Goal: Task Accomplishment & Management: Manage account settings

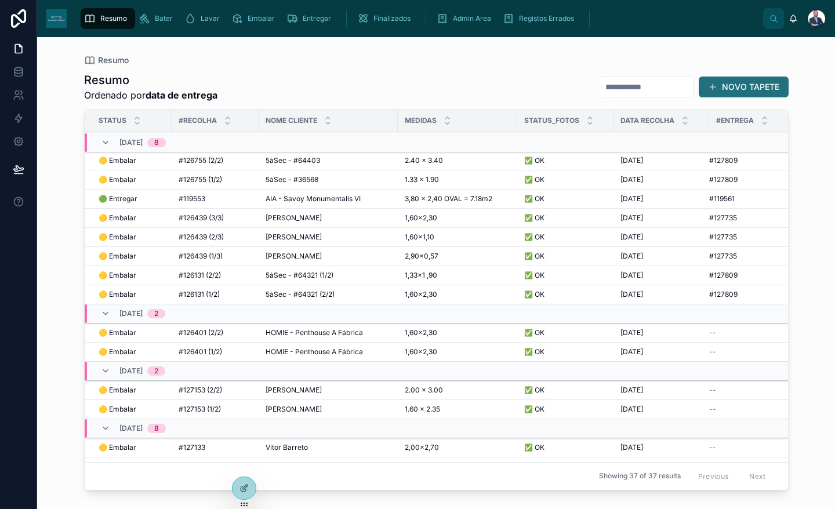
click at [746, 88] on button "NOVO TAPETE" at bounding box center [744, 87] width 90 height 21
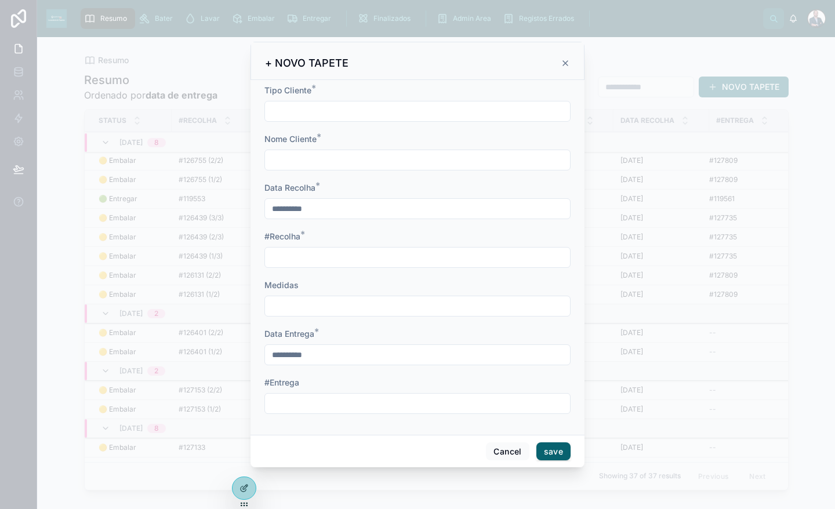
click at [300, 92] on span "Tipo Cliente" at bounding box center [287, 90] width 47 height 10
click at [301, 107] on input "text" at bounding box center [417, 111] width 305 height 16
type input "*"
type input "**********"
click at [326, 263] on input "text" at bounding box center [417, 257] width 305 height 16
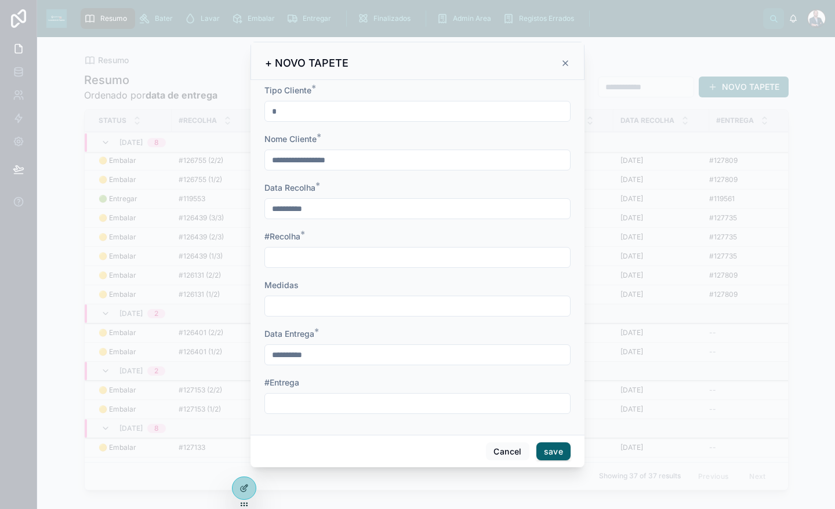
paste input "*******"
type input "**********"
click at [554, 447] on button "save" at bounding box center [554, 452] width 34 height 19
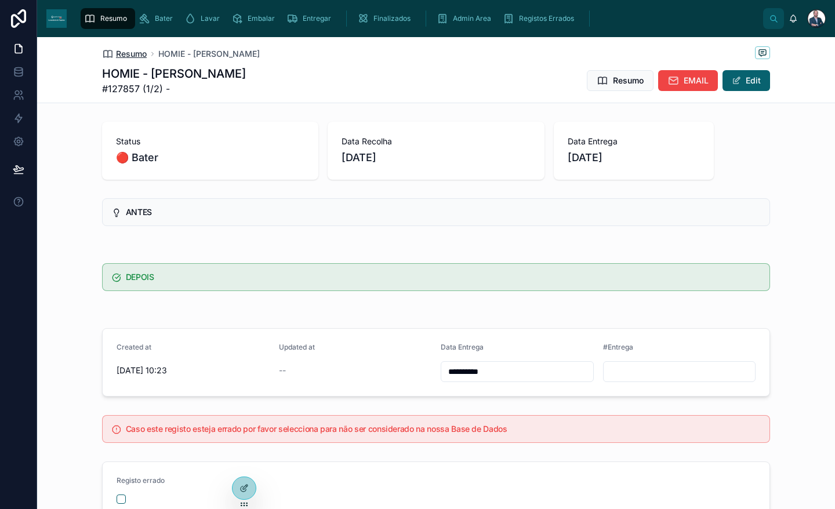
click at [126, 51] on span "Resumo" at bounding box center [131, 54] width 31 height 12
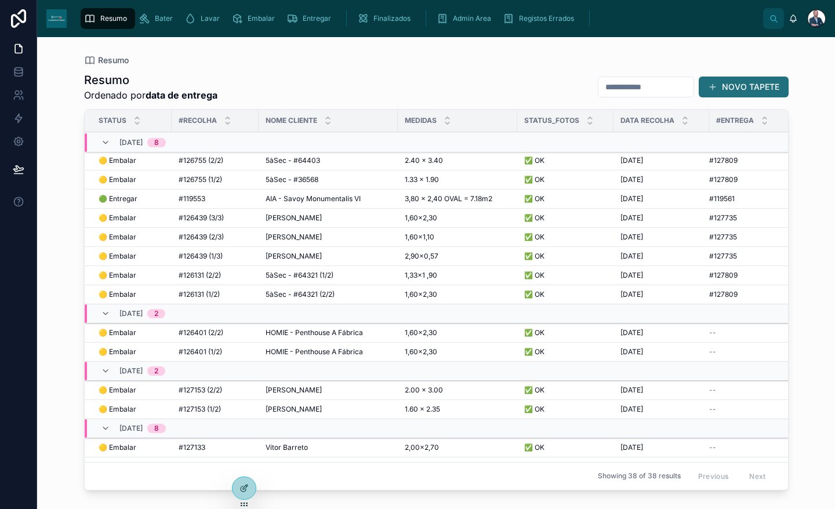
click at [755, 92] on button "NOVO TAPETE" at bounding box center [744, 87] width 90 height 21
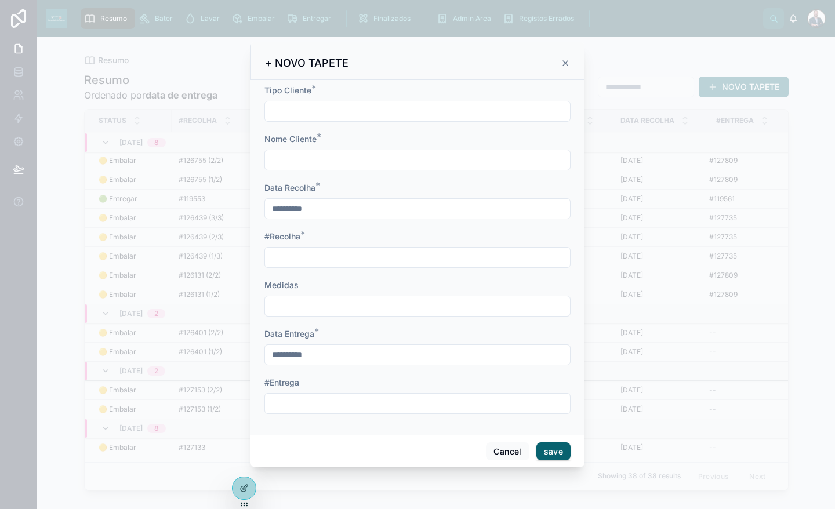
click at [326, 111] on input "text" at bounding box center [417, 111] width 305 height 16
type input "*"
type input "**********"
drag, startPoint x: 353, startPoint y: 159, endPoint x: 307, endPoint y: 161, distance: 45.3
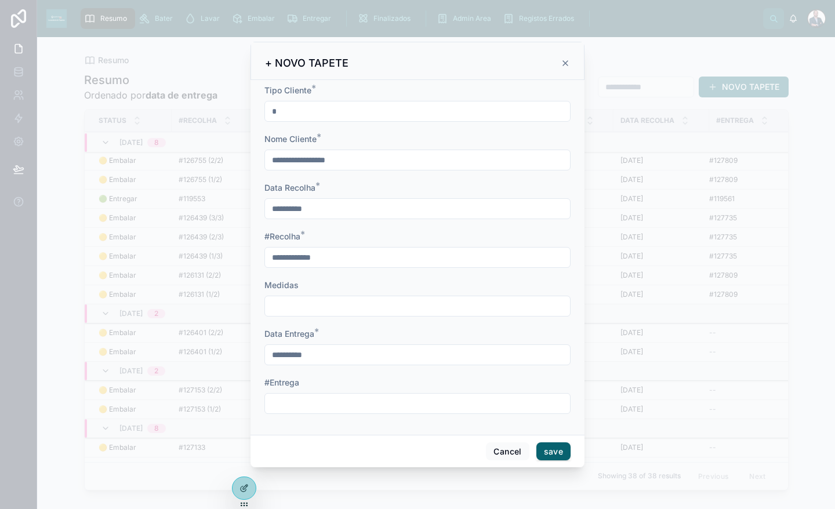
click at [307, 161] on input "**********" at bounding box center [417, 160] width 305 height 16
type input "**********"
click at [311, 256] on input "**********" at bounding box center [417, 257] width 305 height 16
type input "**********"
click at [548, 450] on button "save" at bounding box center [554, 452] width 34 height 19
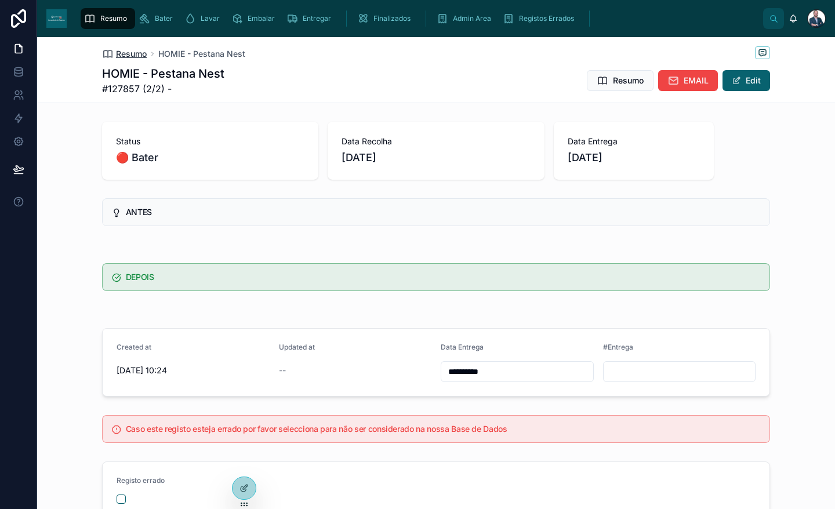
click at [137, 51] on span "Resumo" at bounding box center [131, 54] width 31 height 12
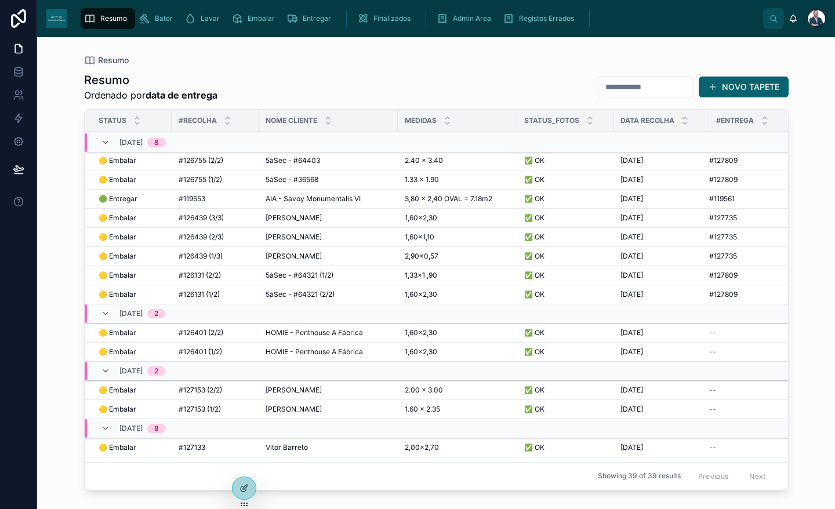
click at [327, 21] on span "Entregar" at bounding box center [317, 18] width 28 height 9
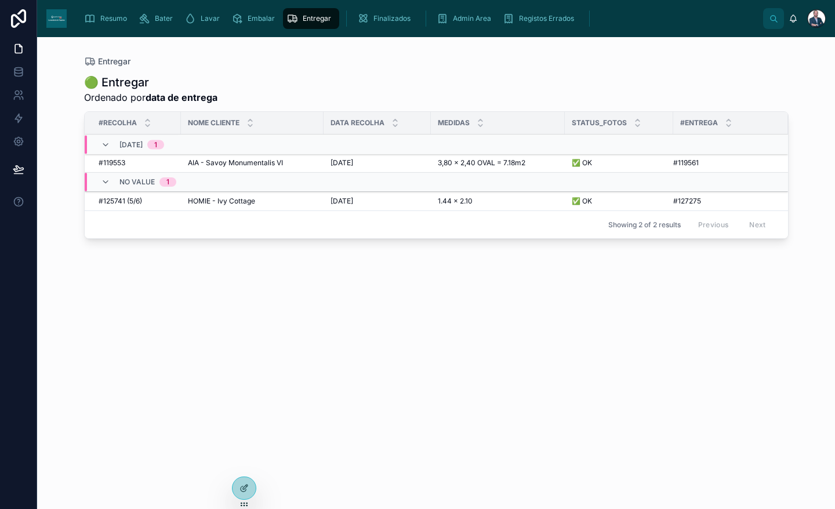
click at [267, 163] on span "AIA - Savoy Monumentalis VI" at bounding box center [235, 162] width 95 height 9
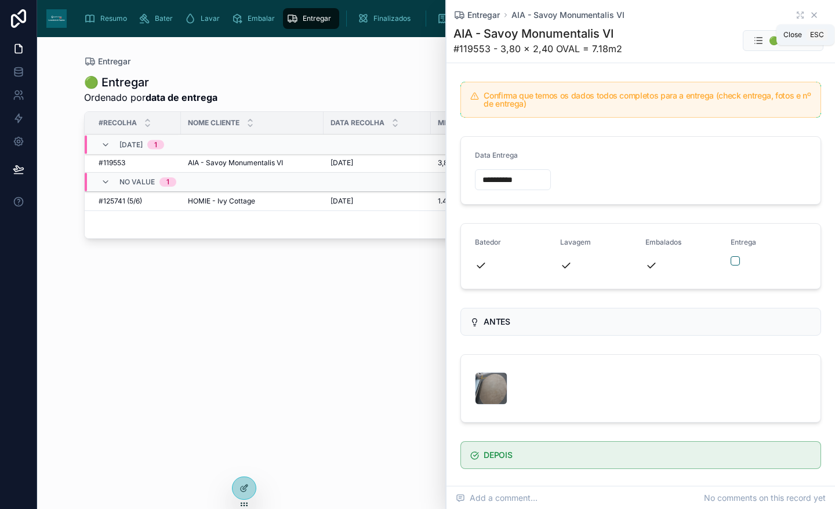
click at [810, 14] on icon at bounding box center [814, 14] width 9 height 9
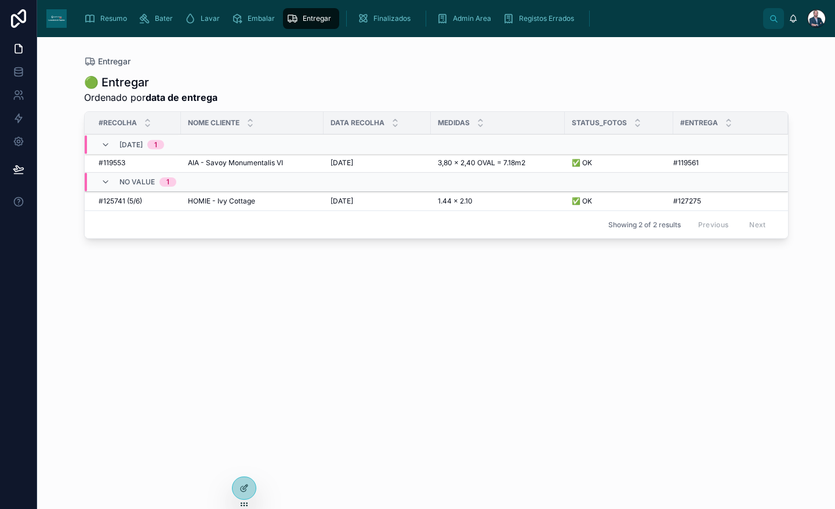
click at [211, 166] on span "AIA - Savoy Monumentalis VI" at bounding box center [235, 162] width 95 height 9
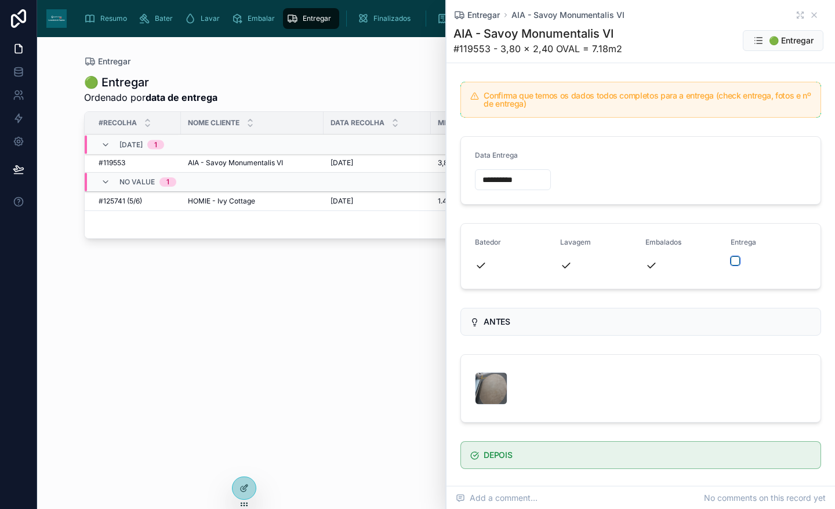
click at [733, 262] on button "button" at bounding box center [735, 260] width 9 height 9
click at [807, 9] on div "Entregar AIA - Savoy Monumentalis VI AIA - Savoy Monumentalis VI #119553 - 3,80…" at bounding box center [641, 31] width 375 height 63
click at [810, 16] on icon at bounding box center [814, 14] width 9 height 9
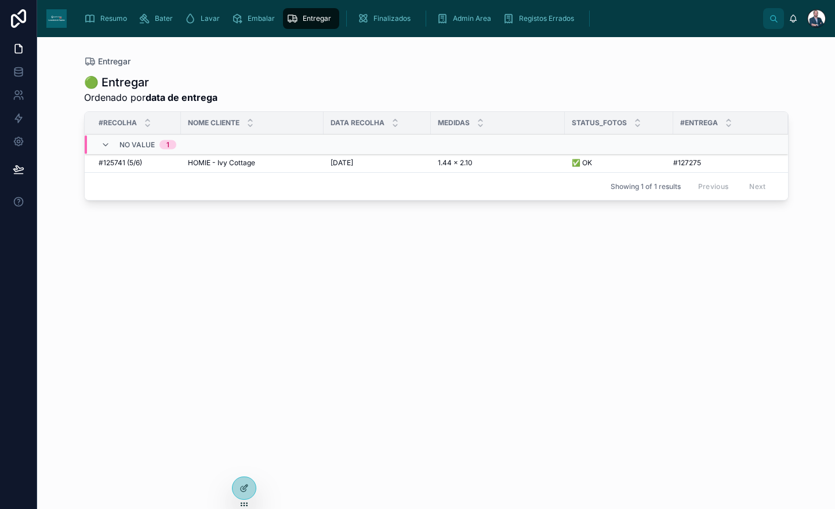
click at [107, 21] on span "Resumo" at bounding box center [113, 18] width 27 height 9
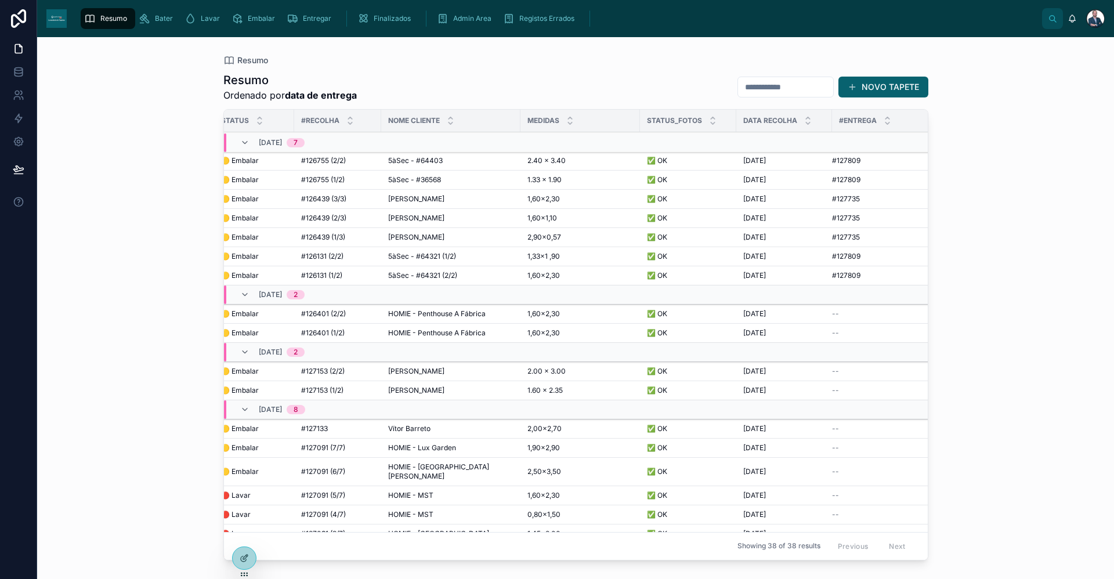
scroll to position [0, 17]
click at [456, 240] on div "[PERSON_NAME] [PERSON_NAME]" at bounding box center [450, 237] width 125 height 9
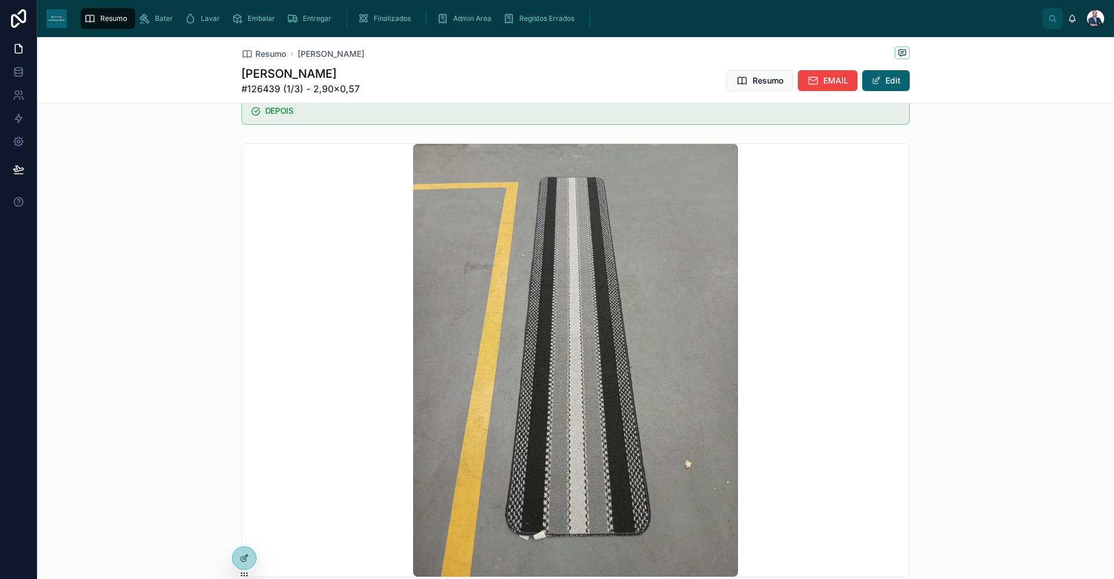
scroll to position [638, 0]
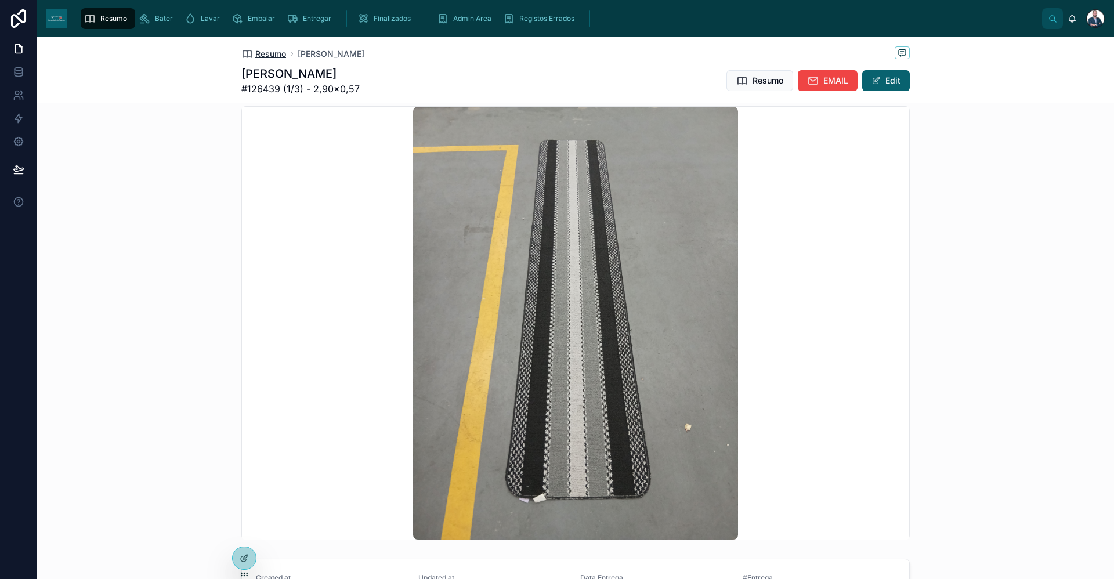
click at [259, 49] on span "Resumo" at bounding box center [270, 54] width 31 height 12
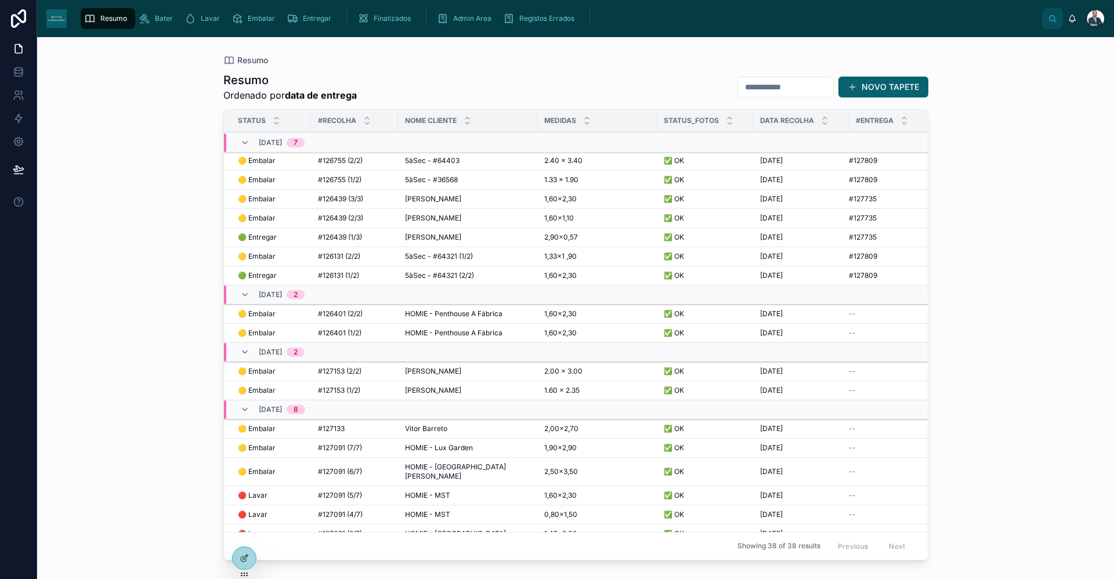
click at [432, 273] on span "5àSec - #64321 (2/2)" at bounding box center [439, 275] width 69 height 9
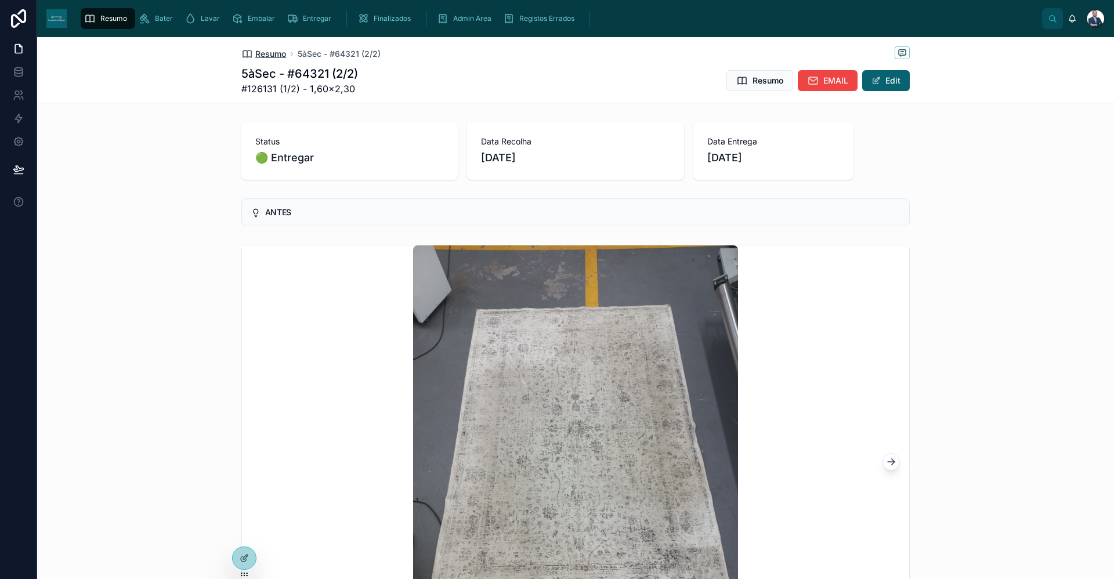
click at [262, 55] on span "Resumo" at bounding box center [270, 54] width 31 height 12
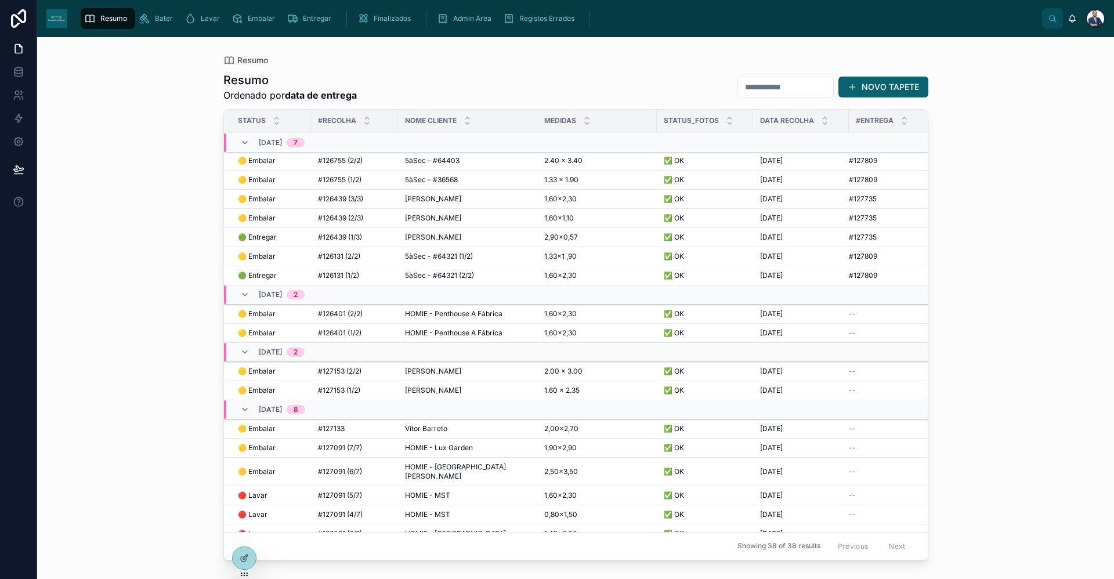
click at [432, 276] on span "5àSec - #64321 (2/2)" at bounding box center [439, 275] width 69 height 9
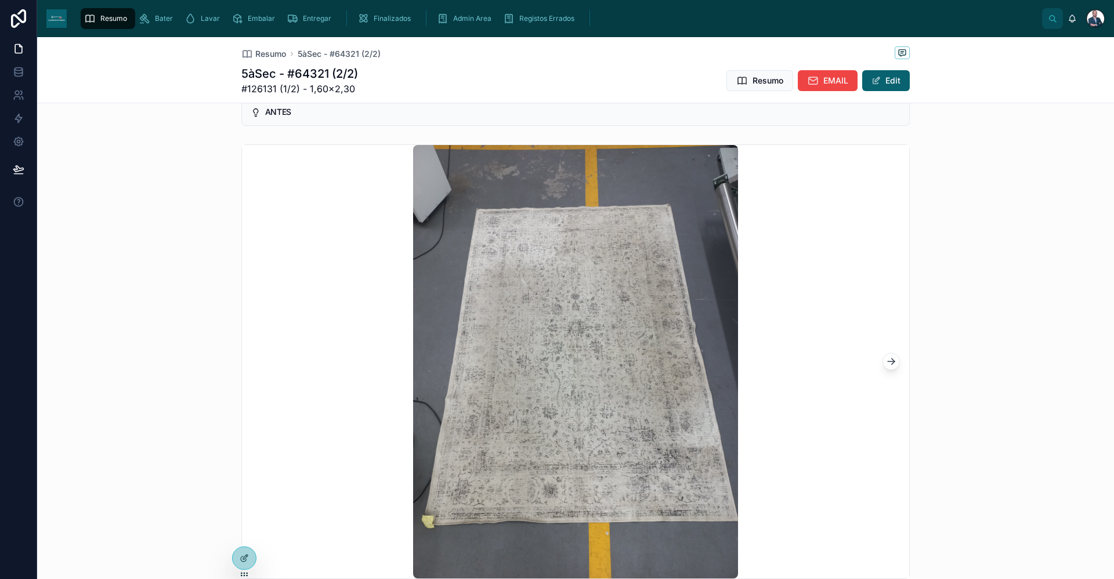
scroll to position [406, 0]
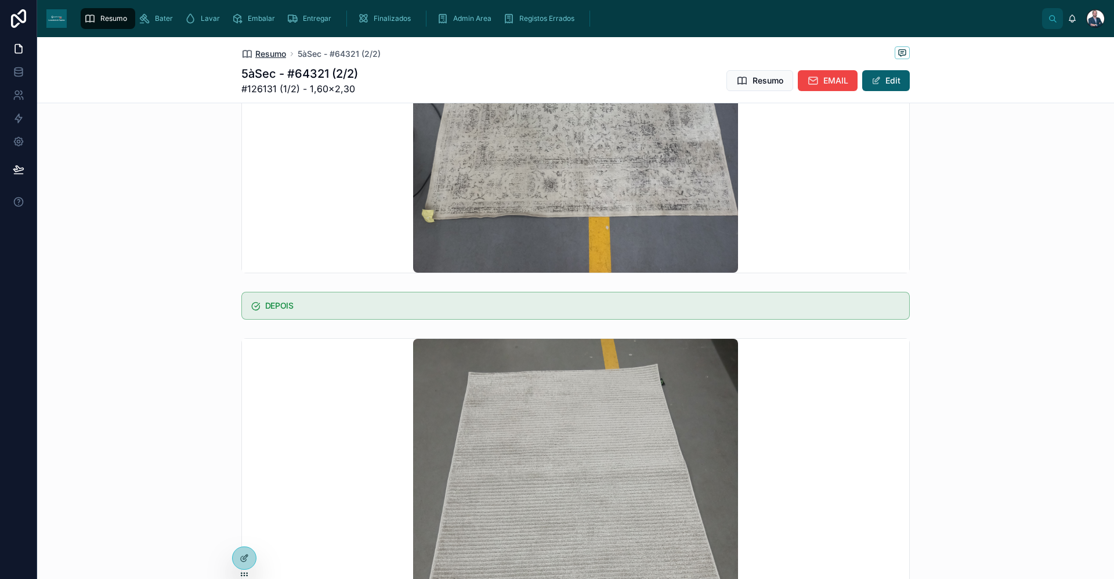
click at [273, 56] on span "Resumo" at bounding box center [270, 54] width 31 height 12
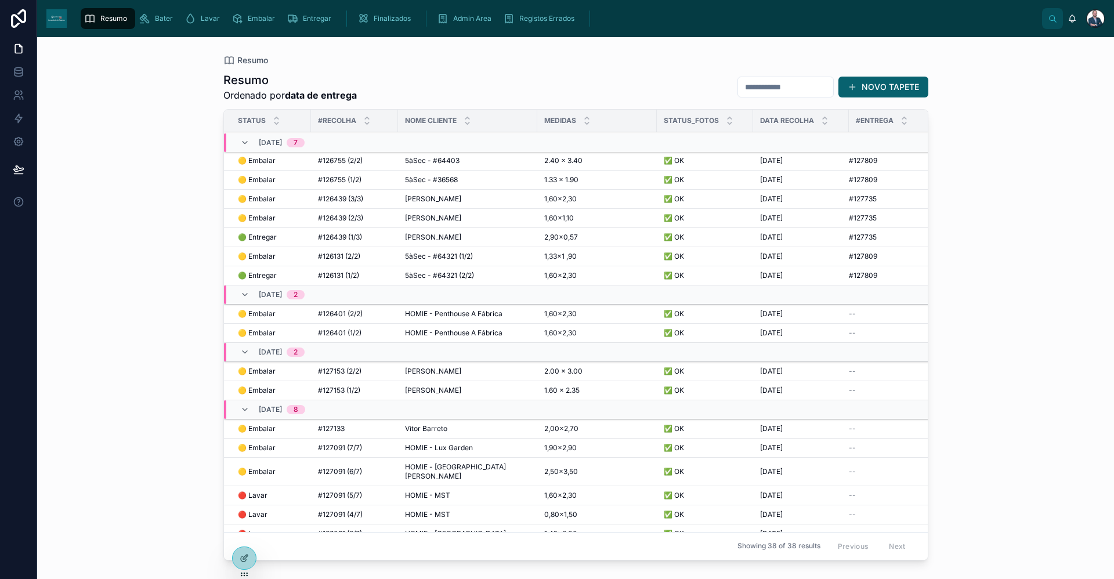
click at [441, 259] on span "5àSec - #64321 (1/2)" at bounding box center [439, 256] width 68 height 9
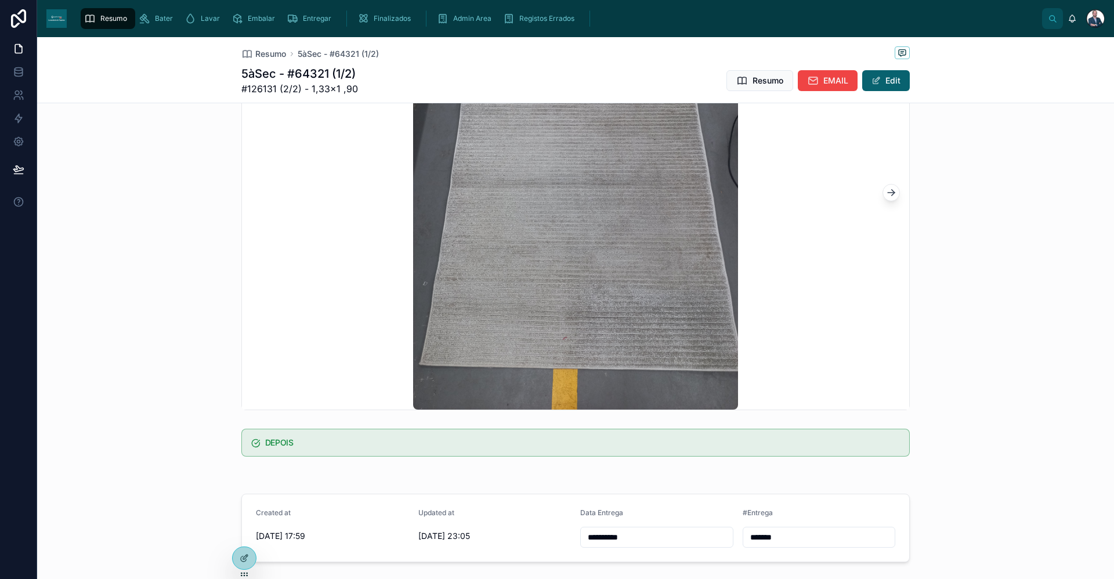
scroll to position [163, 0]
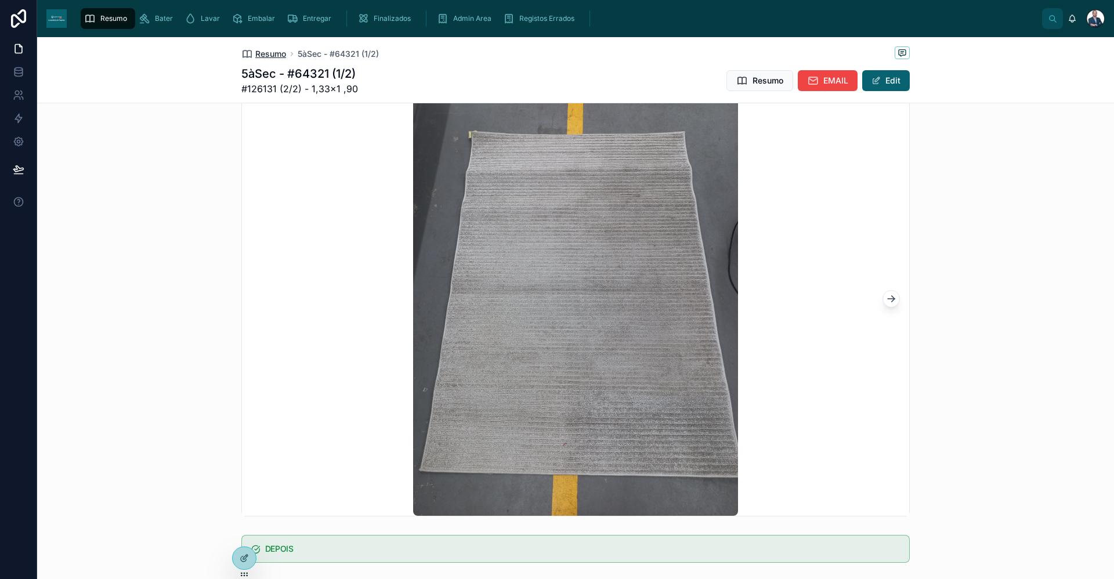
click at [277, 56] on span "Resumo" at bounding box center [270, 54] width 31 height 12
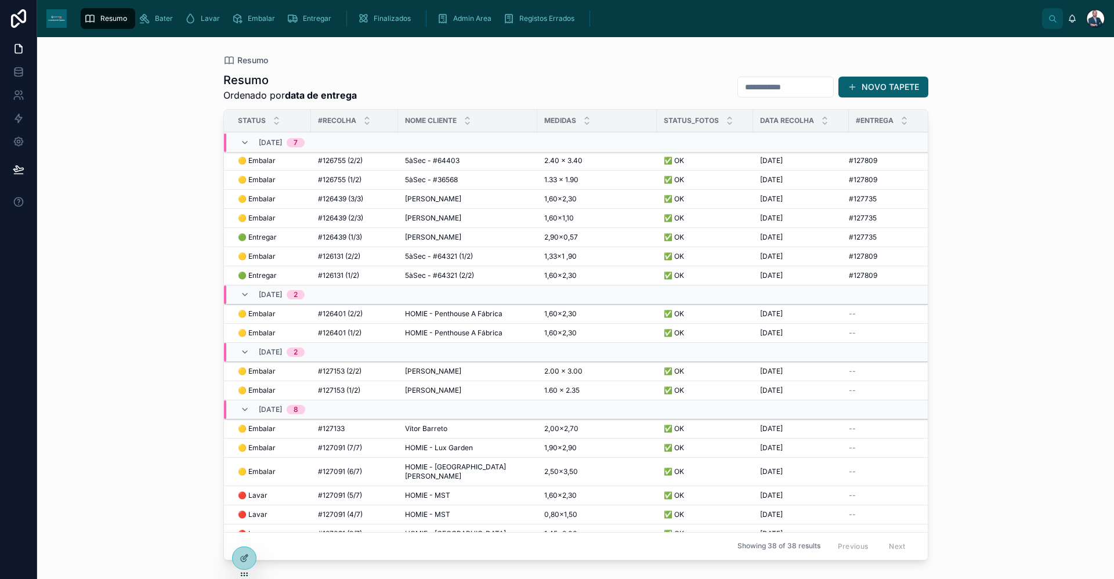
click at [426, 276] on span "5àSec - #64321 (2/2)" at bounding box center [439, 275] width 69 height 9
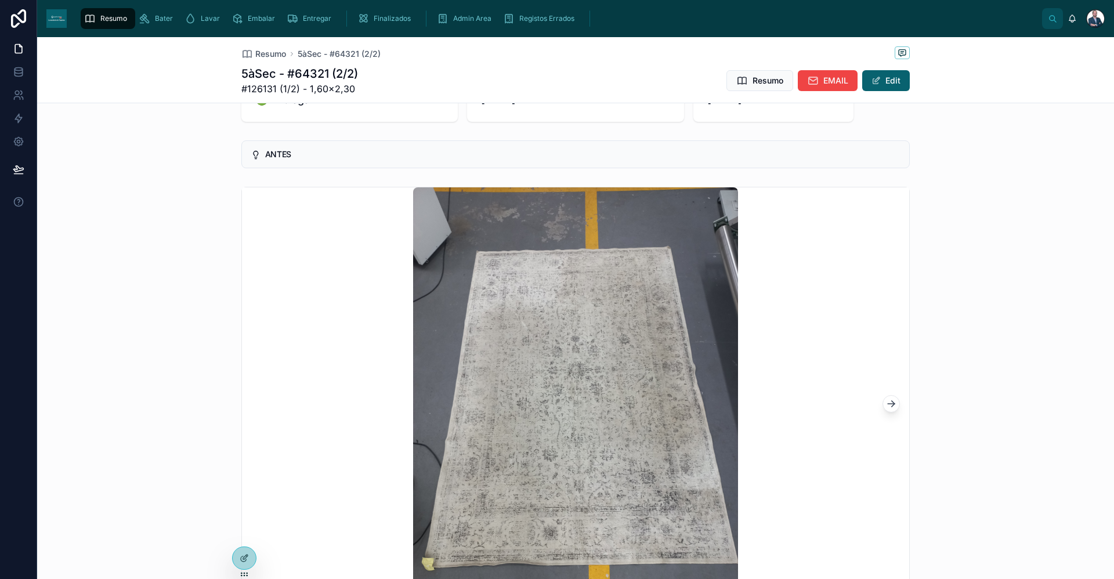
scroll to position [116, 0]
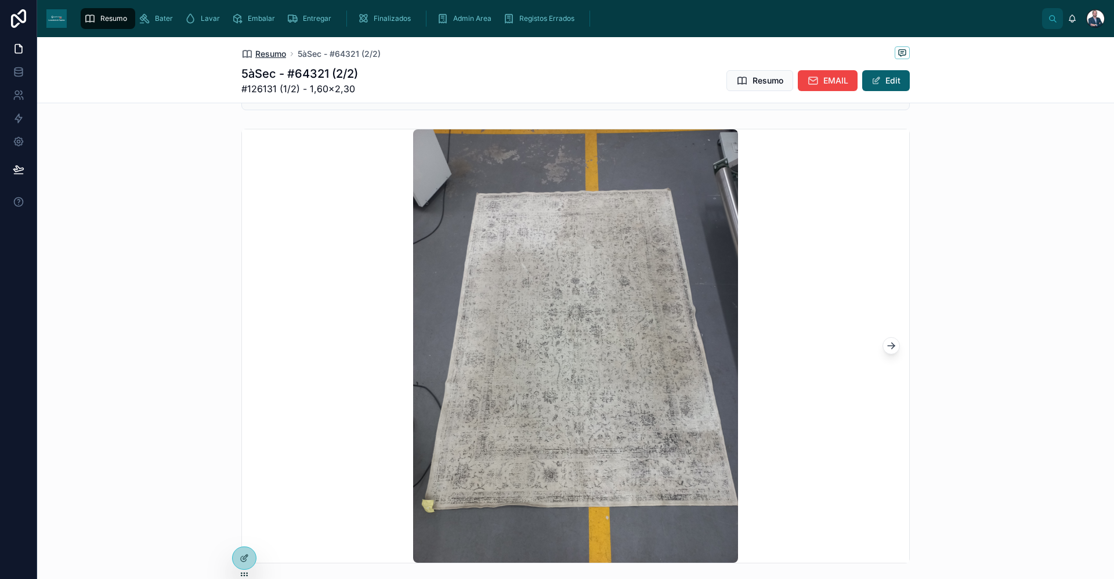
click at [273, 49] on span "Resumo" at bounding box center [270, 54] width 31 height 12
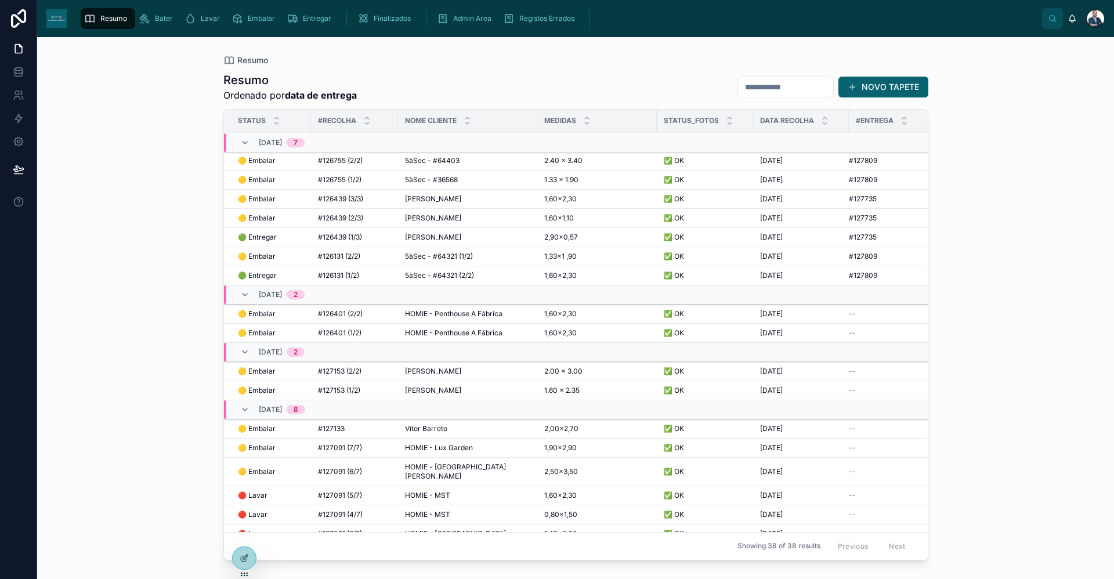
click at [348, 277] on span "#126131 (1/2)" at bounding box center [338, 275] width 41 height 9
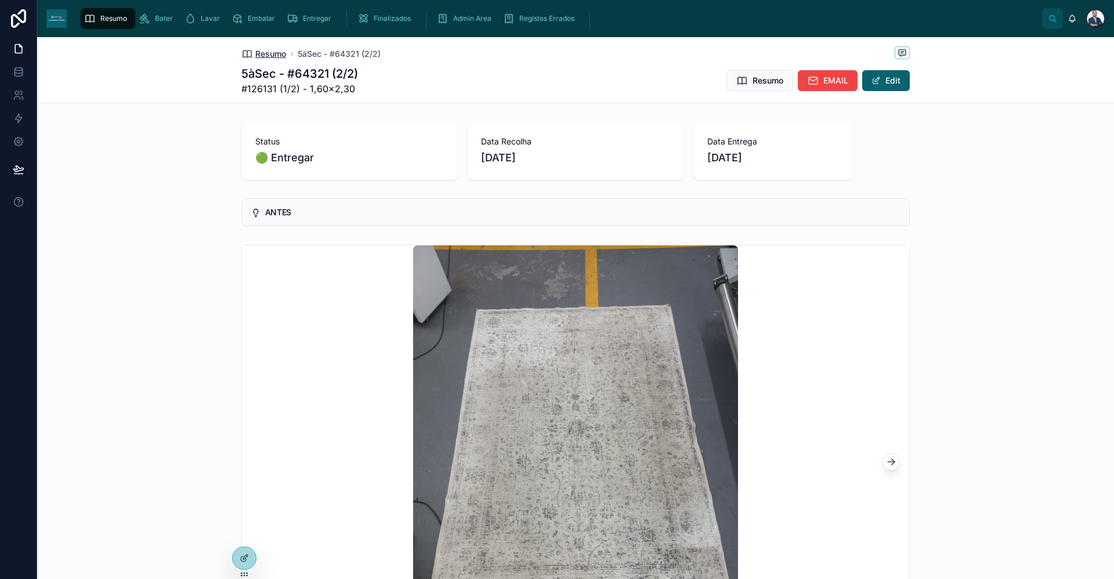
click at [277, 51] on span "Resumo" at bounding box center [270, 54] width 31 height 12
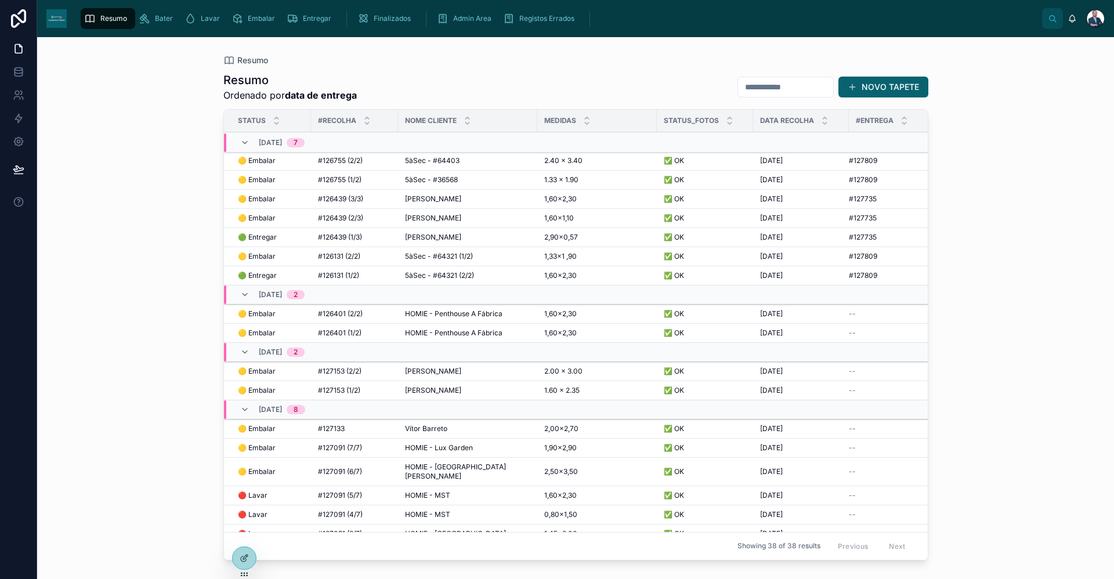
click at [271, 255] on span "🟡 Embalar" at bounding box center [257, 256] width 38 height 9
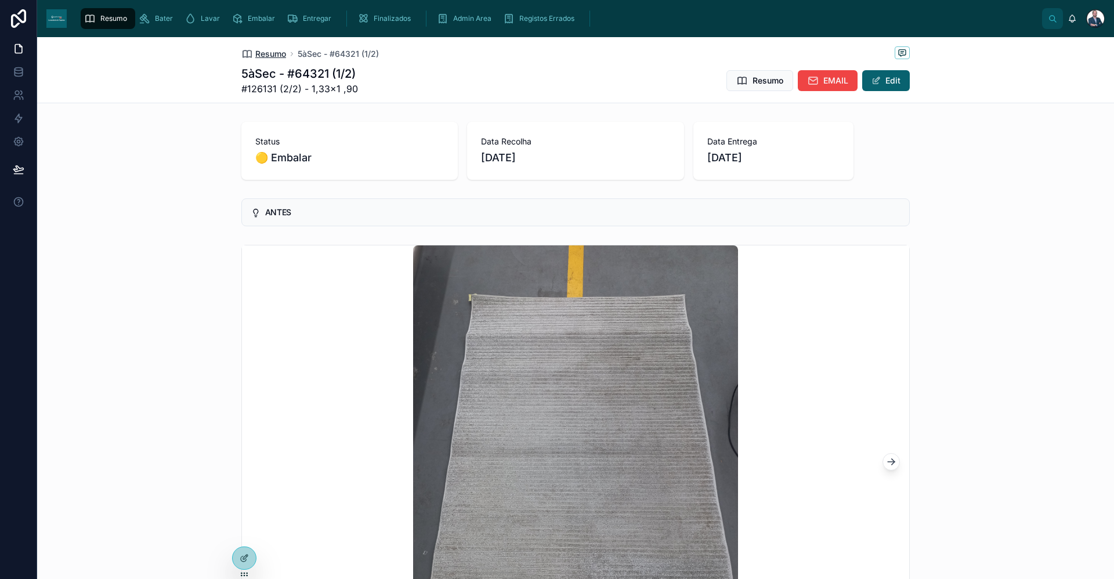
click at [264, 49] on span "Resumo" at bounding box center [270, 54] width 31 height 12
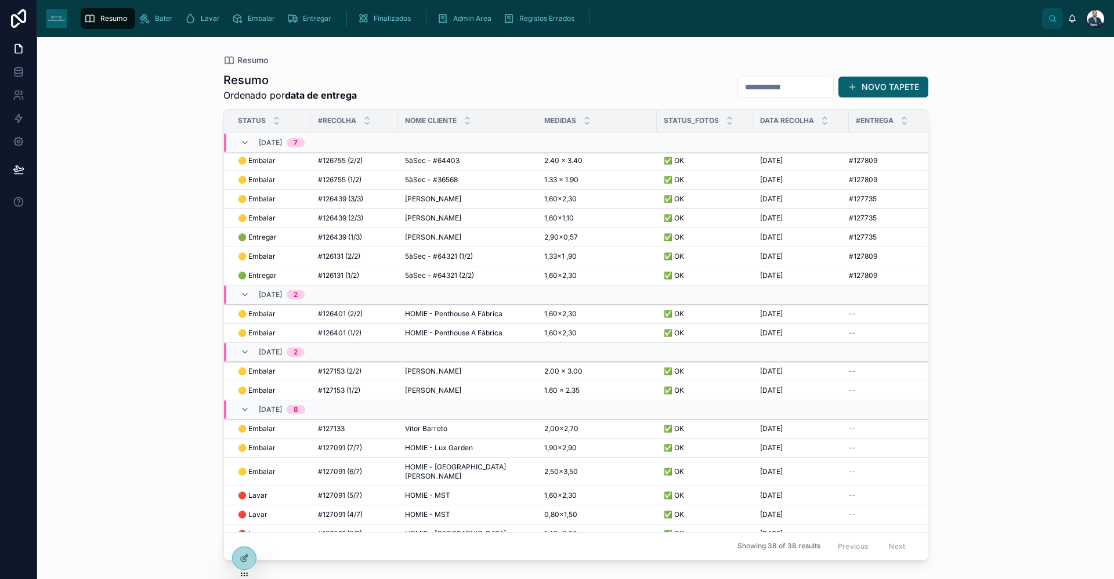
click at [271, 256] on span "🟡 Embalar" at bounding box center [257, 256] width 38 height 9
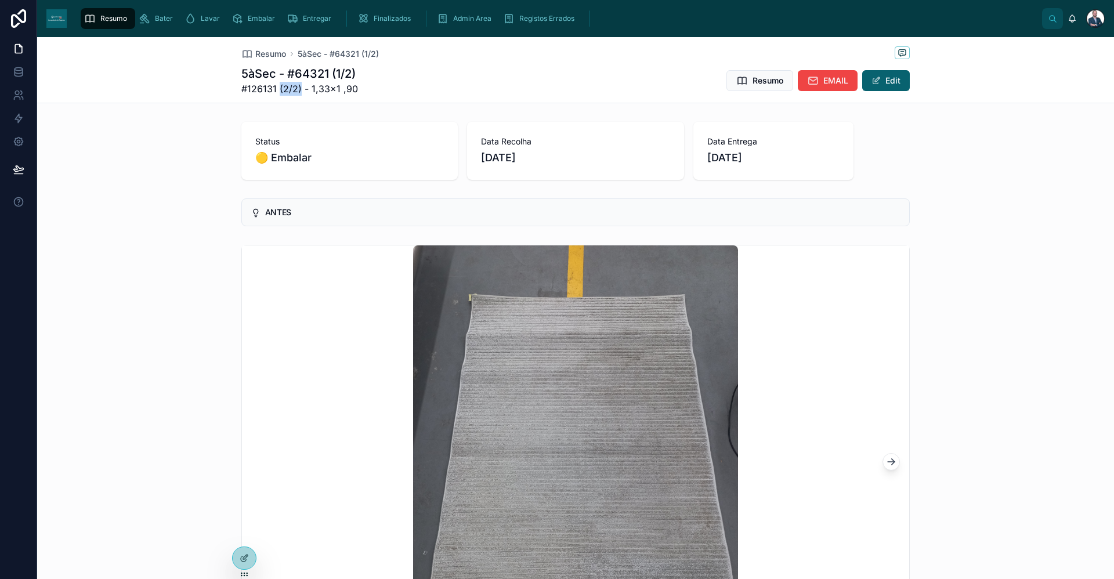
drag, startPoint x: 276, startPoint y: 90, endPoint x: 295, endPoint y: 92, distance: 19.2
click at [295, 92] on span "#126131 (2/2) - 1,33×1 ,90" at bounding box center [299, 89] width 117 height 14
drag, startPoint x: 295, startPoint y: 92, endPoint x: 303, endPoint y: 95, distance: 9.2
click at [303, 95] on span "#126131 (2/2) - 1,33×1 ,90" at bounding box center [299, 89] width 117 height 14
drag, startPoint x: 303, startPoint y: 95, endPoint x: 367, endPoint y: 105, distance: 64.1
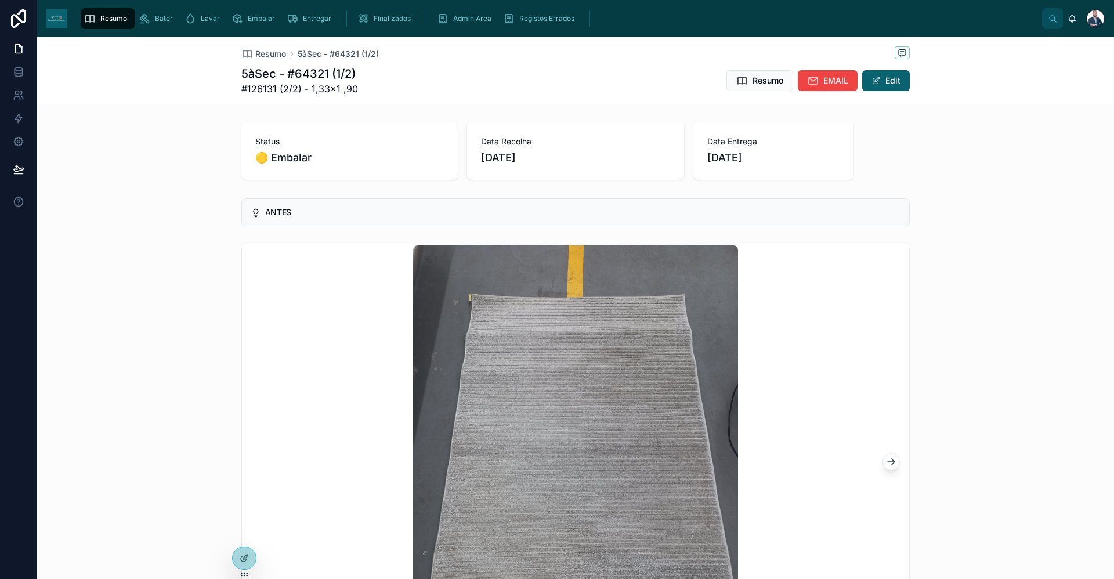
click at [367, 105] on div "**********" at bounding box center [575, 534] width 1077 height 995
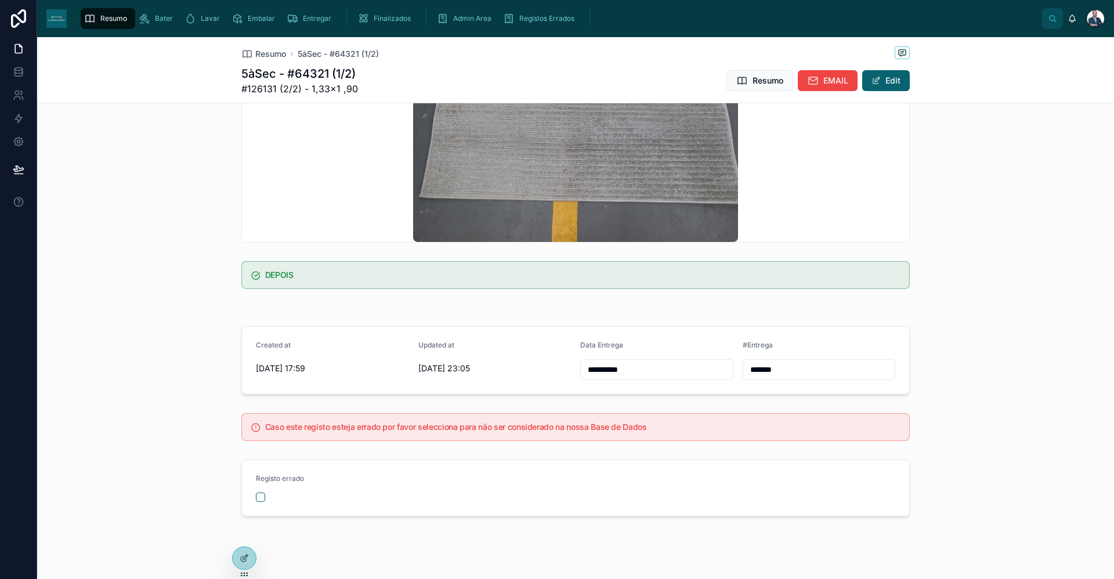
scroll to position [453, 0]
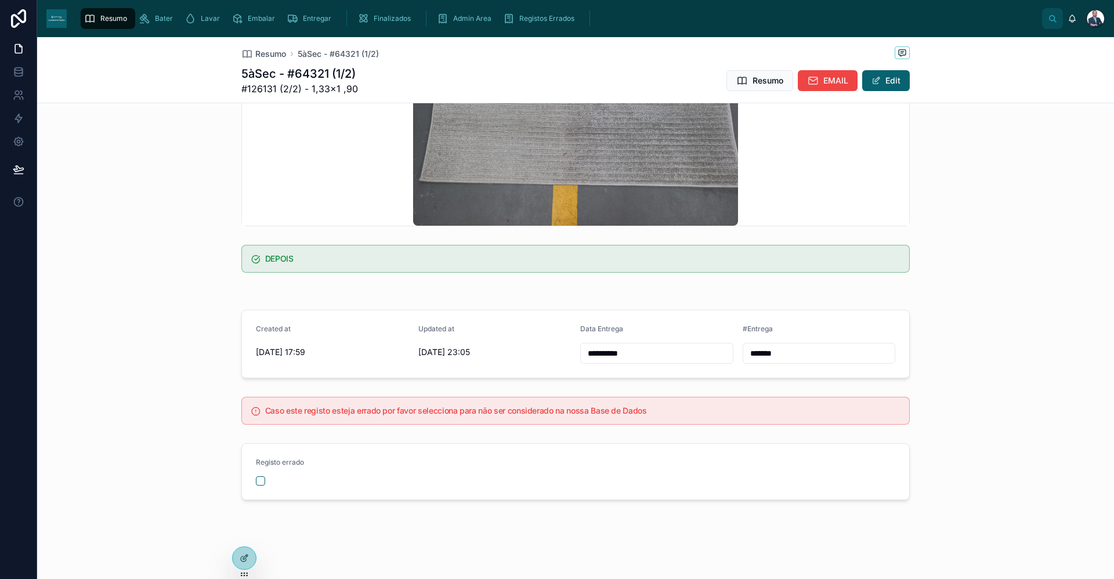
click at [92, 17] on icon "scrollable content" at bounding box center [90, 19] width 12 height 12
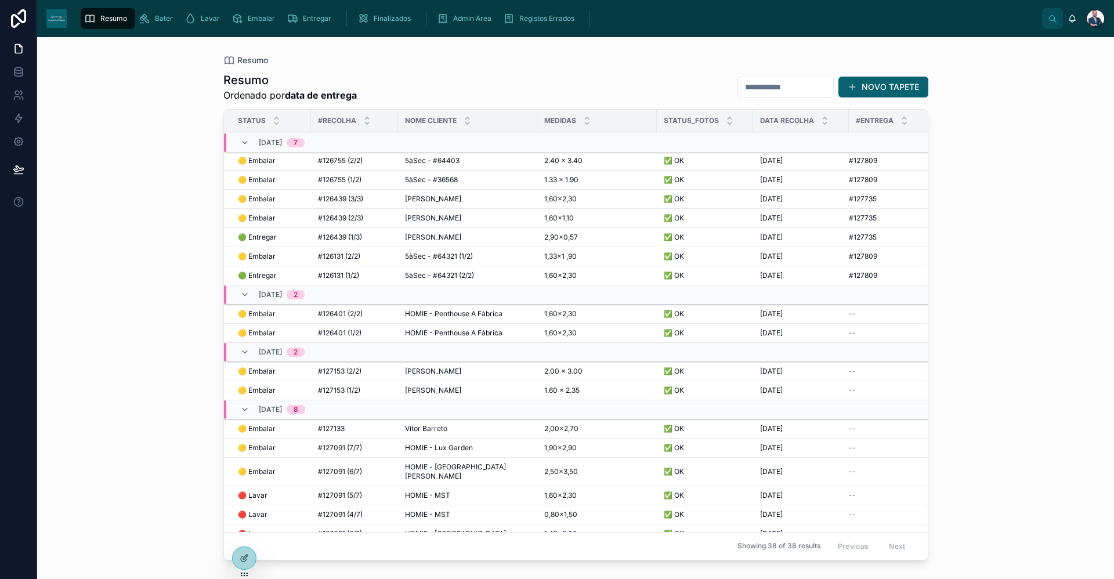
click at [336, 278] on span "#126131 (1/2)" at bounding box center [338, 275] width 41 height 9
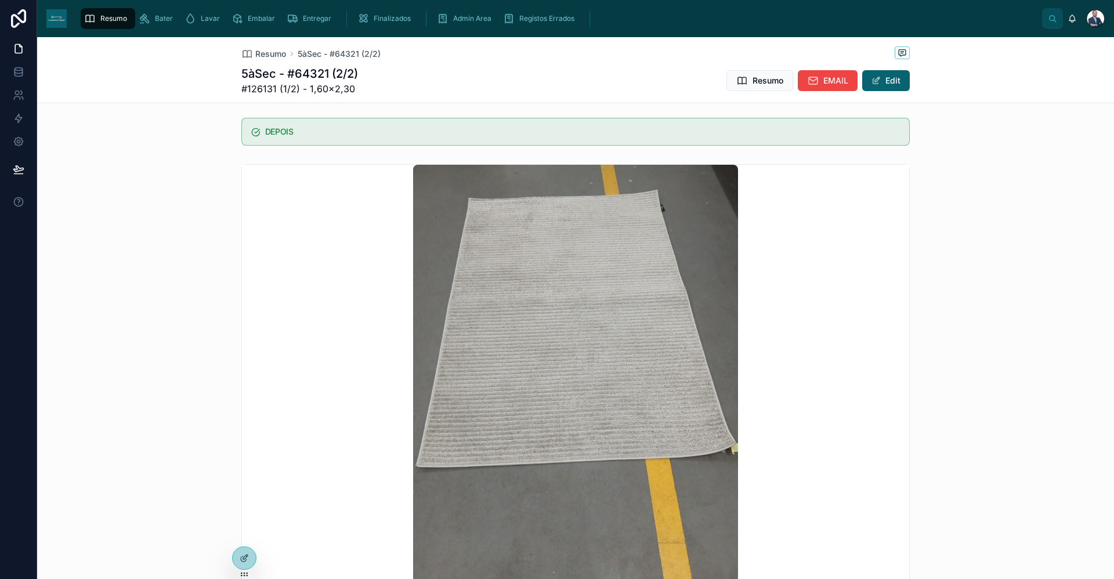
scroll to position [638, 0]
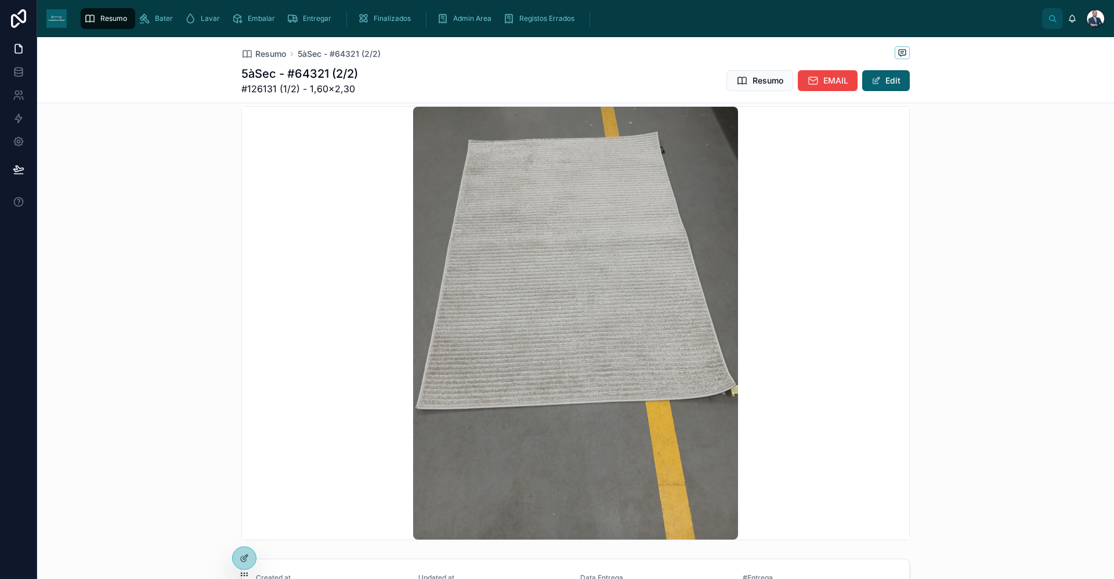
click at [467, 19] on span "Admin Area" at bounding box center [472, 18] width 38 height 9
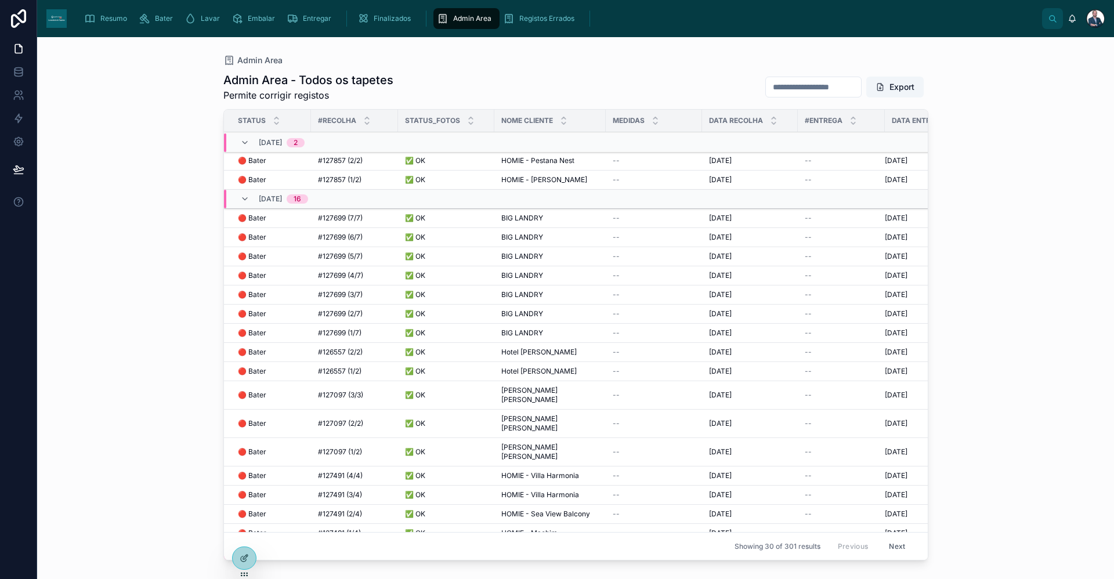
scroll to position [282, 0]
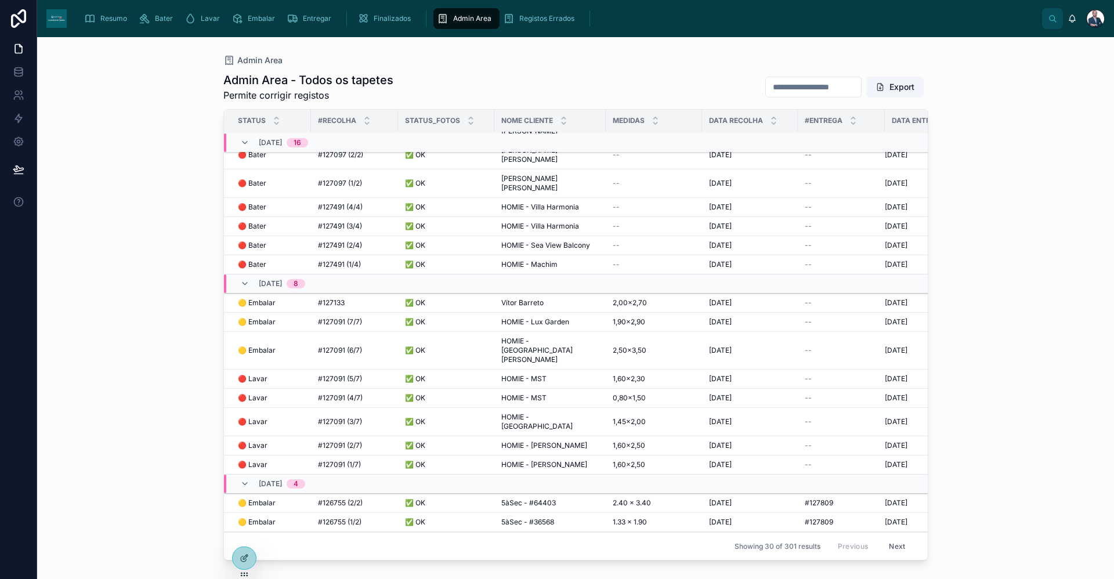
click at [459, 509] on div "✅ OK ✅ OK" at bounding box center [446, 521] width 82 height 9
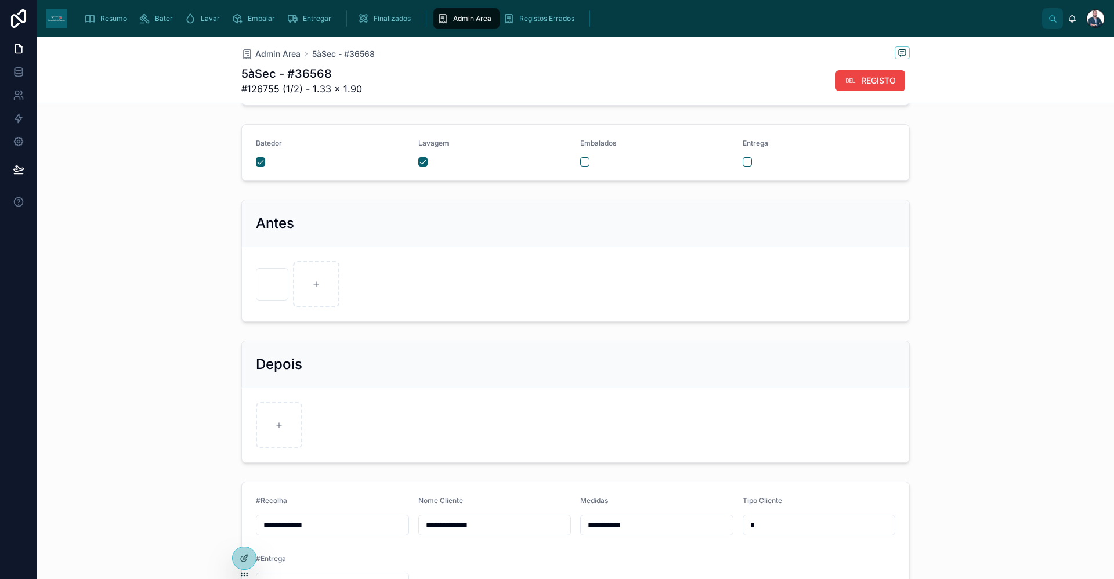
scroll to position [193, 0]
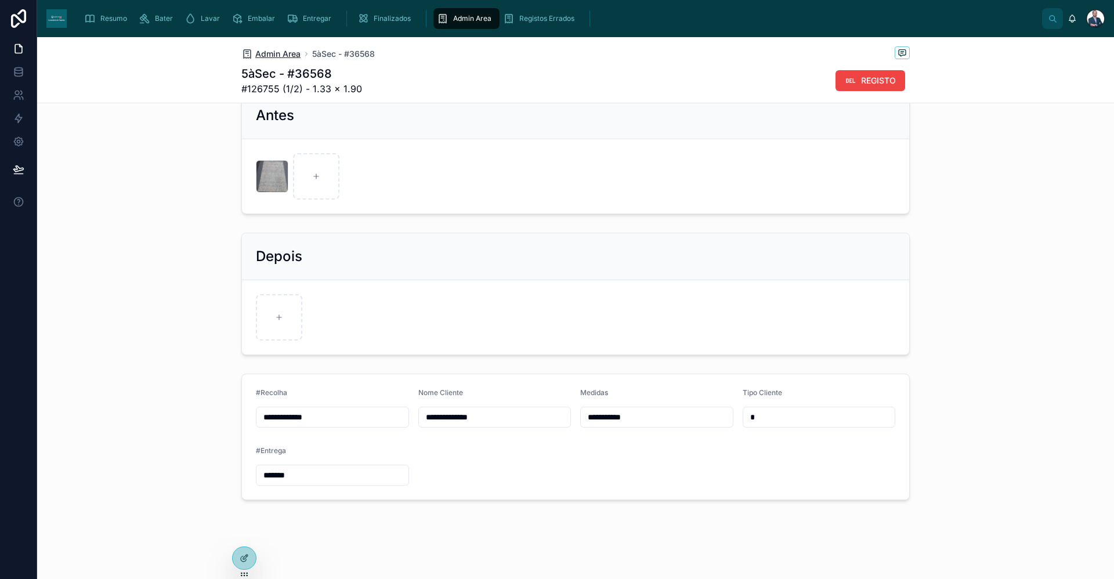
click at [285, 53] on span "Admin Area" at bounding box center [277, 54] width 45 height 12
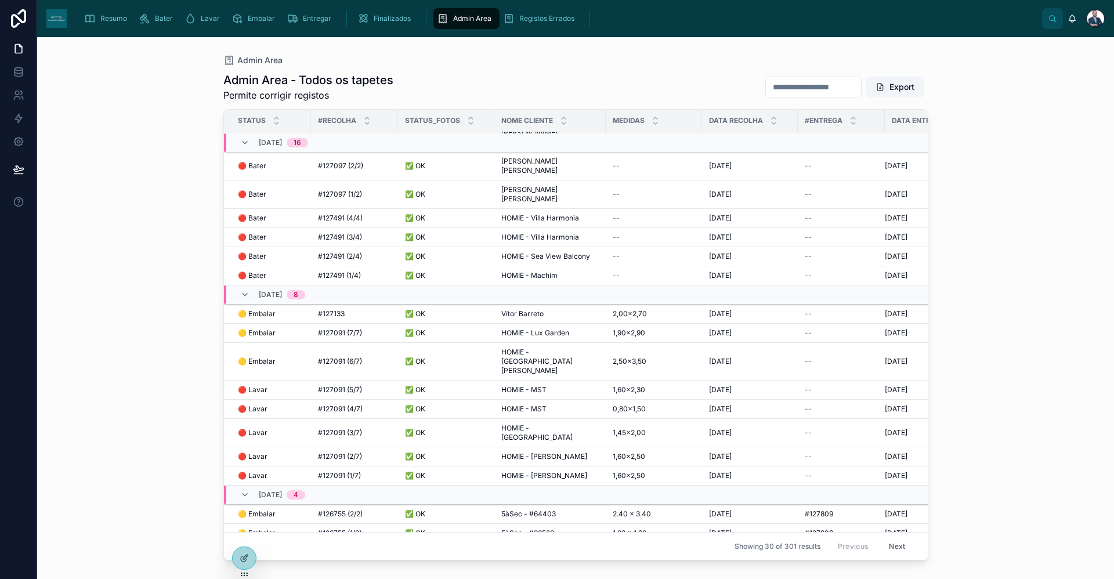
scroll to position [282, 0]
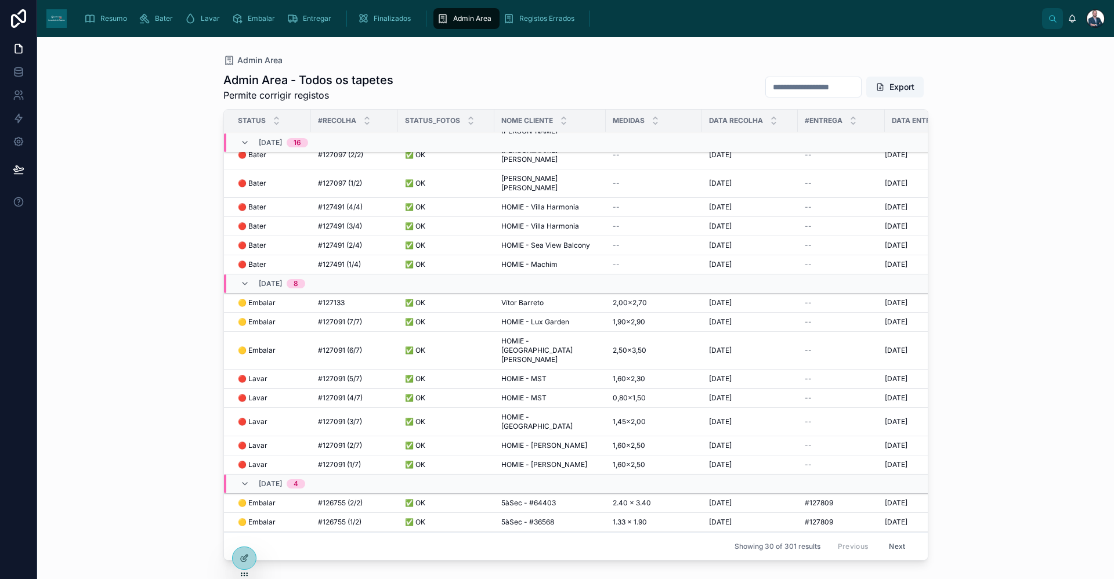
click at [535, 498] on span "5àSec - #64403" at bounding box center [528, 502] width 55 height 9
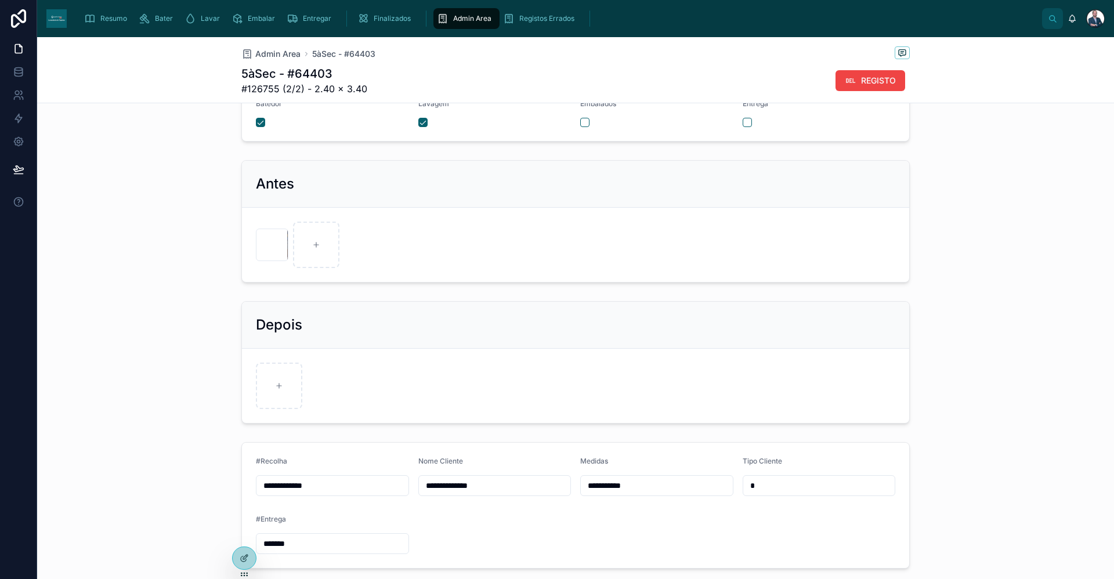
scroll to position [193, 0]
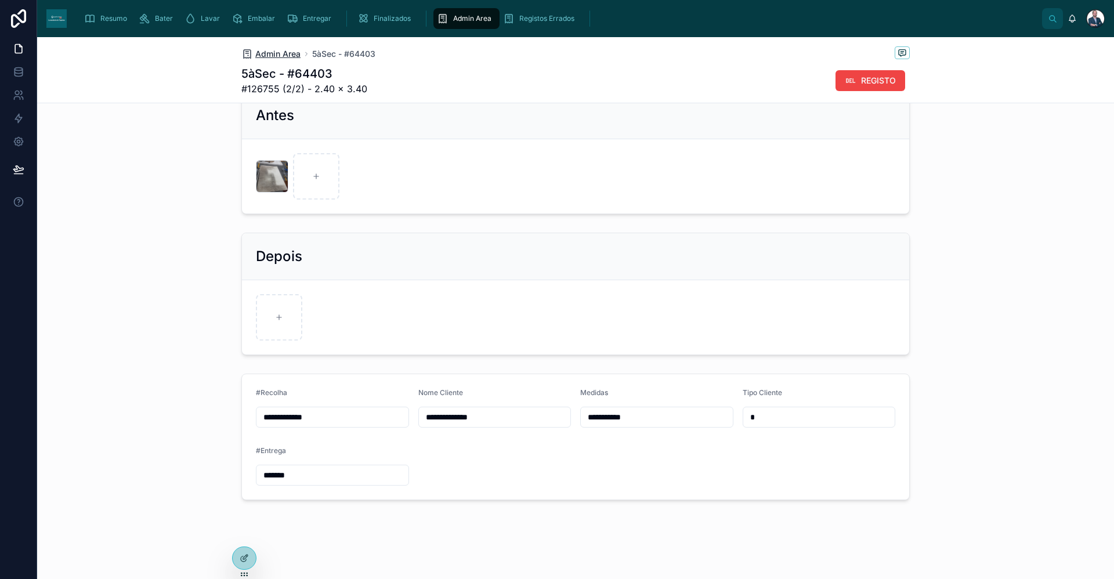
click at [269, 57] on span "Admin Area" at bounding box center [277, 54] width 45 height 12
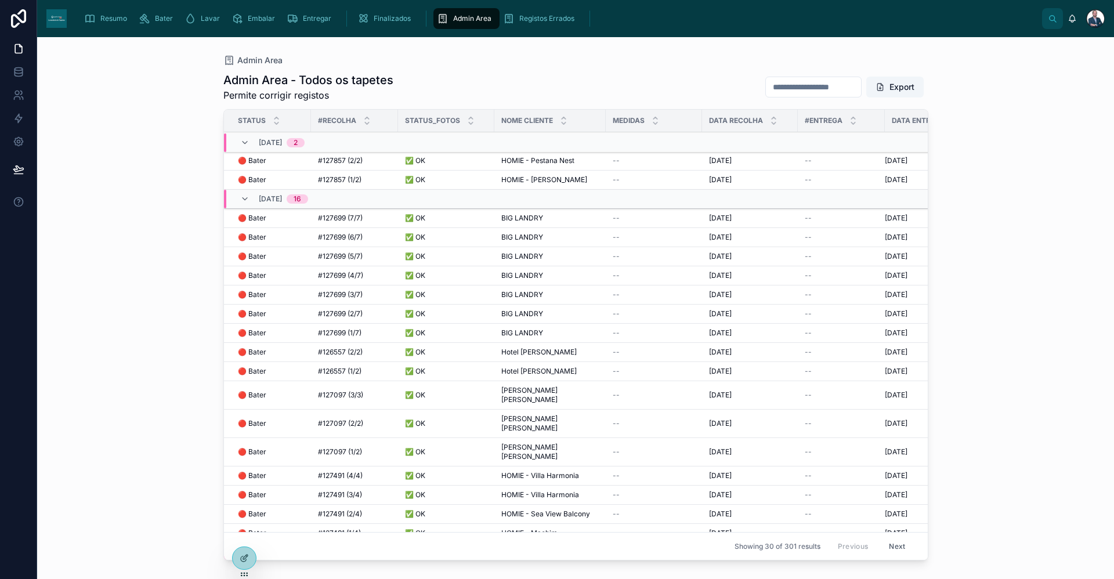
click at [835, 509] on button "Next" at bounding box center [896, 546] width 32 height 18
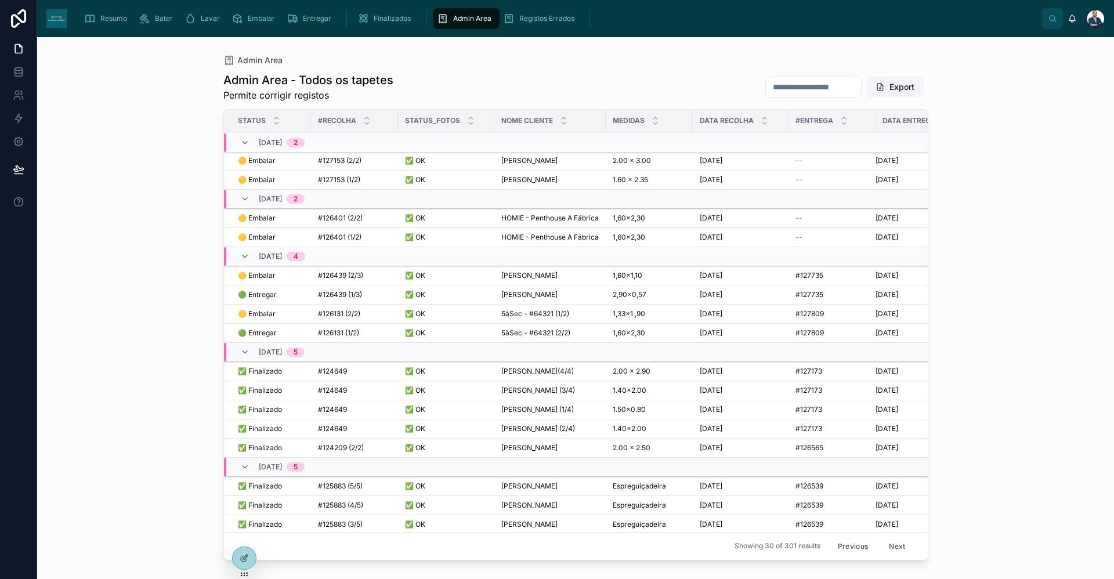
click at [535, 338] on span "5àSec - #64321 (2/2)" at bounding box center [535, 332] width 69 height 9
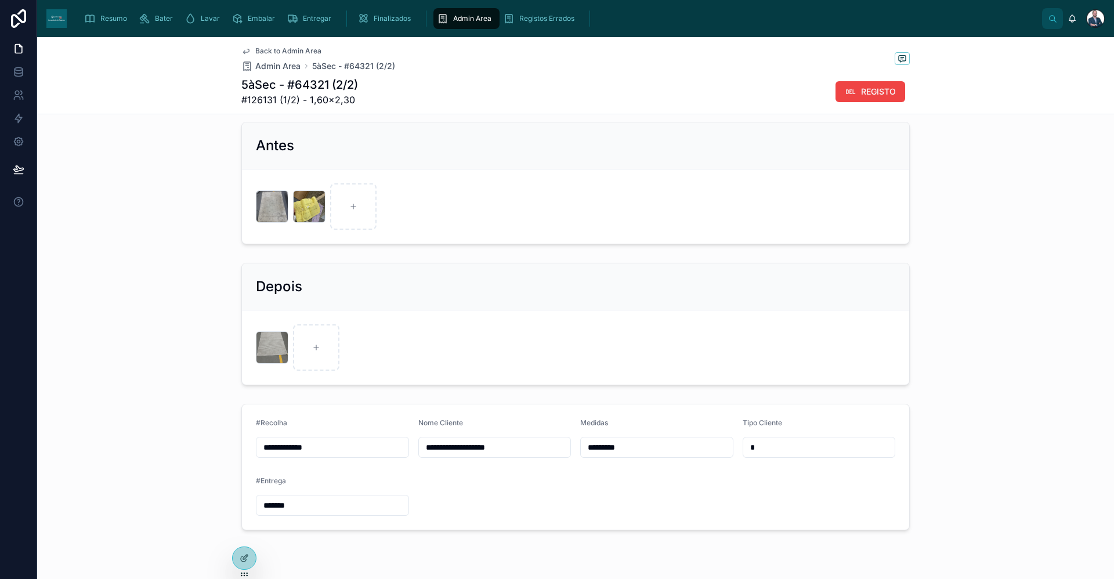
scroll to position [174, 0]
click at [269, 347] on div at bounding box center [272, 347] width 32 height 32
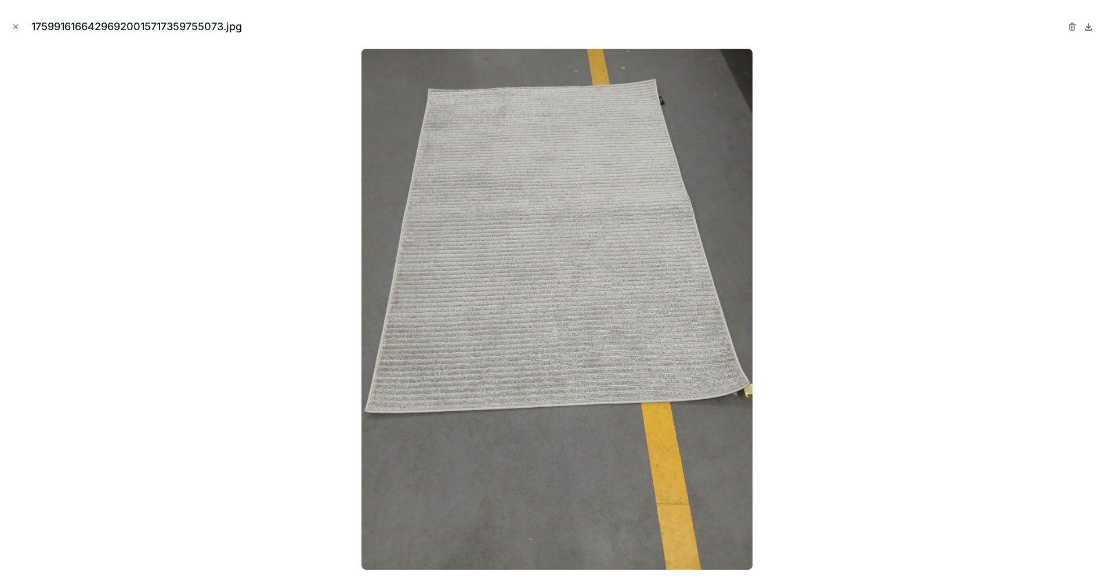
click at [835, 27] on icon at bounding box center [1087, 26] width 9 height 9
click at [835, 25] on div "17599161664296920015717359755073.jpg" at bounding box center [556, 26] width 1095 height 35
click at [835, 26] on icon "button" at bounding box center [1071, 26] width 9 height 9
click at [835, 28] on icon "button" at bounding box center [1060, 26] width 9 height 9
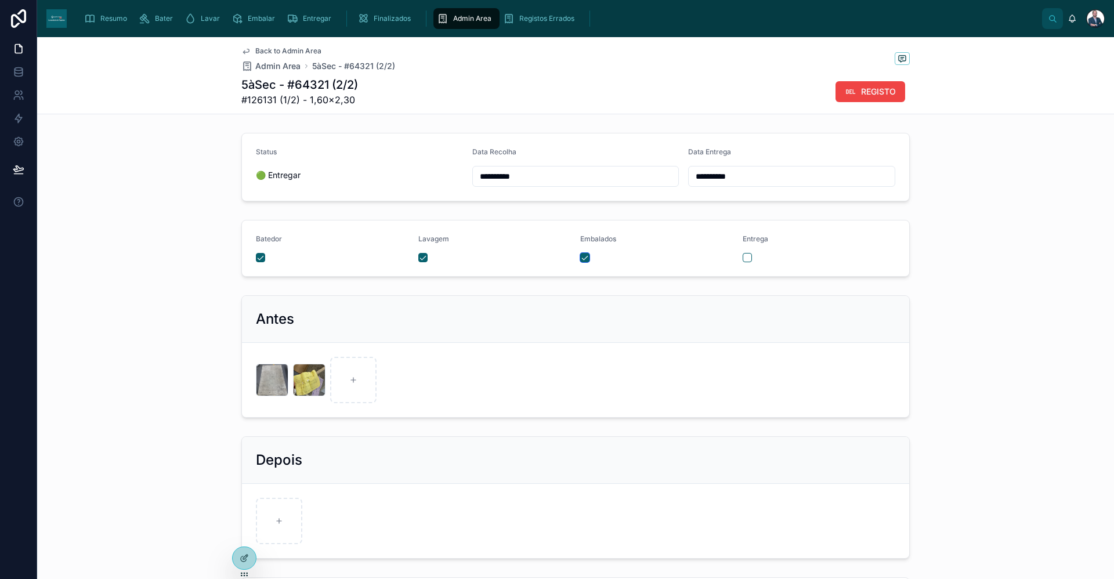
click at [583, 258] on button "button" at bounding box center [584, 257] width 9 height 9
click at [289, 68] on span "Admin Area" at bounding box center [277, 66] width 45 height 12
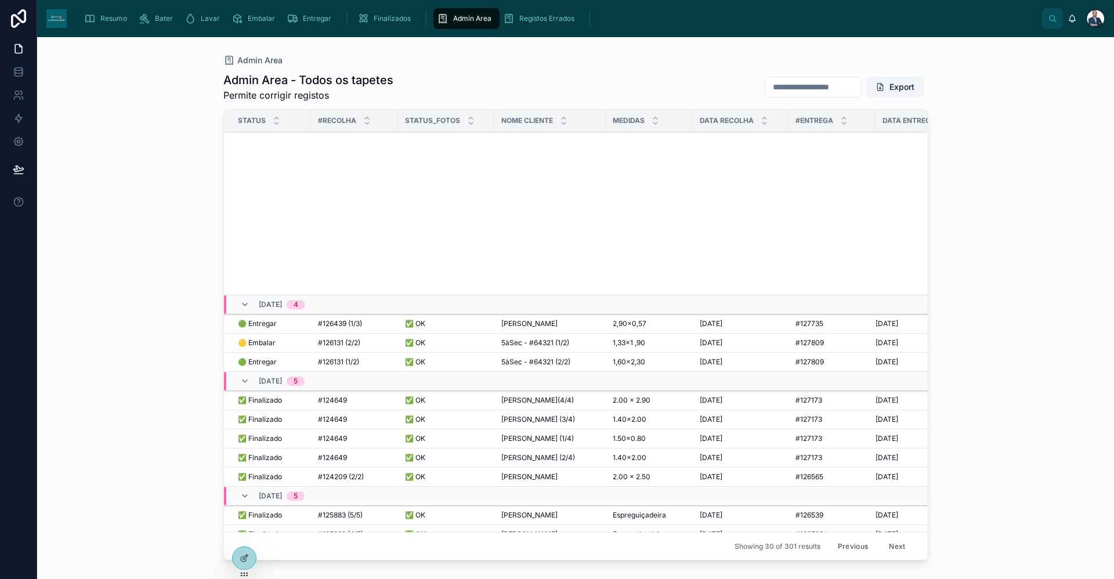
scroll to position [374, 0]
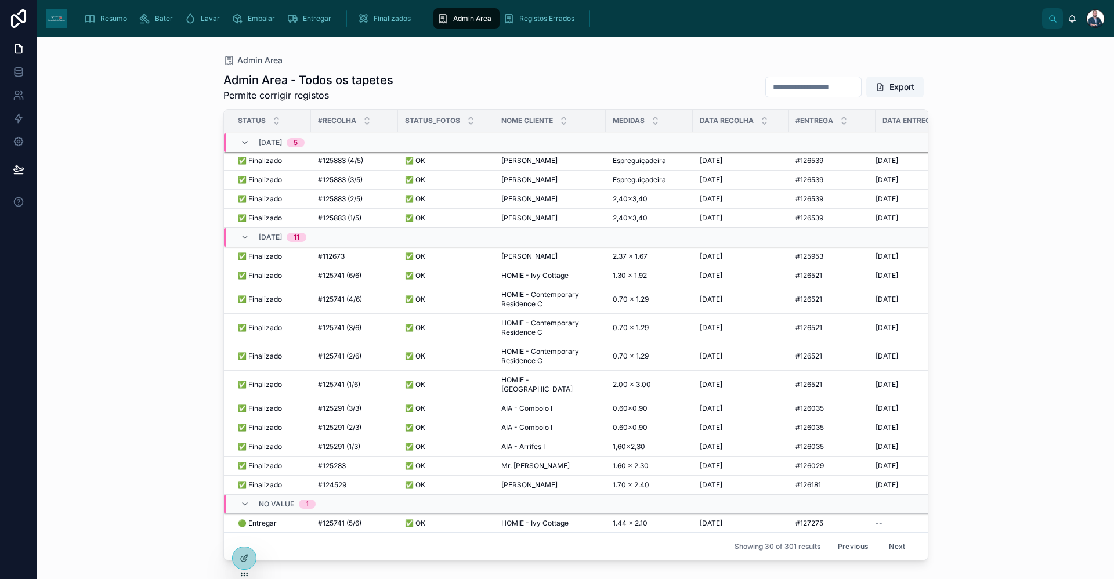
click at [835, 509] on button "Next" at bounding box center [896, 546] width 32 height 18
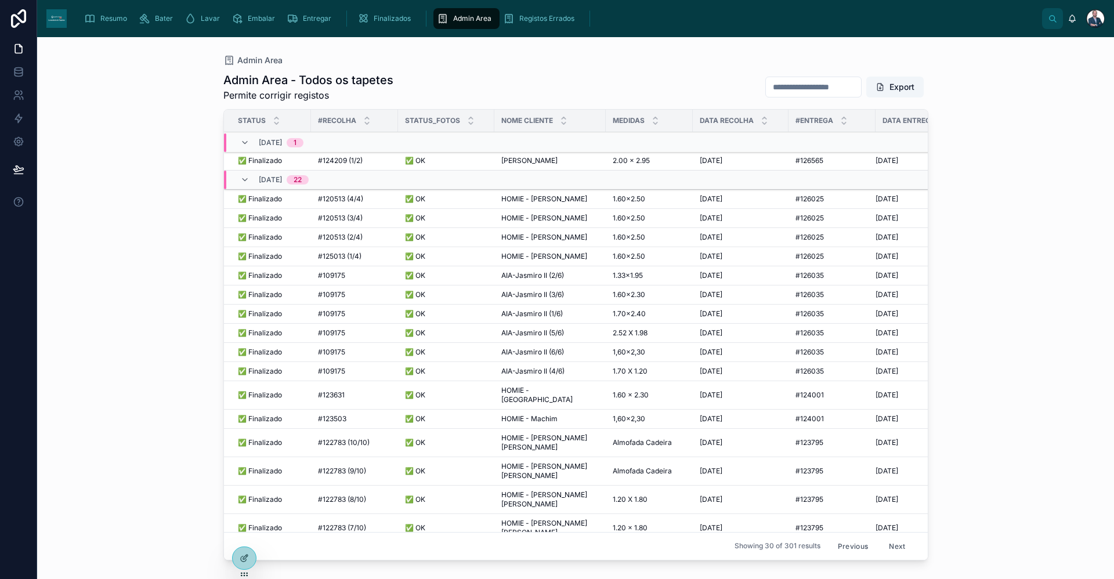
click at [111, 21] on span "Resumo" at bounding box center [113, 18] width 27 height 9
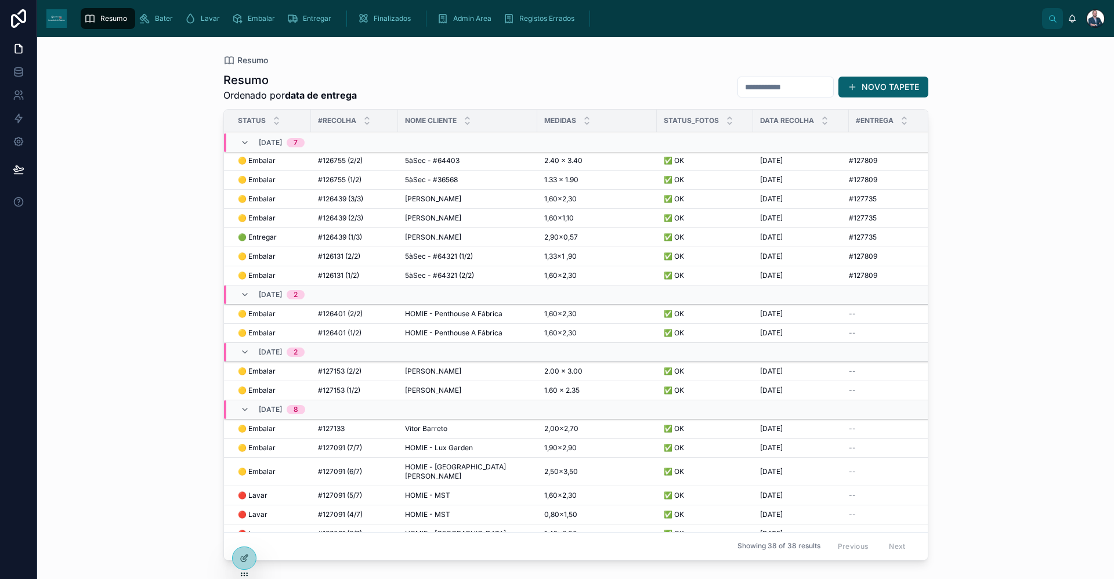
click at [446, 259] on span "5àSec - #64321 (1/2)" at bounding box center [439, 256] width 68 height 9
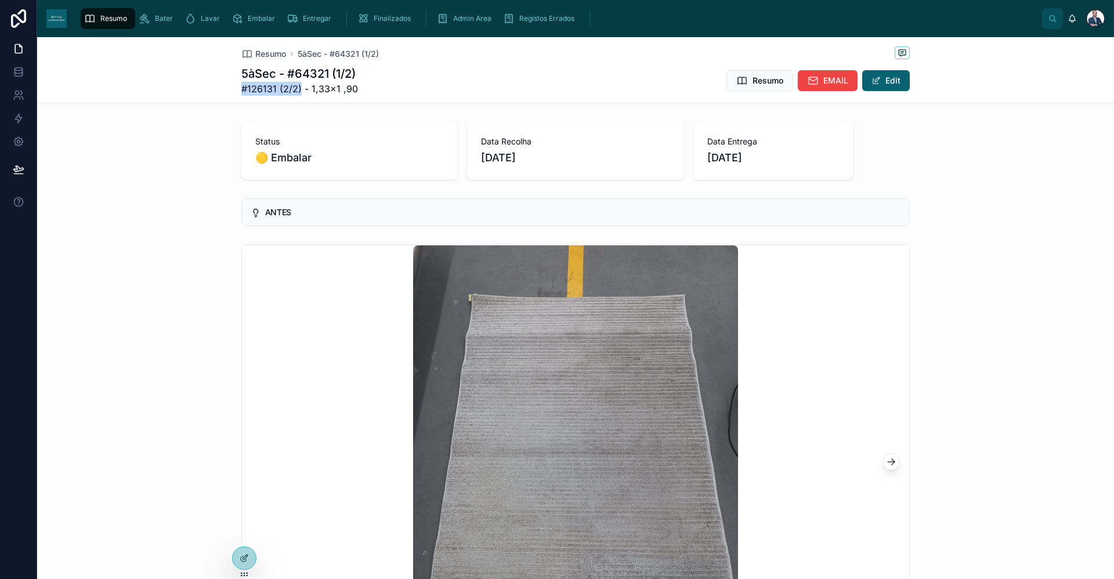
drag, startPoint x: 233, startPoint y: 88, endPoint x: 296, endPoint y: 89, distance: 62.7
click at [296, 89] on div "Resumo 5àSec - #64321 (1/2) 5àSec - #64321 (1/2) #126131 (2/2) - 1,33×1 ,90 Res…" at bounding box center [575, 70] width 1077 height 66
copy span "#126131 (2/2)"
click at [455, 21] on span "Admin Area" at bounding box center [472, 18] width 38 height 9
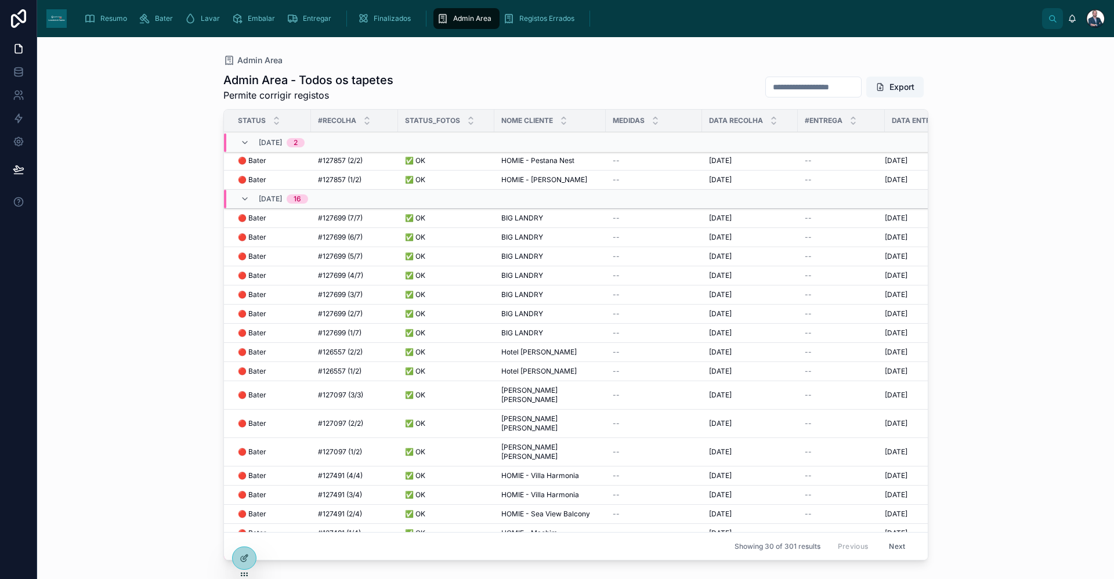
click at [809, 88] on input "text" at bounding box center [813, 87] width 95 height 16
paste input "**********"
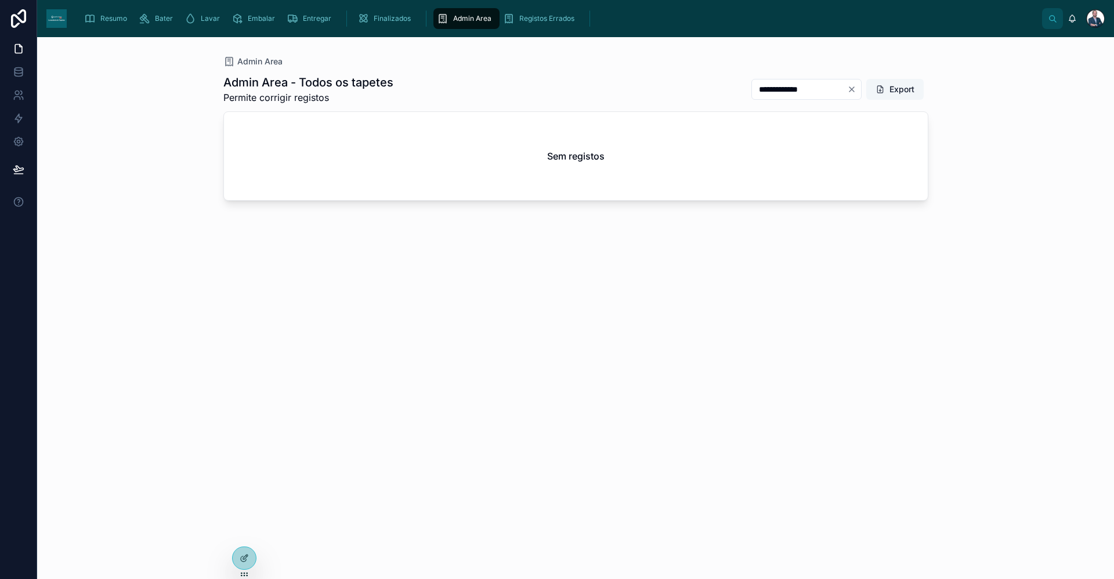
drag, startPoint x: 761, startPoint y: 91, endPoint x: 877, endPoint y: 88, distance: 116.1
click at [835, 90] on div "**********" at bounding box center [835, 89] width 186 height 22
type input "*"
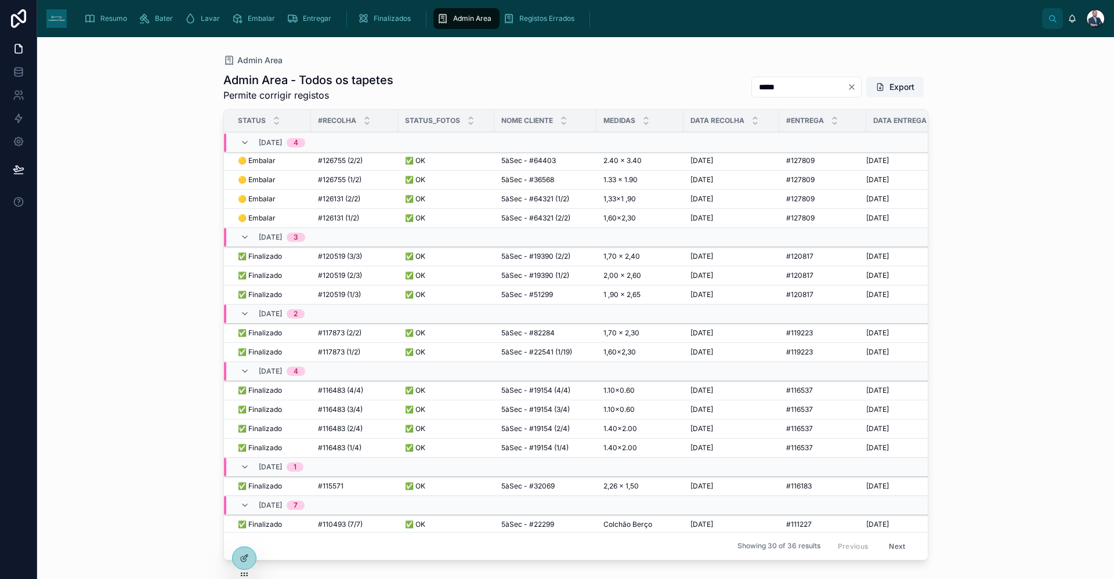
type input "*****"
click at [333, 199] on span "#126131 (2/2)" at bounding box center [339, 198] width 42 height 9
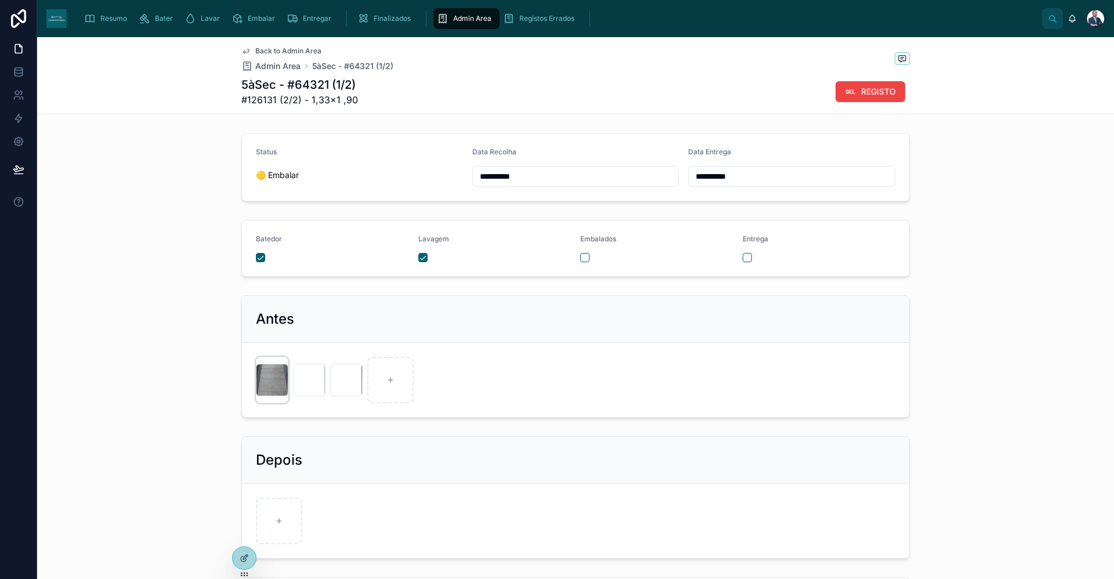
click at [268, 379] on div at bounding box center [272, 380] width 32 height 32
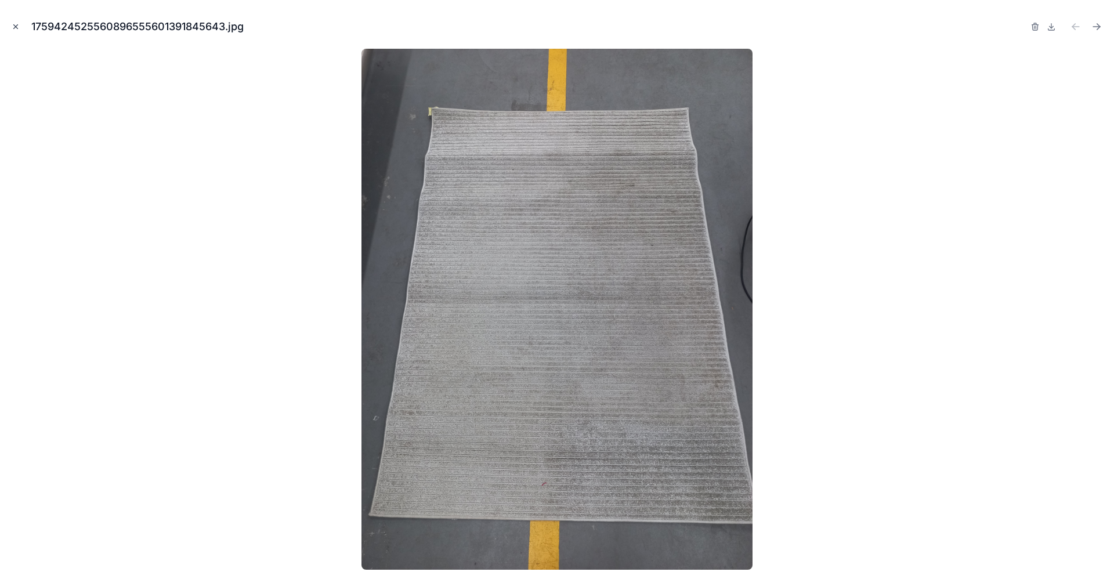
click at [17, 28] on icon "Close modal" at bounding box center [16, 27] width 8 height 8
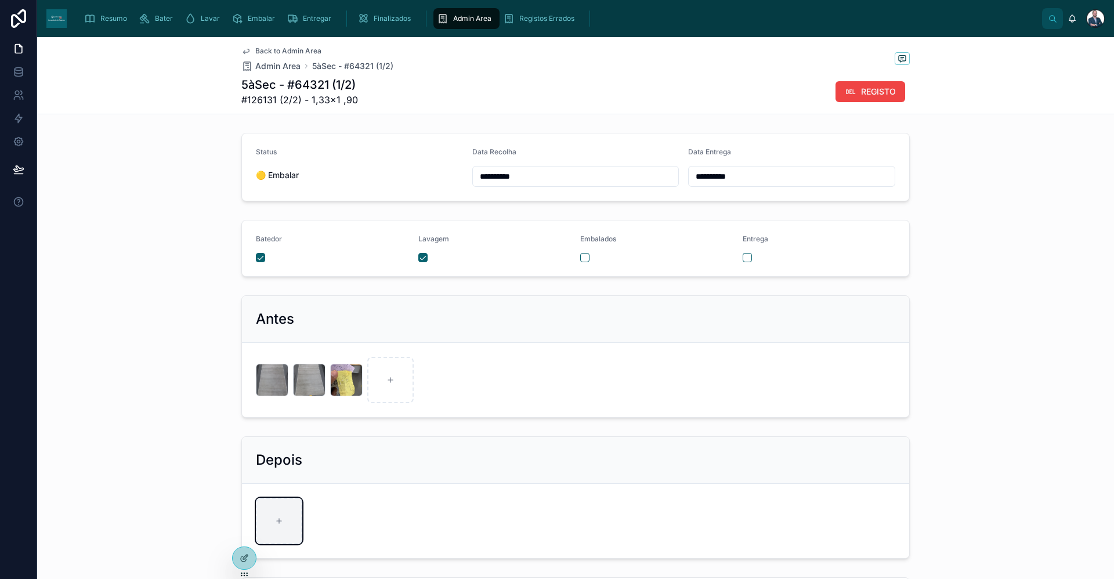
click at [267, 509] on div at bounding box center [279, 521] width 46 height 46
type input "**********"
click at [580, 256] on button "button" at bounding box center [584, 257] width 9 height 9
click at [268, 67] on span "Admin Area" at bounding box center [277, 66] width 45 height 12
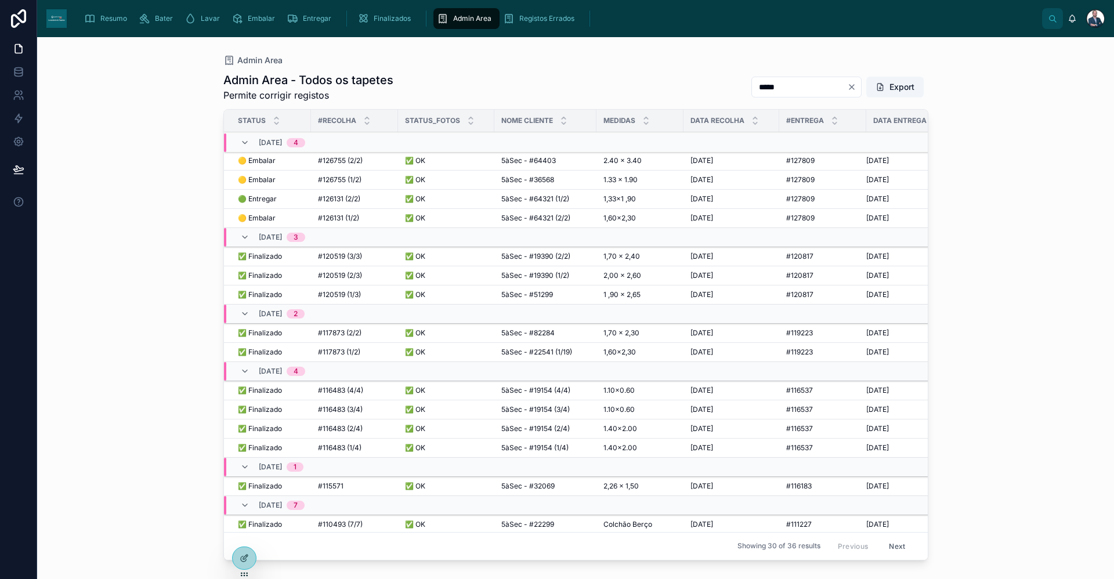
click at [117, 26] on div "Resumo" at bounding box center [108, 18] width 48 height 19
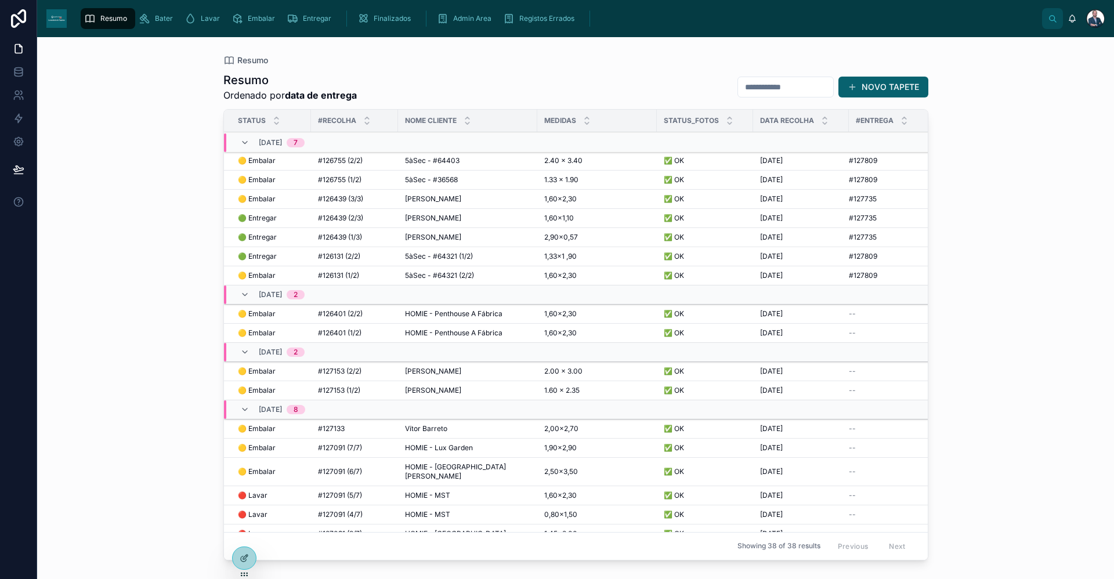
click at [419, 213] on td "[PERSON_NAME] [PERSON_NAME]" at bounding box center [467, 218] width 139 height 19
click at [421, 216] on span "[PERSON_NAME]" at bounding box center [433, 217] width 56 height 9
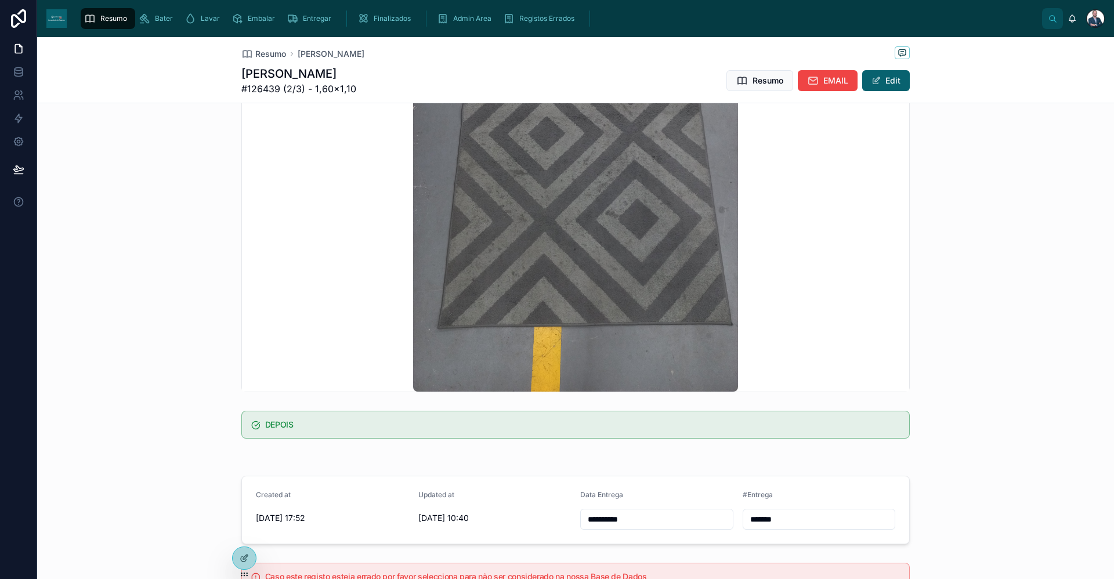
scroll to position [221, 0]
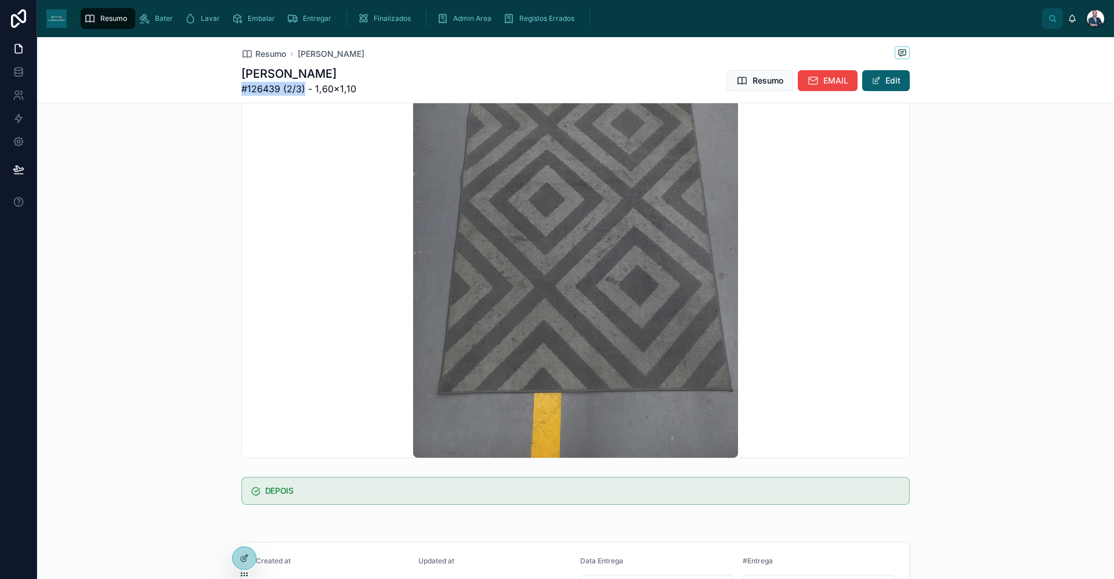
drag, startPoint x: 299, startPoint y: 88, endPoint x: 237, endPoint y: 92, distance: 62.8
click at [241, 92] on span "#126439 (2/3) - 1,60×1,10" at bounding box center [298, 89] width 115 height 14
copy span "#126439 (2/3)"
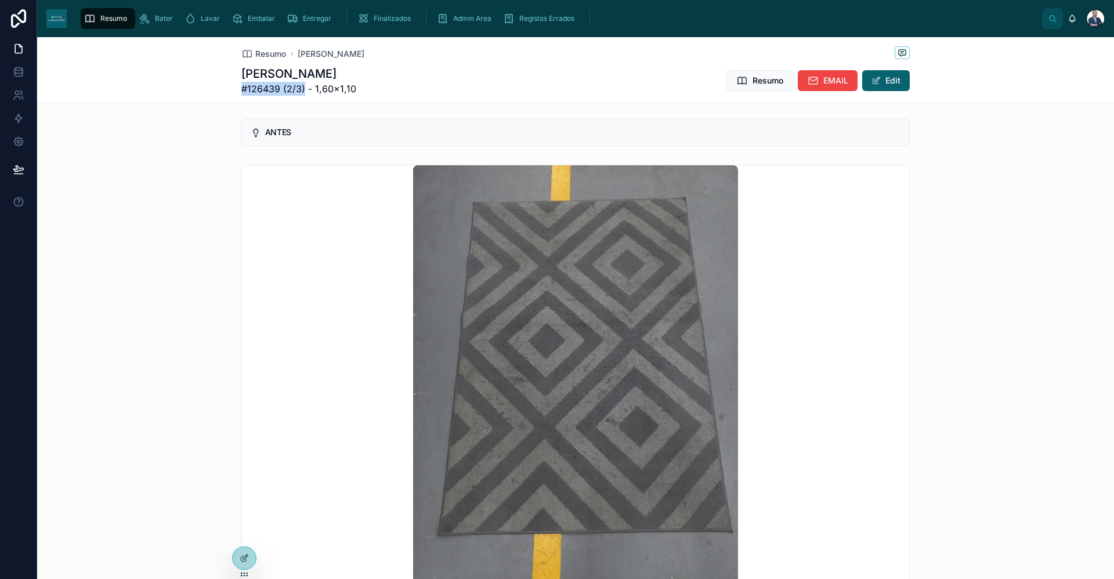
scroll to position [0, 0]
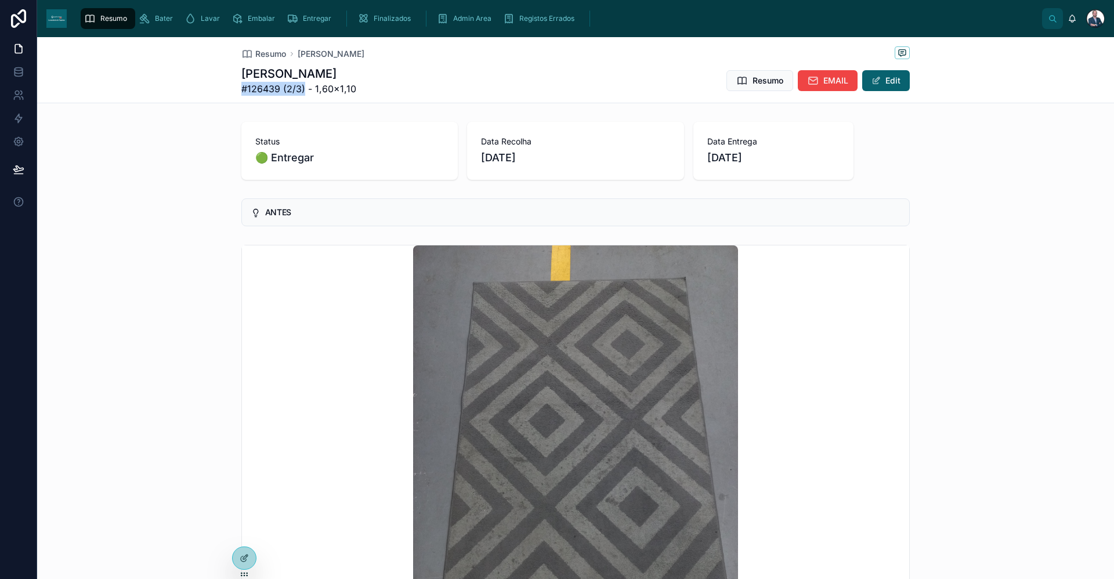
click at [312, 15] on span "Entregar" at bounding box center [317, 18] width 28 height 9
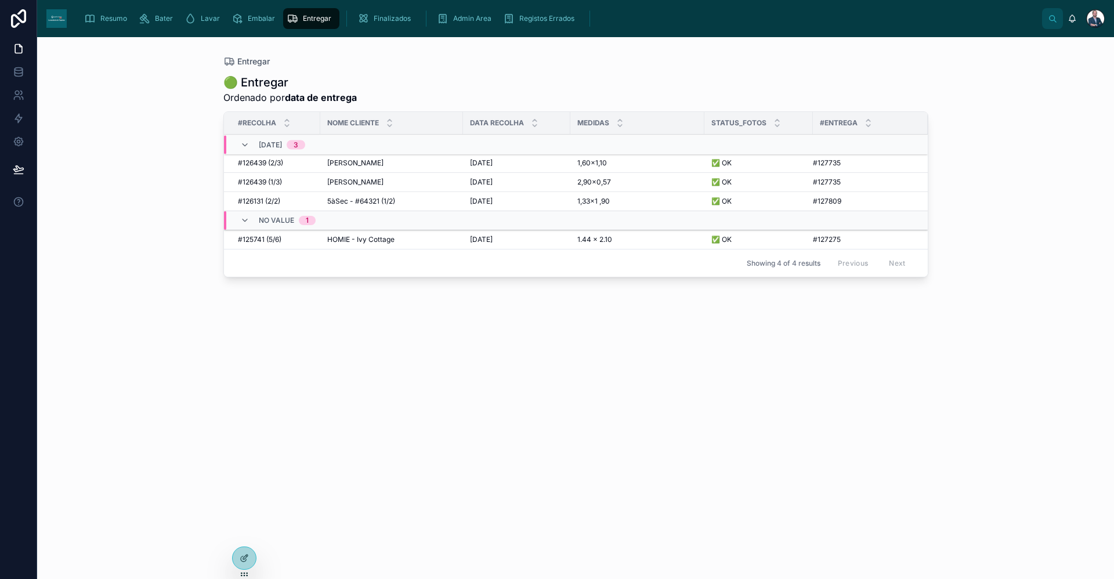
click at [90, 18] on icon "scrollable content" at bounding box center [90, 19] width 12 height 12
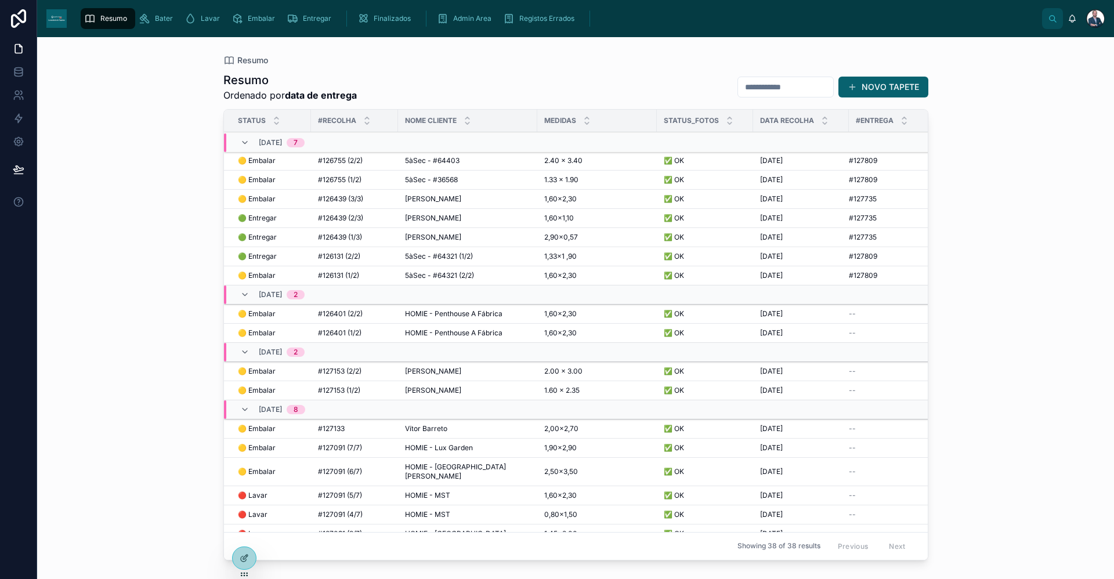
click at [257, 219] on span "🟢 Entregar" at bounding box center [257, 217] width 39 height 9
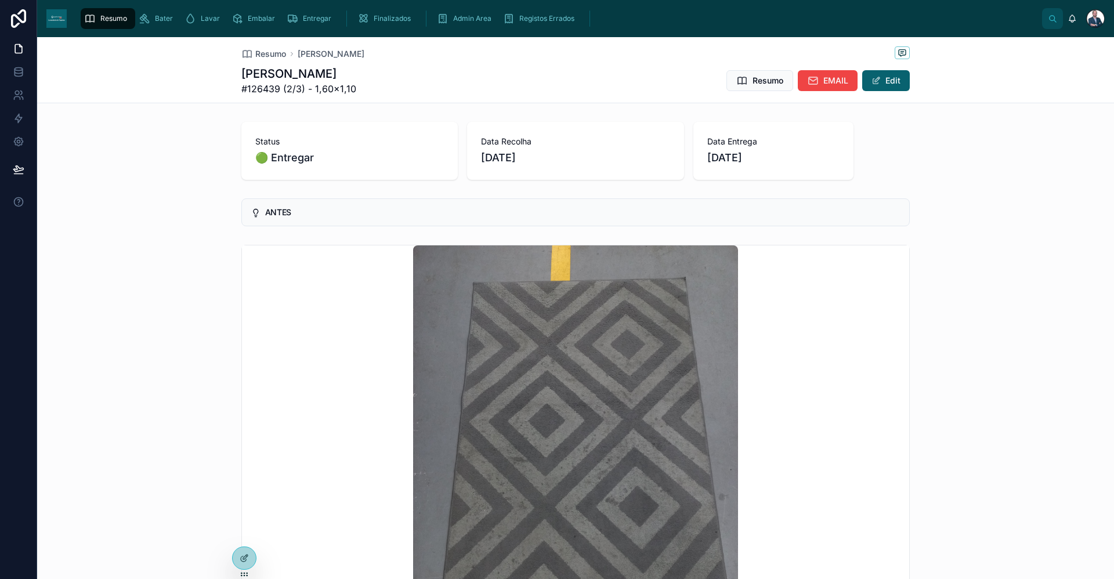
click at [457, 16] on span "Admin Area" at bounding box center [472, 18] width 38 height 9
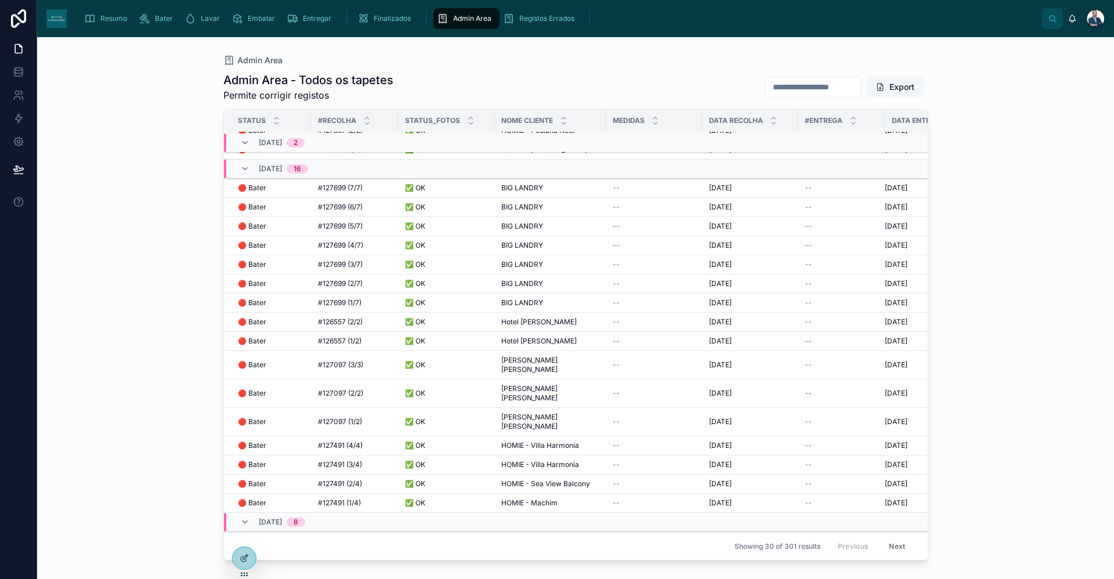
scroll to position [3, 0]
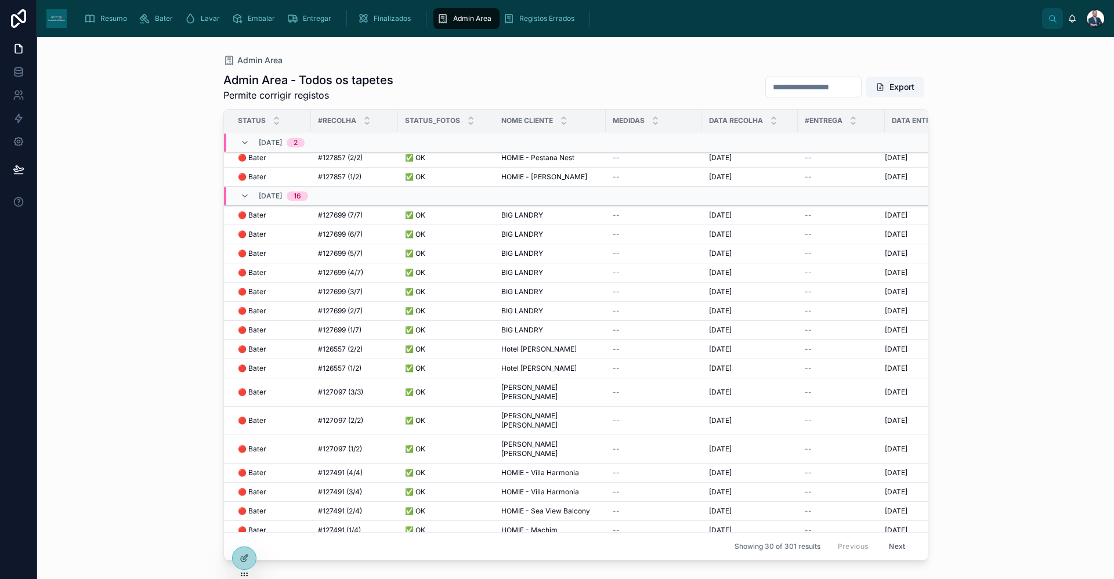
click at [835, 509] on button "Next" at bounding box center [896, 546] width 32 height 18
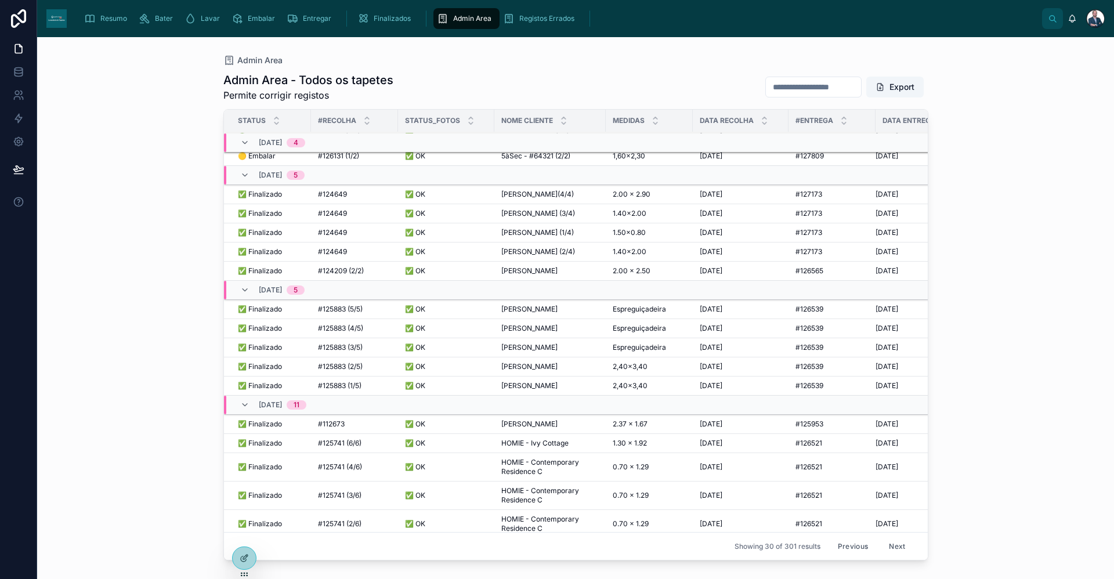
scroll to position [119, 0]
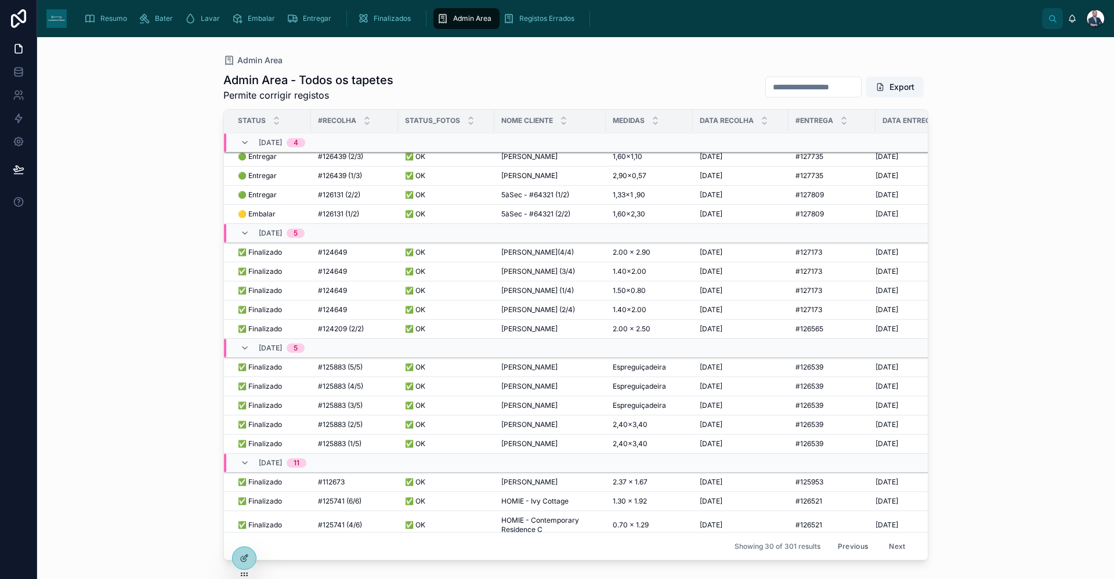
click at [799, 84] on input "text" at bounding box center [813, 87] width 95 height 16
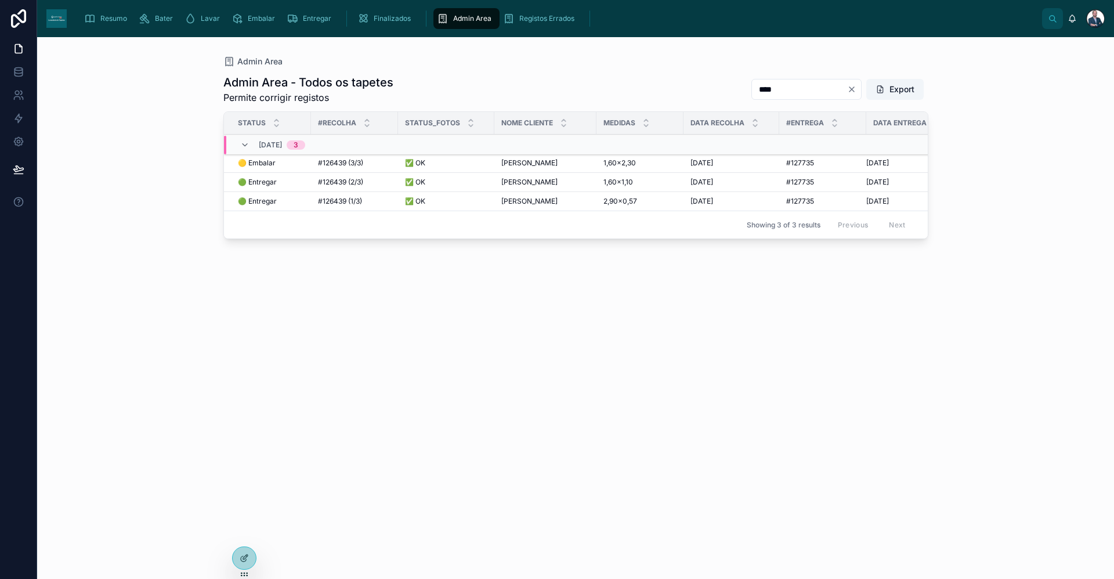
type input "****"
click at [434, 182] on div "✅ OK ✅ OK" at bounding box center [446, 181] width 82 height 9
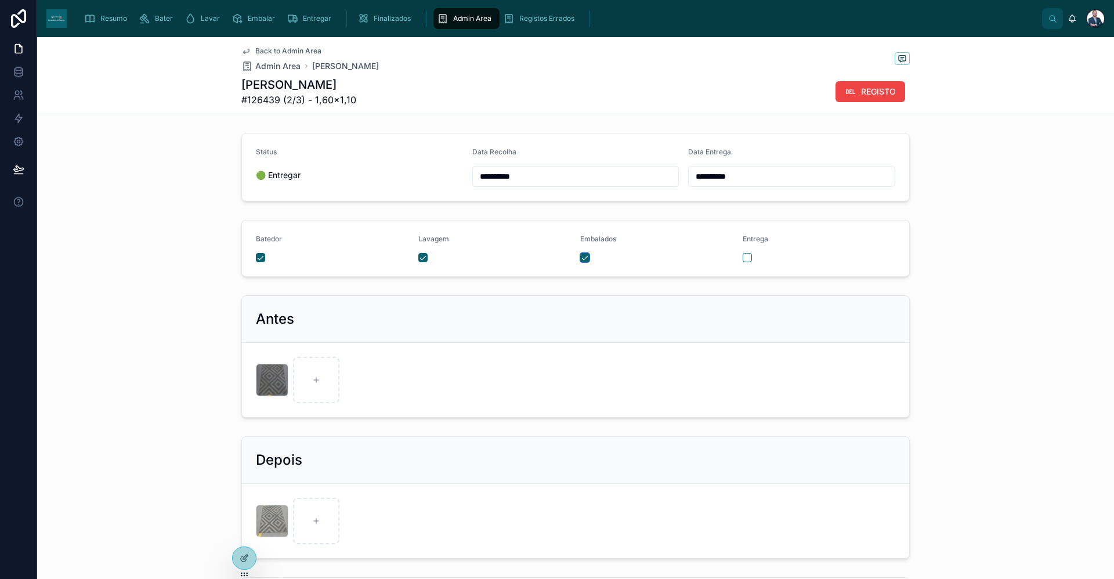
click at [580, 260] on button "button" at bounding box center [584, 257] width 9 height 9
click at [266, 509] on div at bounding box center [272, 521] width 32 height 32
click at [263, 63] on span "Admin Area" at bounding box center [277, 66] width 45 height 12
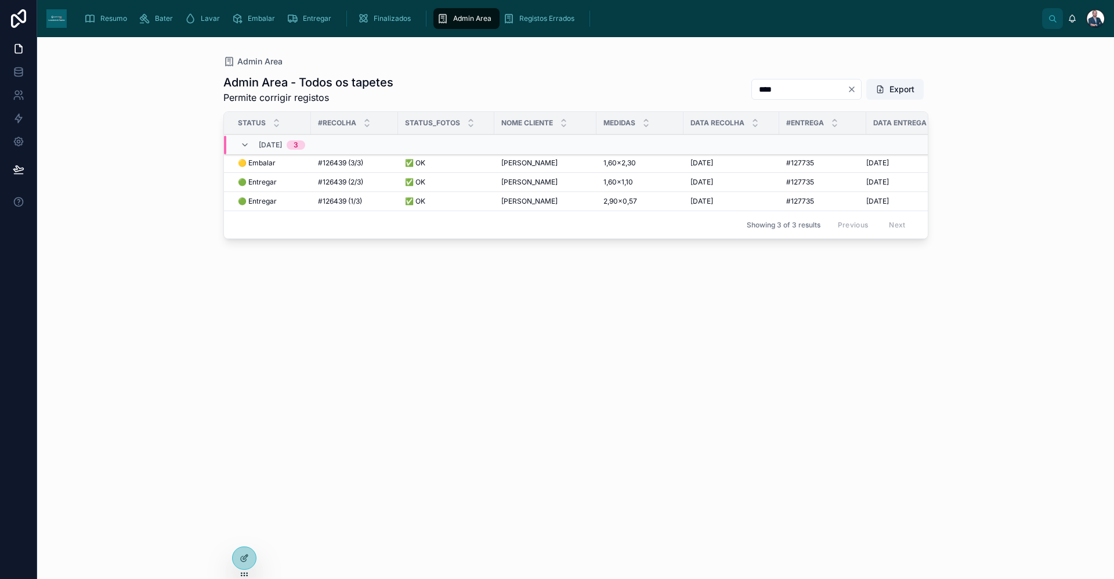
click at [97, 19] on div "Resumo" at bounding box center [108, 18] width 48 height 19
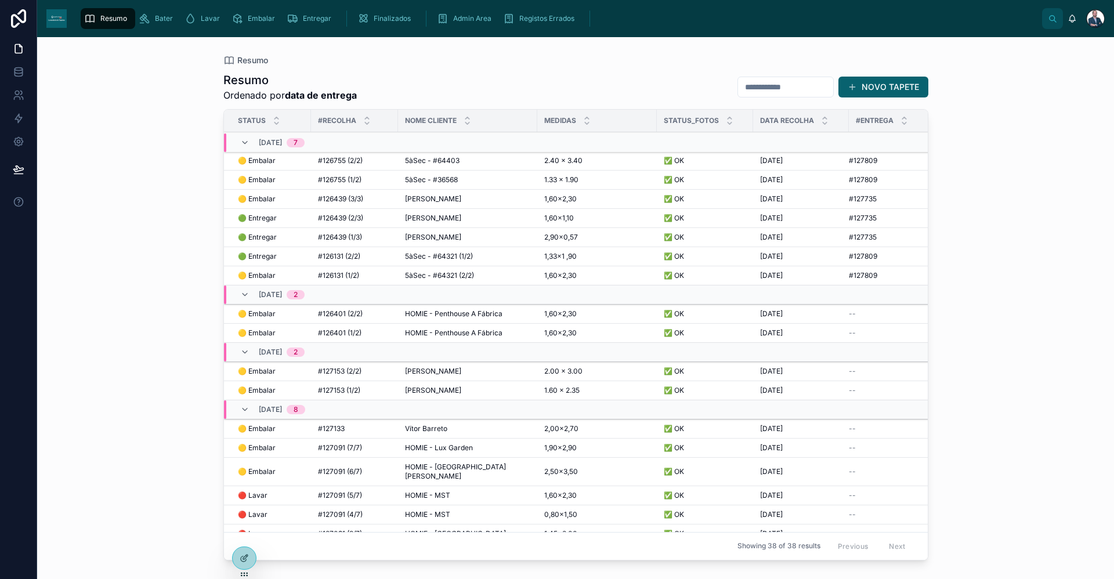
click at [411, 222] on span "[PERSON_NAME]" at bounding box center [433, 217] width 56 height 9
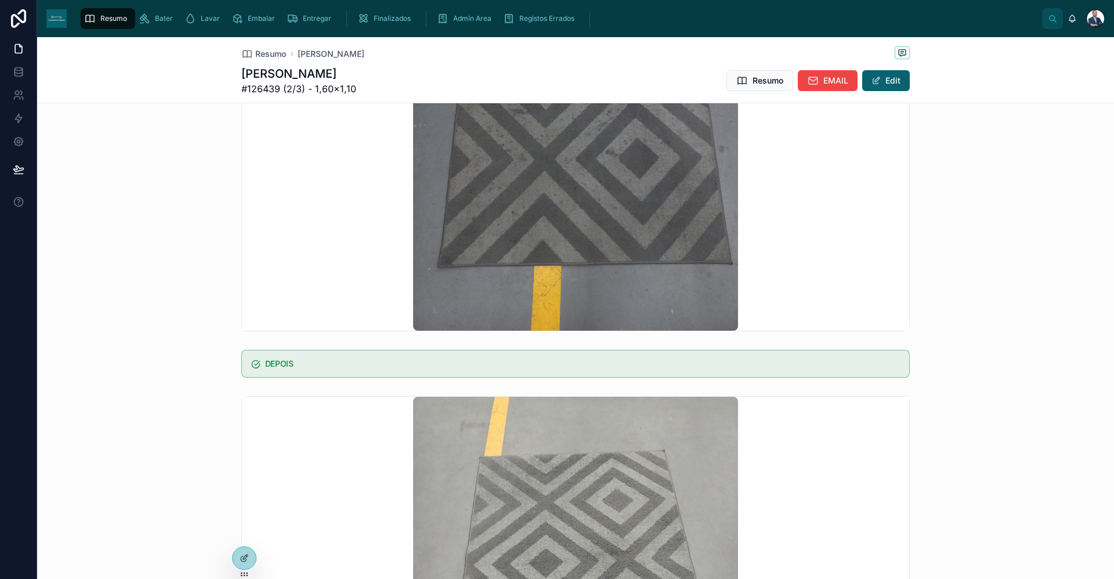
scroll to position [580, 0]
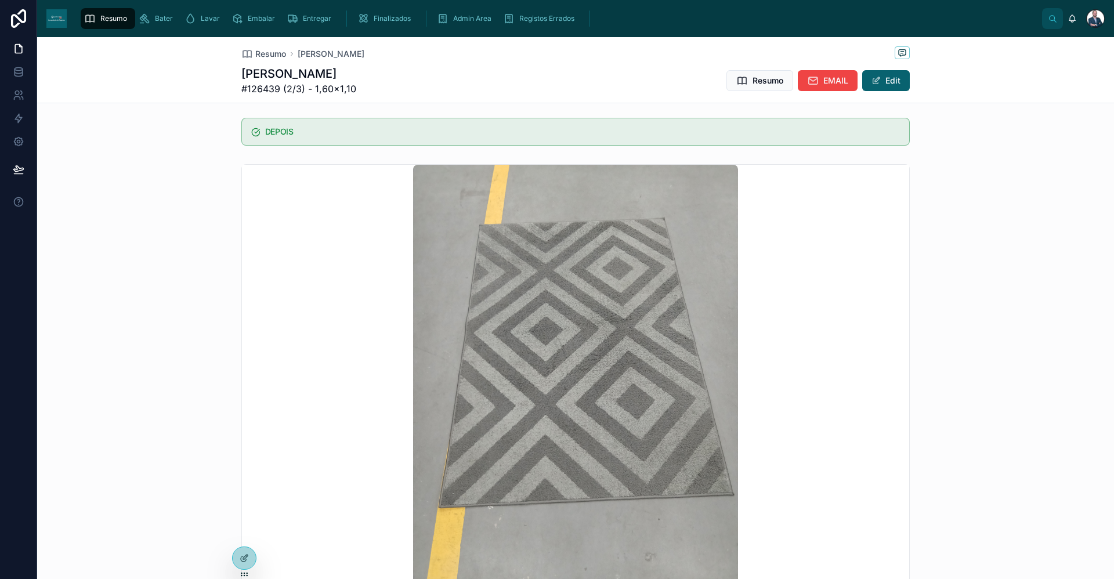
click at [636, 395] on img at bounding box center [575, 381] width 325 height 433
click at [653, 441] on img at bounding box center [575, 381] width 325 height 433
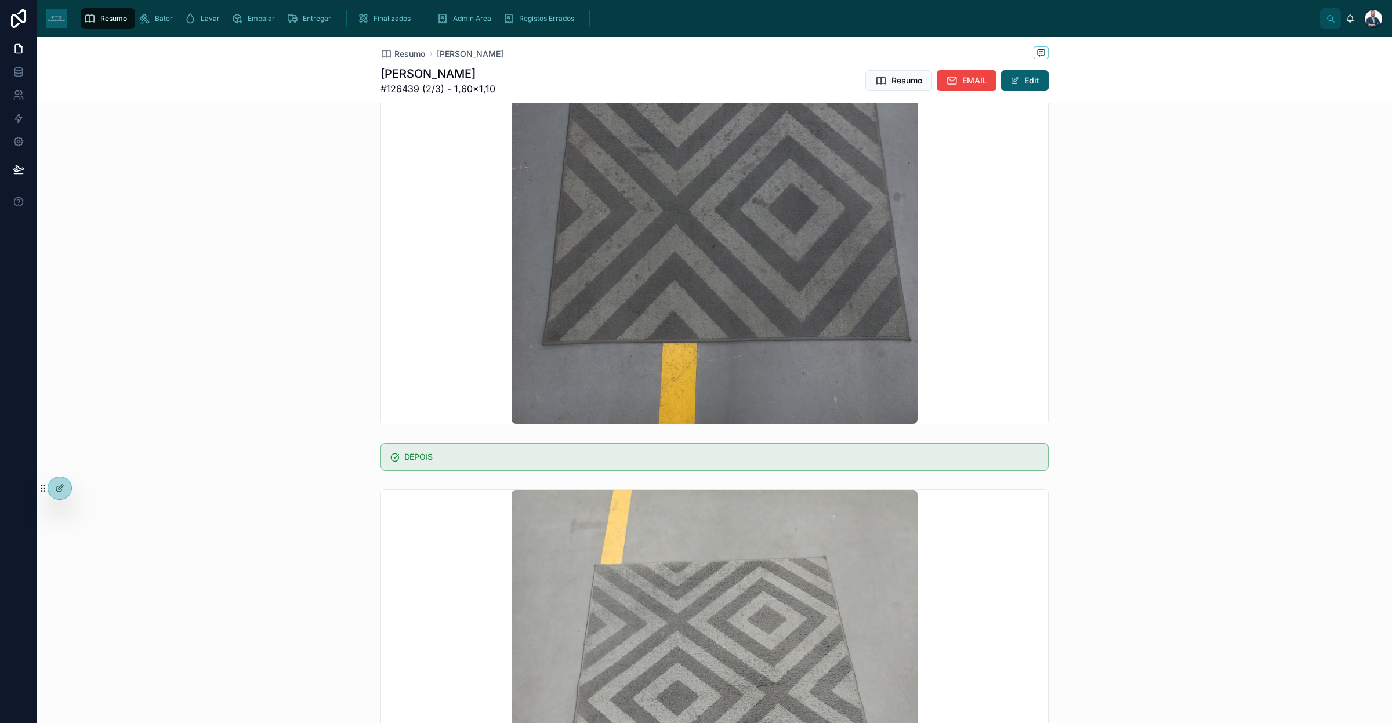
scroll to position [653, 0]
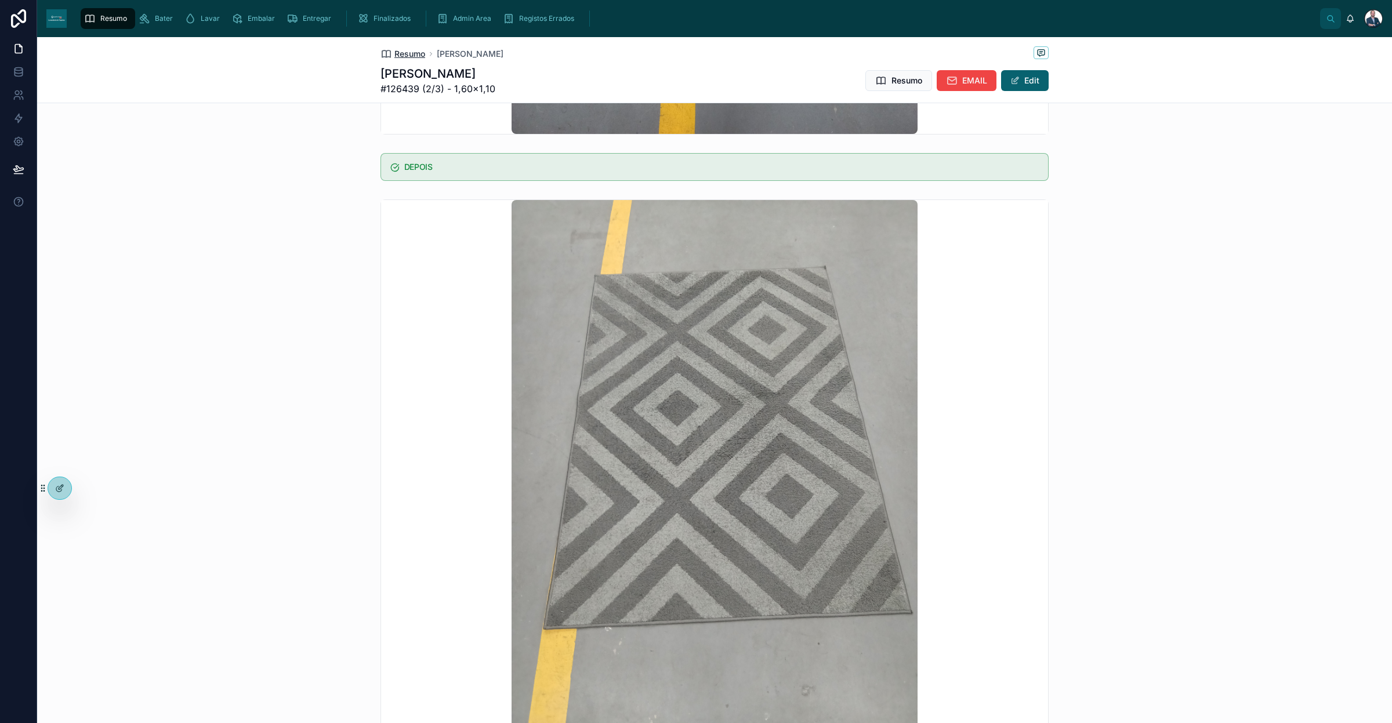
click at [397, 59] on span "Resumo" at bounding box center [409, 54] width 31 height 12
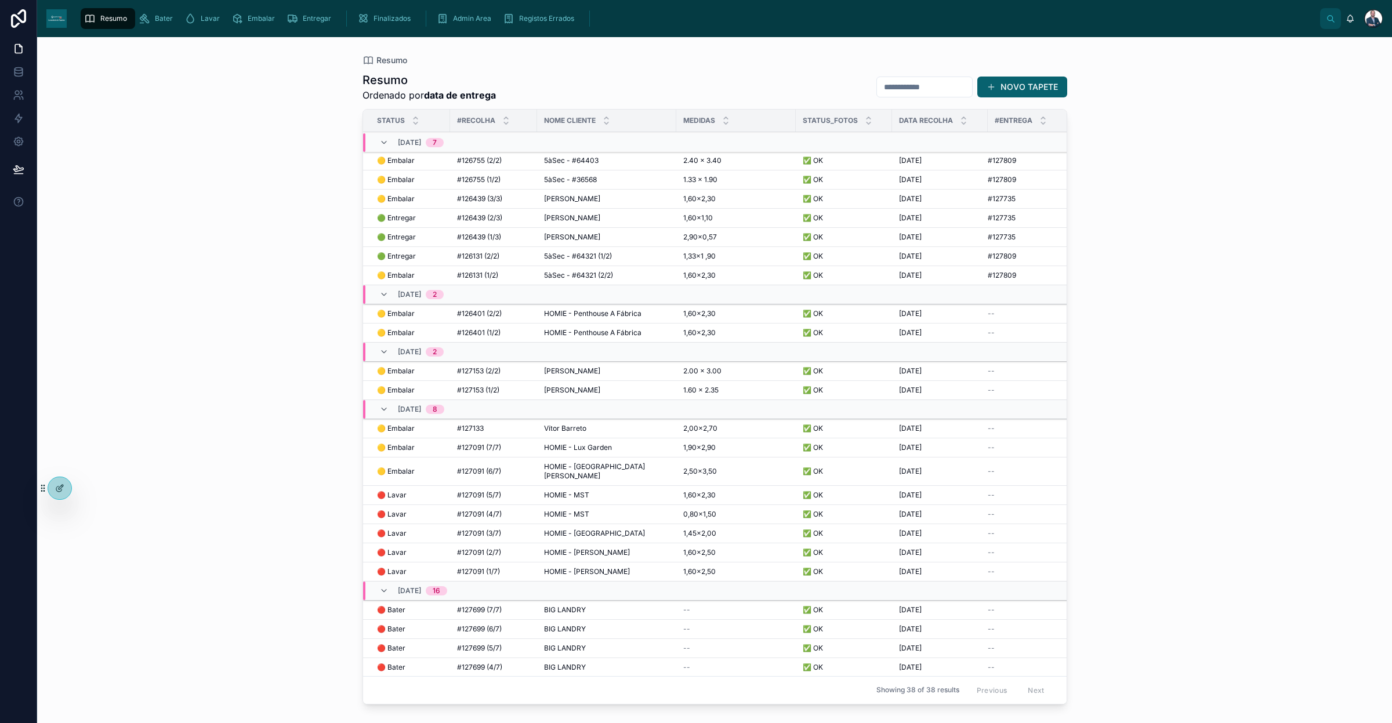
click at [419, 242] on div "🟢 Entregar 🟢 Entregar" at bounding box center [410, 237] width 66 height 9
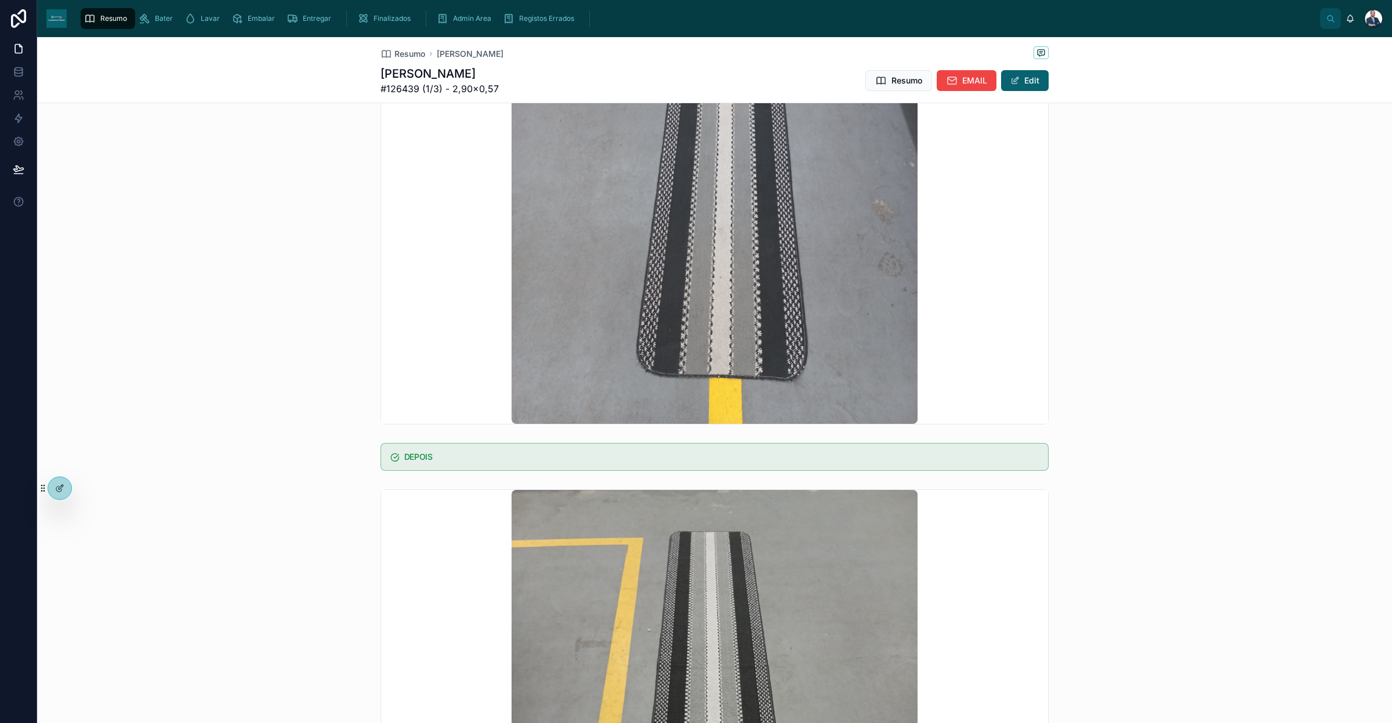
scroll to position [435, 0]
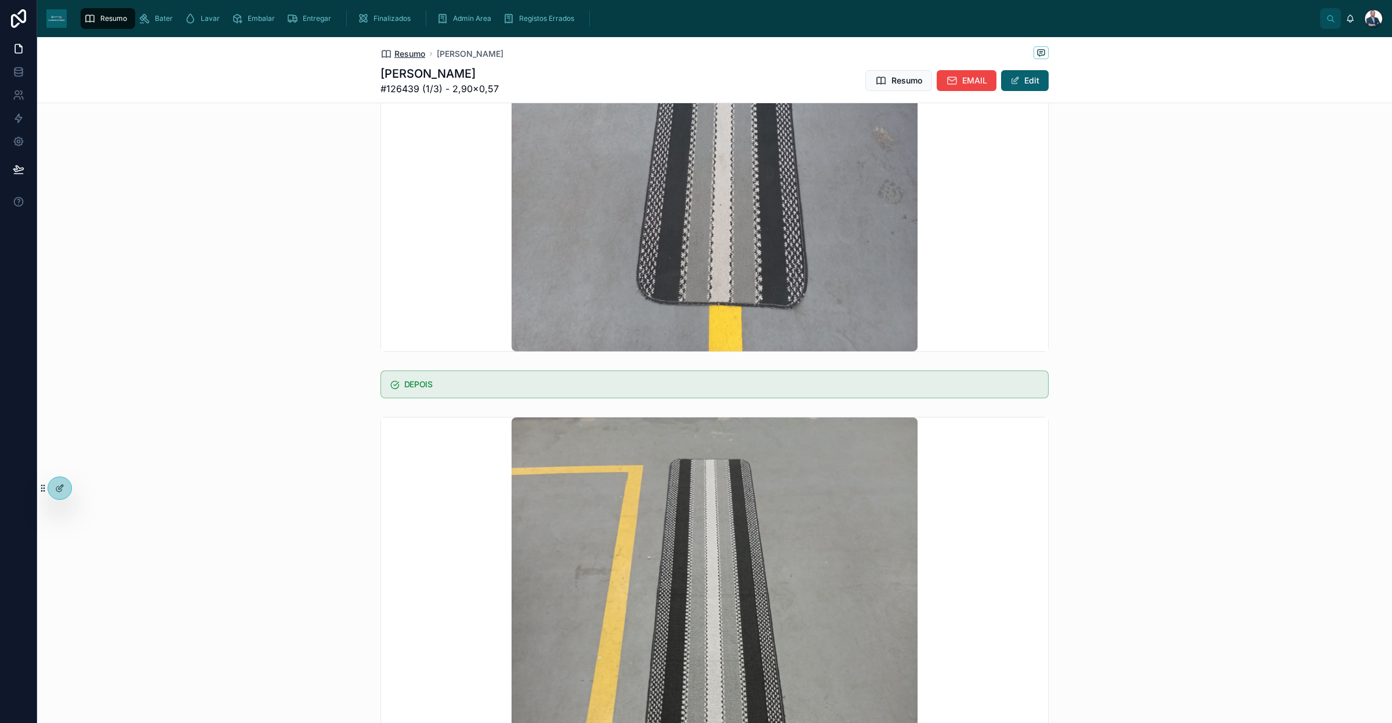
click at [394, 59] on span "Resumo" at bounding box center [409, 54] width 31 height 12
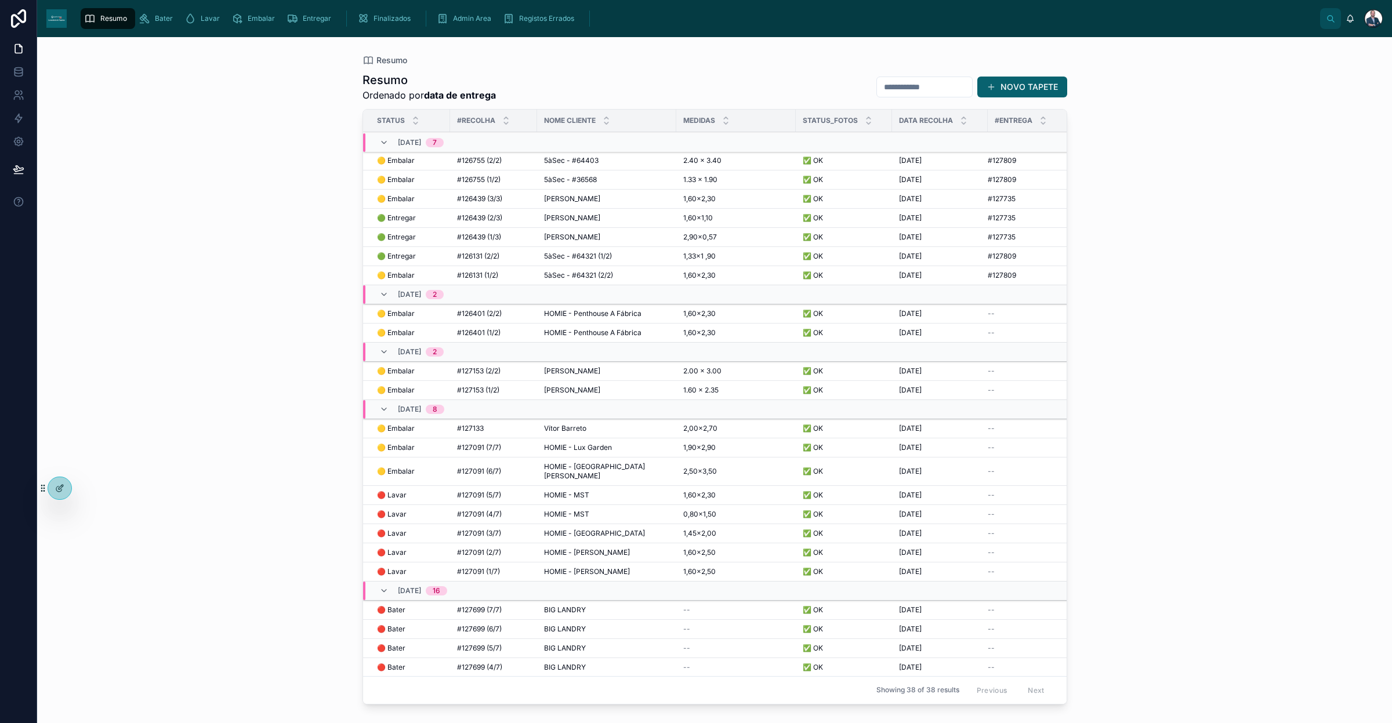
click at [479, 256] on span "#126131 (2/2)" at bounding box center [478, 256] width 42 height 9
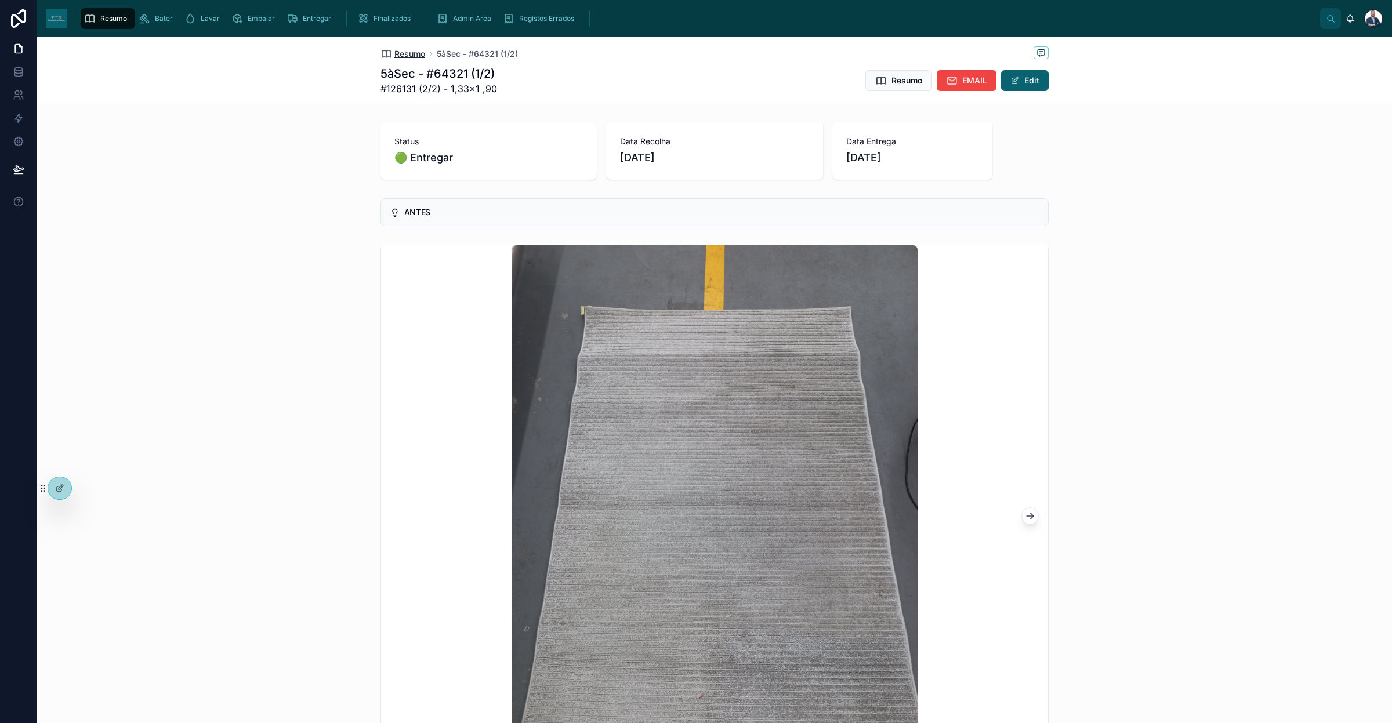
click at [404, 51] on span "Resumo" at bounding box center [409, 54] width 31 height 12
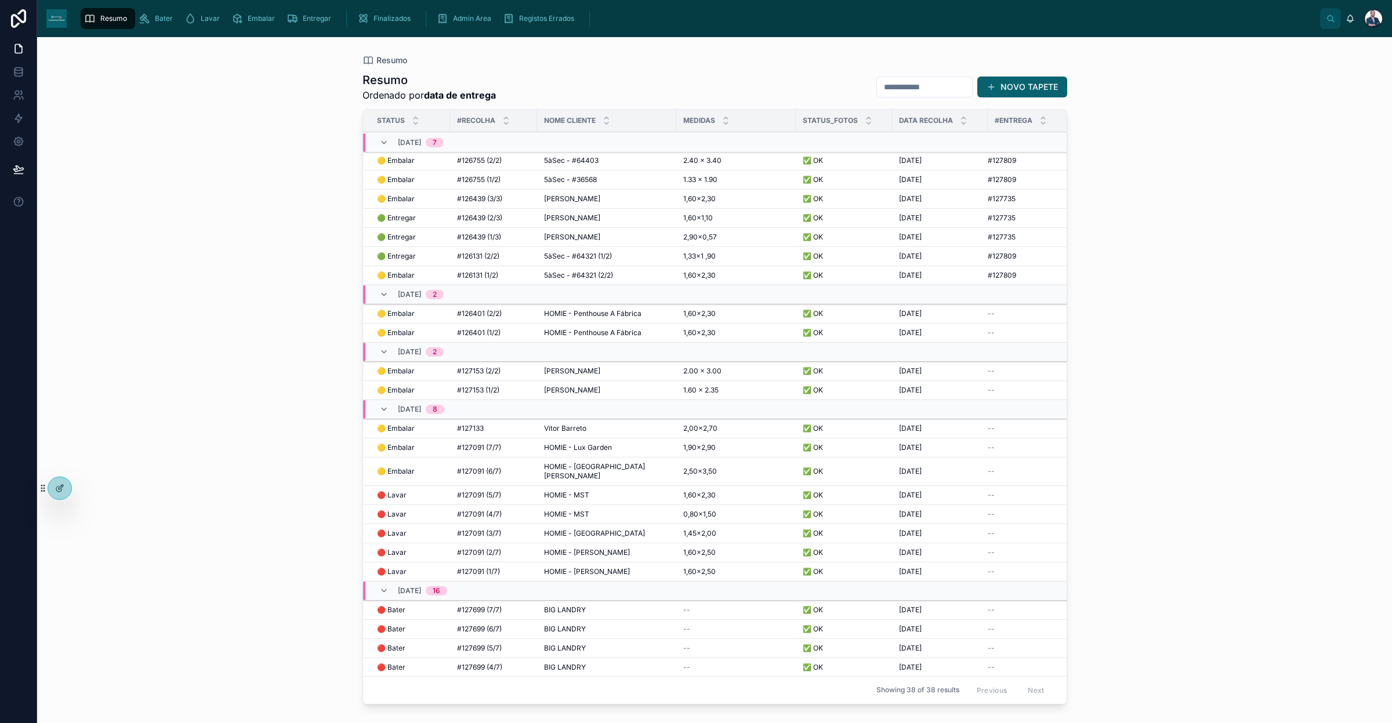
click at [484, 196] on span "#126439 (3/3)" at bounding box center [479, 198] width 45 height 9
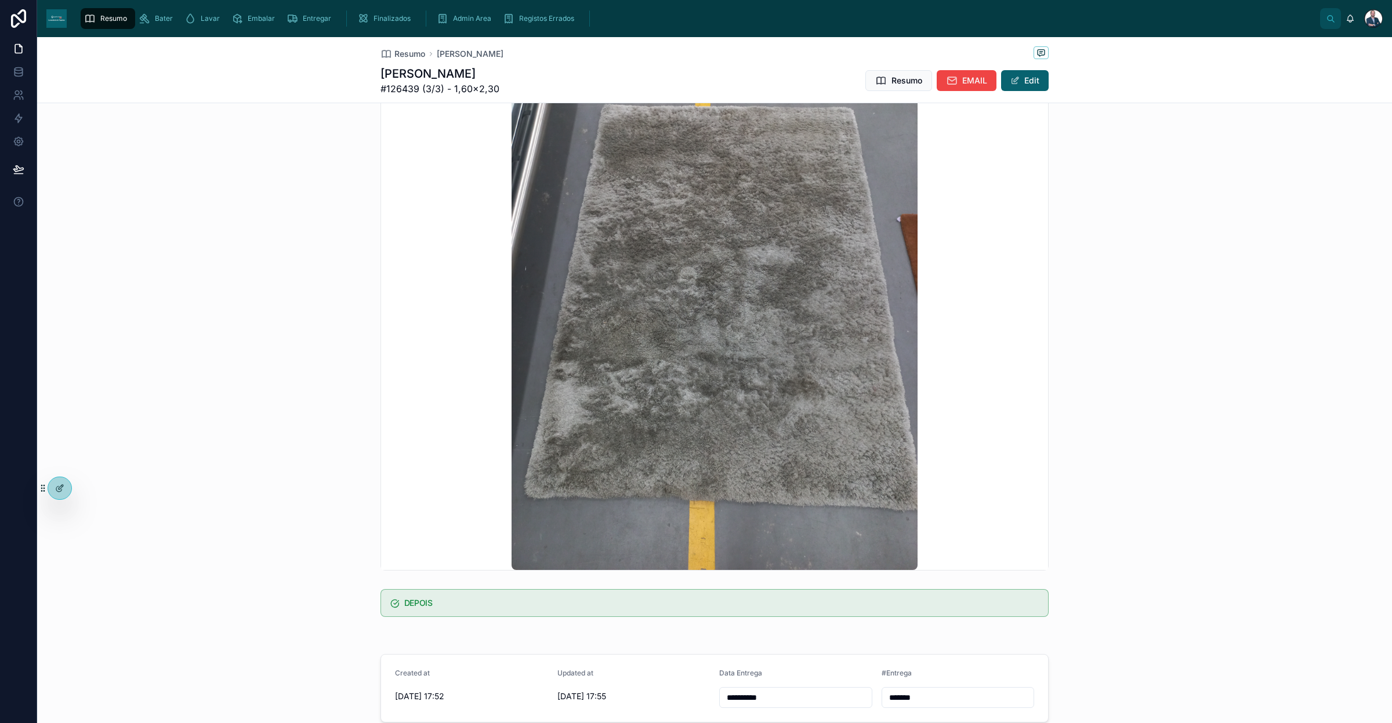
scroll to position [363, 0]
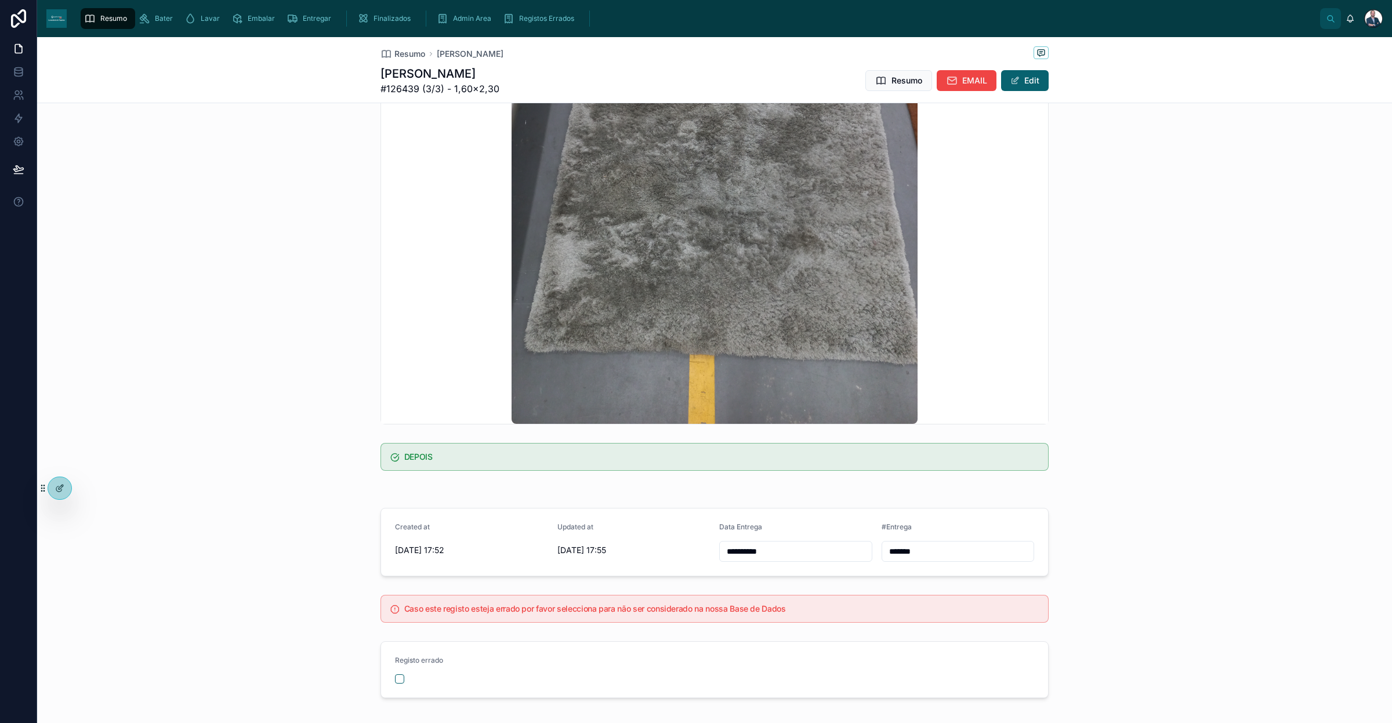
click at [405, 46] on div "Resumo [PERSON_NAME]" at bounding box center [714, 53] width 668 height 15
click at [407, 47] on div "Resumo [PERSON_NAME]" at bounding box center [714, 53] width 668 height 15
click at [409, 53] on span "Resumo" at bounding box center [409, 54] width 31 height 12
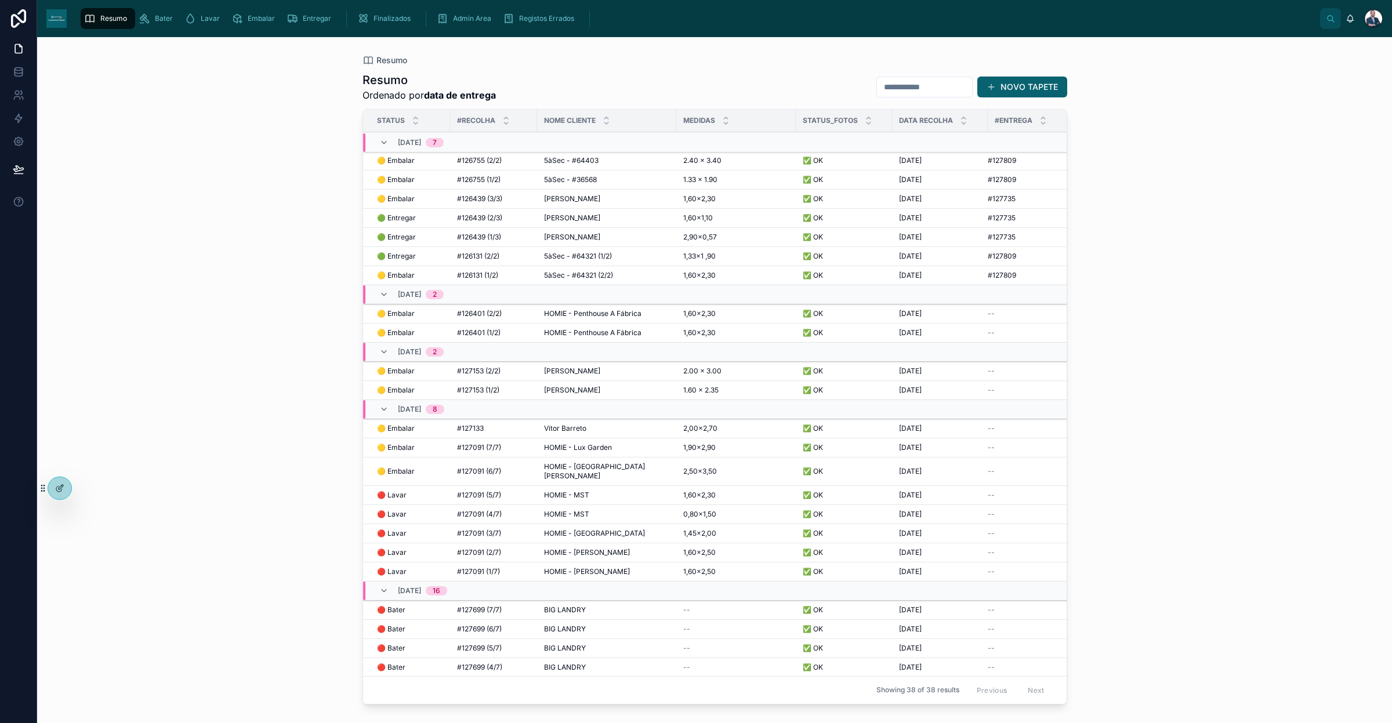
click at [633, 470] on div "HOMIE - [GEOGRAPHIC_DATA][PERSON_NAME] HOMIE - [GEOGRAPHIC_DATA][PERSON_NAME]" at bounding box center [606, 471] width 125 height 19
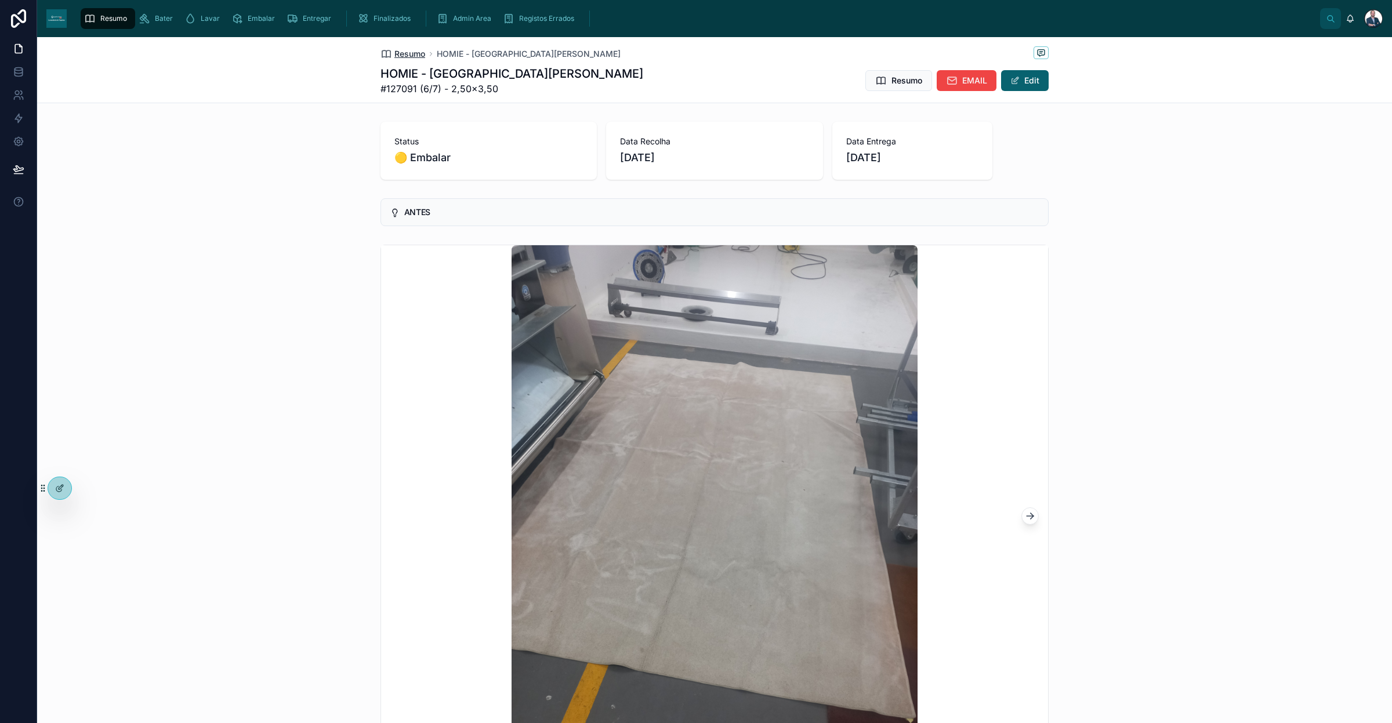
click at [412, 51] on span "Resumo" at bounding box center [409, 54] width 31 height 12
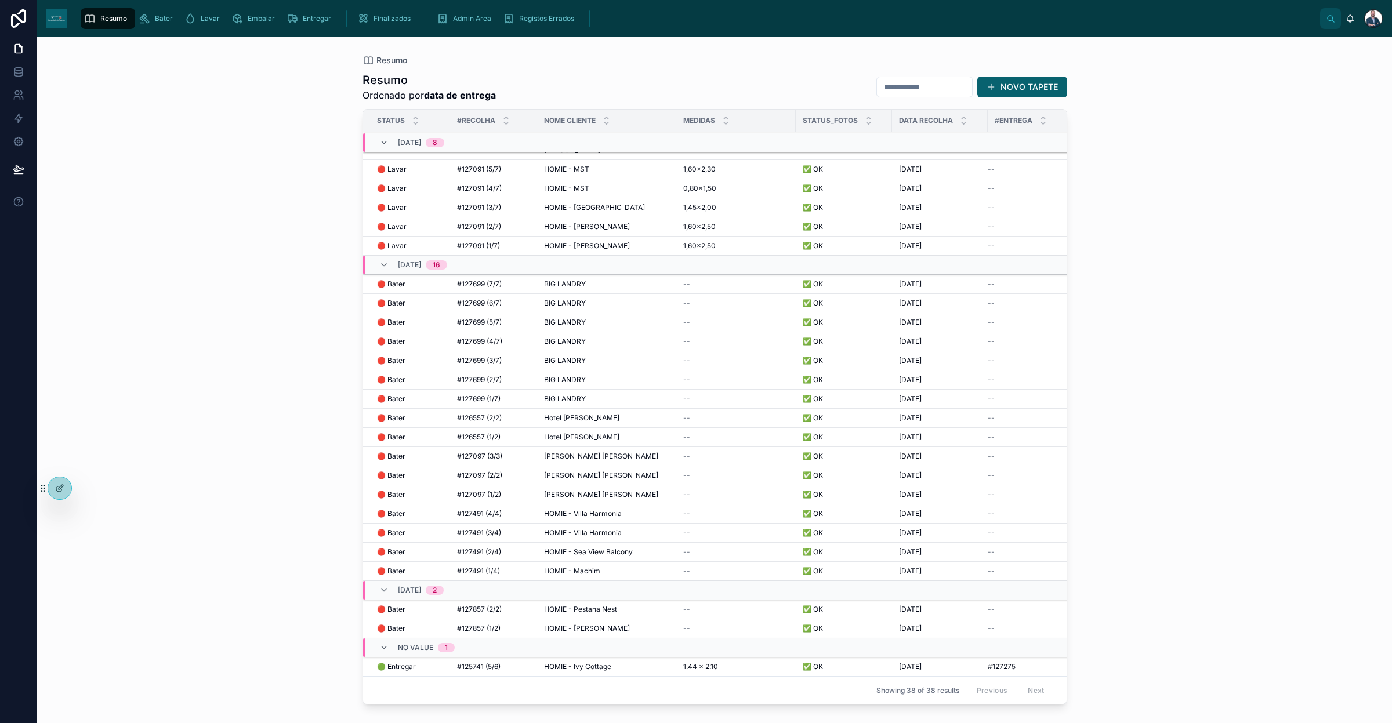
click at [835, 505] on div "Resumo Resumo Ordenado por data de entrega NOVO TAPETE Status #Recolha Nome Cli…" at bounding box center [714, 380] width 1355 height 686
click at [257, 357] on div "Resumo Resumo Ordenado por data de entrega NOVO TAPETE Status #Recolha Nome Cli…" at bounding box center [714, 380] width 1355 height 686
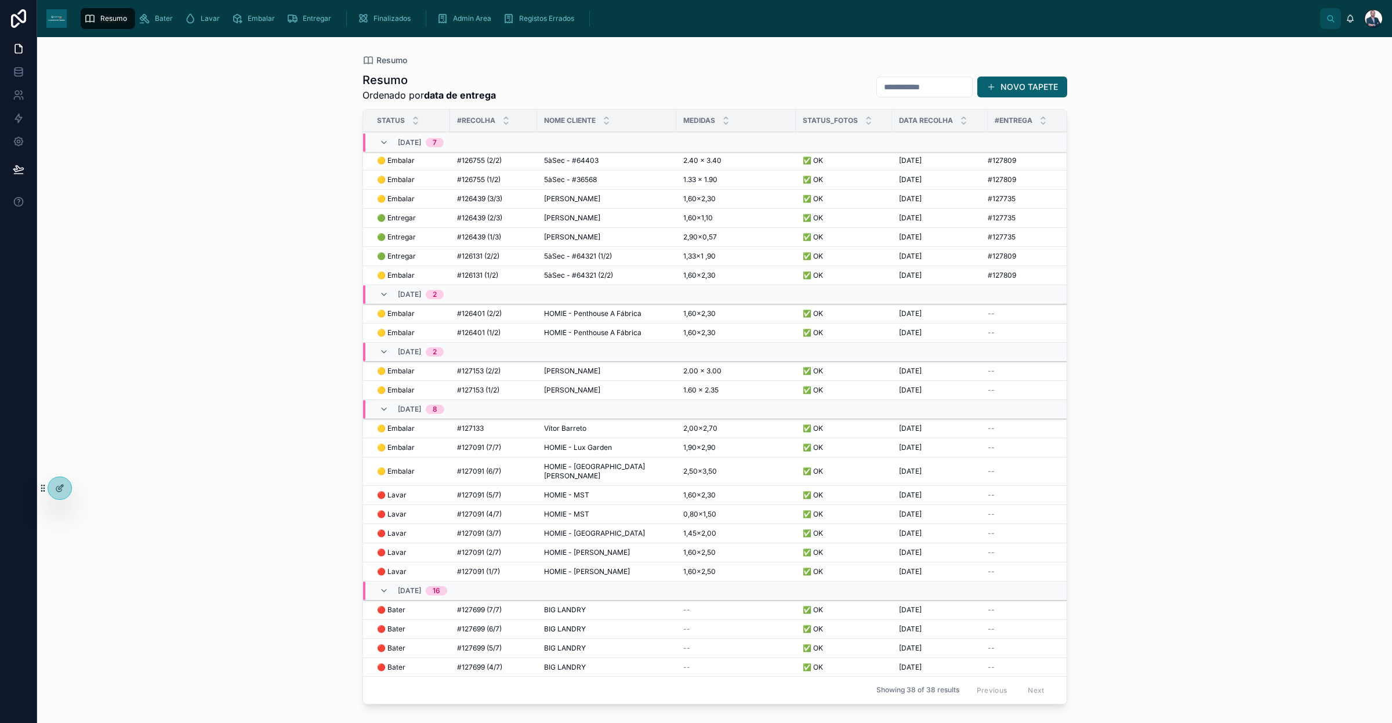
click at [473, 15] on span "Admin Area" at bounding box center [472, 18] width 38 height 9
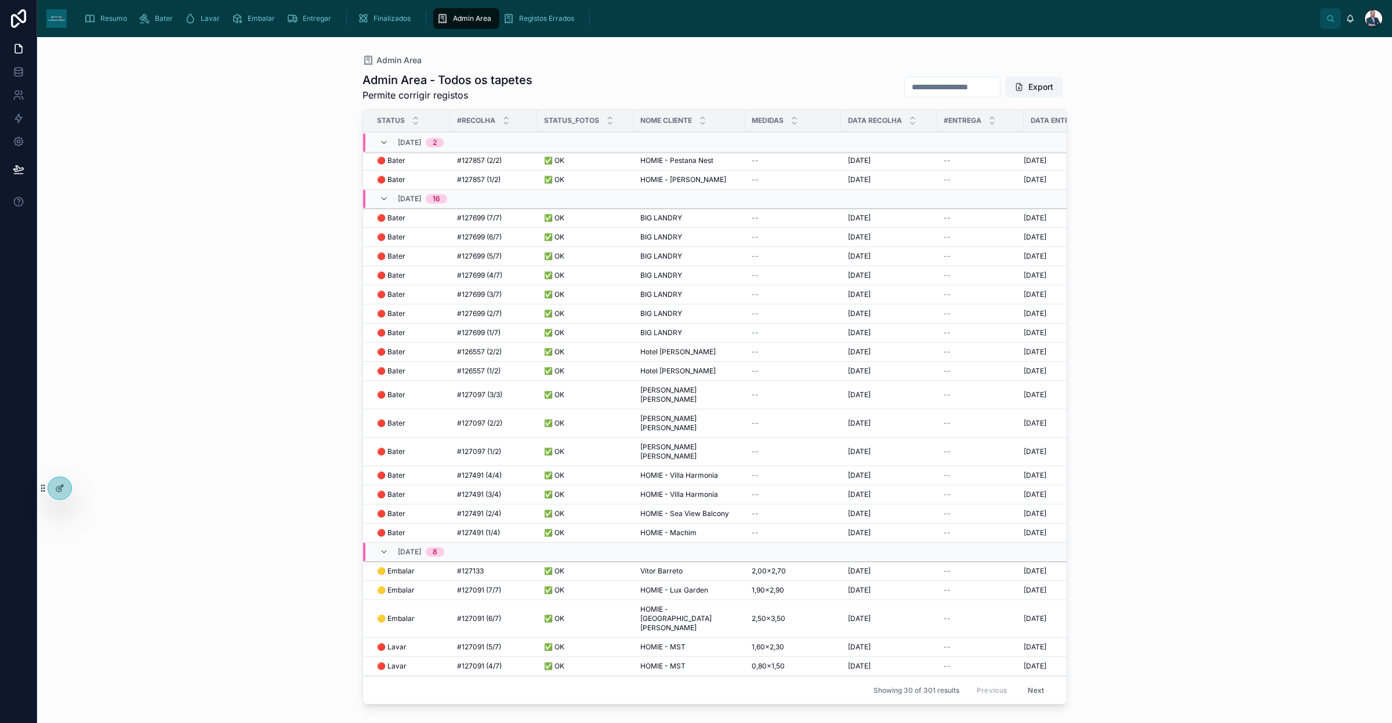
click at [396, 19] on span "Finalizados" at bounding box center [392, 18] width 37 height 9
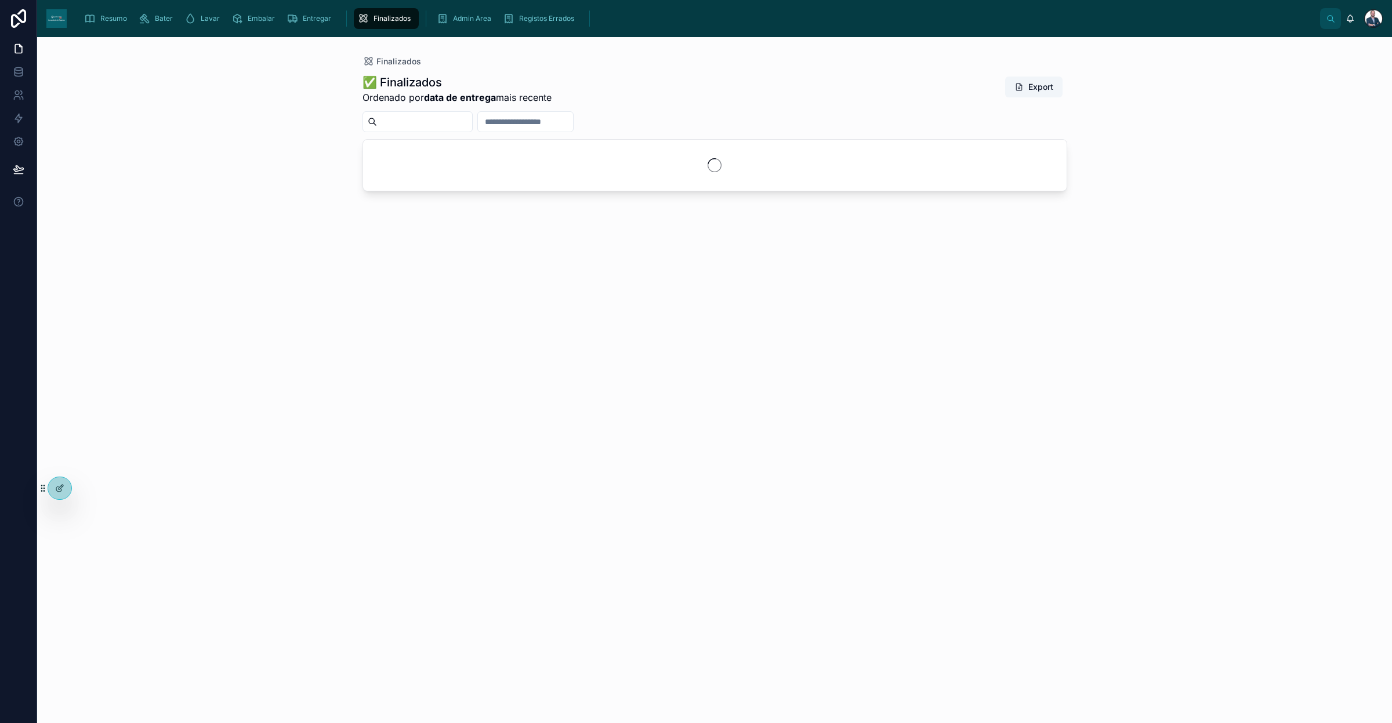
click at [303, 20] on span "Entregar" at bounding box center [317, 18] width 28 height 9
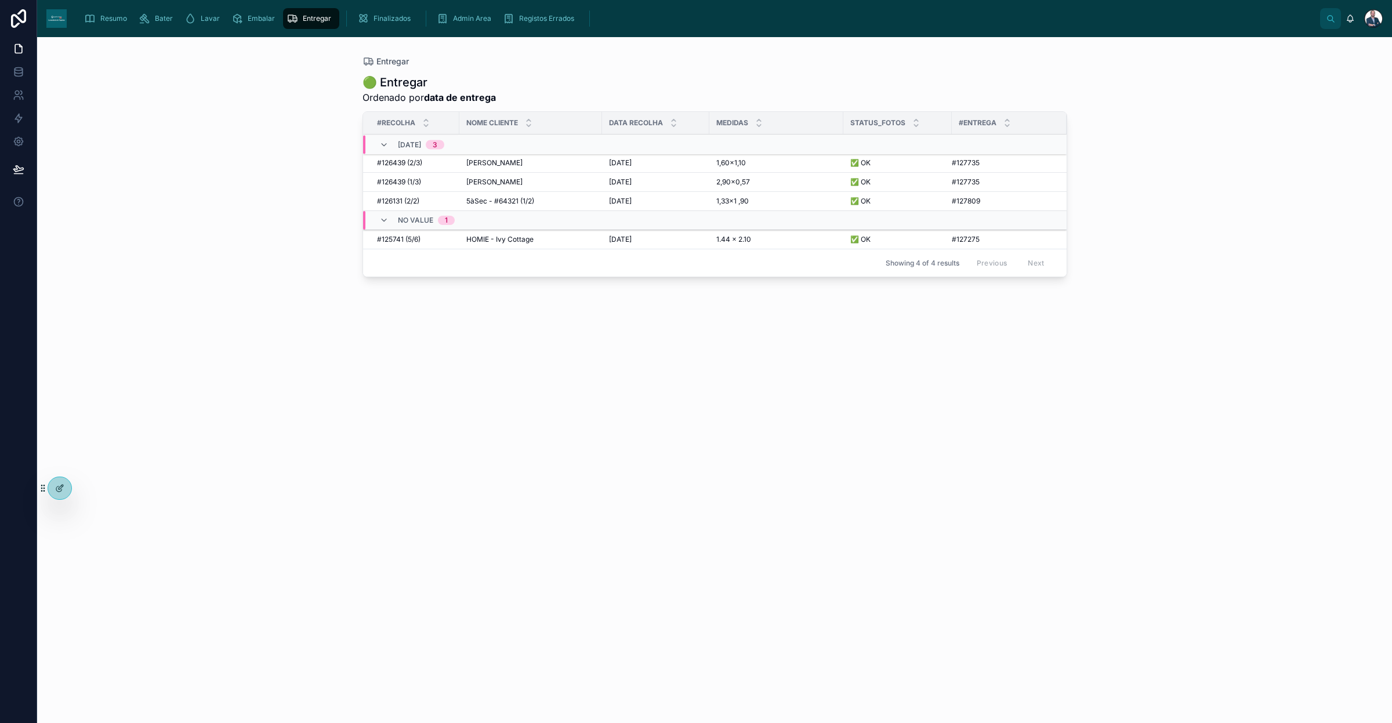
click at [259, 22] on span "Embalar" at bounding box center [261, 18] width 27 height 9
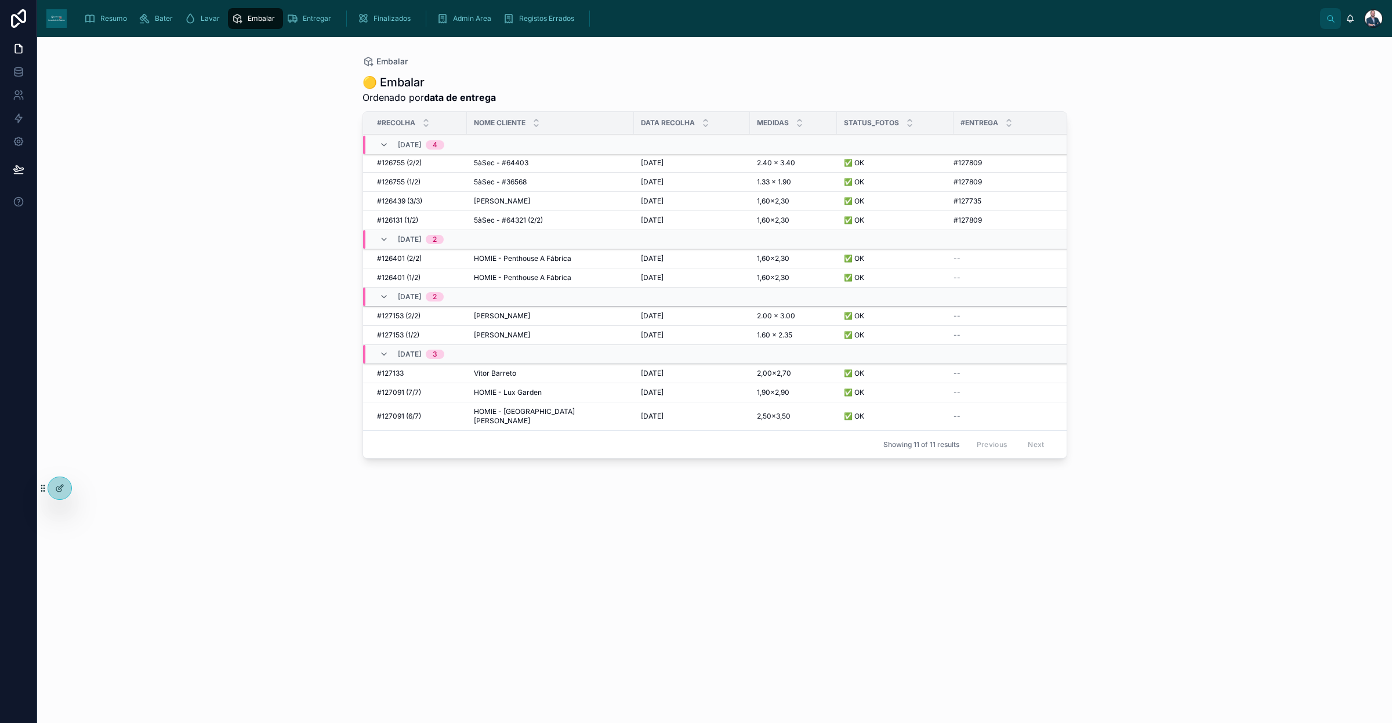
click at [203, 23] on div "Lavar" at bounding box center [204, 18] width 40 height 19
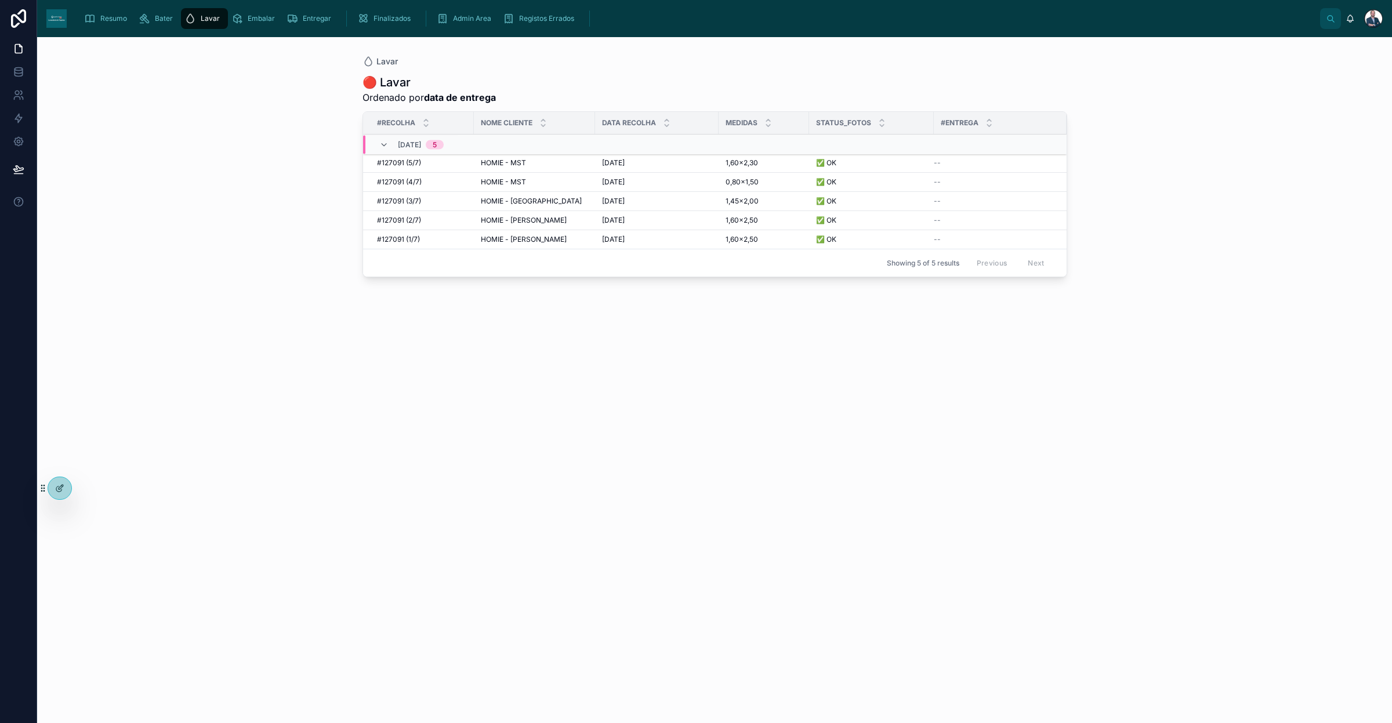
click at [97, 24] on div "Resumo" at bounding box center [108, 18] width 48 height 19
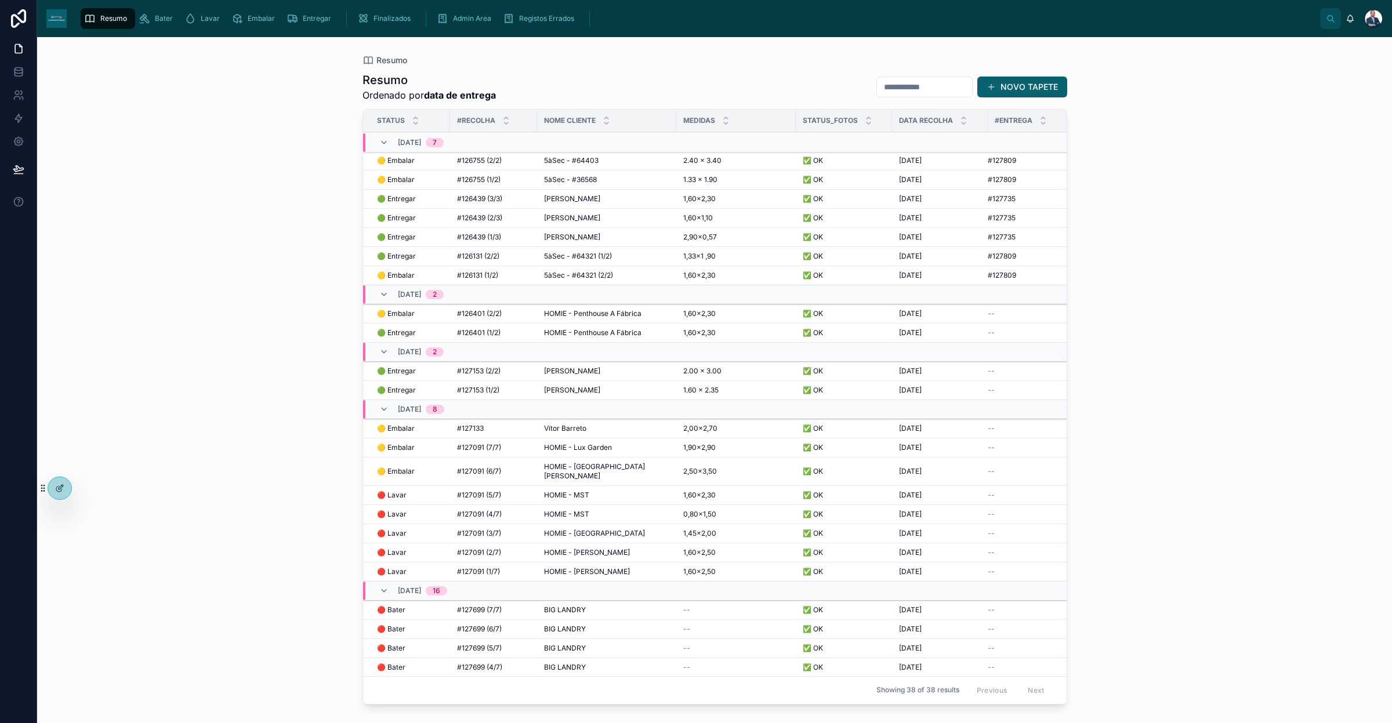
click at [140, 16] on icon "scrollable content" at bounding box center [145, 19] width 12 height 12
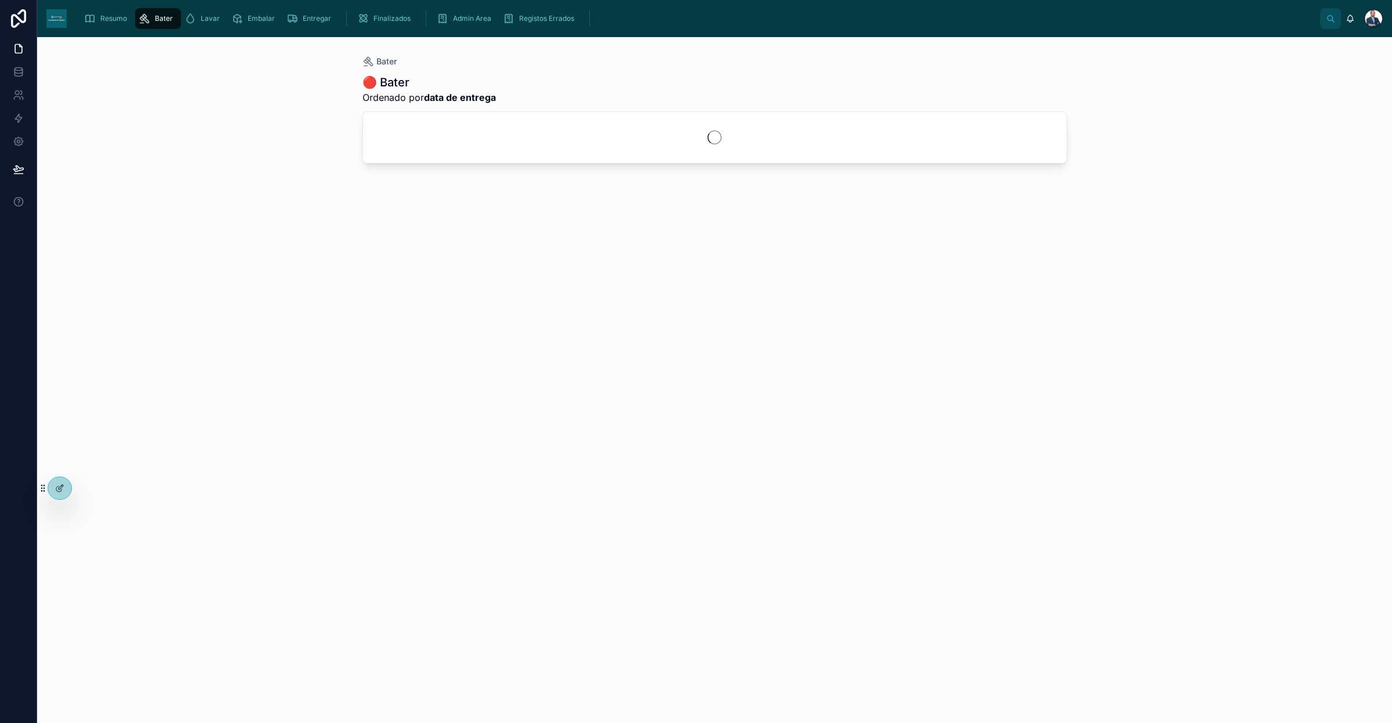
click at [111, 15] on span "Resumo" at bounding box center [113, 18] width 27 height 9
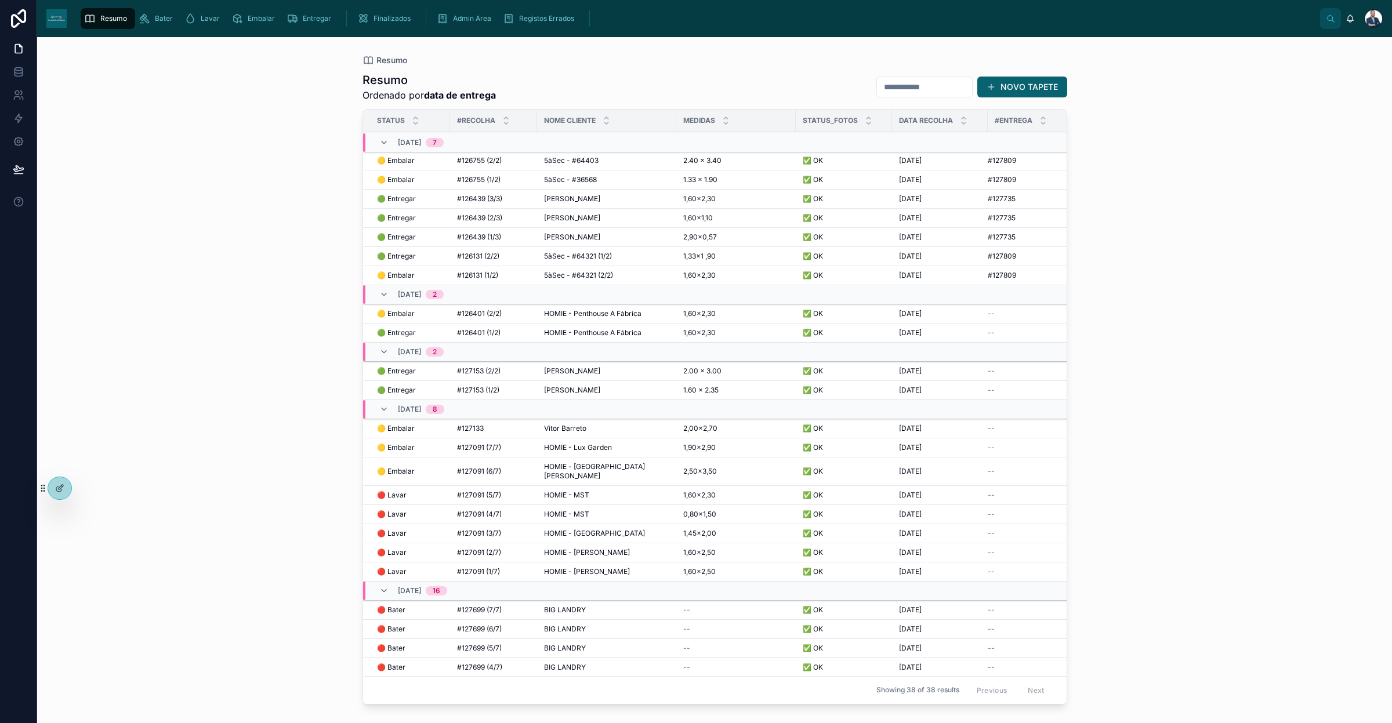
click at [517, 204] on td "#126439 (3/3) #126439 (3/3)" at bounding box center [493, 199] width 87 height 19
click at [513, 198] on div "#126439 (3/3) #126439 (3/3)" at bounding box center [493, 198] width 73 height 9
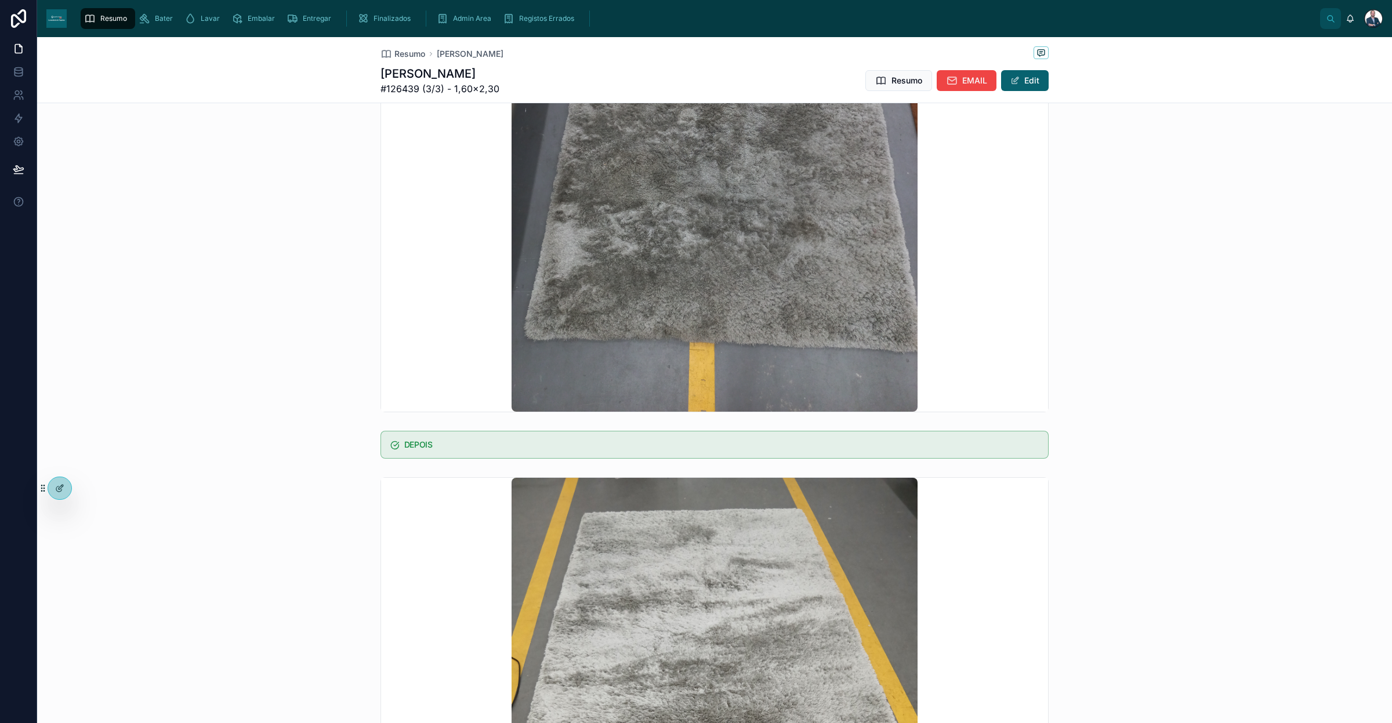
scroll to position [201, 0]
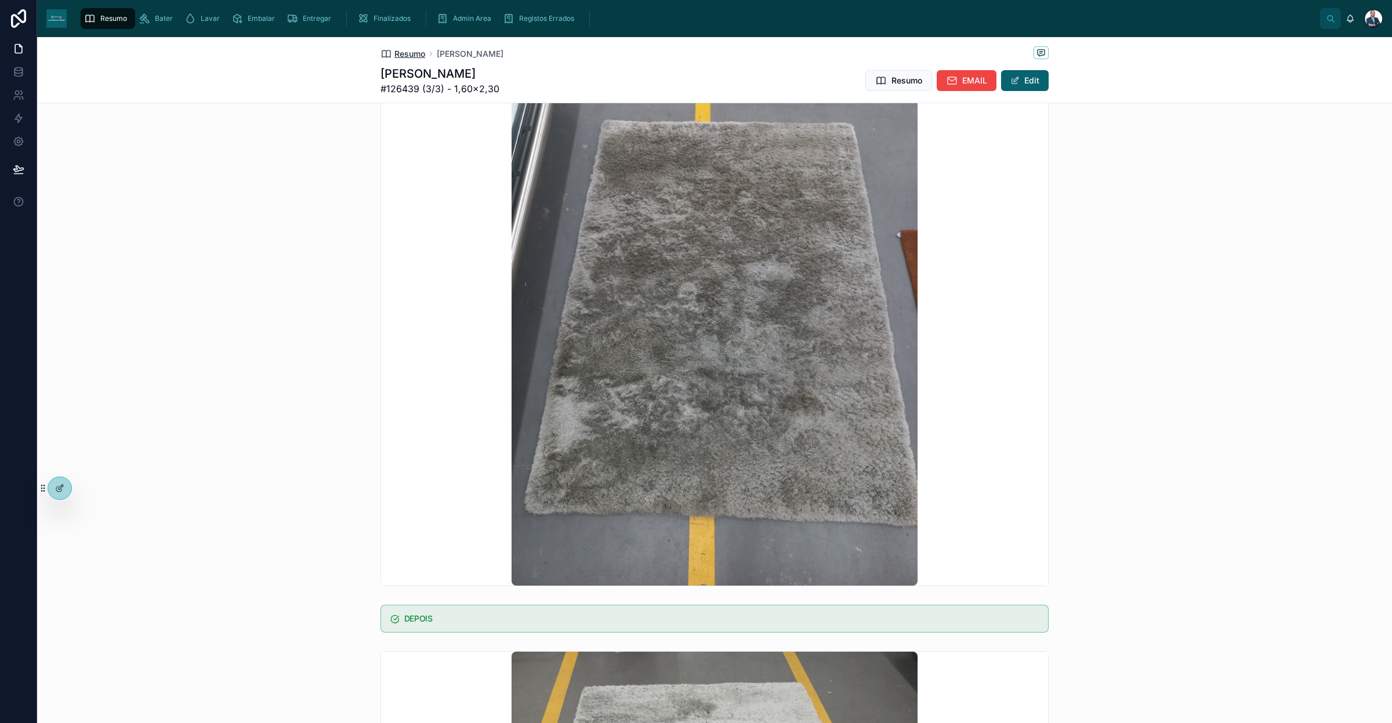
click at [406, 53] on span "Resumo" at bounding box center [409, 54] width 31 height 12
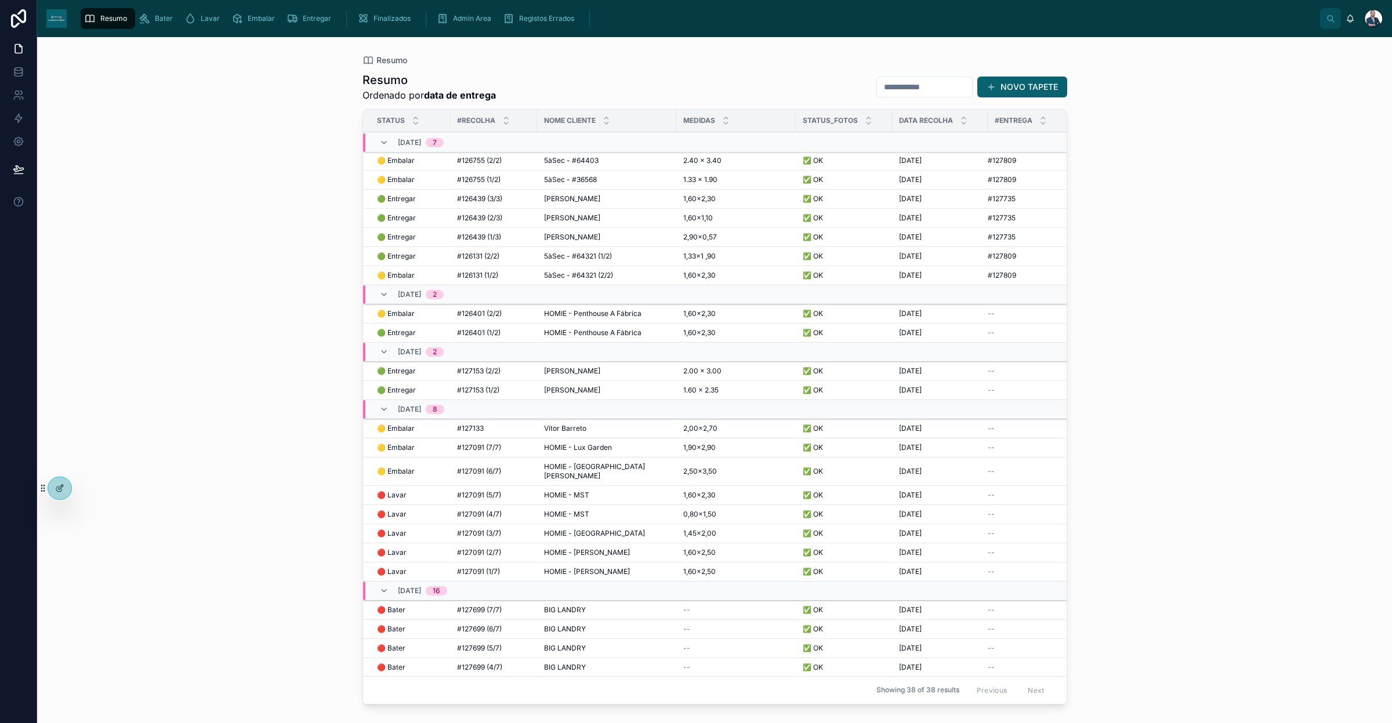
click at [494, 336] on span "#126401 (1/2)" at bounding box center [479, 332] width 44 height 9
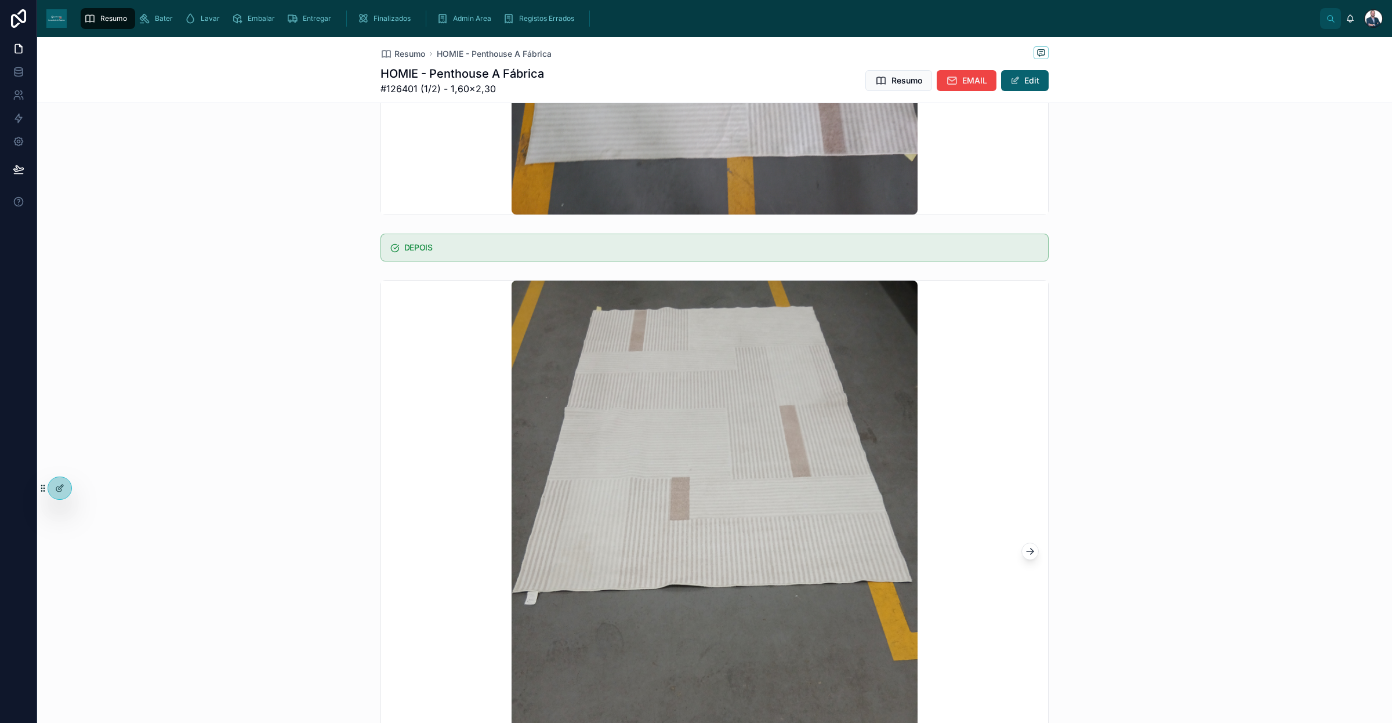
scroll to position [580, 0]
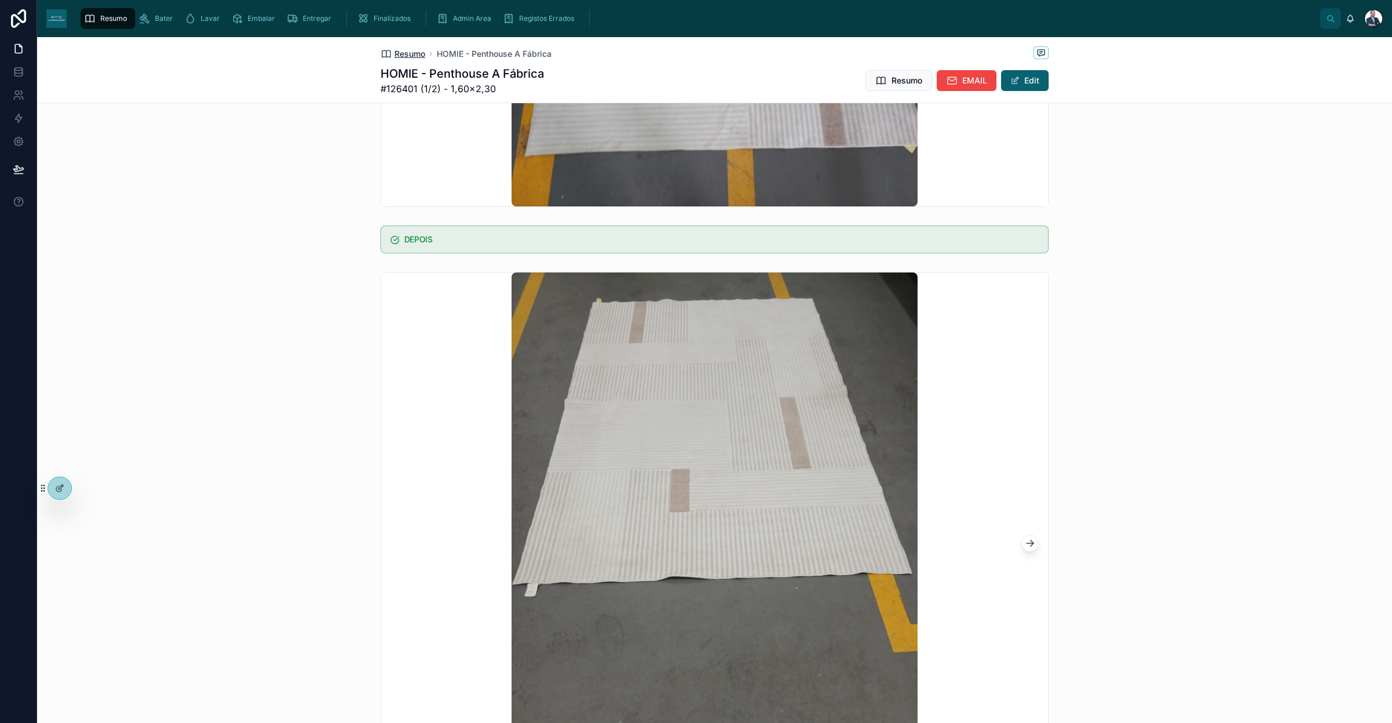
click at [412, 51] on span "Resumo" at bounding box center [409, 54] width 31 height 12
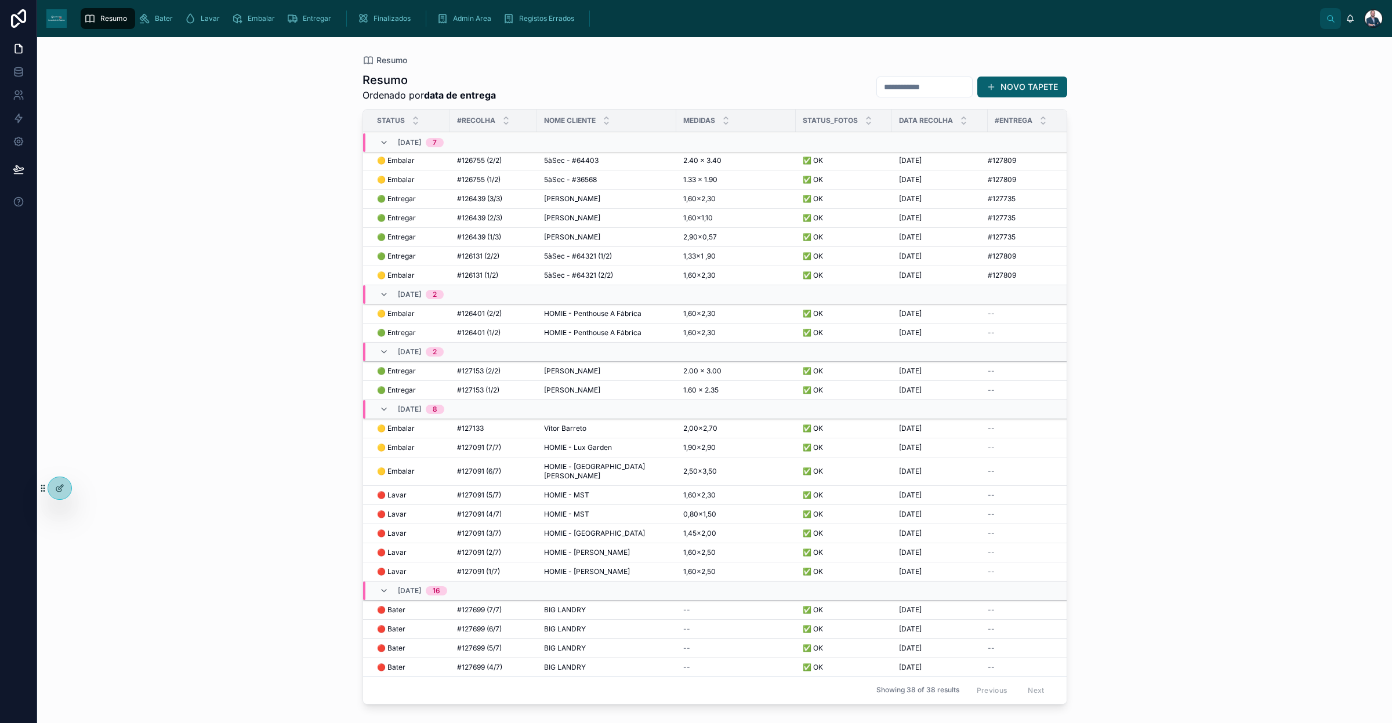
click at [537, 375] on td "Arpad Szabo Arpad Szabo" at bounding box center [606, 371] width 139 height 19
click at [557, 373] on span "[PERSON_NAME]" at bounding box center [572, 371] width 56 height 9
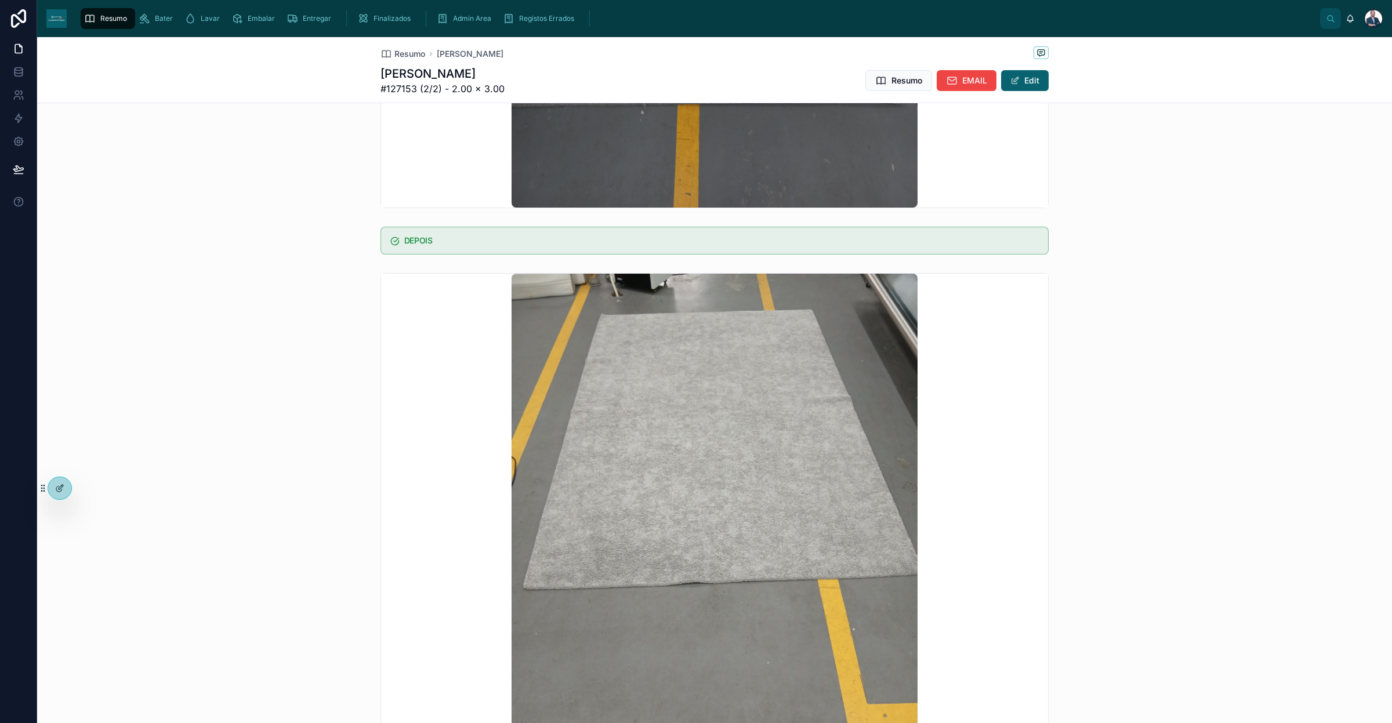
scroll to position [580, 0]
click at [401, 53] on span "Resumo" at bounding box center [409, 54] width 31 height 12
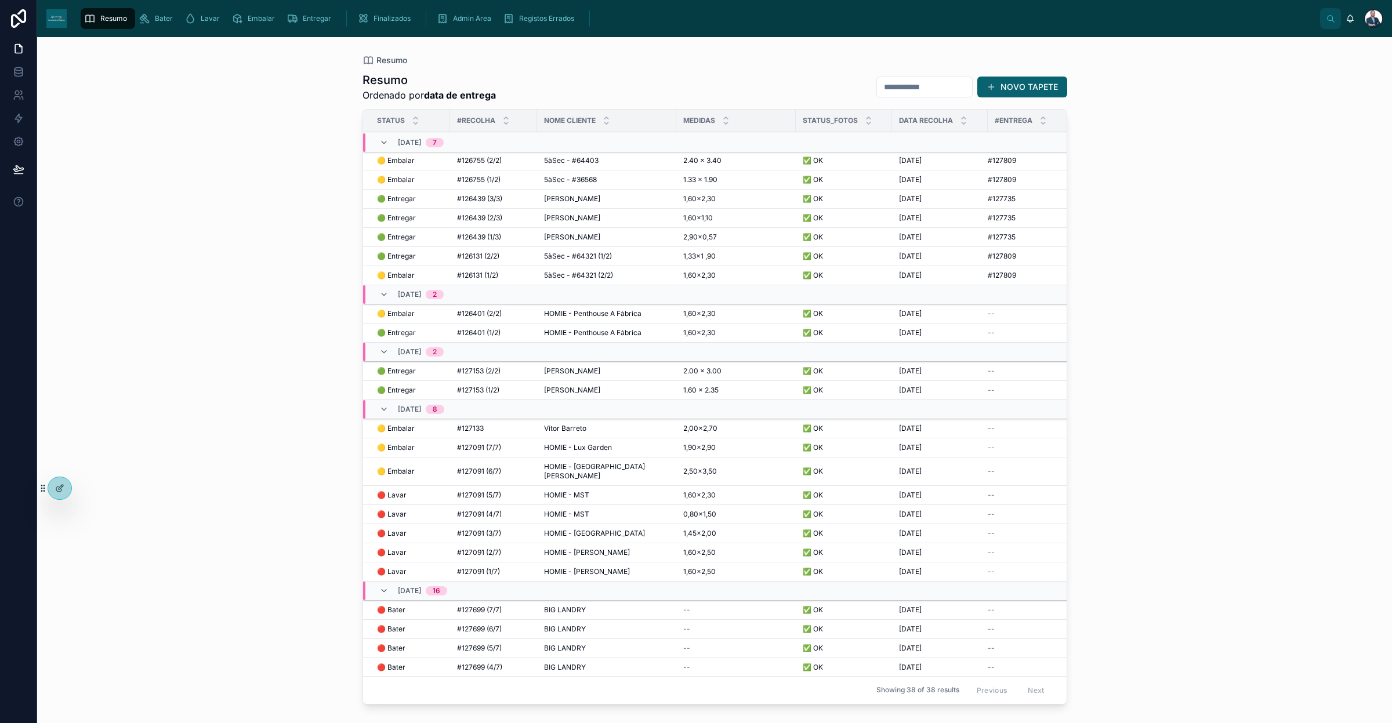
click at [585, 372] on span "[PERSON_NAME]" at bounding box center [572, 371] width 56 height 9
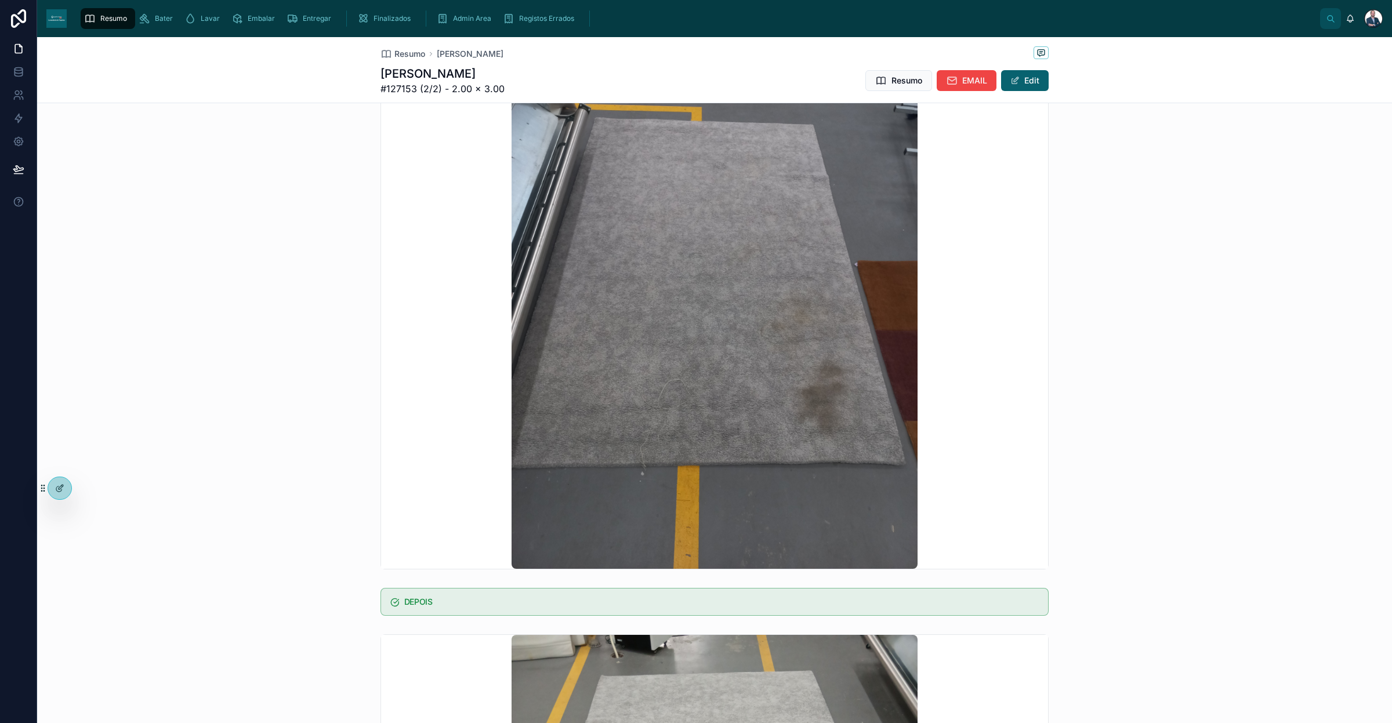
scroll to position [580, 0]
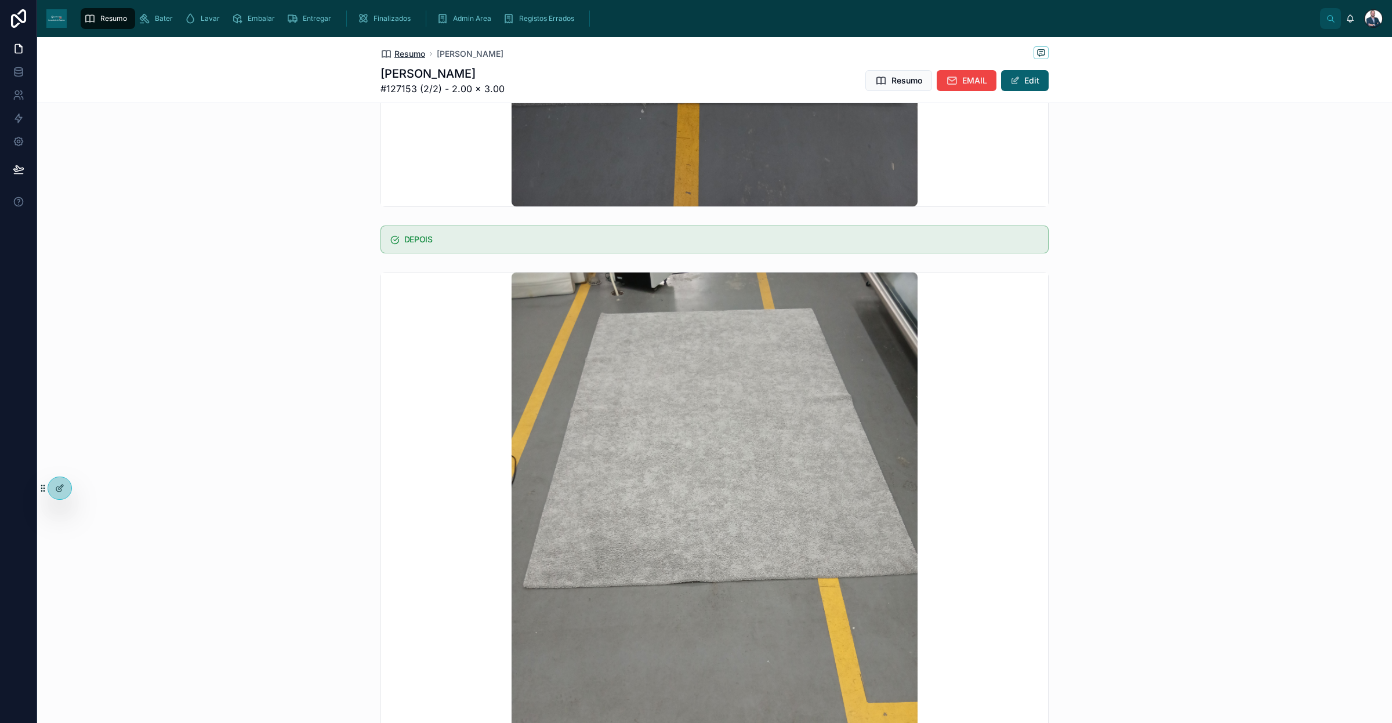
click at [408, 54] on span "Resumo" at bounding box center [409, 54] width 31 height 12
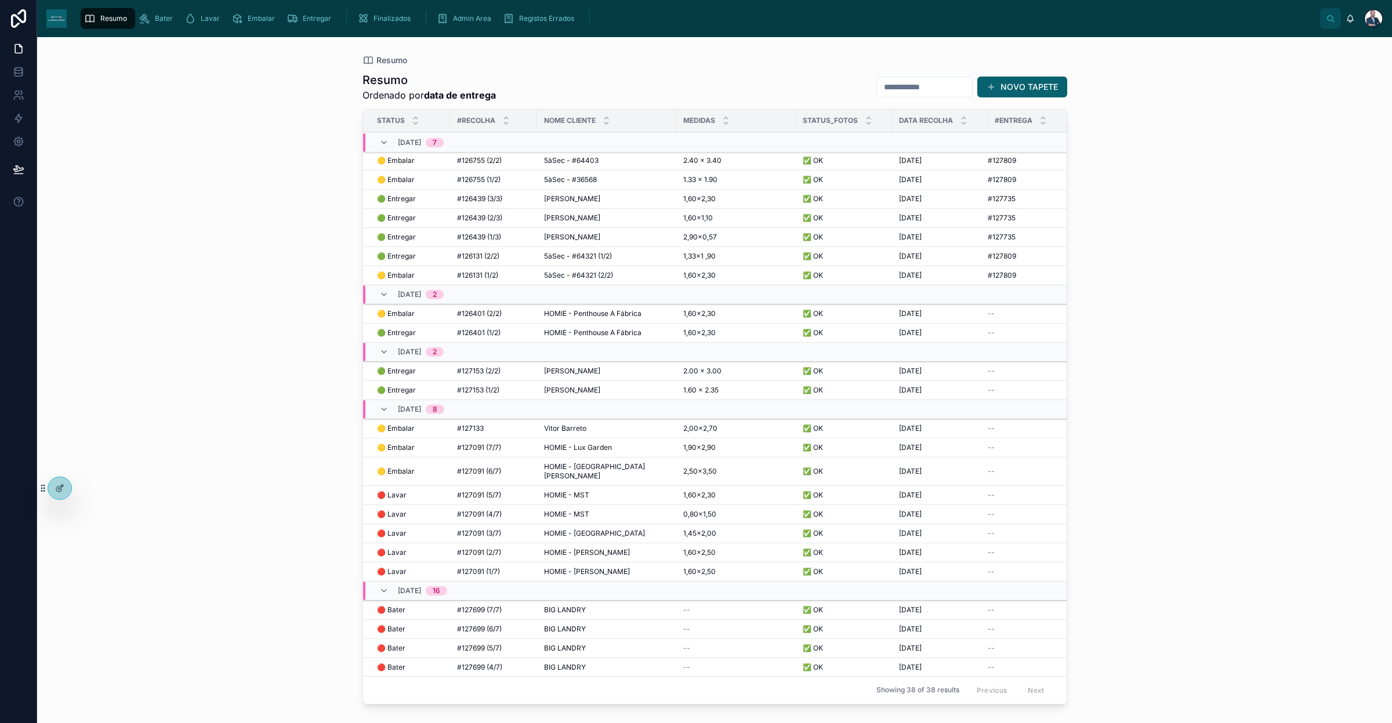
click at [583, 389] on span "[PERSON_NAME]" at bounding box center [572, 390] width 56 height 9
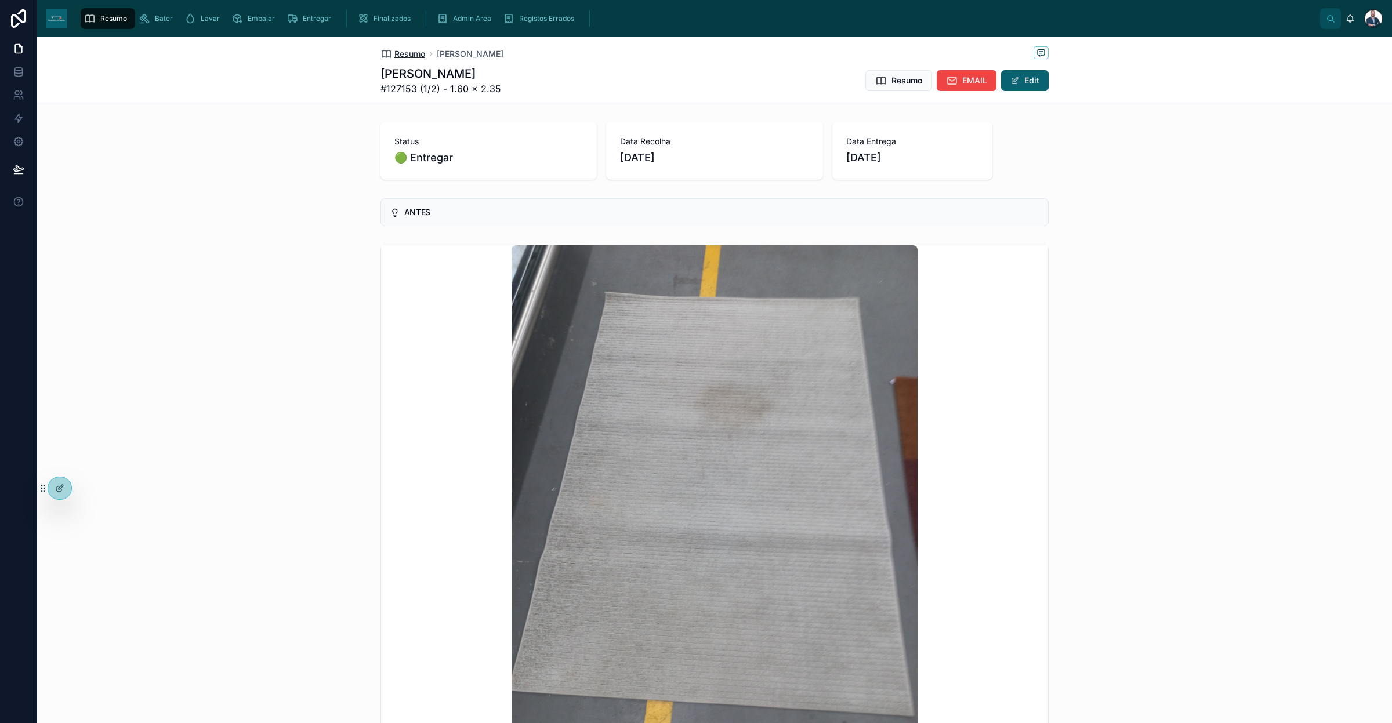
click at [398, 50] on span "Resumo" at bounding box center [409, 54] width 31 height 12
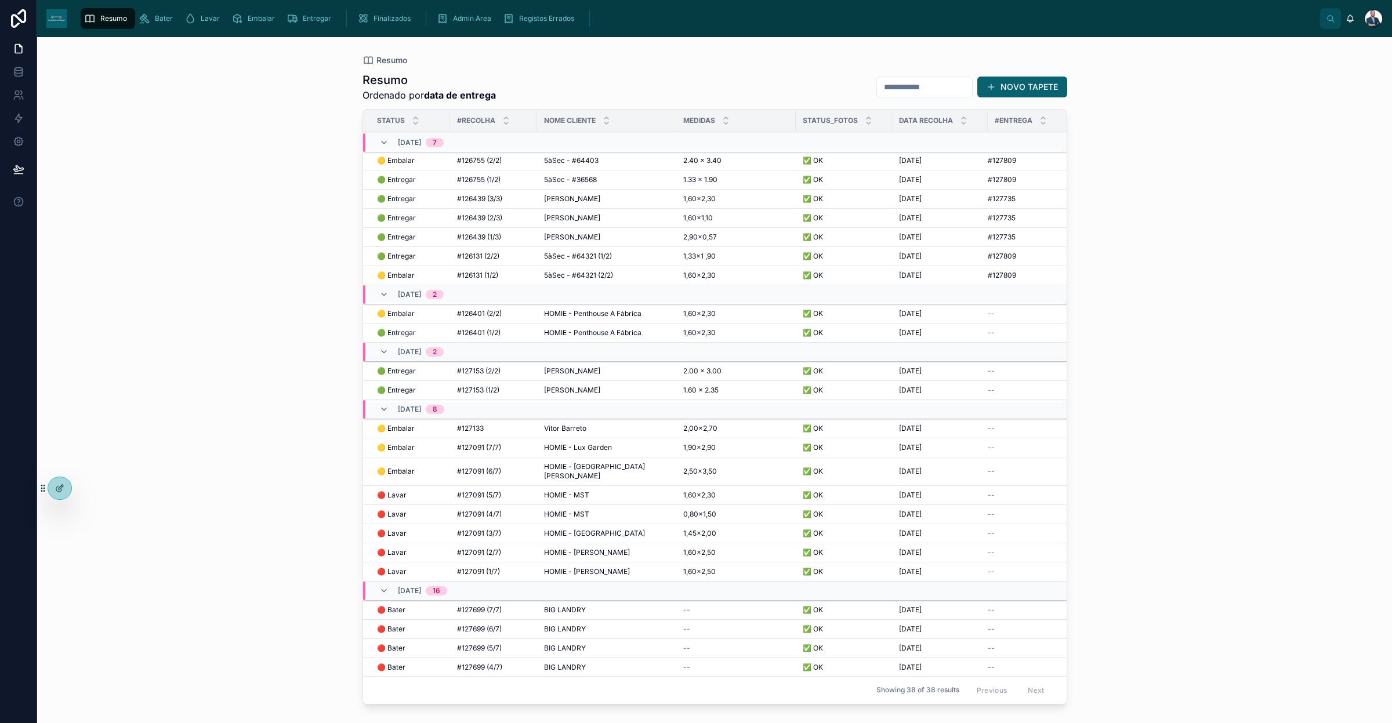
click at [468, 19] on span "Admin Area" at bounding box center [472, 18] width 38 height 9
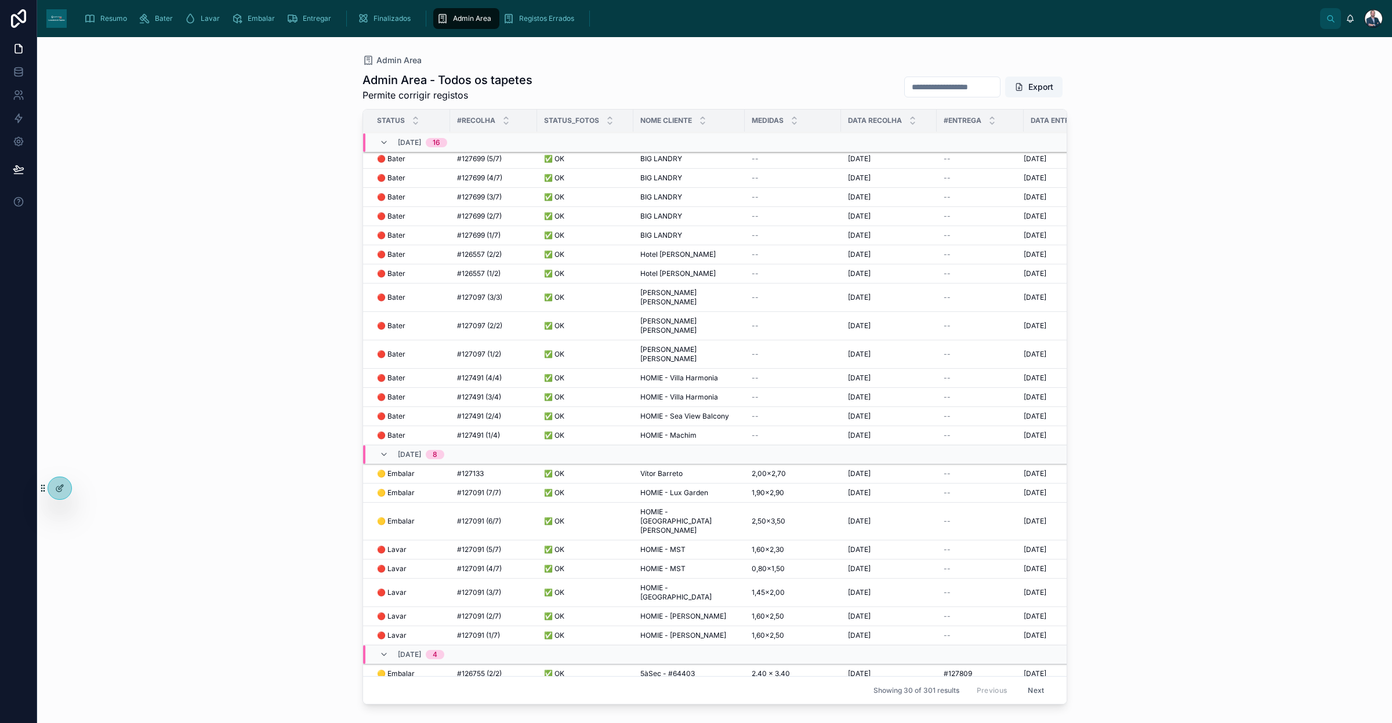
scroll to position [129, 0]
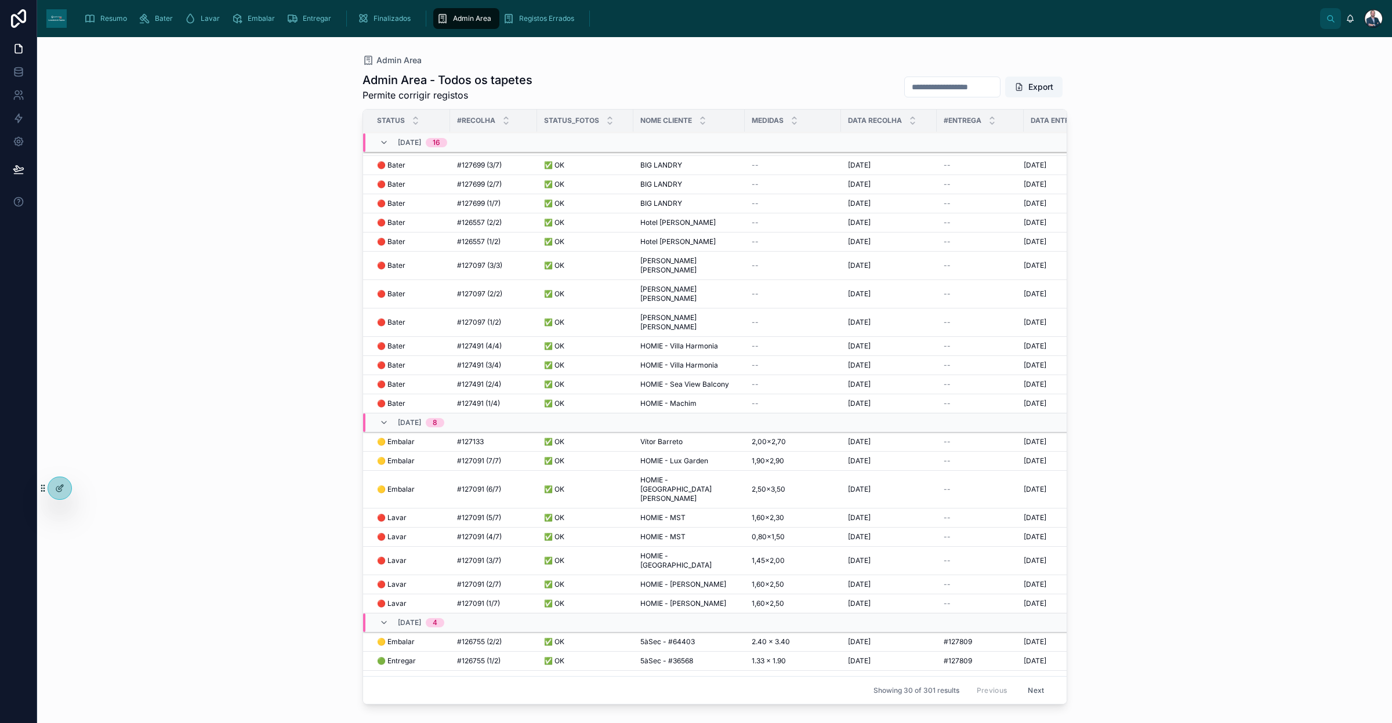
click at [835, 509] on button "Next" at bounding box center [1036, 691] width 32 height 18
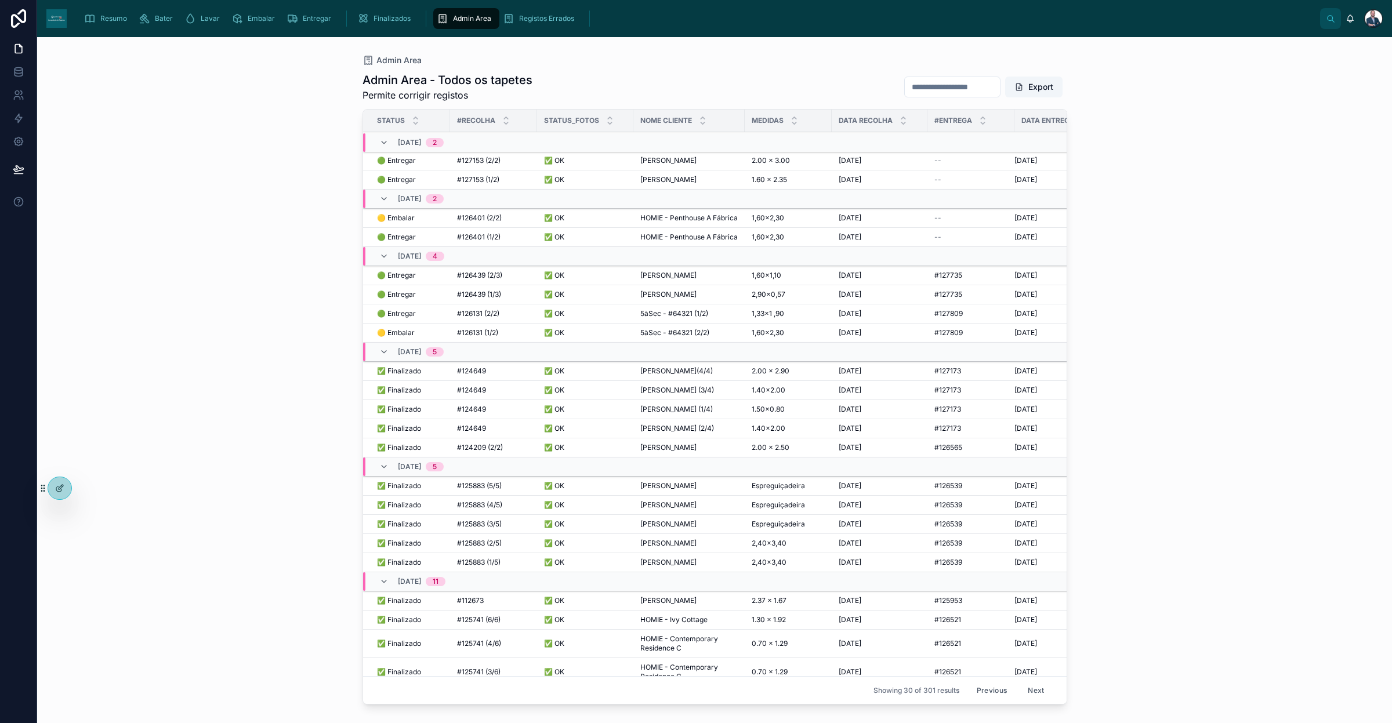
click at [691, 175] on div "Arpad Szabo Arpad Szabo" at bounding box center [688, 179] width 97 height 9
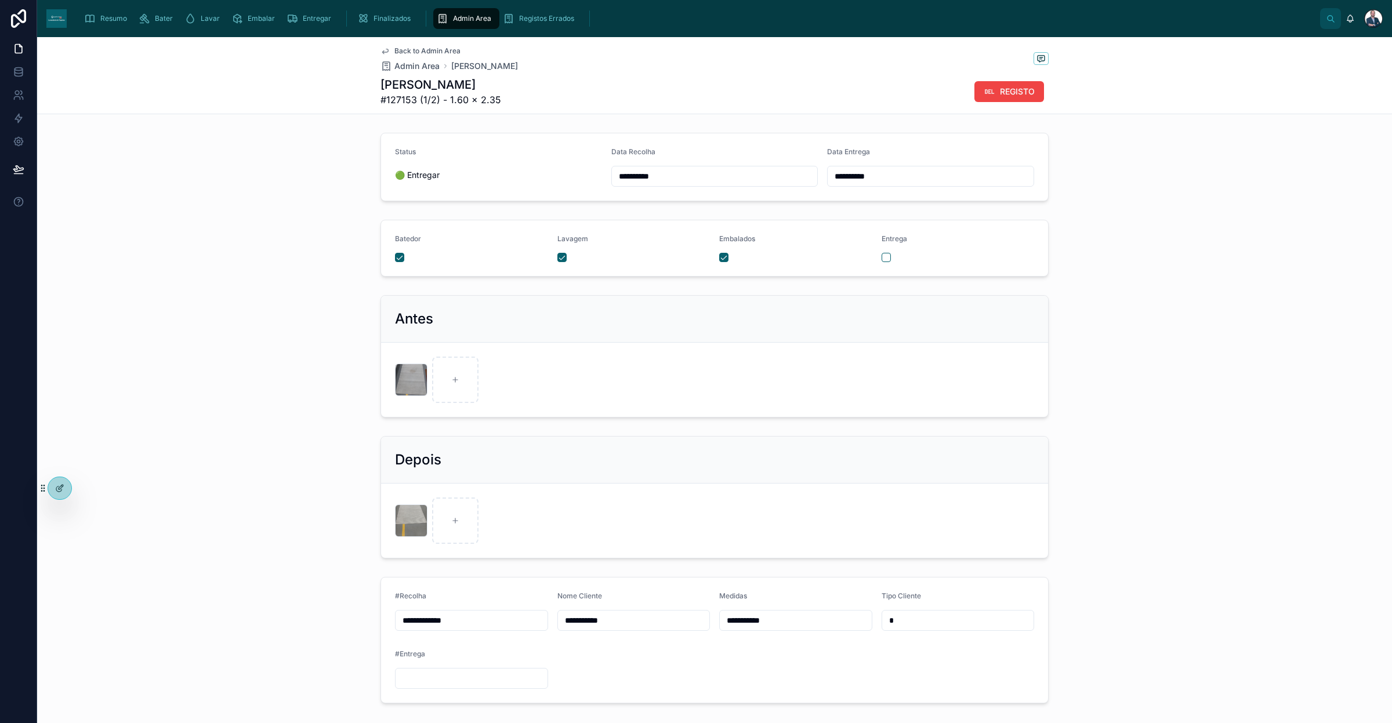
click at [835, 184] on input "**********" at bounding box center [931, 176] width 206 height 16
click at [835, 298] on button "8" at bounding box center [904, 297] width 21 height 21
type input "**********"
click at [470, 60] on span "[PERSON_NAME]" at bounding box center [484, 66] width 67 height 12
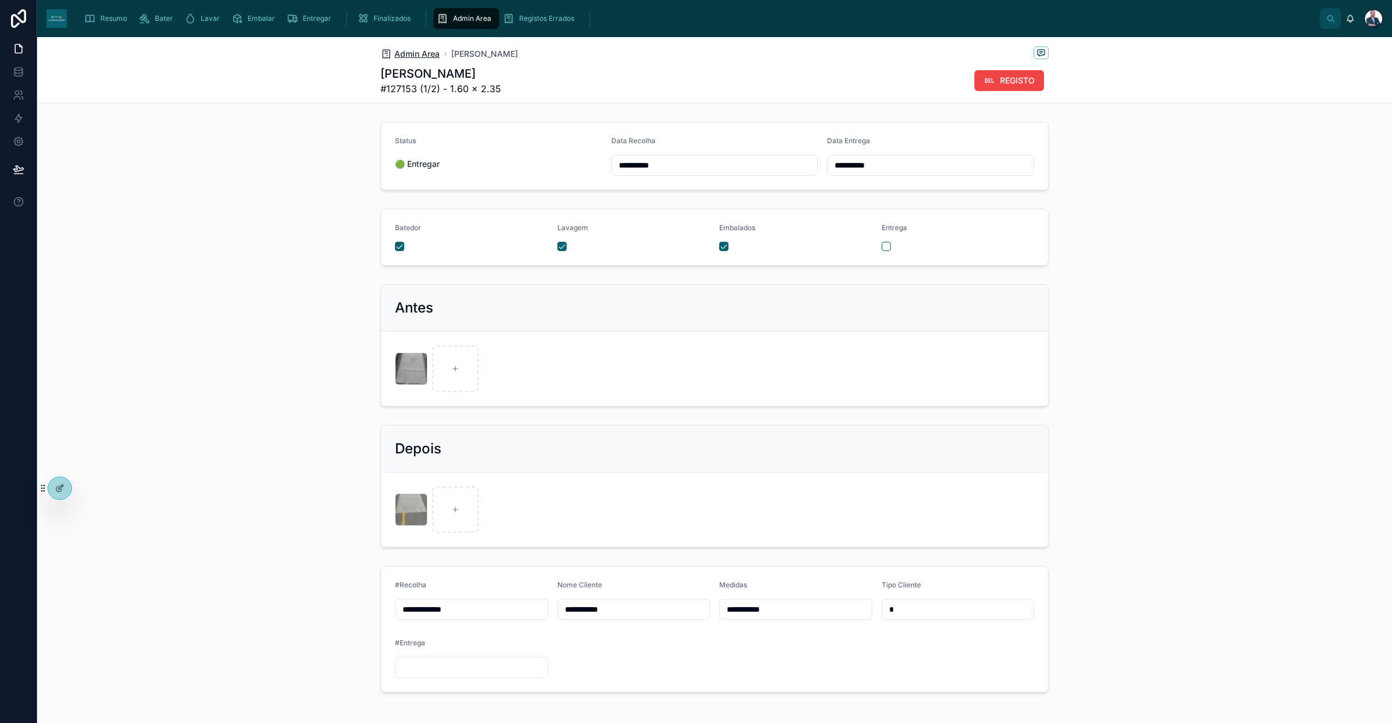
click at [415, 56] on span "Admin Area" at bounding box center [416, 54] width 45 height 12
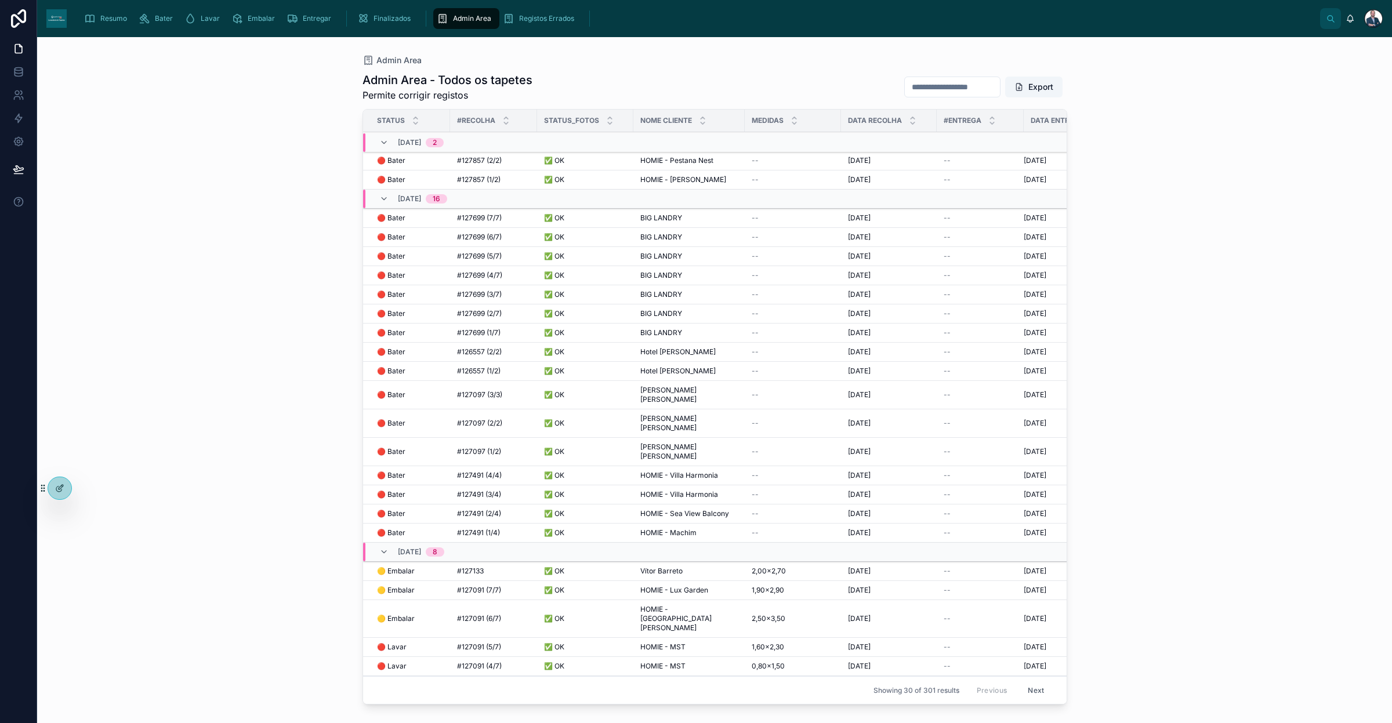
scroll to position [129, 0]
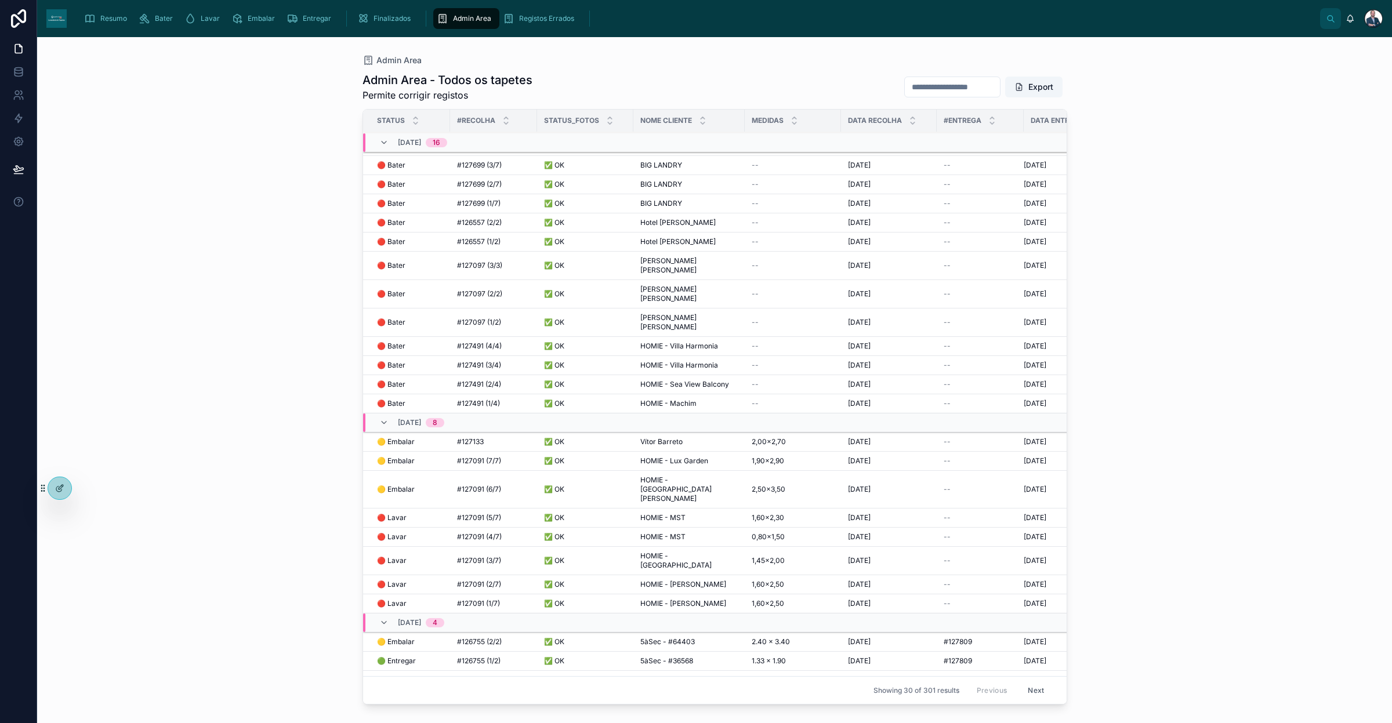
click at [835, 509] on button "Next" at bounding box center [1036, 691] width 32 height 18
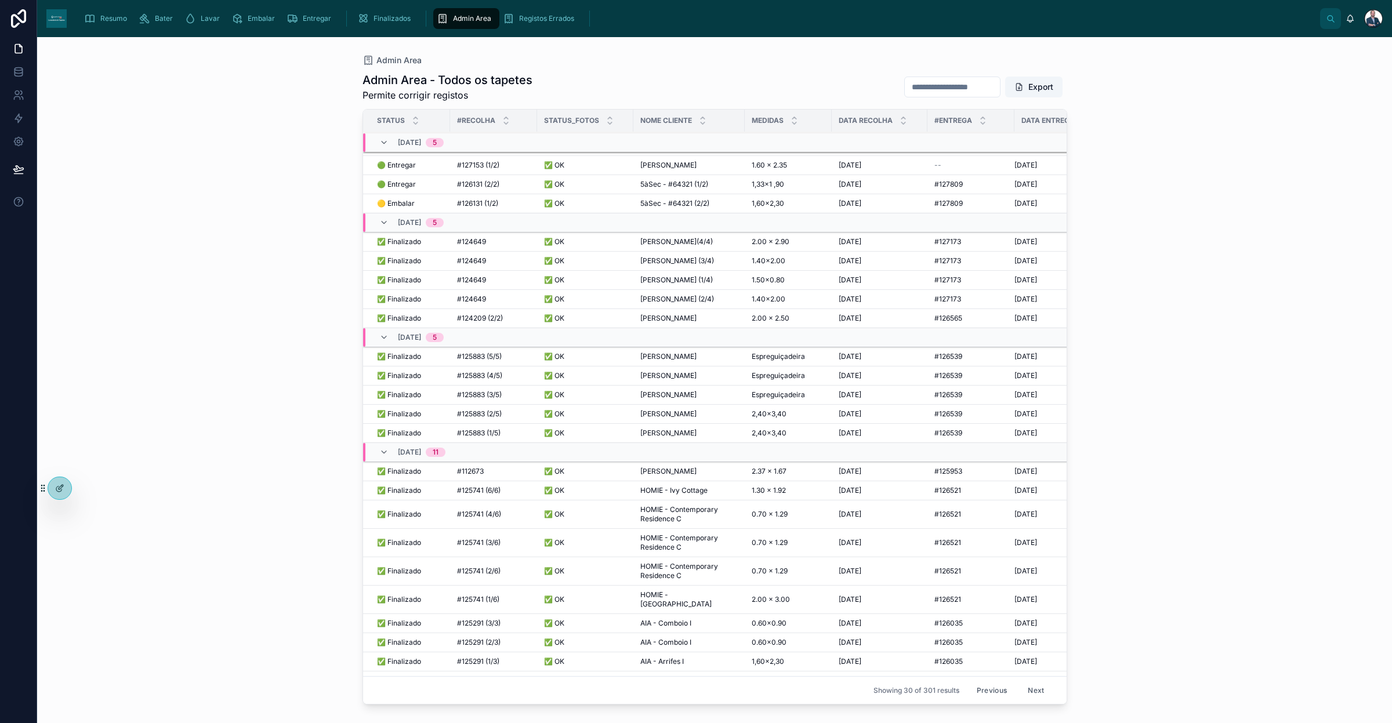
scroll to position [147, 0]
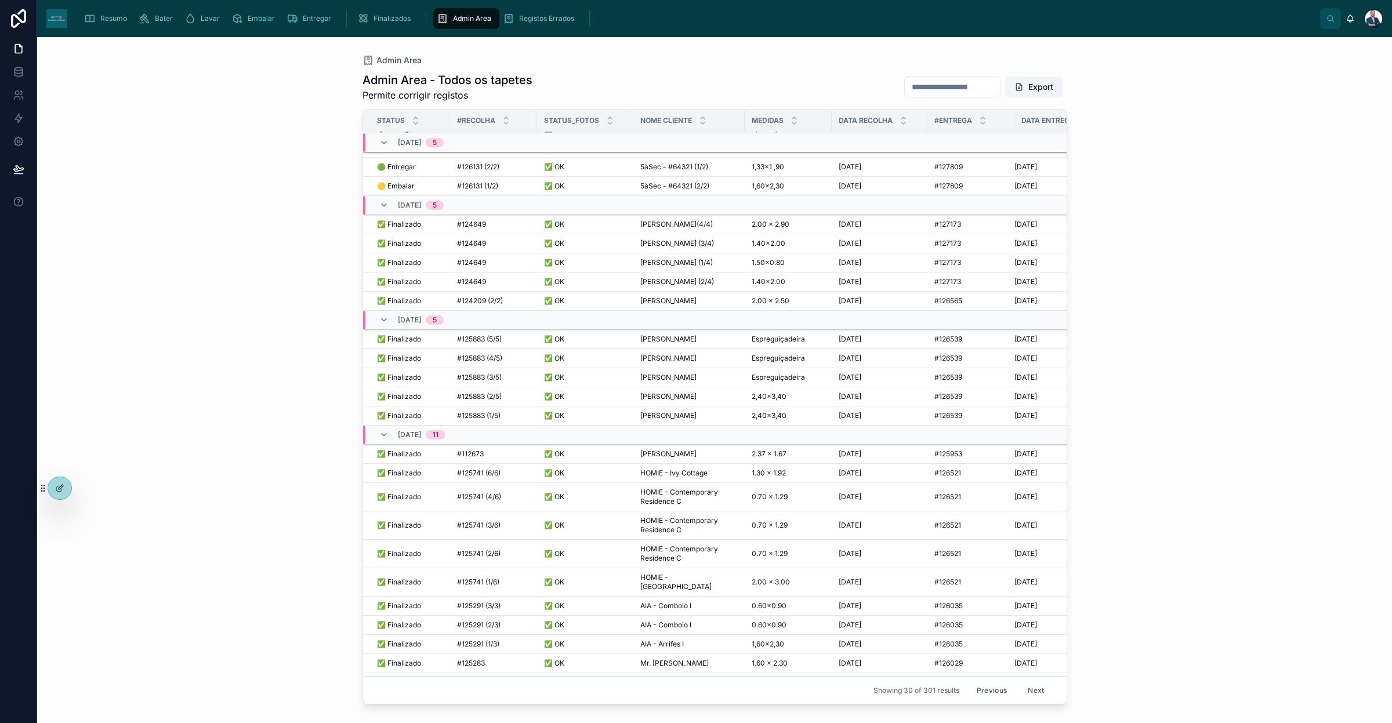
click at [680, 153] on span "[PERSON_NAME]" at bounding box center [668, 147] width 56 height 9
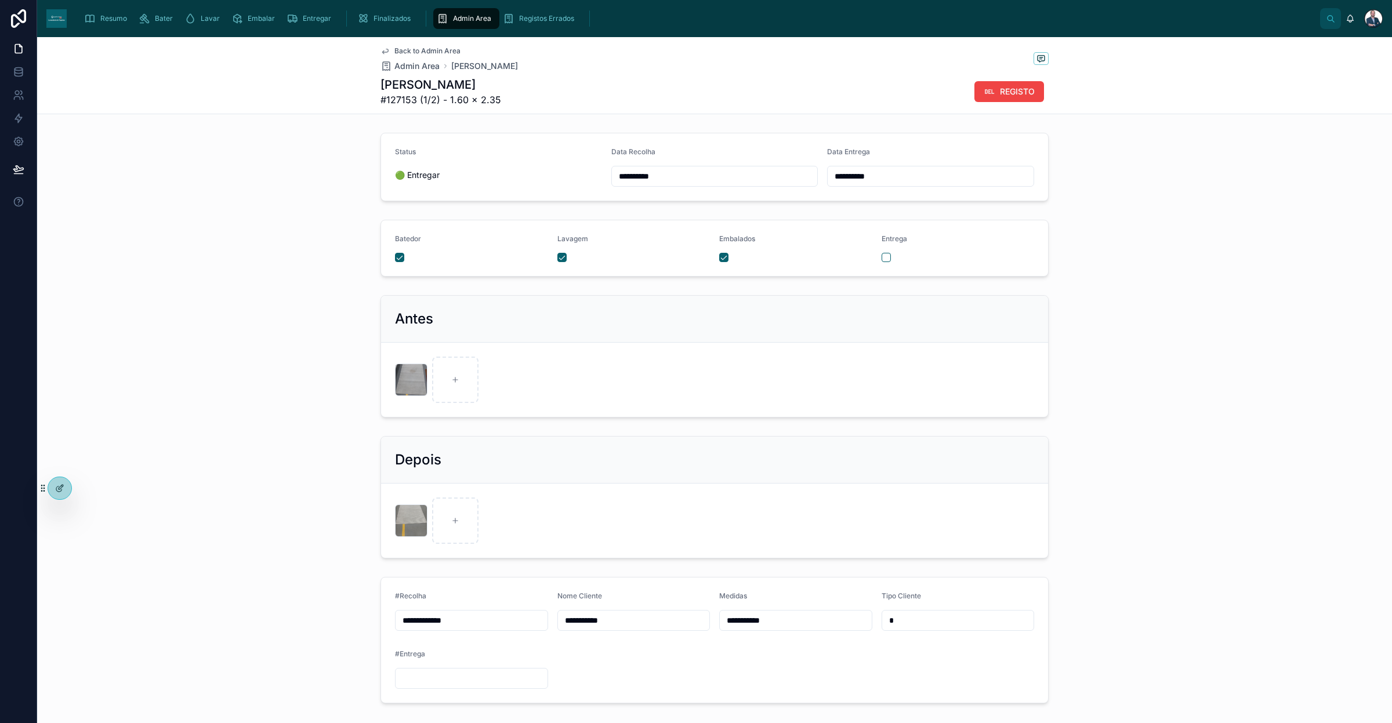
click at [835, 171] on input "**********" at bounding box center [931, 176] width 206 height 16
click at [423, 64] on span "Admin Area" at bounding box center [416, 66] width 45 height 12
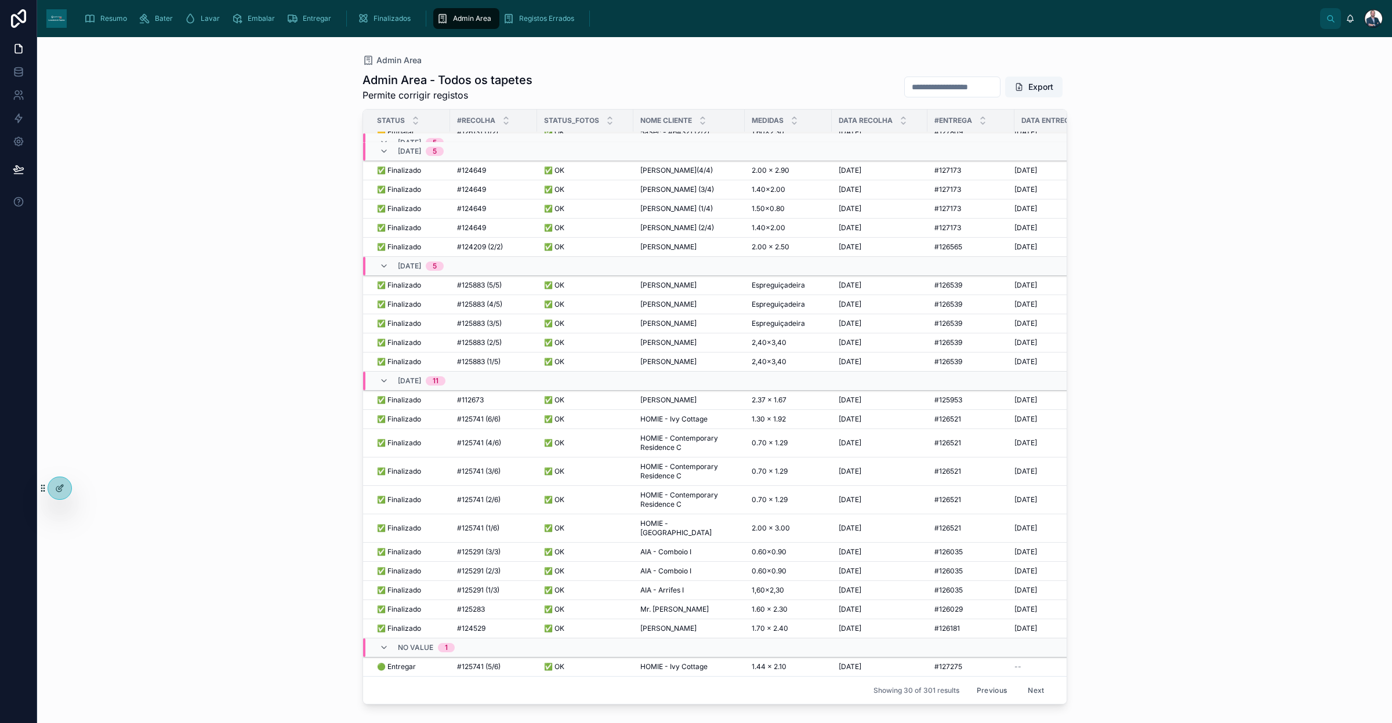
scroll to position [99, 0]
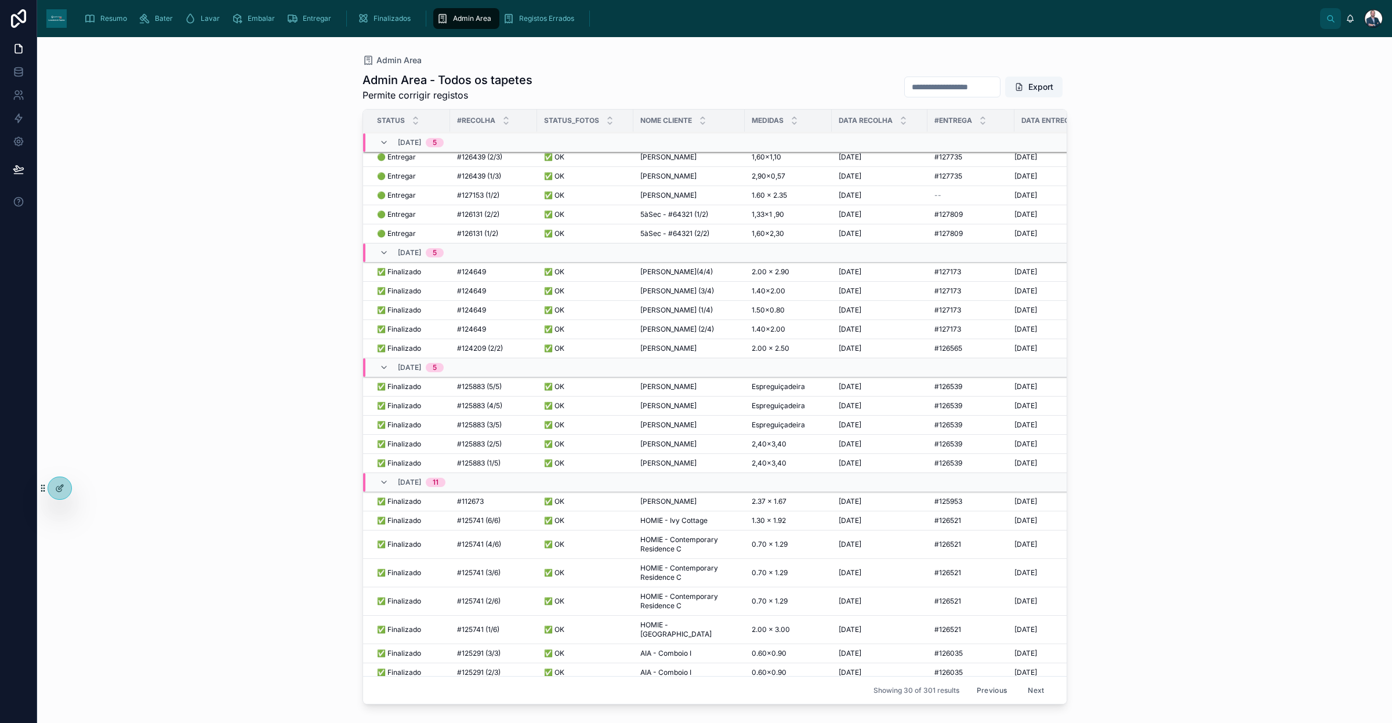
click at [835, 509] on button "Next" at bounding box center [1036, 691] width 32 height 18
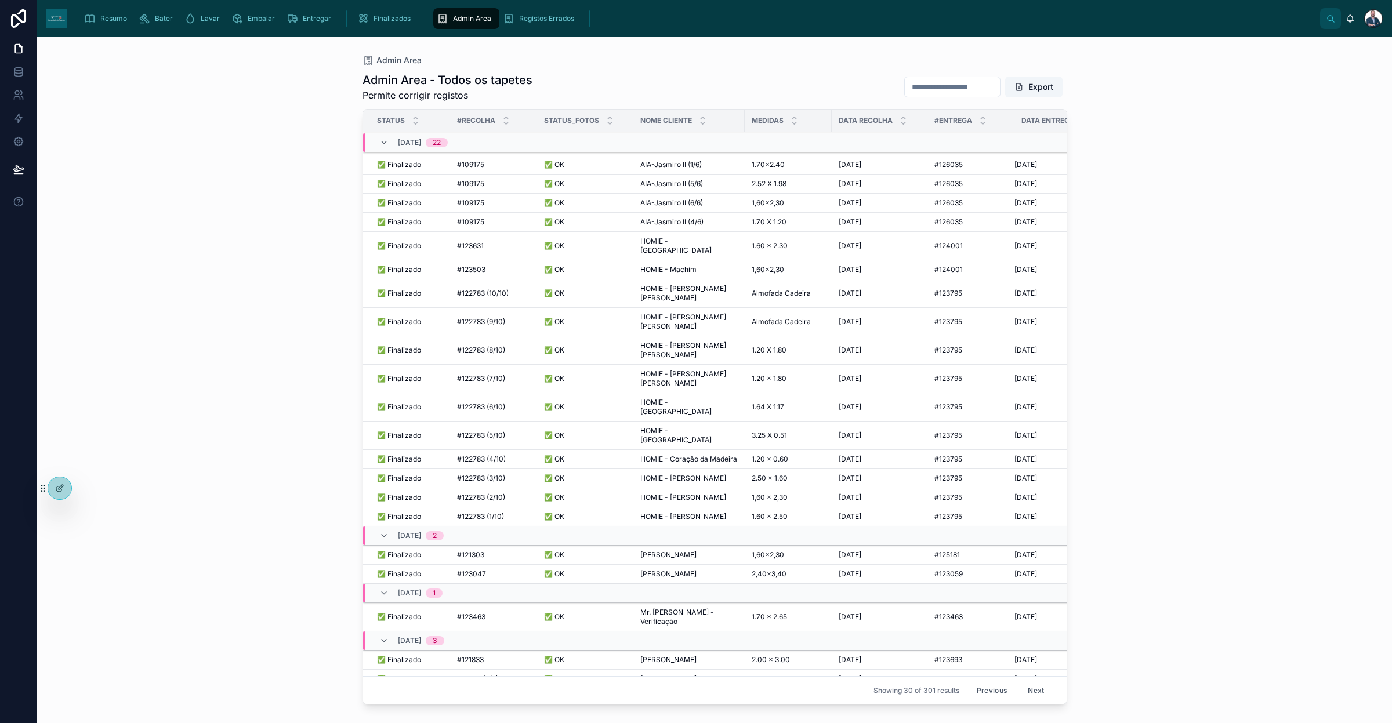
scroll to position [177, 0]
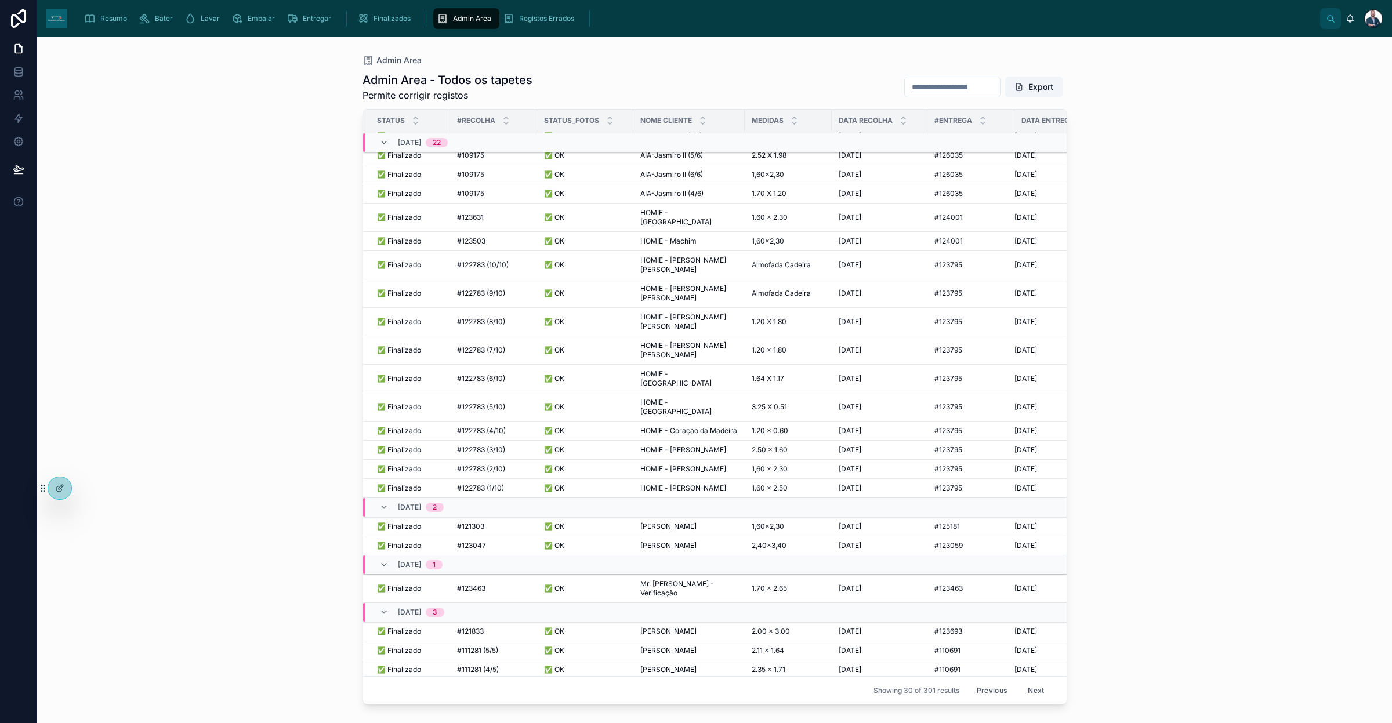
click at [835, 509] on button "Previous" at bounding box center [992, 691] width 46 height 18
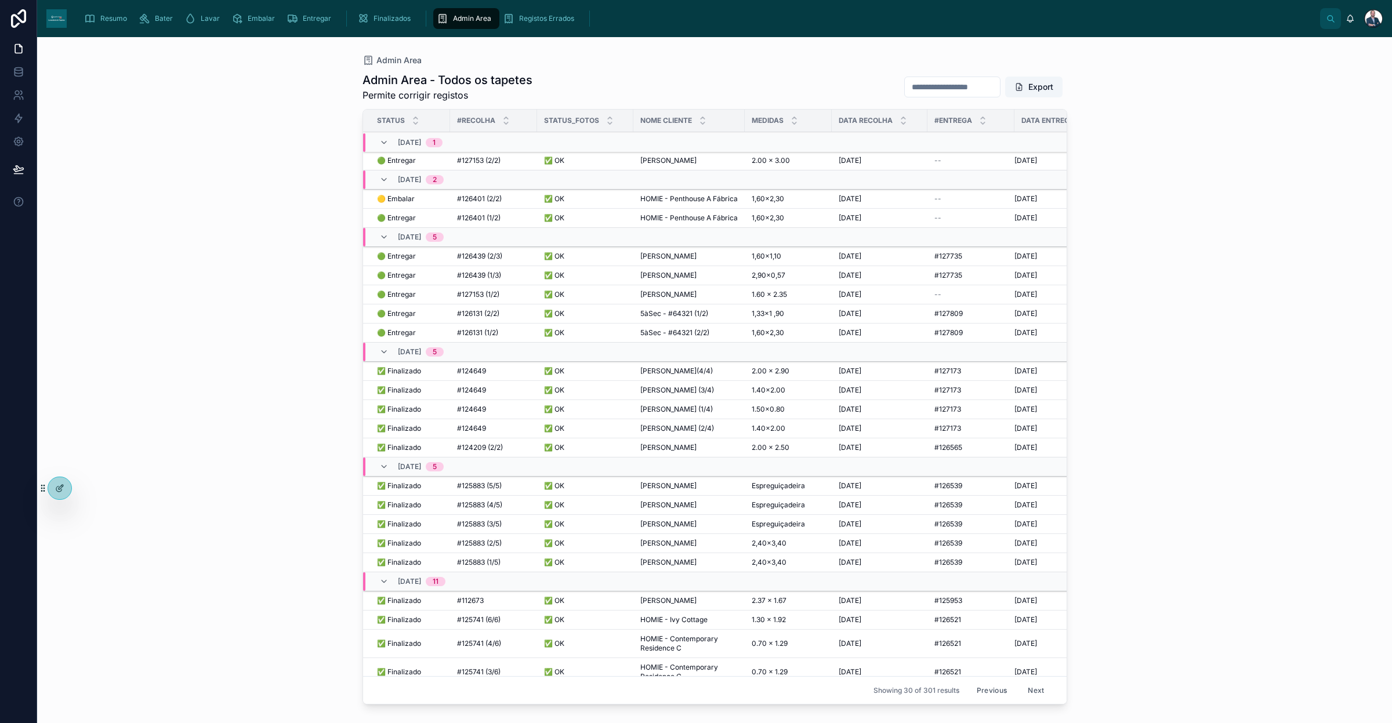
click at [694, 158] on div "Arpad Szabo Arpad Szabo" at bounding box center [688, 160] width 97 height 9
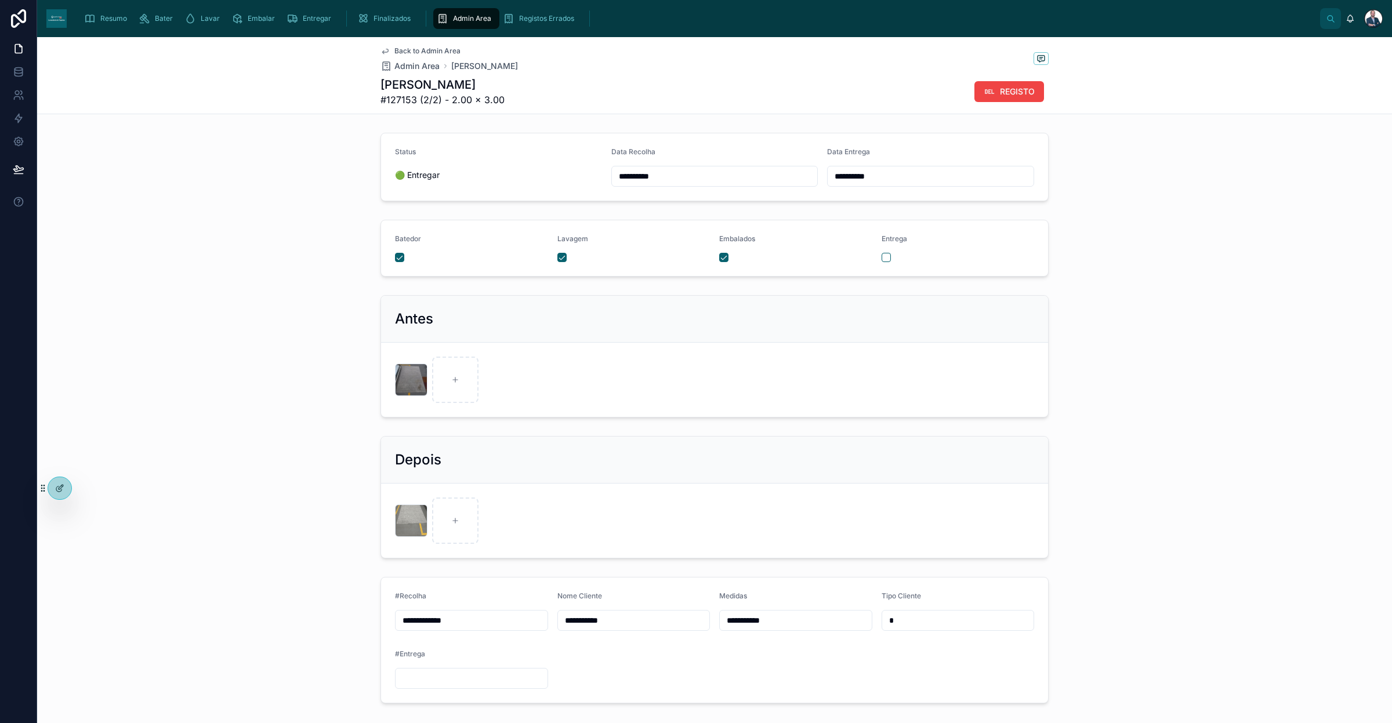
click at [835, 180] on input "**********" at bounding box center [931, 176] width 206 height 16
click at [835, 300] on button "8" at bounding box center [904, 297] width 21 height 21
type input "**********"
click at [117, 18] on span "Resumo" at bounding box center [113, 18] width 27 height 9
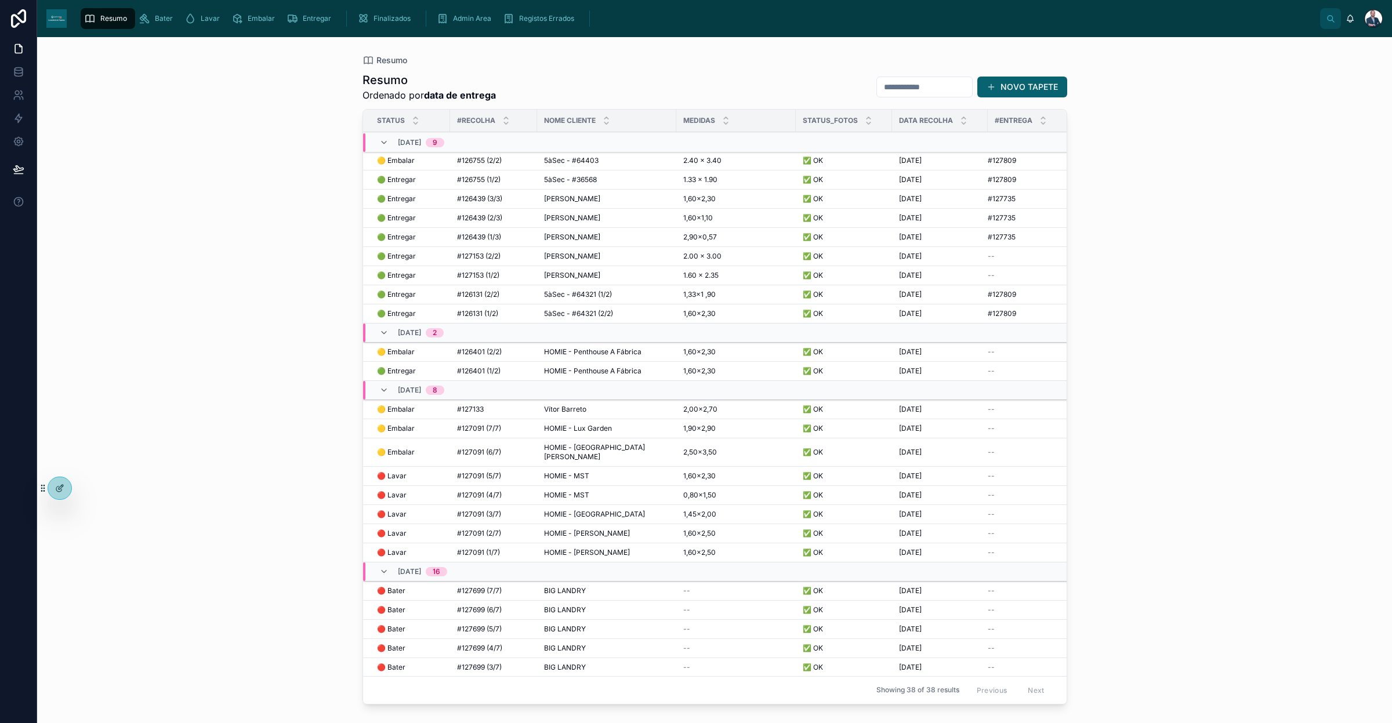
click at [468, 16] on span "Admin Area" at bounding box center [472, 18] width 38 height 9
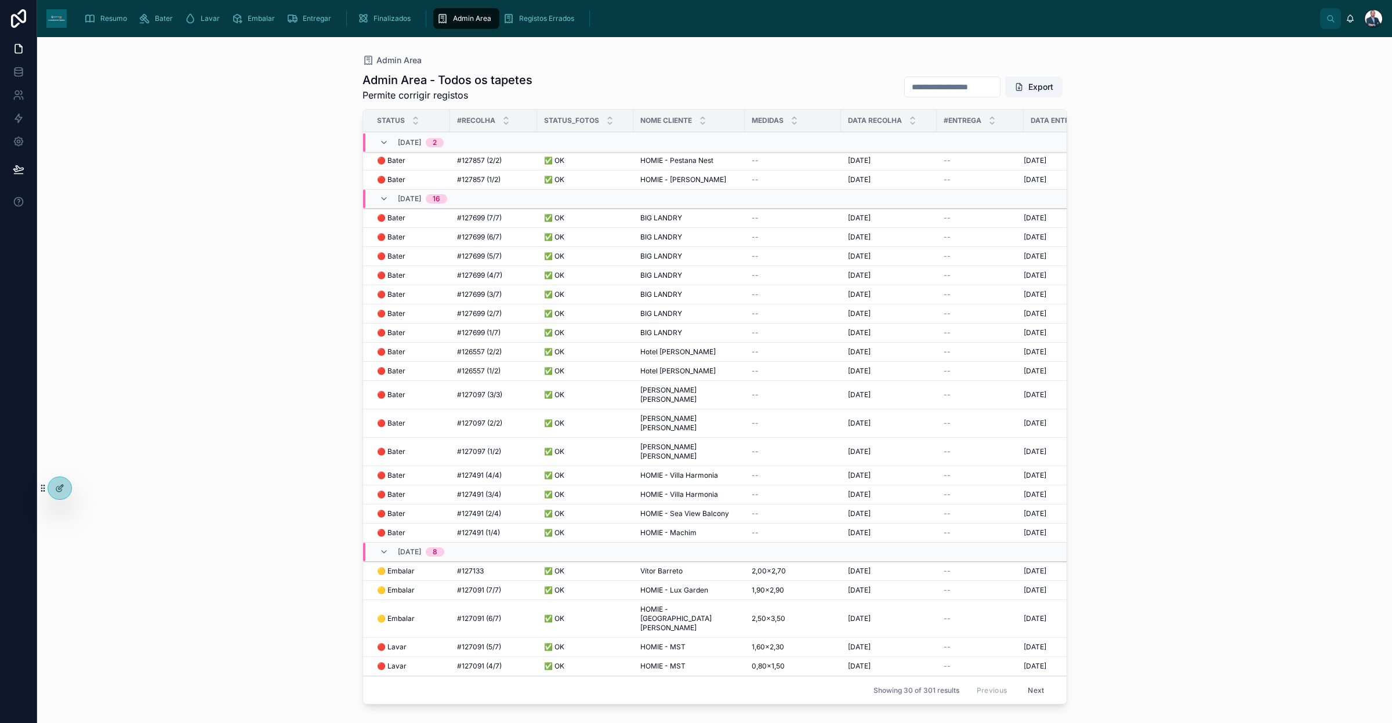
click at [113, 21] on span "Resumo" at bounding box center [113, 18] width 27 height 9
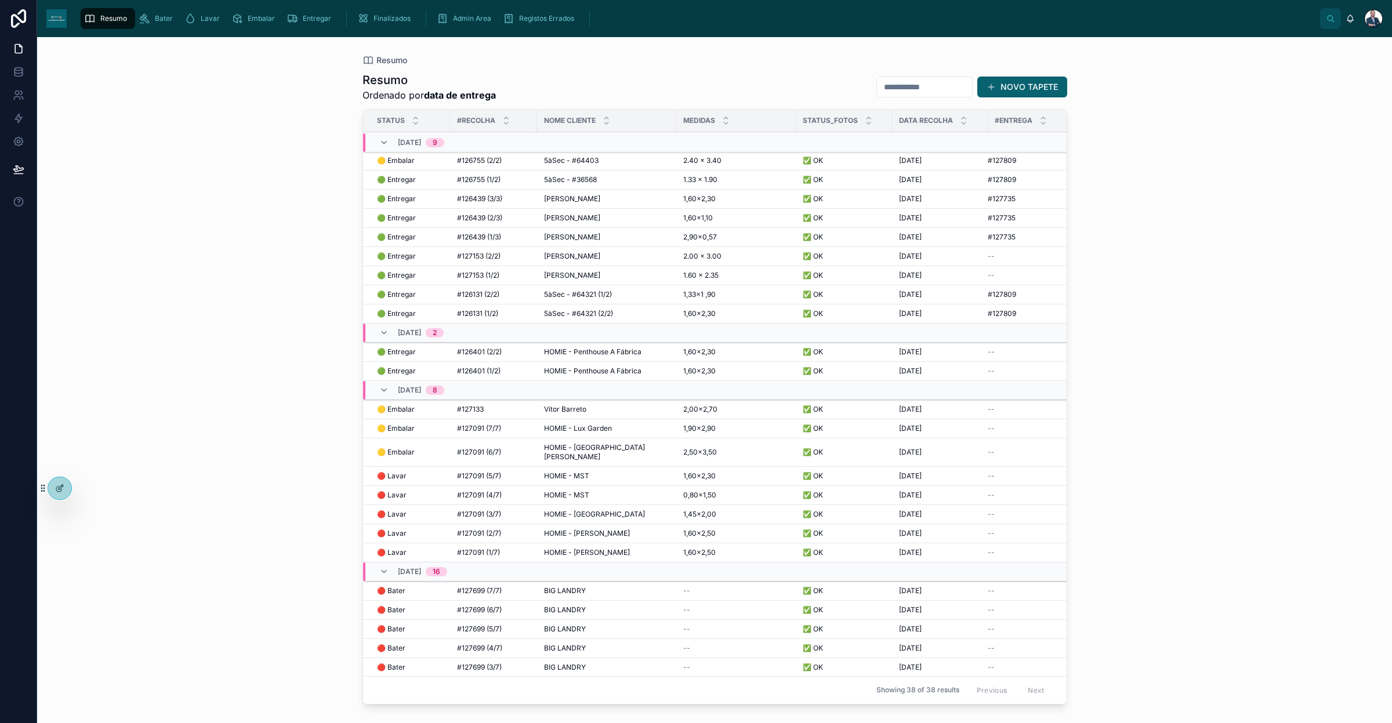
click at [691, 255] on span "2.00 x 3.00" at bounding box center [702, 256] width 38 height 9
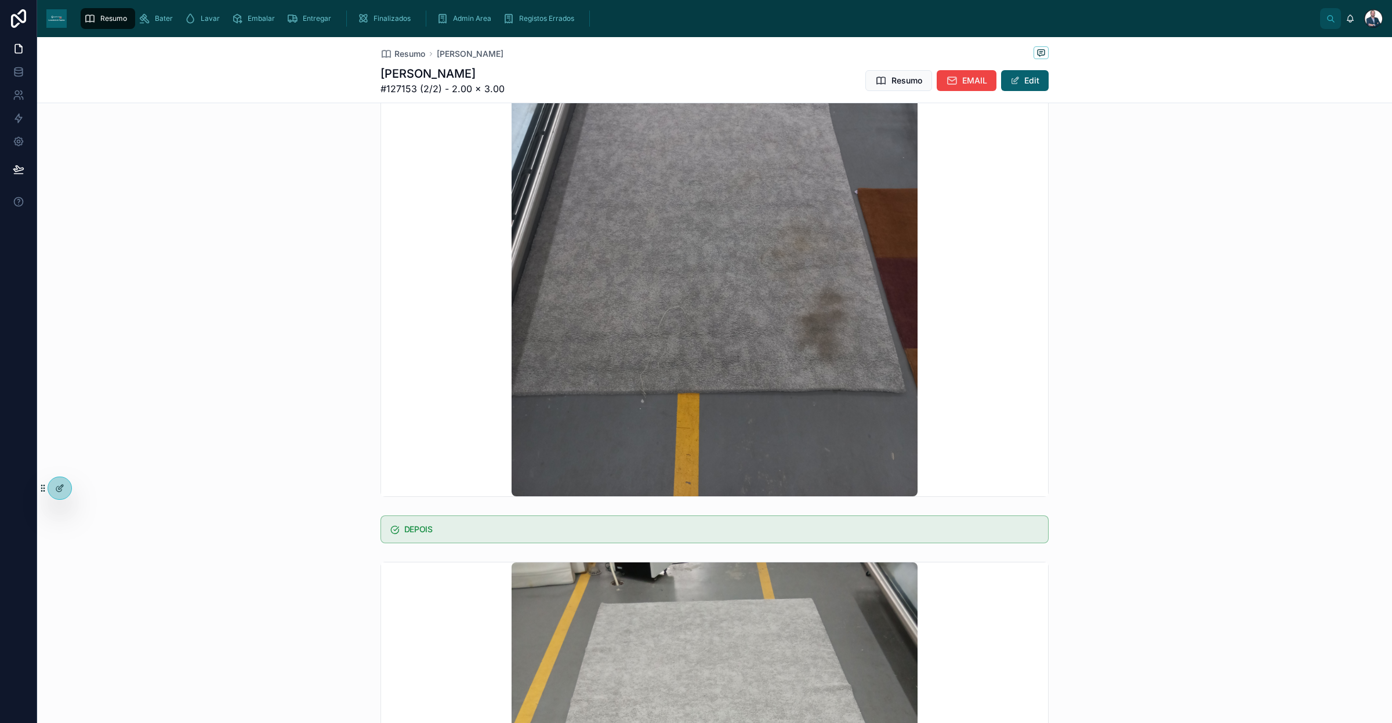
scroll to position [435, 0]
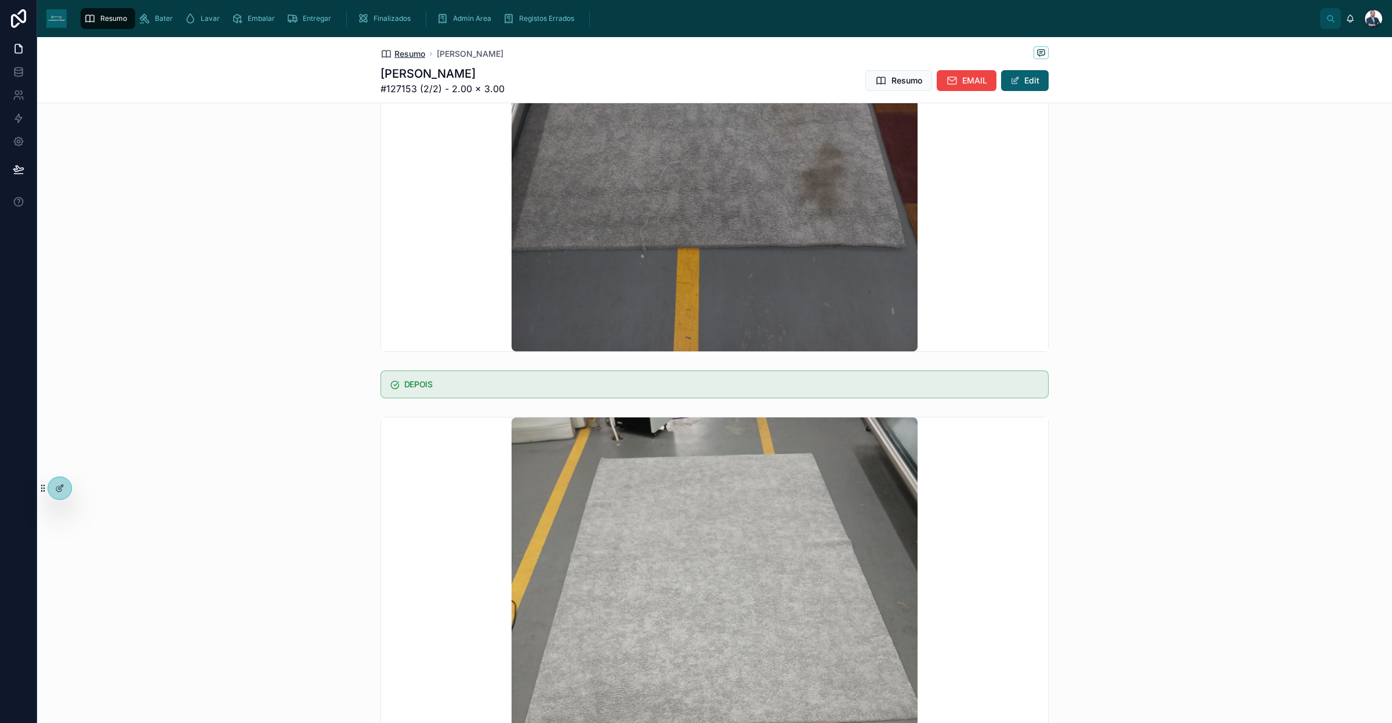
click at [411, 59] on span "Resumo" at bounding box center [409, 54] width 31 height 12
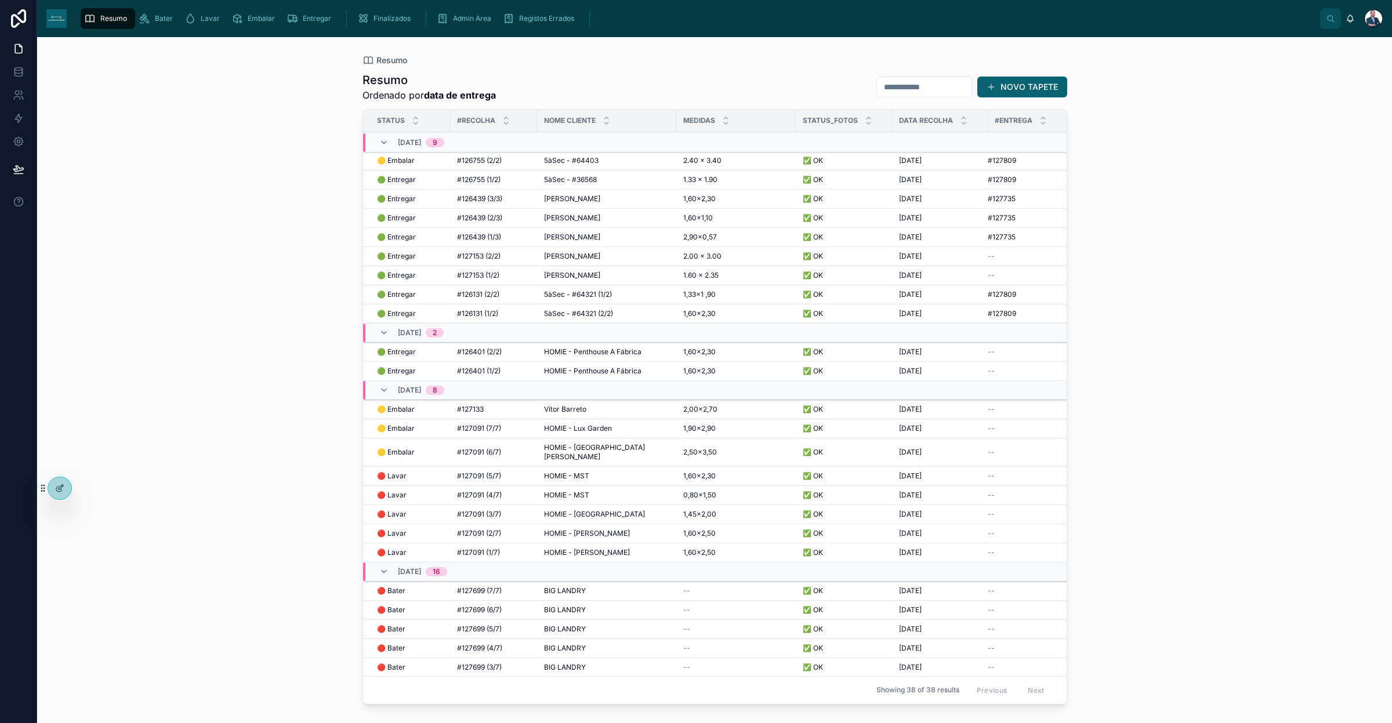
click at [464, 22] on span "Admin Area" at bounding box center [472, 18] width 38 height 9
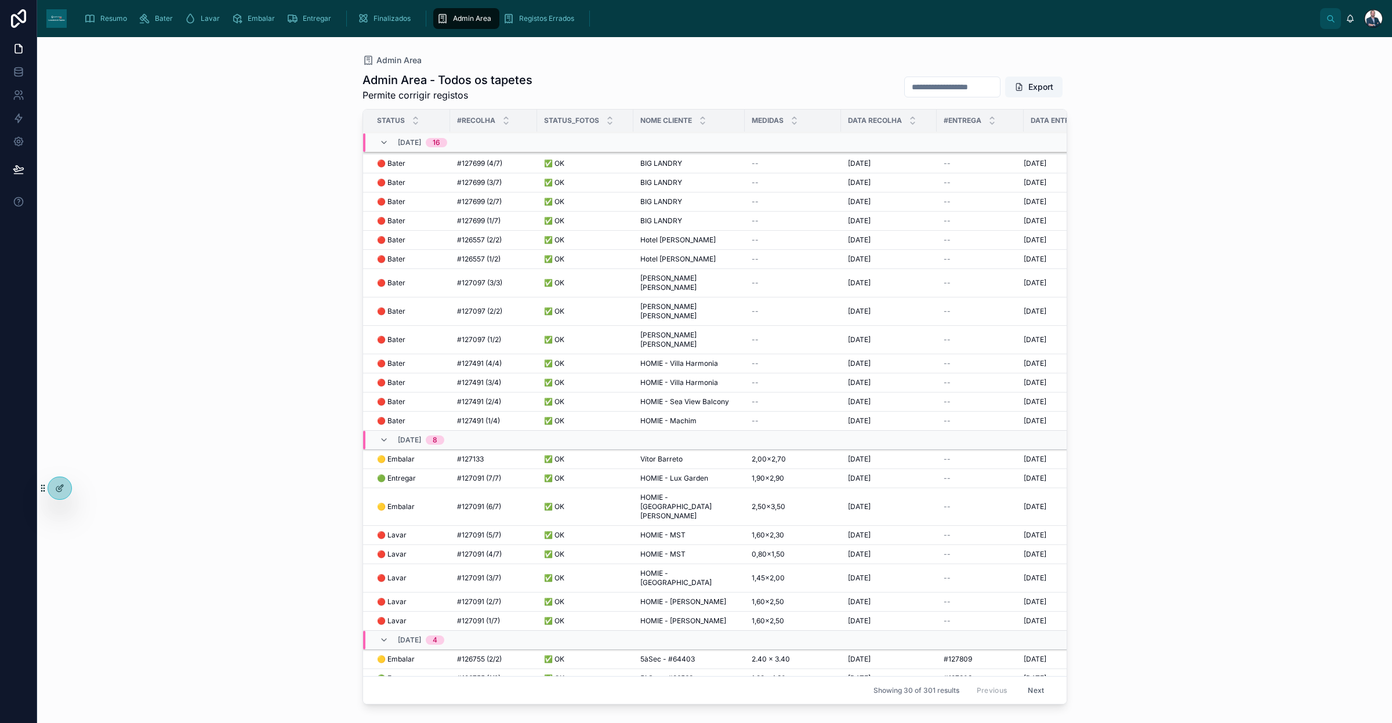
scroll to position [129, 0]
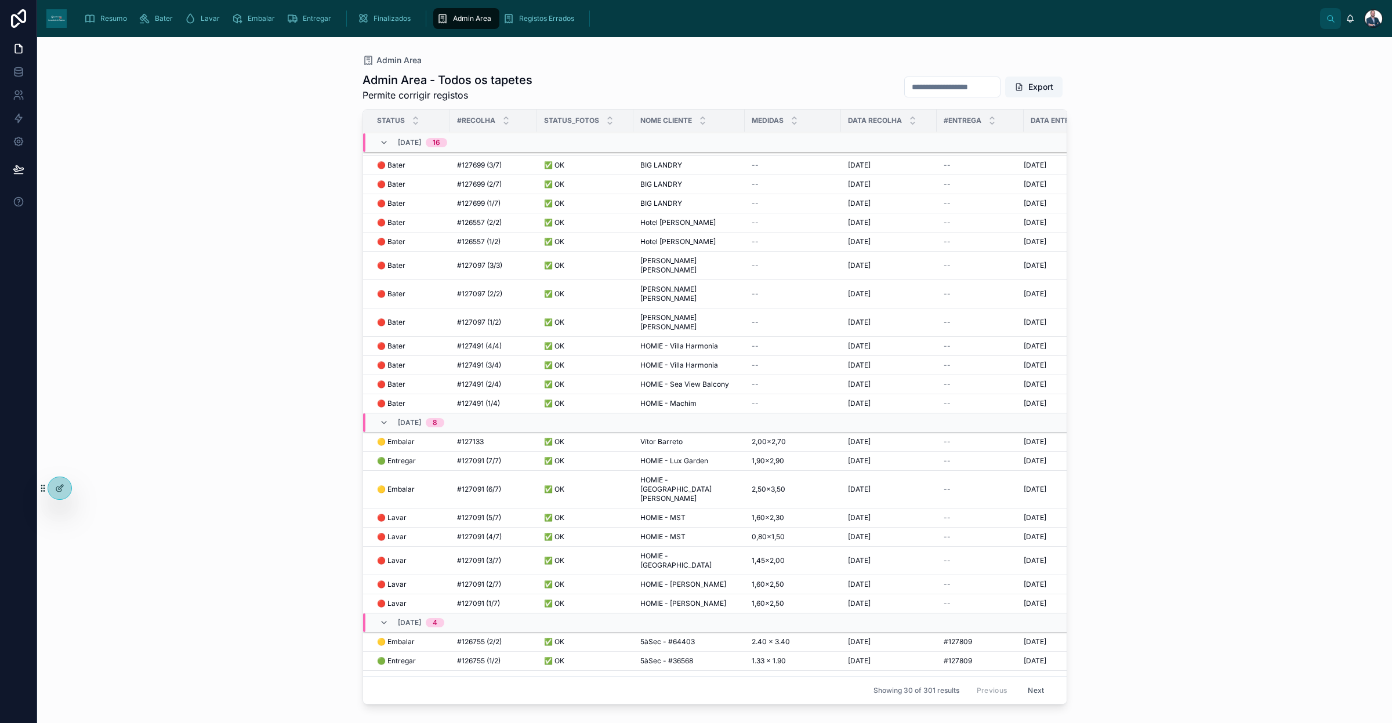
click at [835, 509] on button "Next" at bounding box center [1036, 691] width 32 height 18
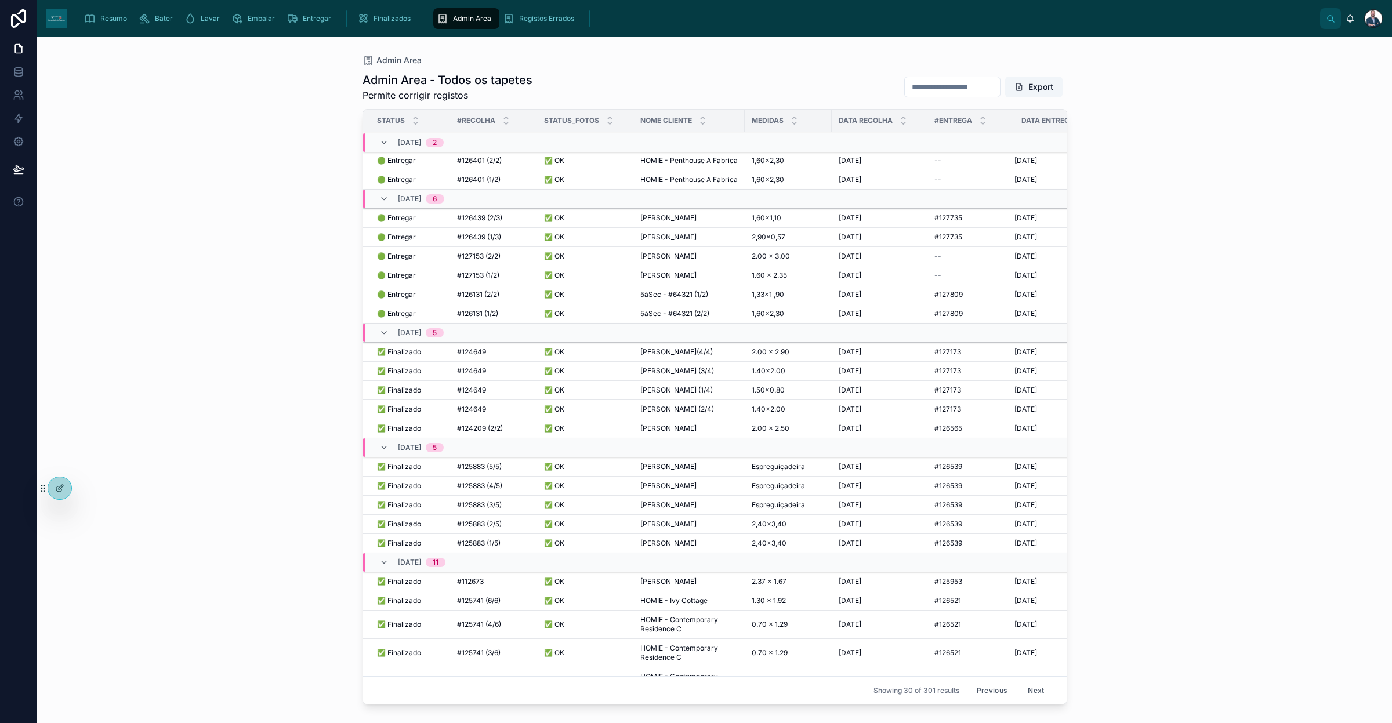
click at [673, 261] on span "[PERSON_NAME]" at bounding box center [668, 256] width 56 height 9
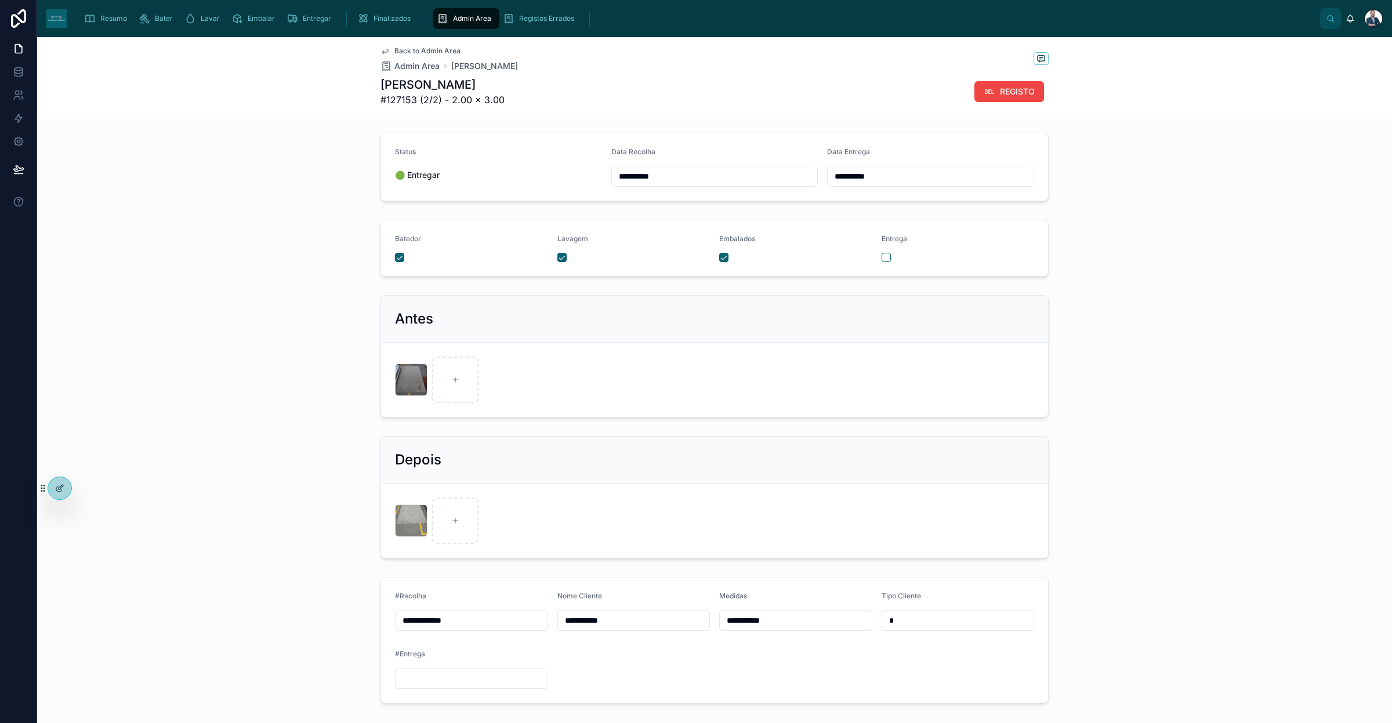
click at [465, 509] on input "text" at bounding box center [472, 679] width 152 height 16
paste input "*******"
type input "*******"
click at [460, 25] on div "Admin Area" at bounding box center [466, 18] width 59 height 19
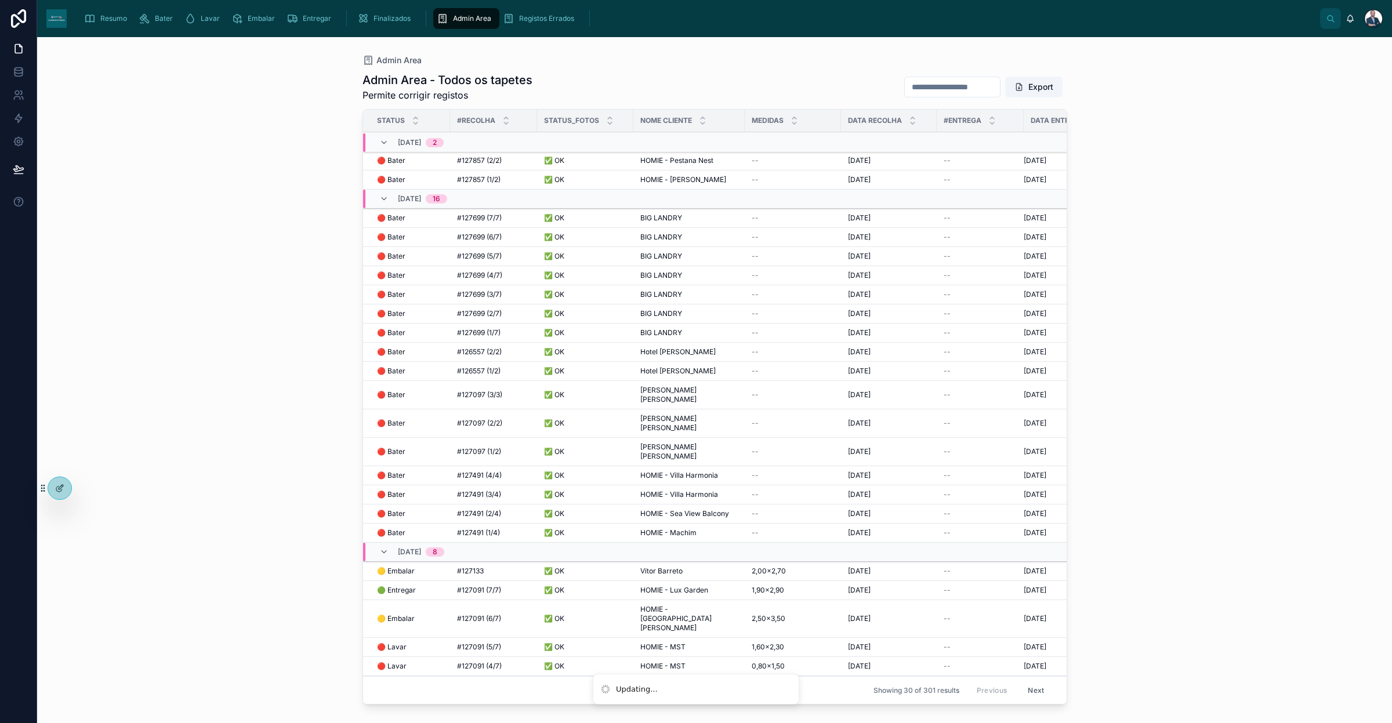
click at [835, 509] on button "Next" at bounding box center [1036, 691] width 32 height 18
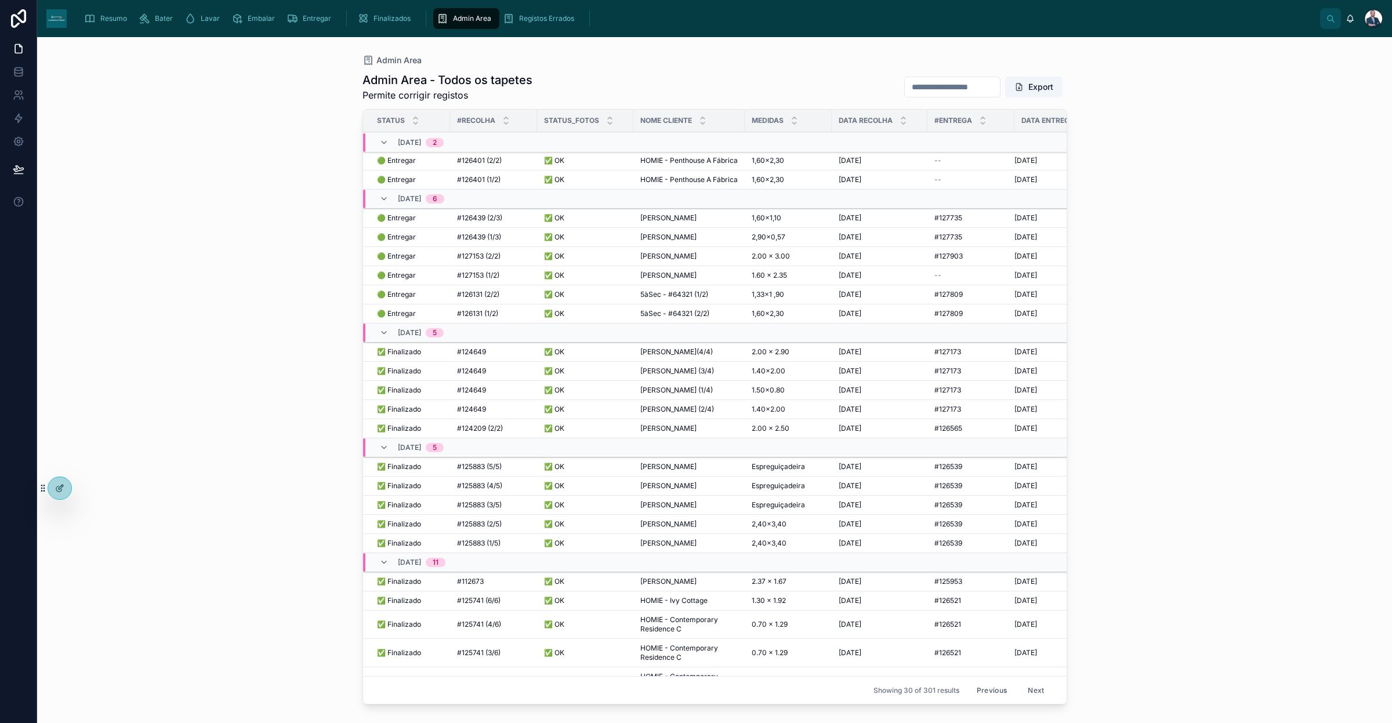
click at [679, 280] on span "[PERSON_NAME]" at bounding box center [668, 275] width 56 height 9
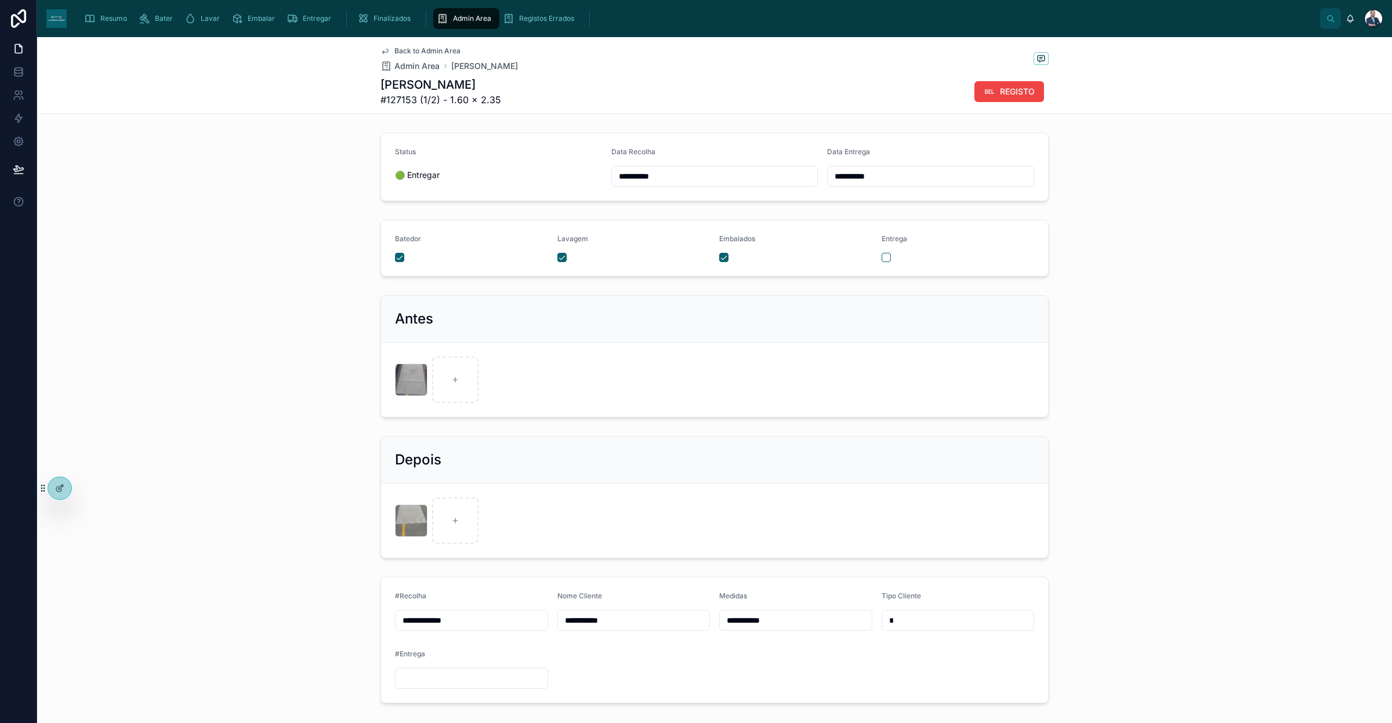
click at [508, 509] on input "text" at bounding box center [472, 679] width 152 height 16
paste input "*******"
type input "*******"
click at [454, 21] on span "Admin Area" at bounding box center [472, 18] width 38 height 9
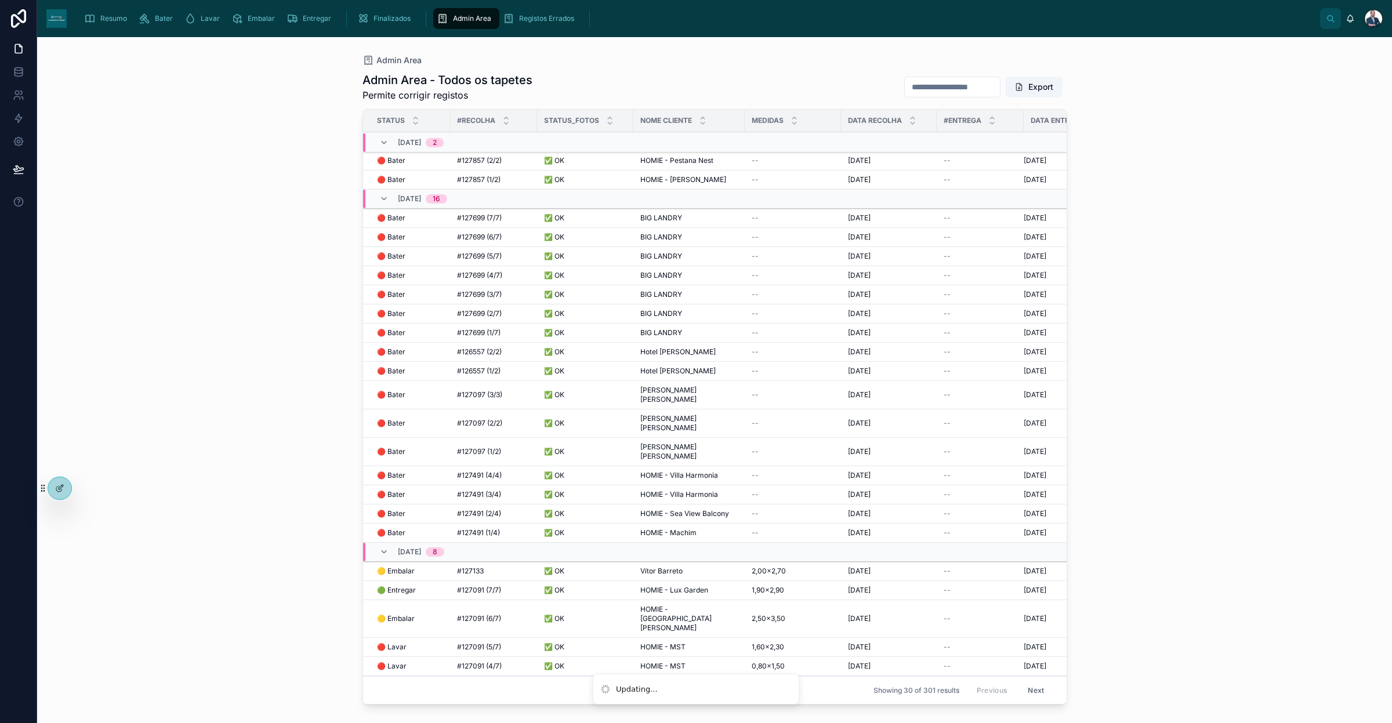
click at [95, 27] on div "Resumo" at bounding box center [108, 18] width 48 height 19
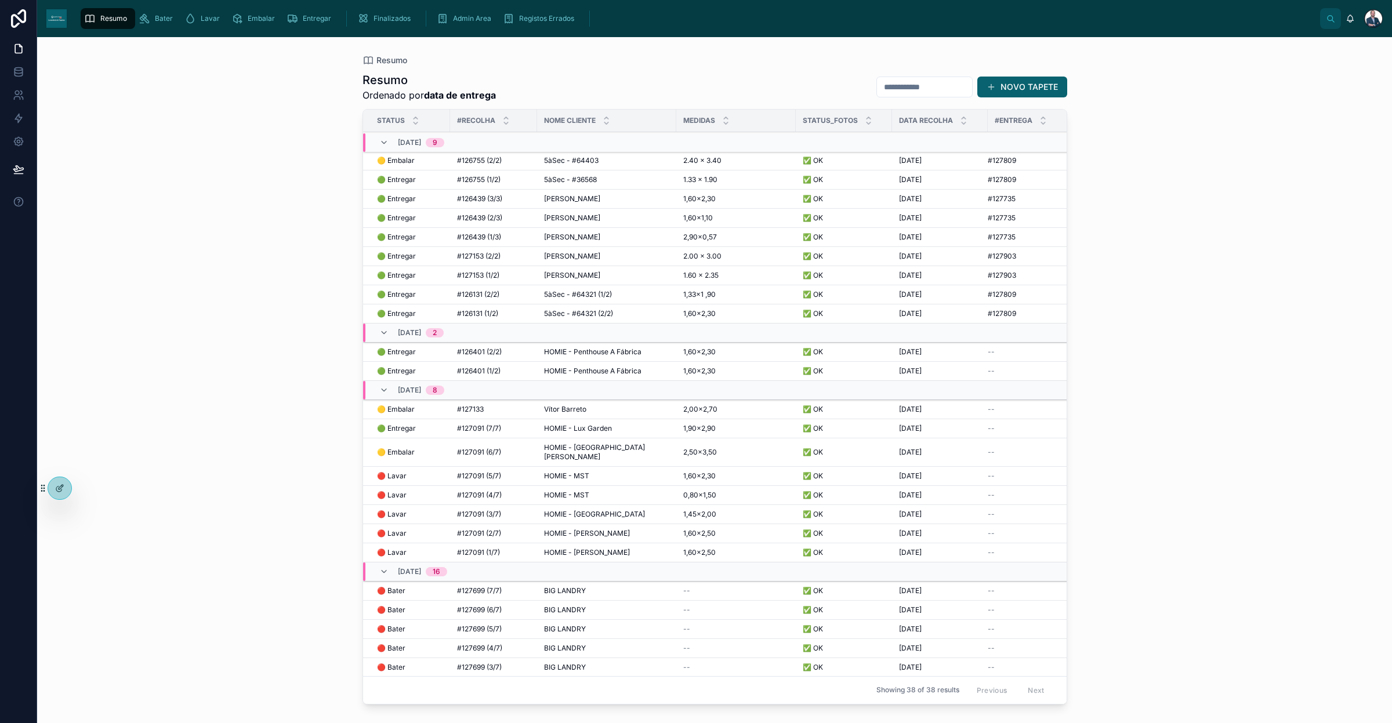
click at [485, 162] on span "#126755 (2/2)" at bounding box center [479, 160] width 45 height 9
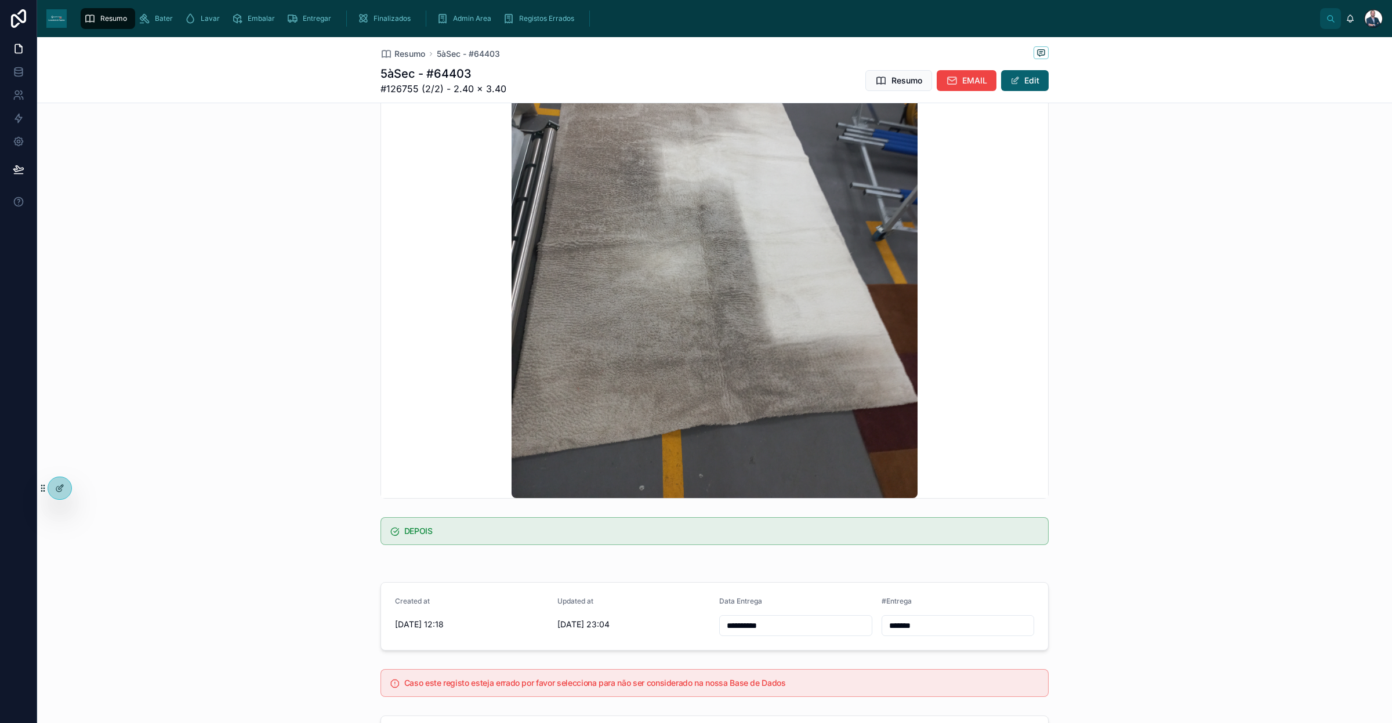
scroll to position [418, 0]
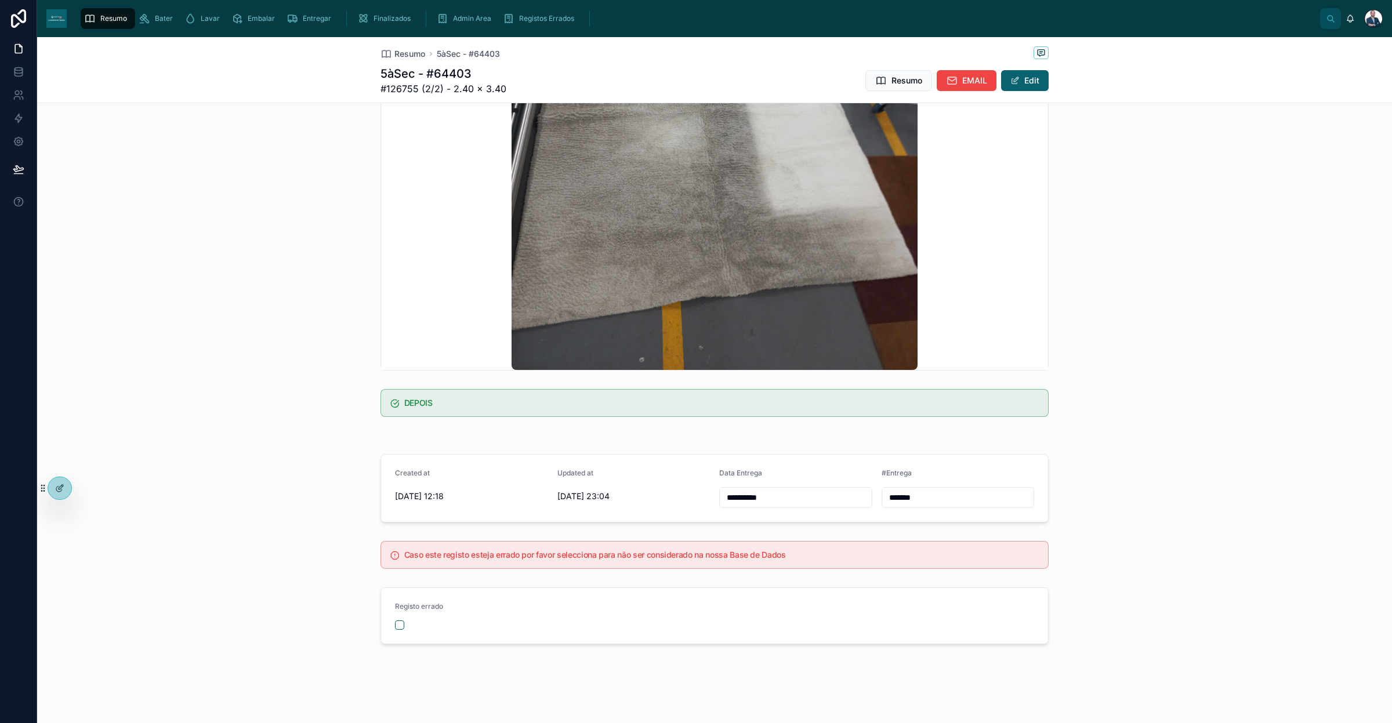
click at [384, 47] on div "Resumo 5àSec - #64403" at bounding box center [714, 53] width 668 height 15
click at [394, 50] on span "Resumo" at bounding box center [409, 54] width 31 height 12
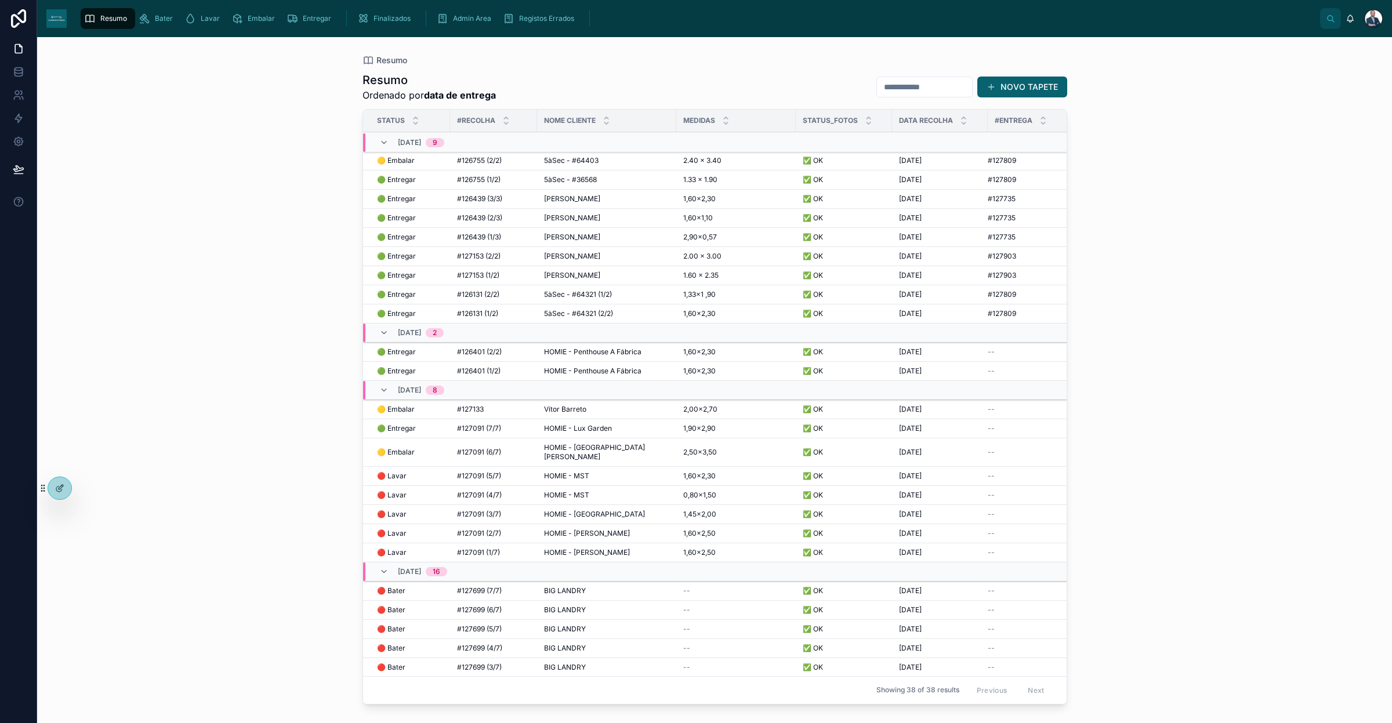
click at [531, 353] on td "#126401 (2/2) #126401 (2/2)" at bounding box center [493, 352] width 87 height 19
click at [539, 357] on td "HOMIE - Penthouse A Fábrica HOMIE - Penthouse A Fábrica" at bounding box center [606, 352] width 139 height 19
click at [556, 353] on span "HOMIE - Penthouse A Fábrica" at bounding box center [592, 351] width 97 height 9
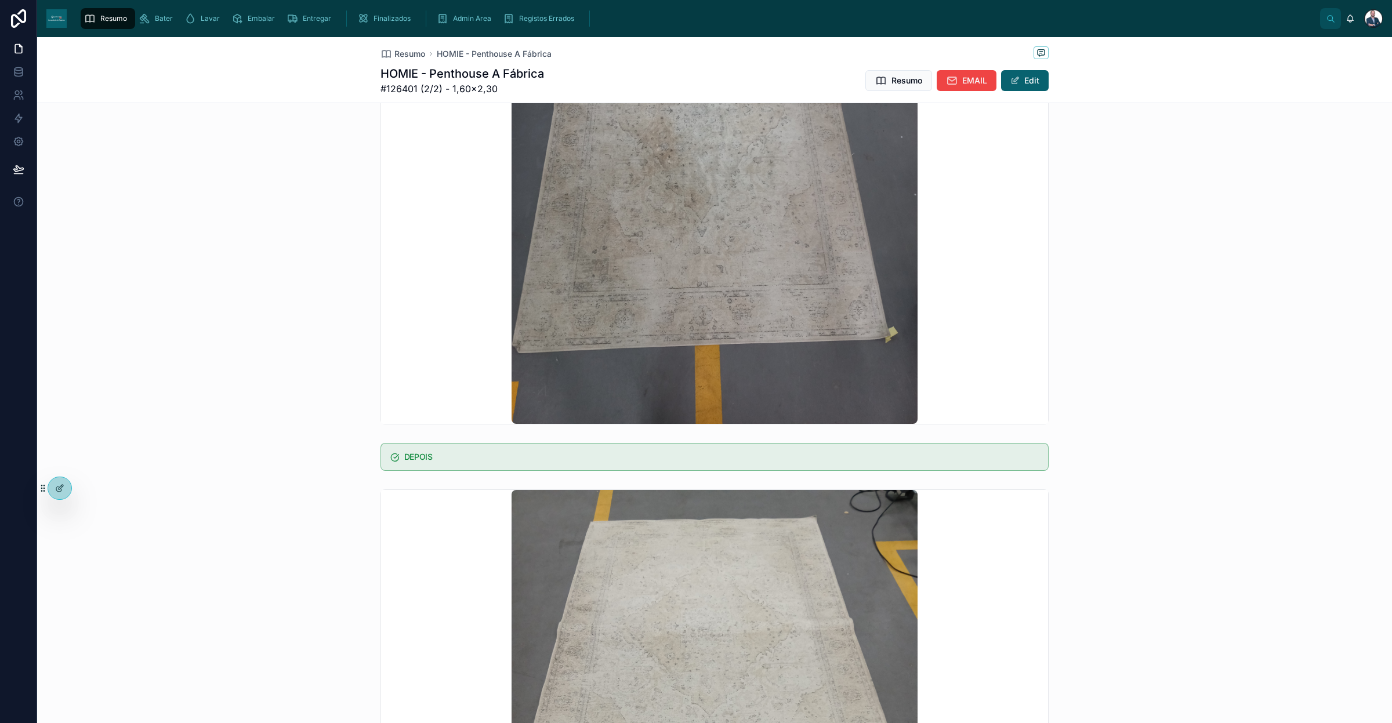
scroll to position [653, 0]
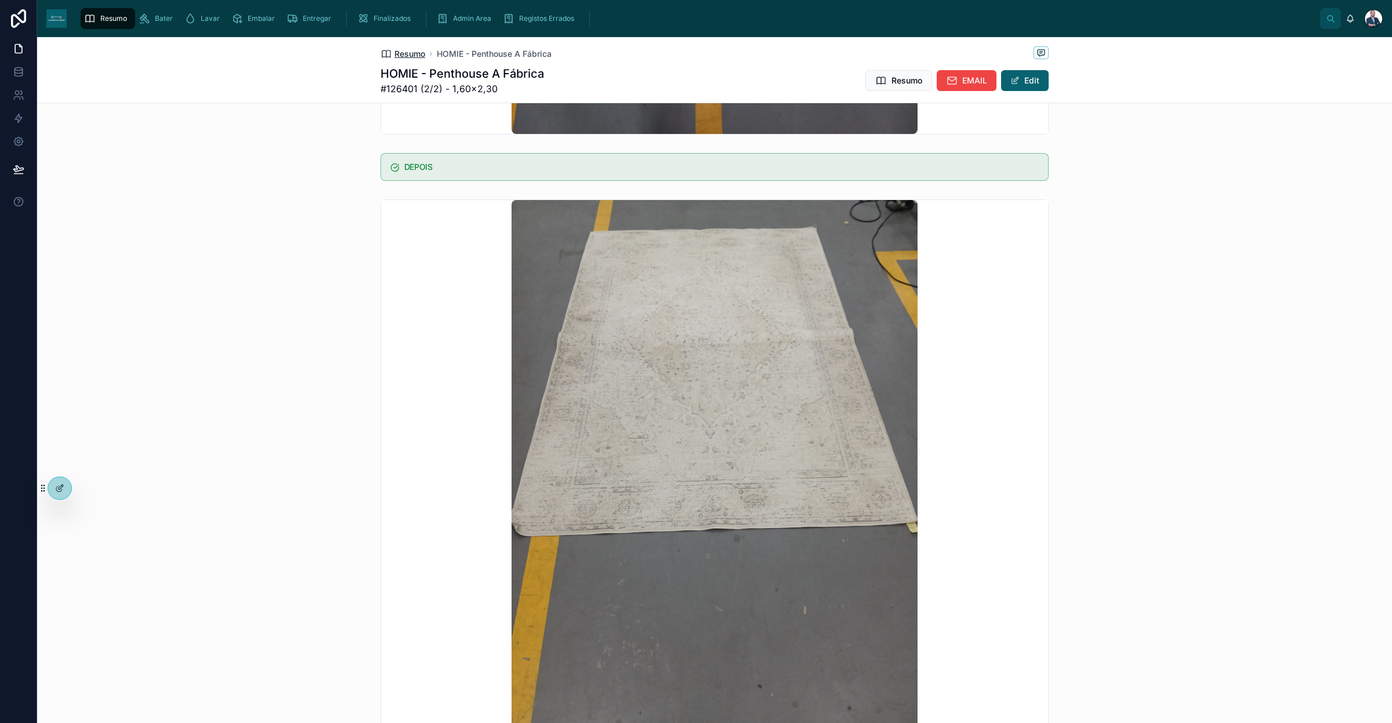
click at [410, 53] on span "Resumo" at bounding box center [409, 54] width 31 height 12
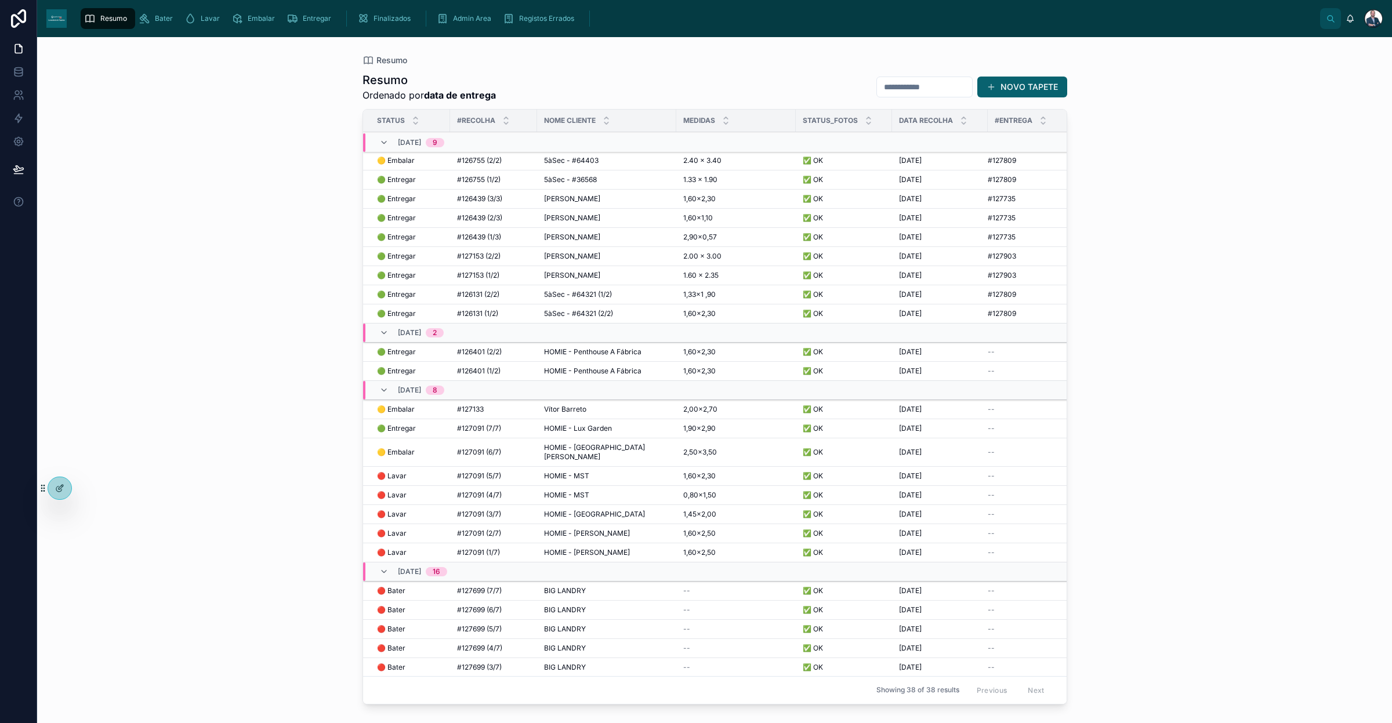
click at [525, 370] on div "#126401 (1/2) #126401 (1/2)" at bounding box center [493, 371] width 73 height 9
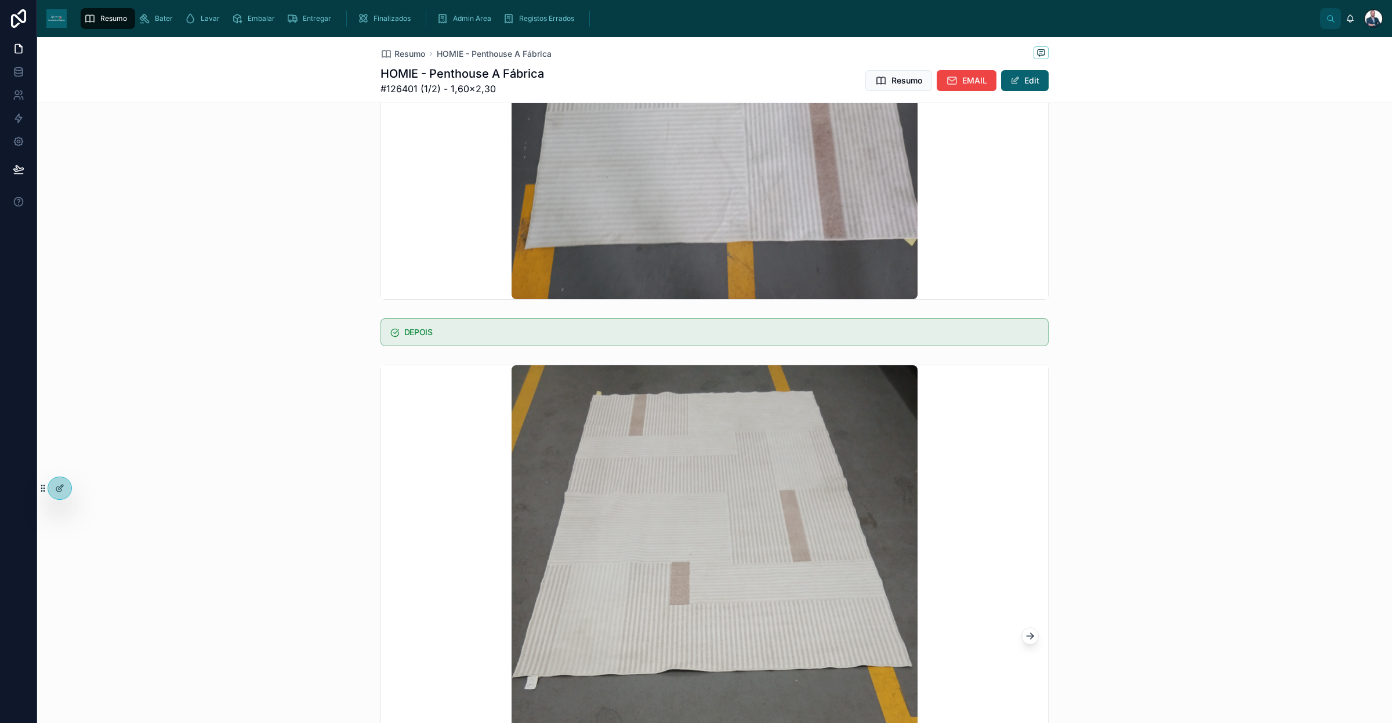
scroll to position [508, 0]
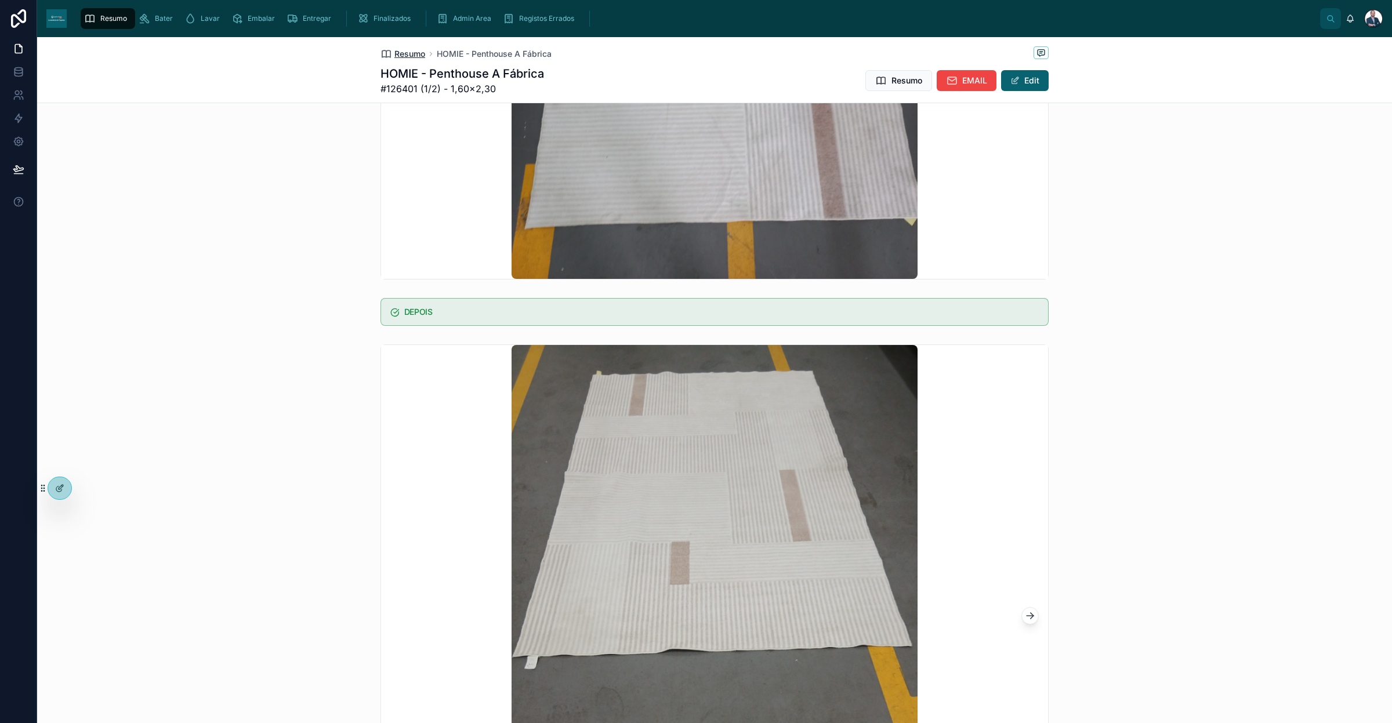
click at [413, 53] on span "Resumo" at bounding box center [409, 54] width 31 height 12
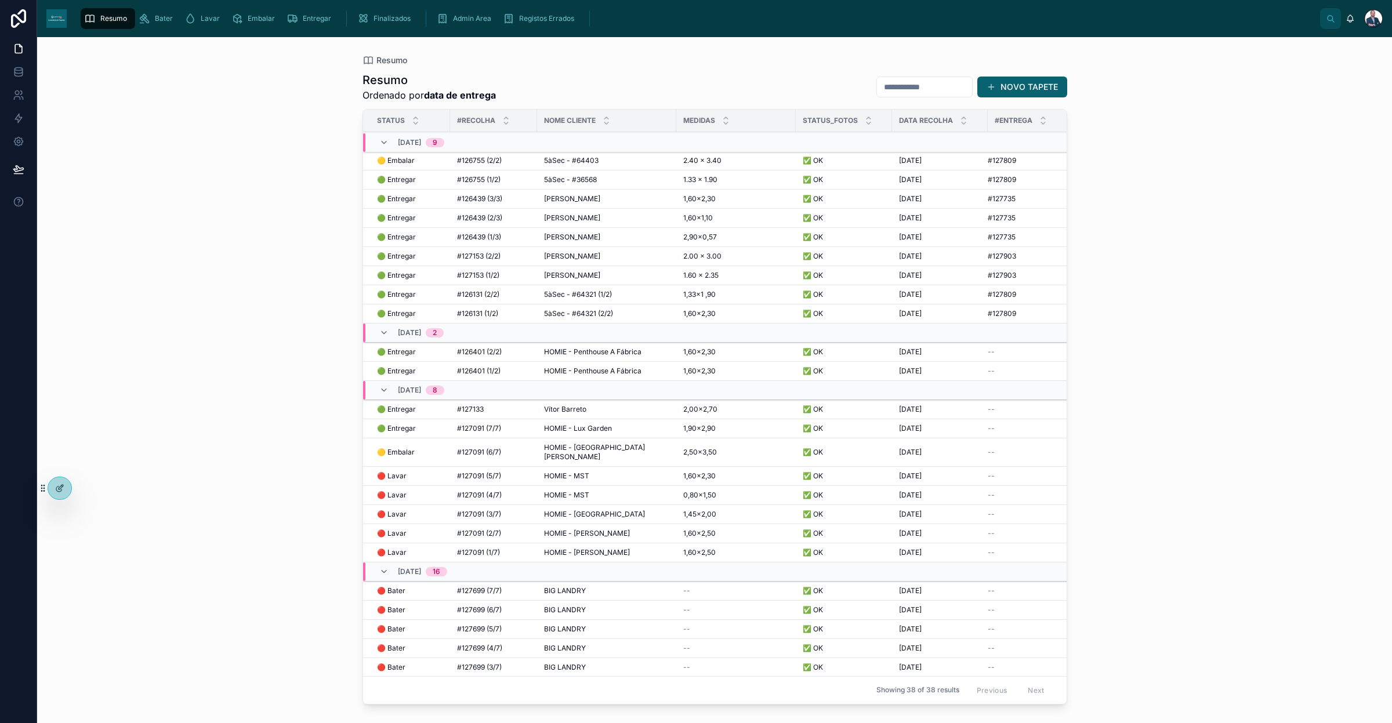
click at [569, 407] on span "Vítor Barreto" at bounding box center [565, 409] width 42 height 9
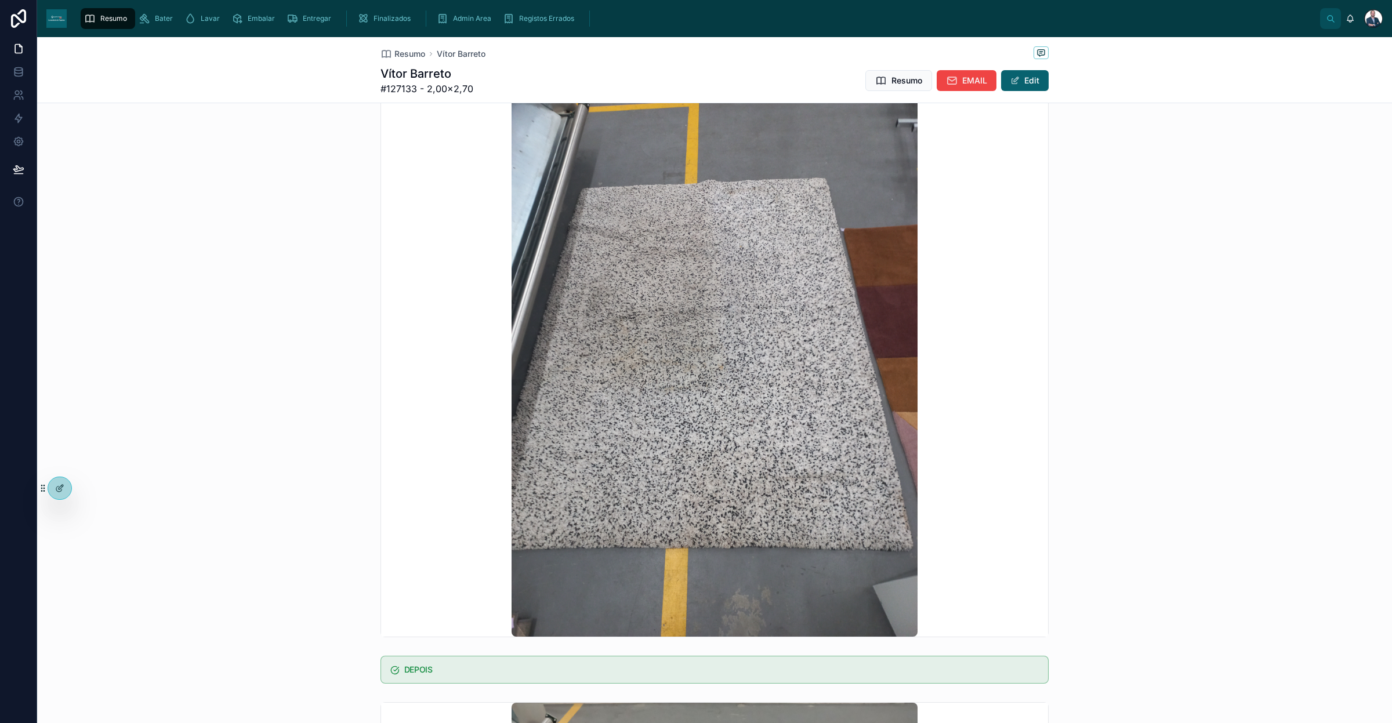
scroll to position [145, 0]
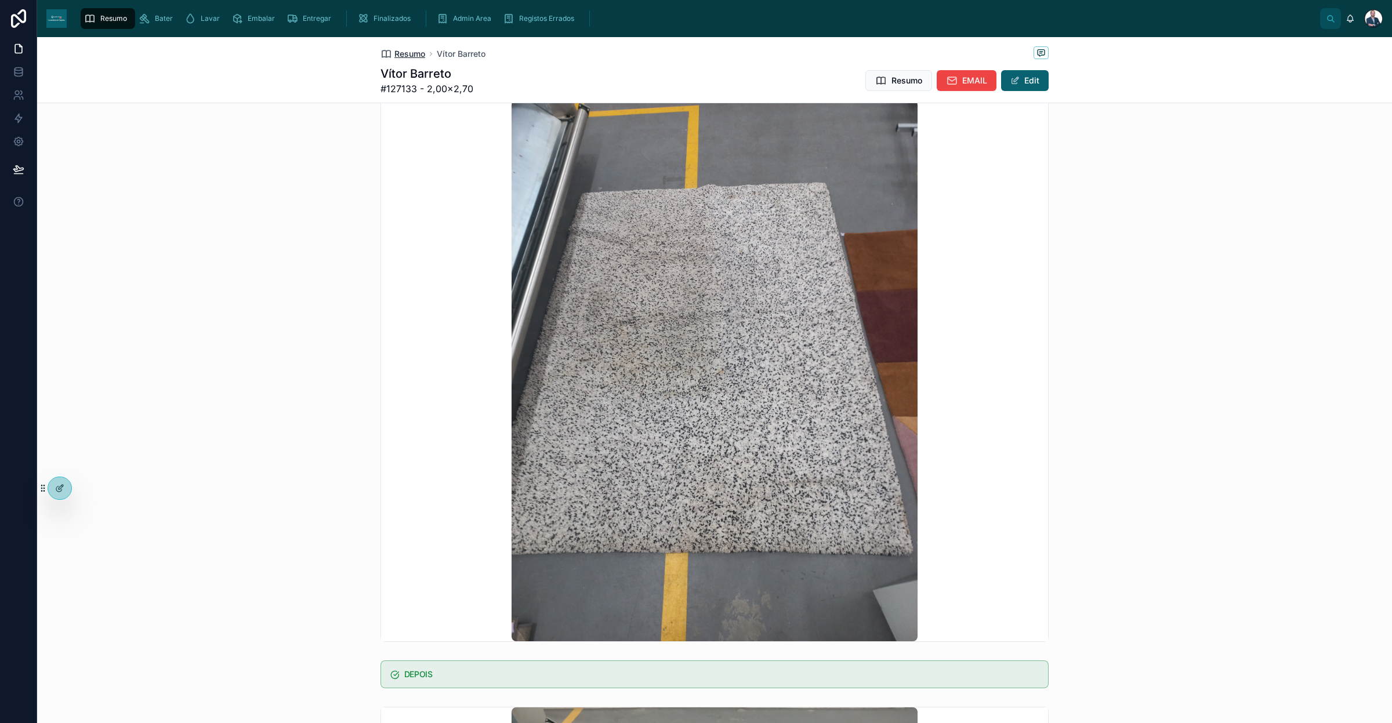
click at [415, 50] on span "Resumo" at bounding box center [409, 54] width 31 height 12
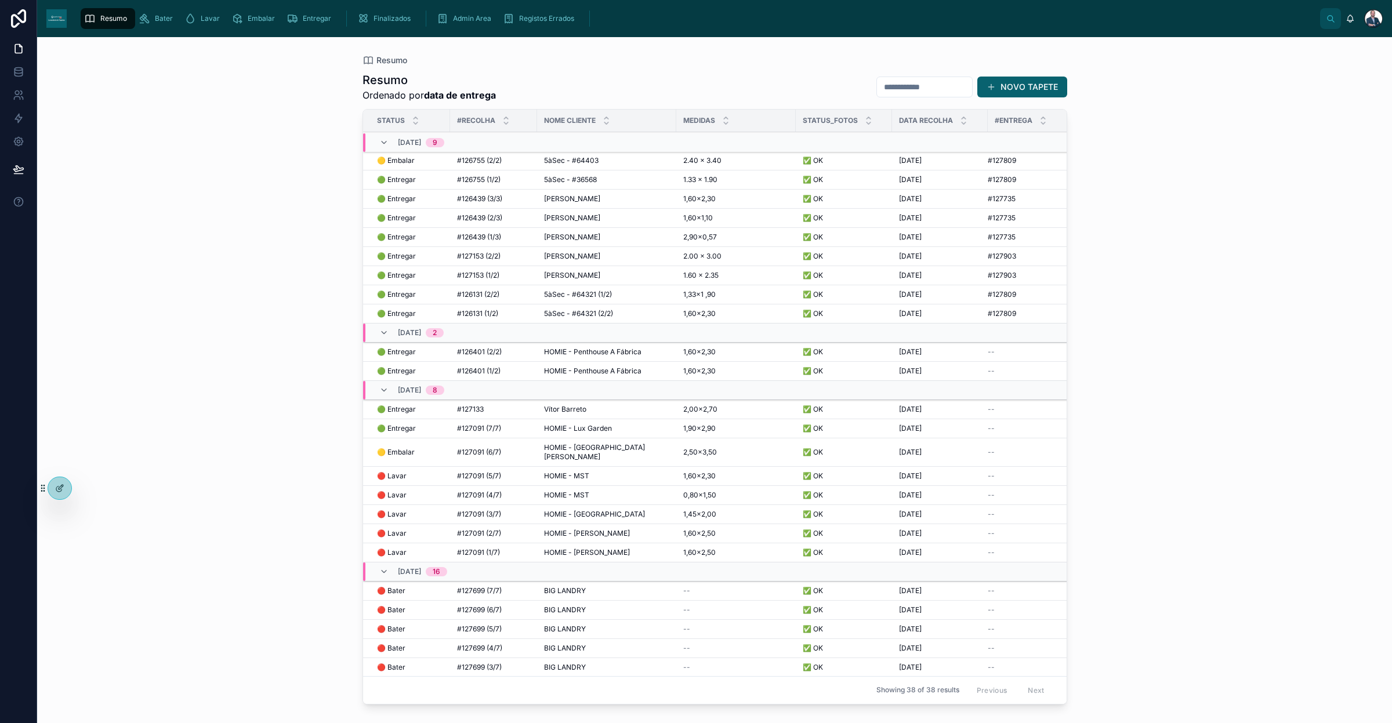
click at [579, 366] on td "HOMIE - Penthouse A Fábrica HOMIE - Penthouse A Fábrica" at bounding box center [606, 371] width 139 height 19
click at [579, 372] on span "HOMIE - Penthouse A Fábrica" at bounding box center [592, 371] width 97 height 9
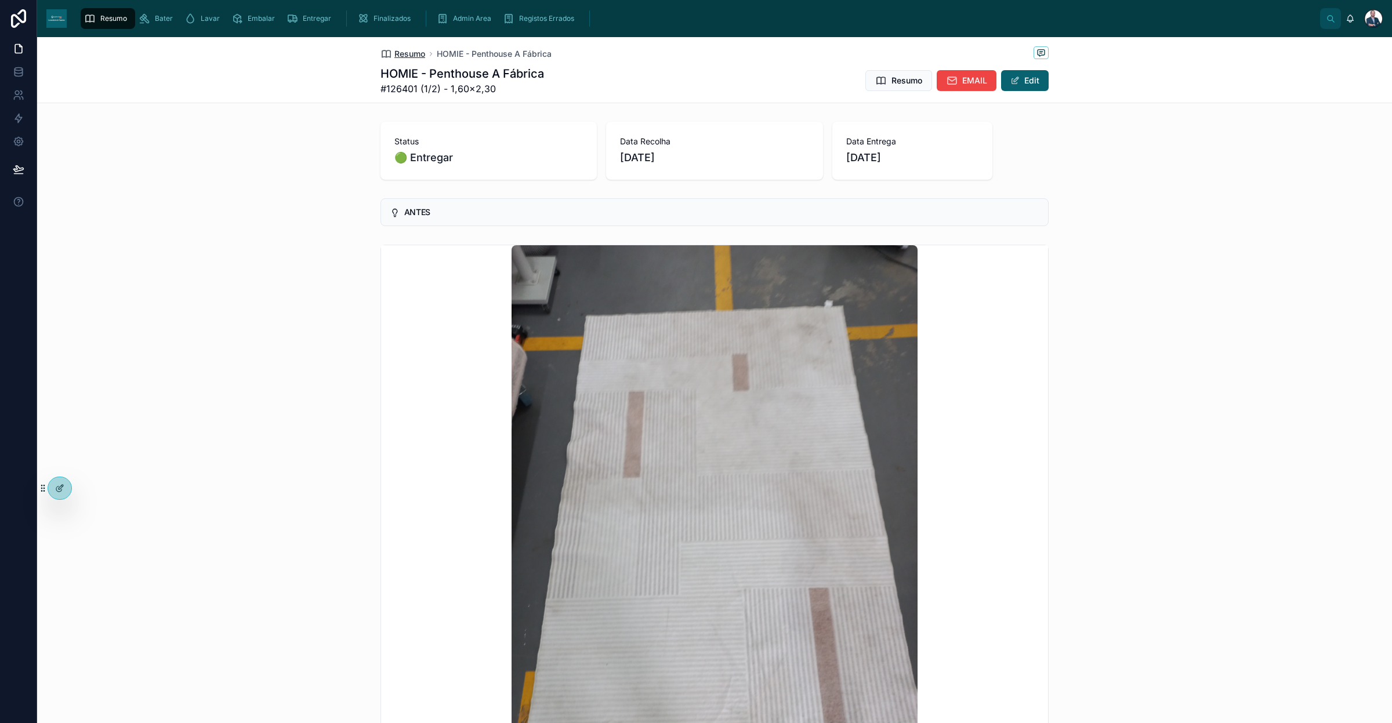
click at [398, 56] on span "Resumo" at bounding box center [409, 54] width 31 height 12
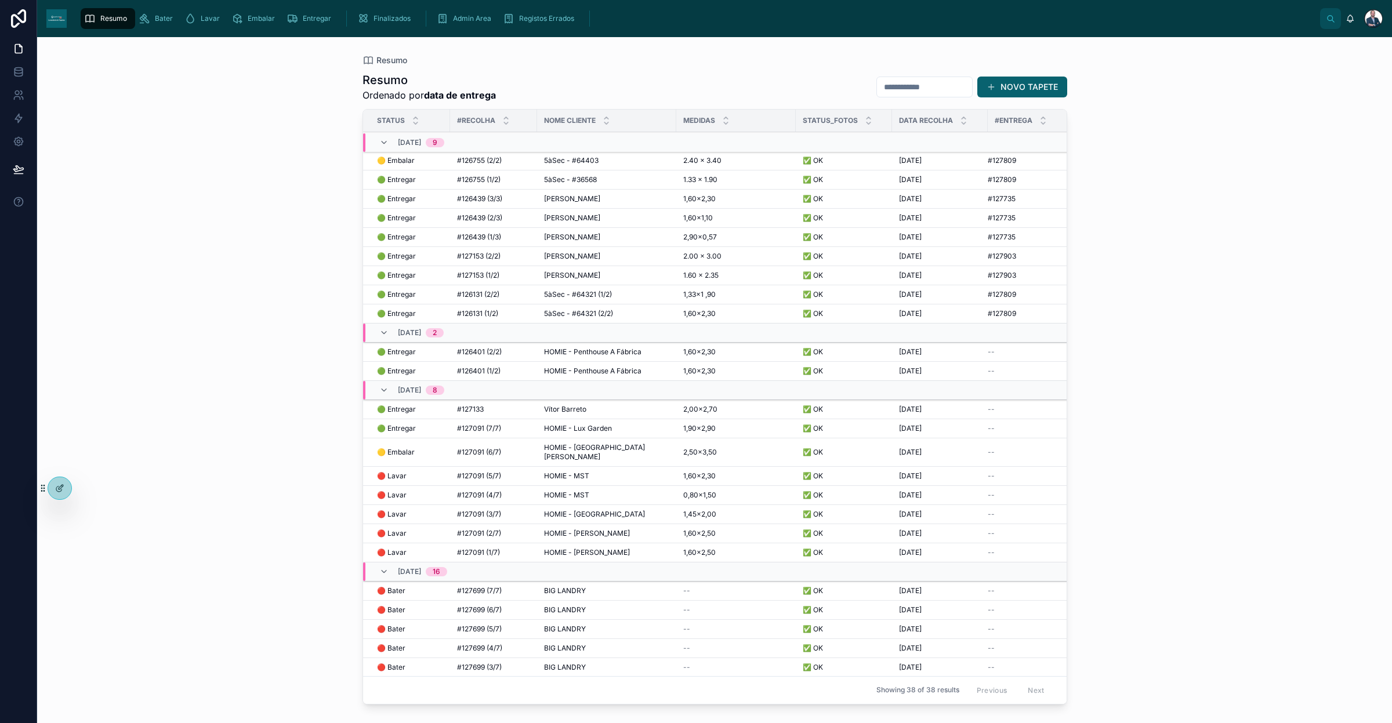
click at [582, 430] on span "HOMIE - Lux Garden" at bounding box center [578, 428] width 68 height 9
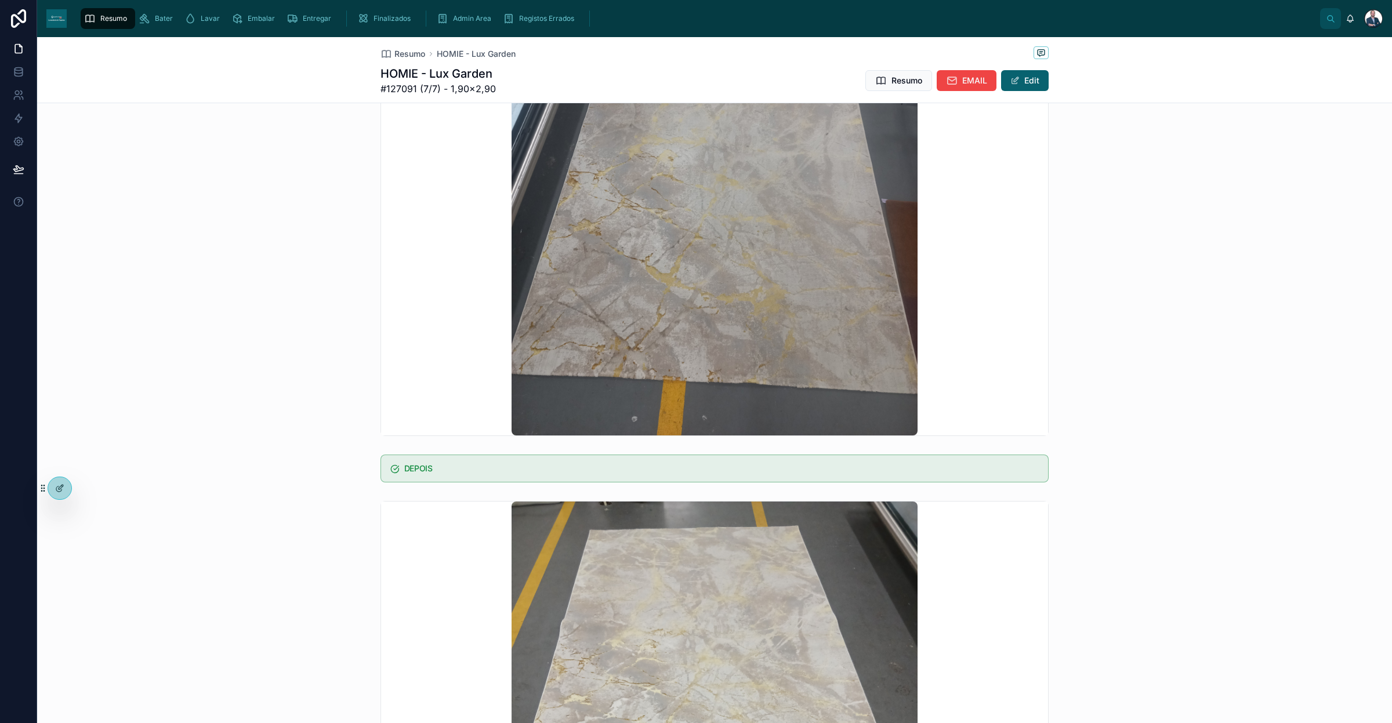
scroll to position [363, 0]
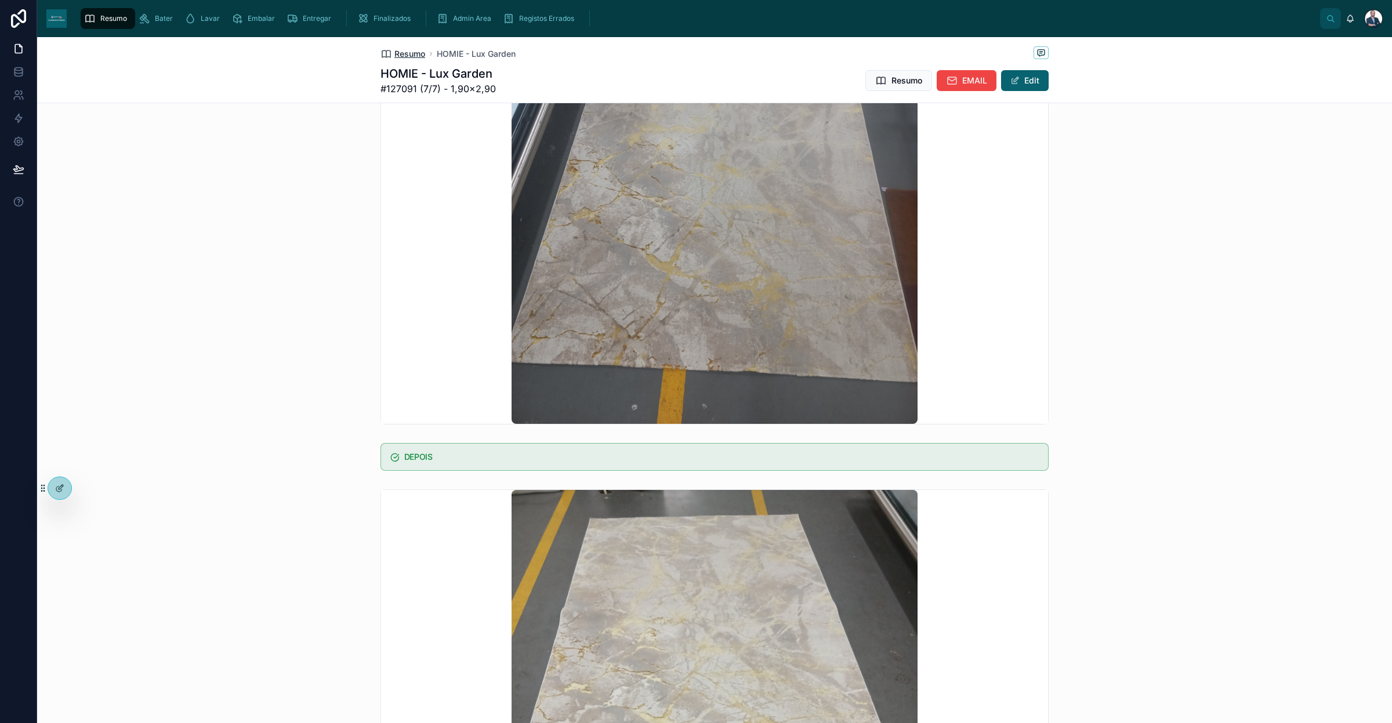
click at [416, 51] on span "Resumo" at bounding box center [409, 54] width 31 height 12
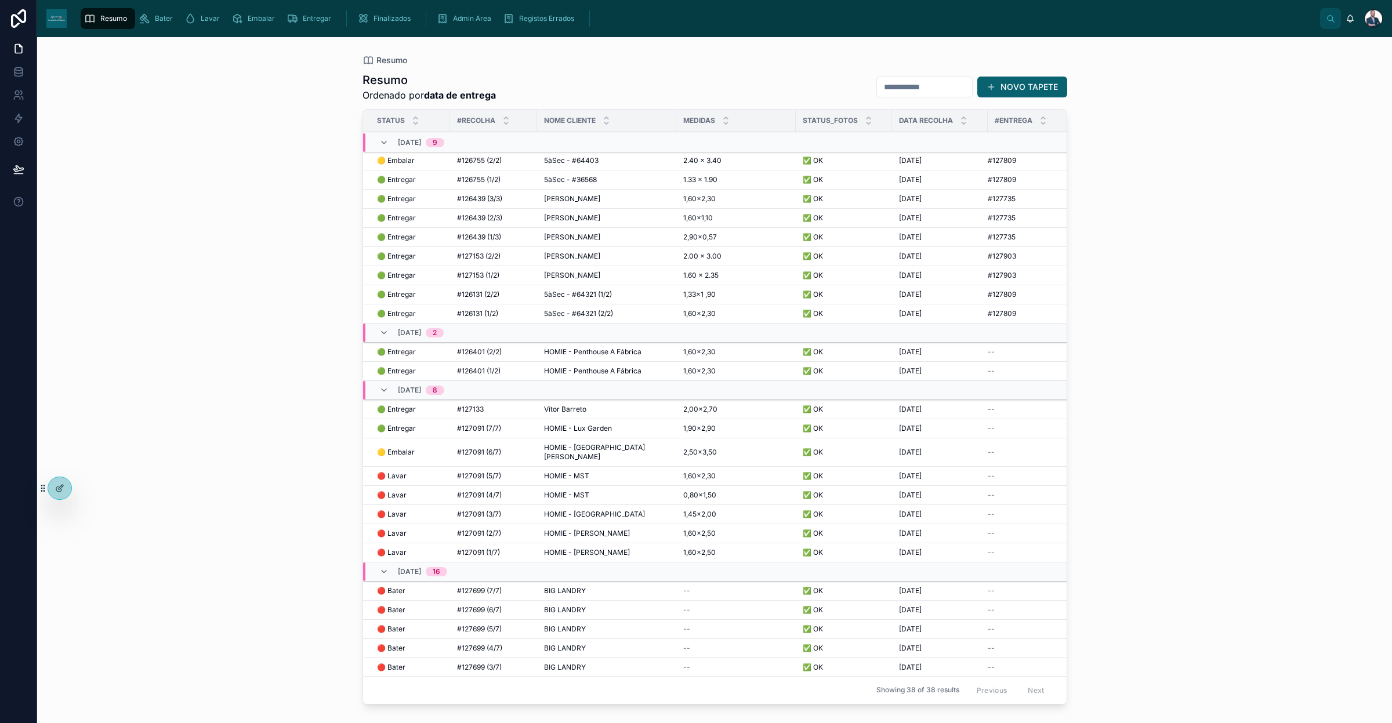
click at [464, 409] on span "#127133" at bounding box center [470, 409] width 27 height 9
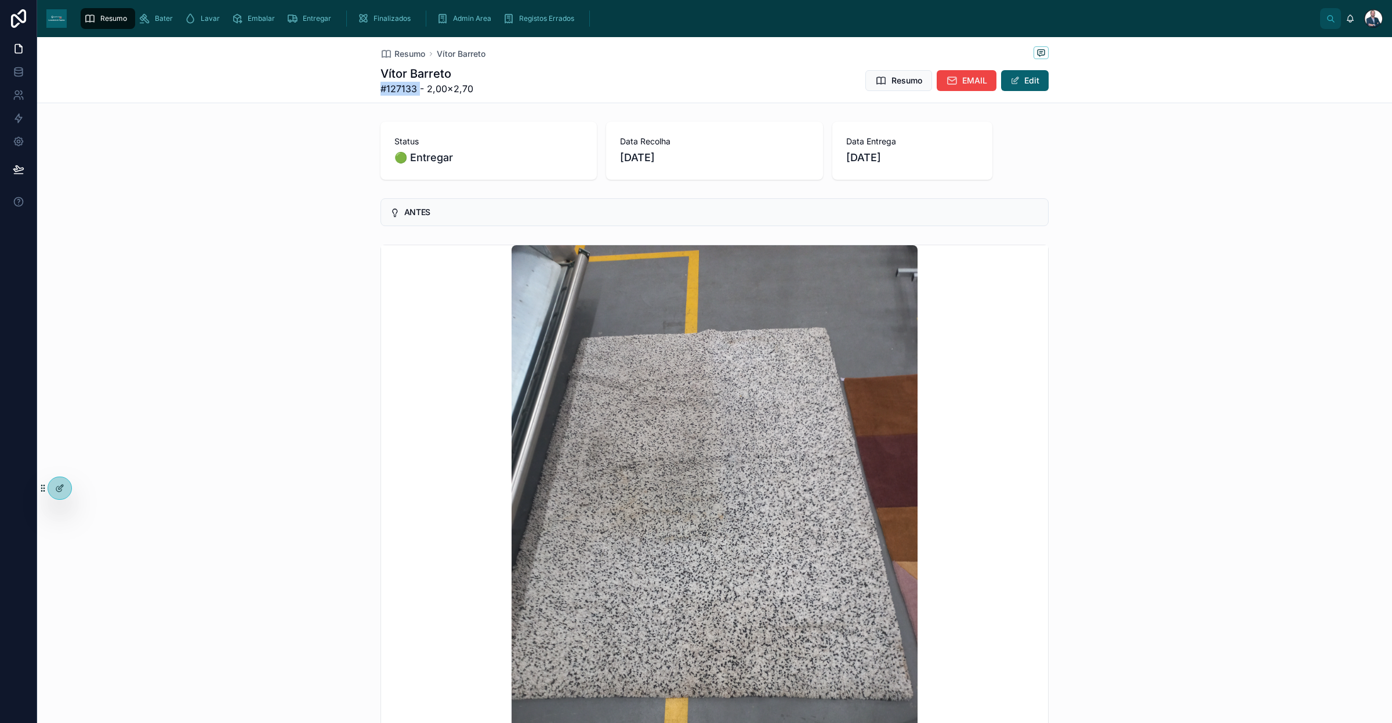
drag, startPoint x: 376, startPoint y: 86, endPoint x: 412, endPoint y: 86, distance: 36.5
click at [412, 86] on span "#127133 - 2,00×2,70" at bounding box center [426, 89] width 93 height 14
copy span "#127133"
click at [483, 18] on span "Admin Area" at bounding box center [472, 18] width 38 height 9
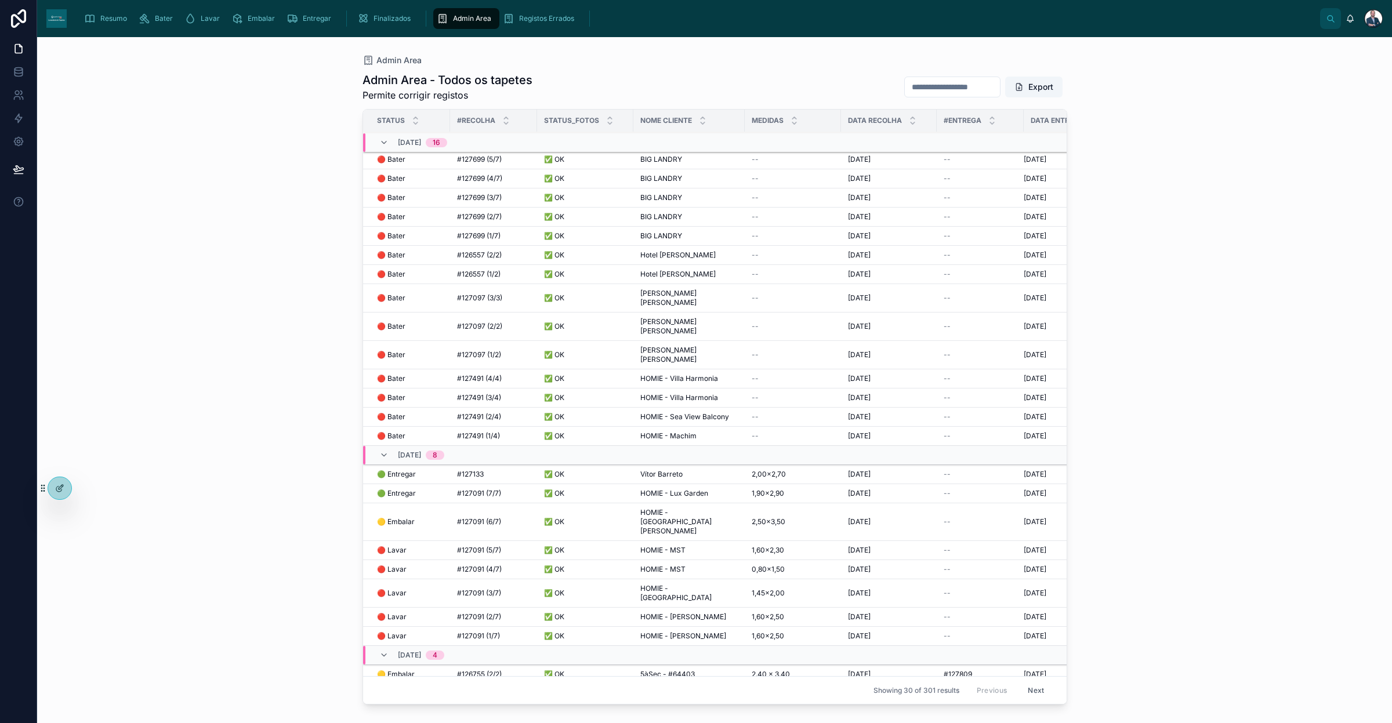
scroll to position [129, 0]
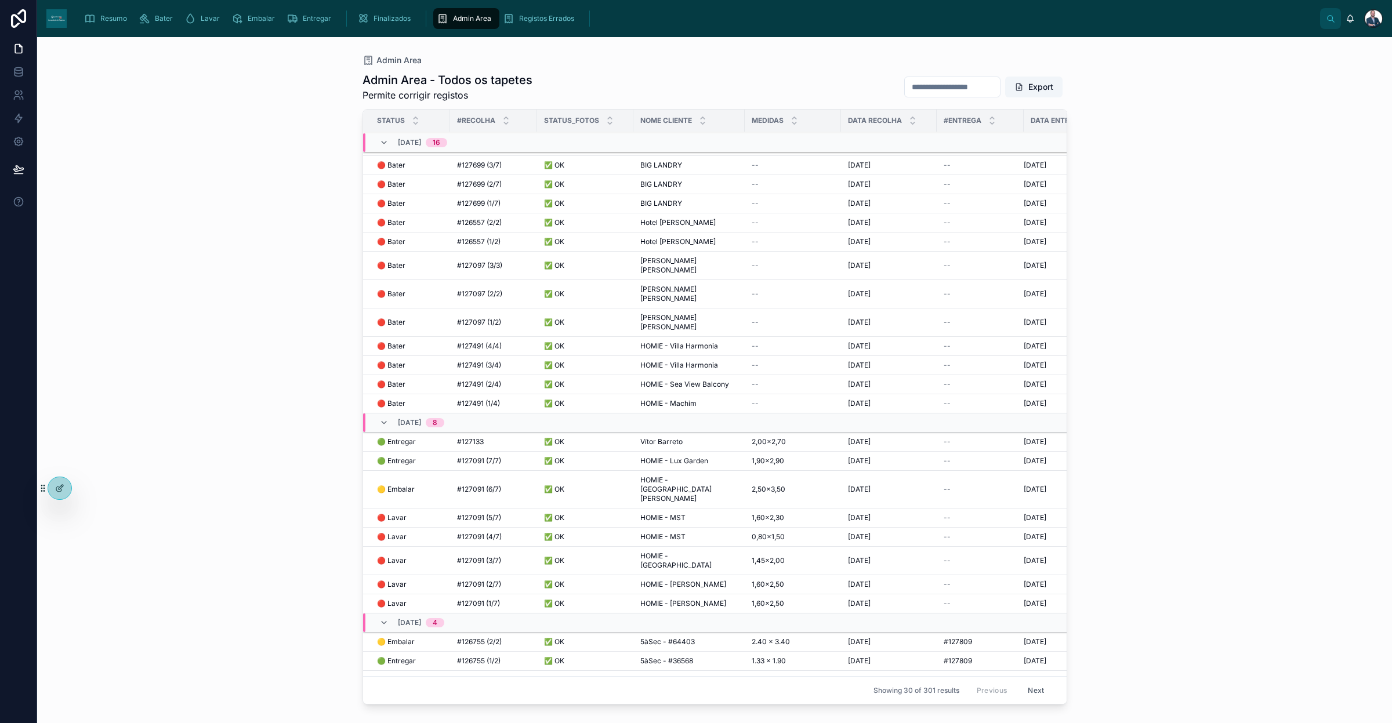
click at [688, 433] on td "Vítor Barreto Vítor Barreto" at bounding box center [688, 442] width 111 height 19
click at [688, 437] on div "Vítor Barreto Vítor Barreto" at bounding box center [688, 441] width 97 height 9
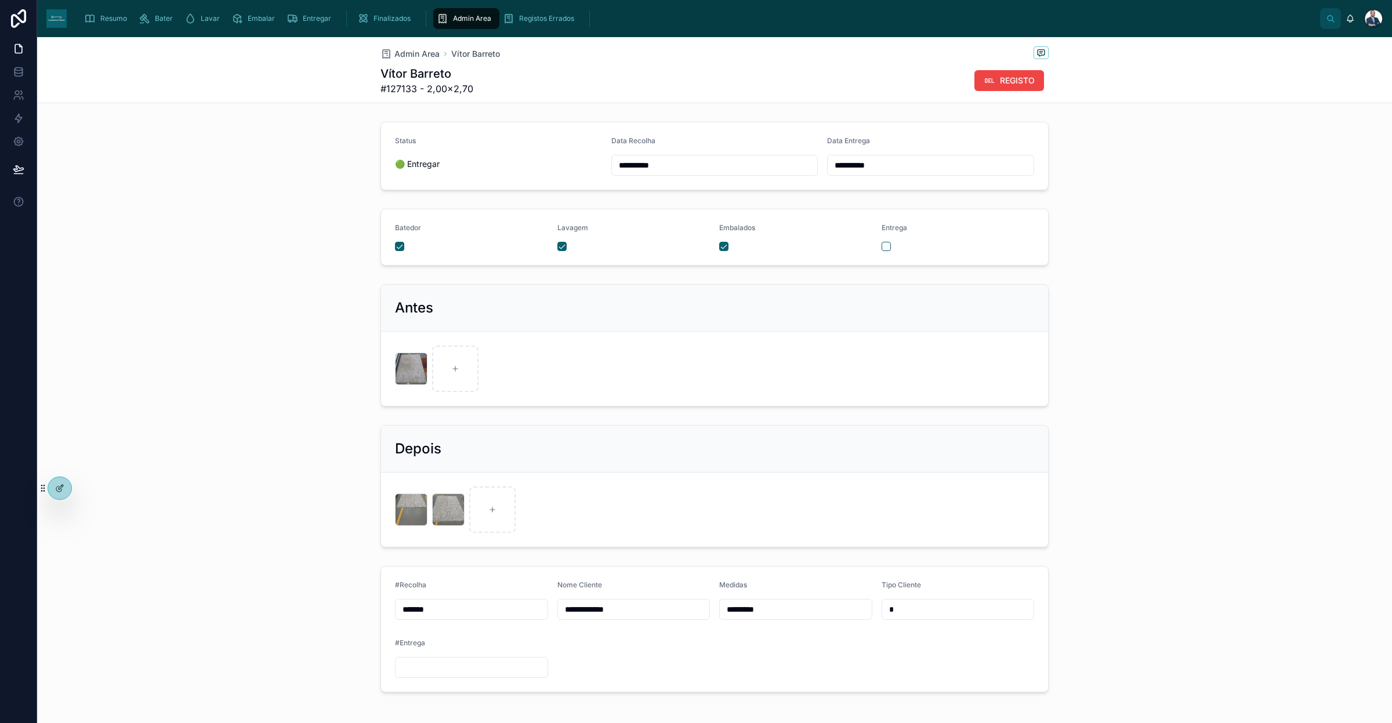
click at [450, 509] on div at bounding box center [471, 667] width 153 height 21
drag, startPoint x: 453, startPoint y: 659, endPoint x: 462, endPoint y: 662, distance: 9.2
click at [453, 509] on div at bounding box center [471, 667] width 153 height 21
click at [490, 509] on input "text" at bounding box center [472, 667] width 152 height 16
paste input "*******"
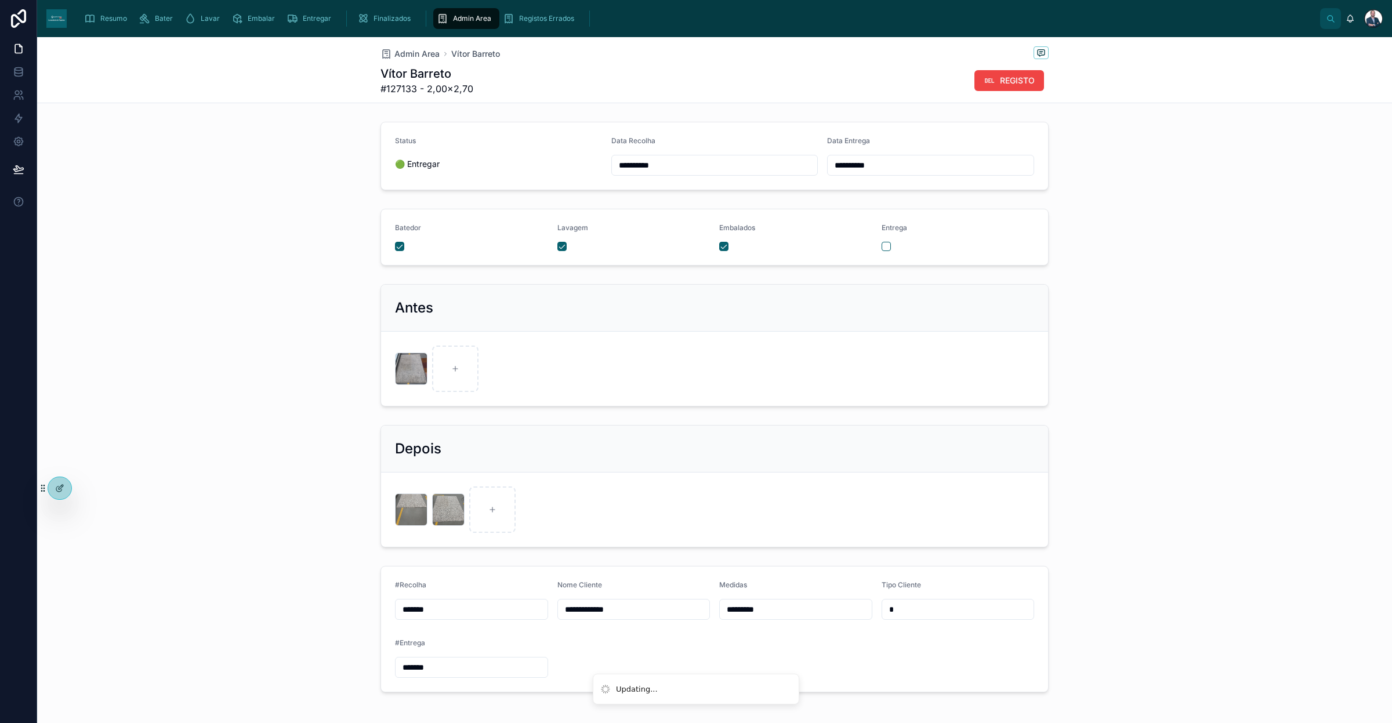
click at [399, 509] on input "*******" at bounding box center [472, 667] width 152 height 16
type input "*******"
click at [474, 14] on span "Admin Area" at bounding box center [472, 18] width 38 height 9
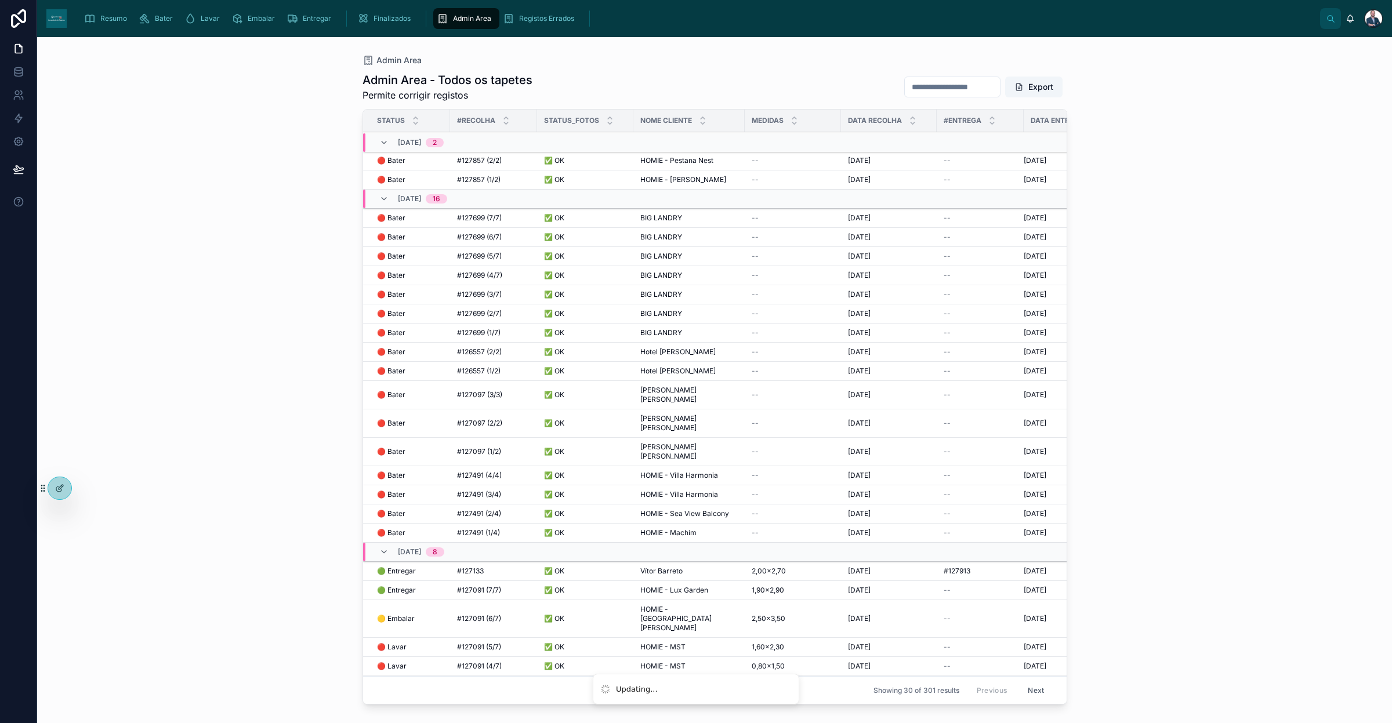
click at [121, 13] on div "Resumo" at bounding box center [108, 18] width 48 height 19
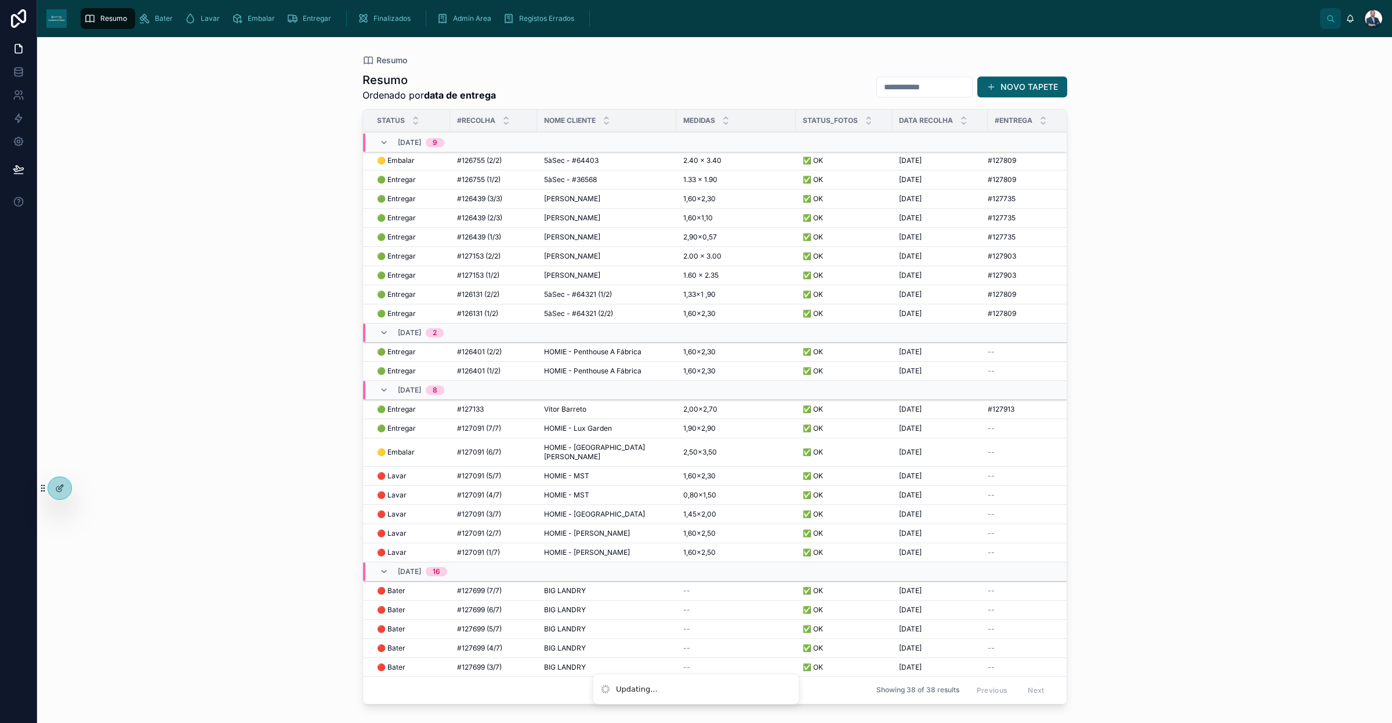
click at [474, 15] on span "Admin Area" at bounding box center [472, 18] width 38 height 9
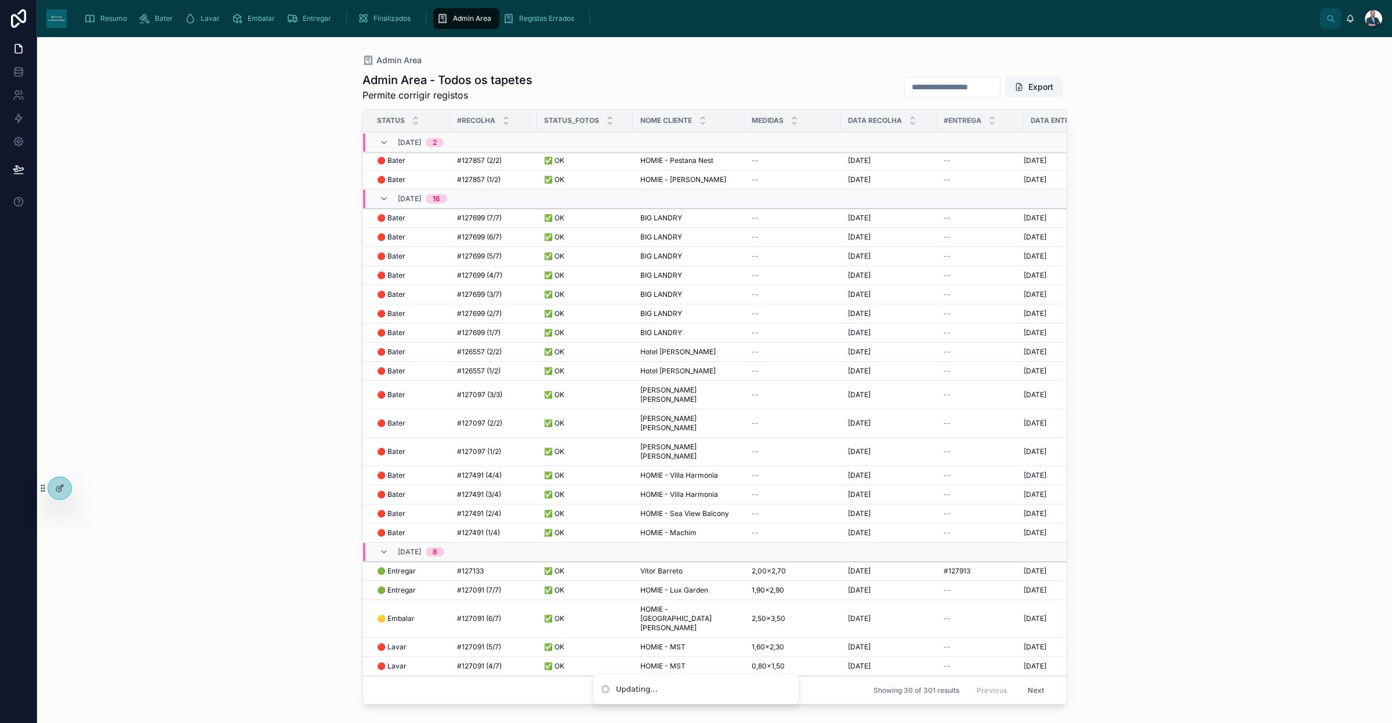
click at [92, 13] on icon "scrollable content" at bounding box center [90, 19] width 12 height 12
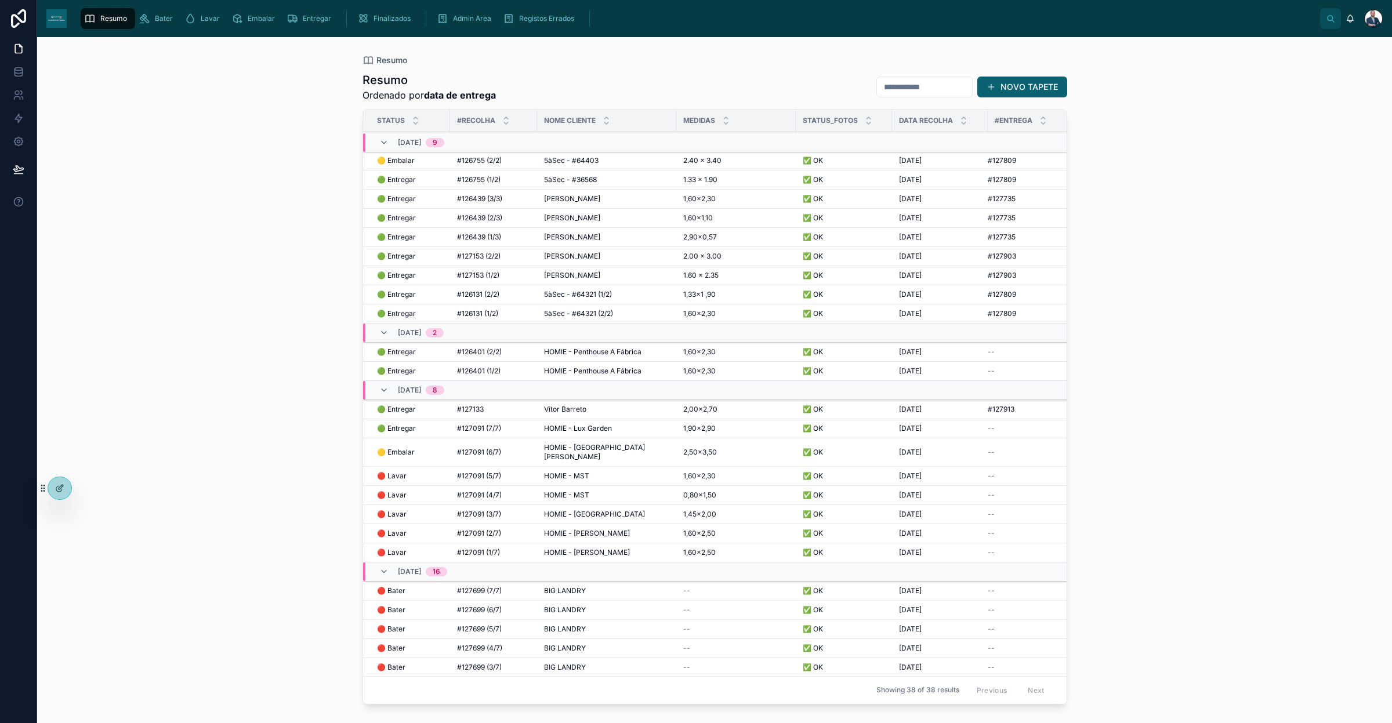
click at [453, 12] on div "Admin Area" at bounding box center [466, 18] width 59 height 19
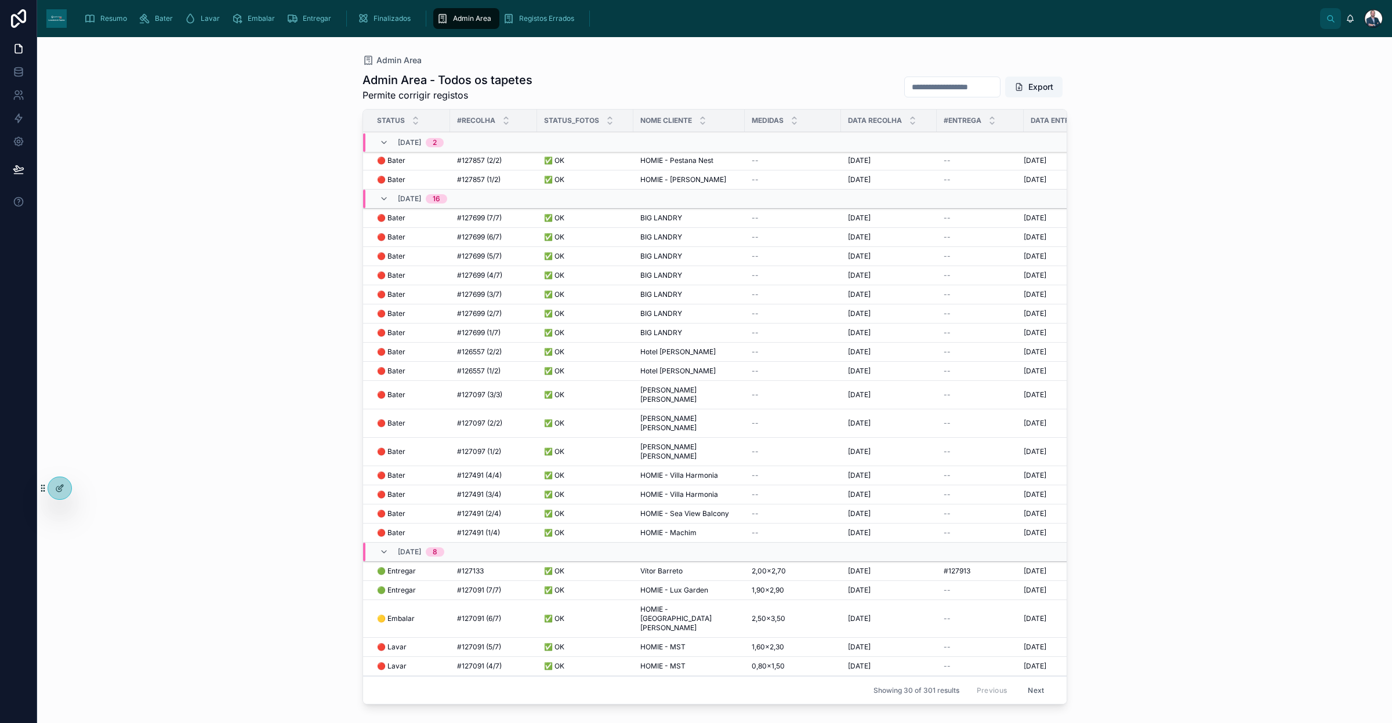
click at [835, 509] on td "#127913 #127913" at bounding box center [980, 571] width 87 height 19
click at [835, 509] on span "#127913" at bounding box center [957, 571] width 27 height 9
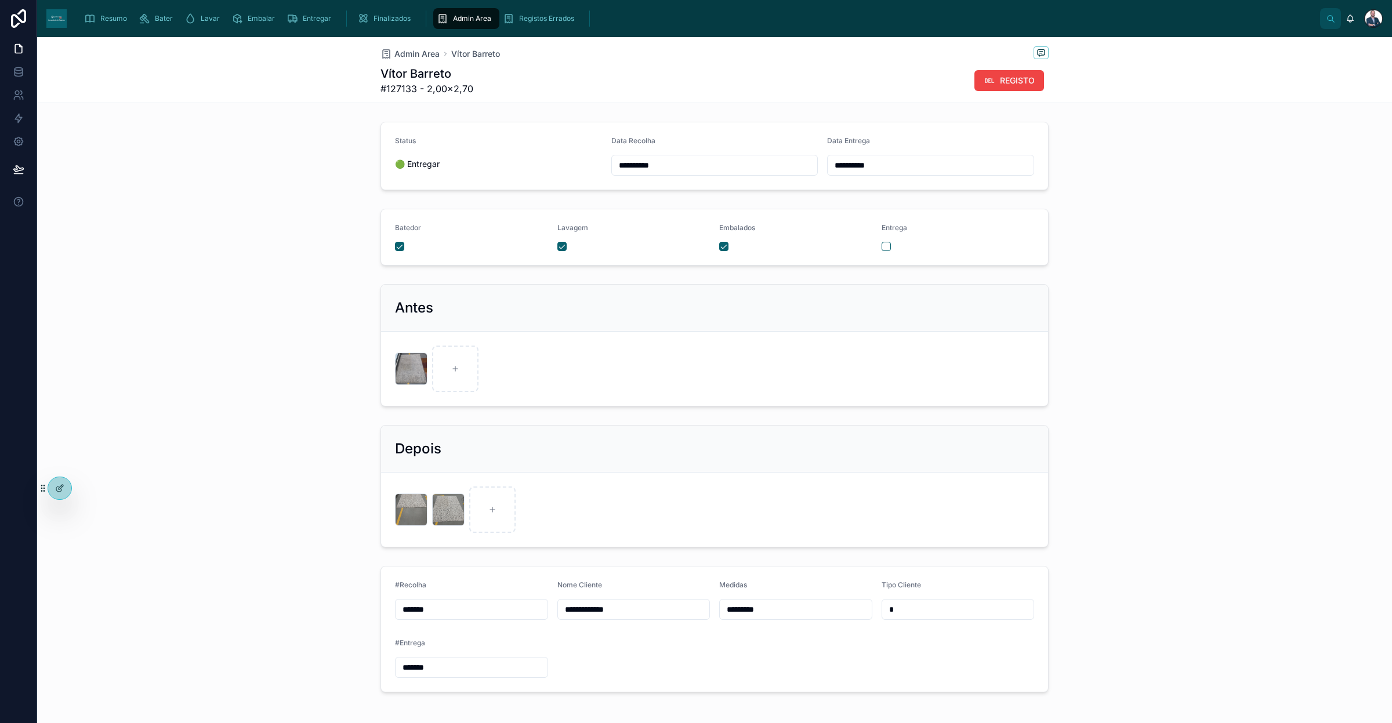
click at [835, 160] on input "**********" at bounding box center [931, 165] width 206 height 16
click at [835, 288] on button "8" at bounding box center [904, 286] width 21 height 21
type input "**********"
click at [404, 60] on div "Admin Area [PERSON_NAME]" at bounding box center [714, 53] width 668 height 15
click at [404, 58] on span "Admin Area" at bounding box center [416, 54] width 45 height 12
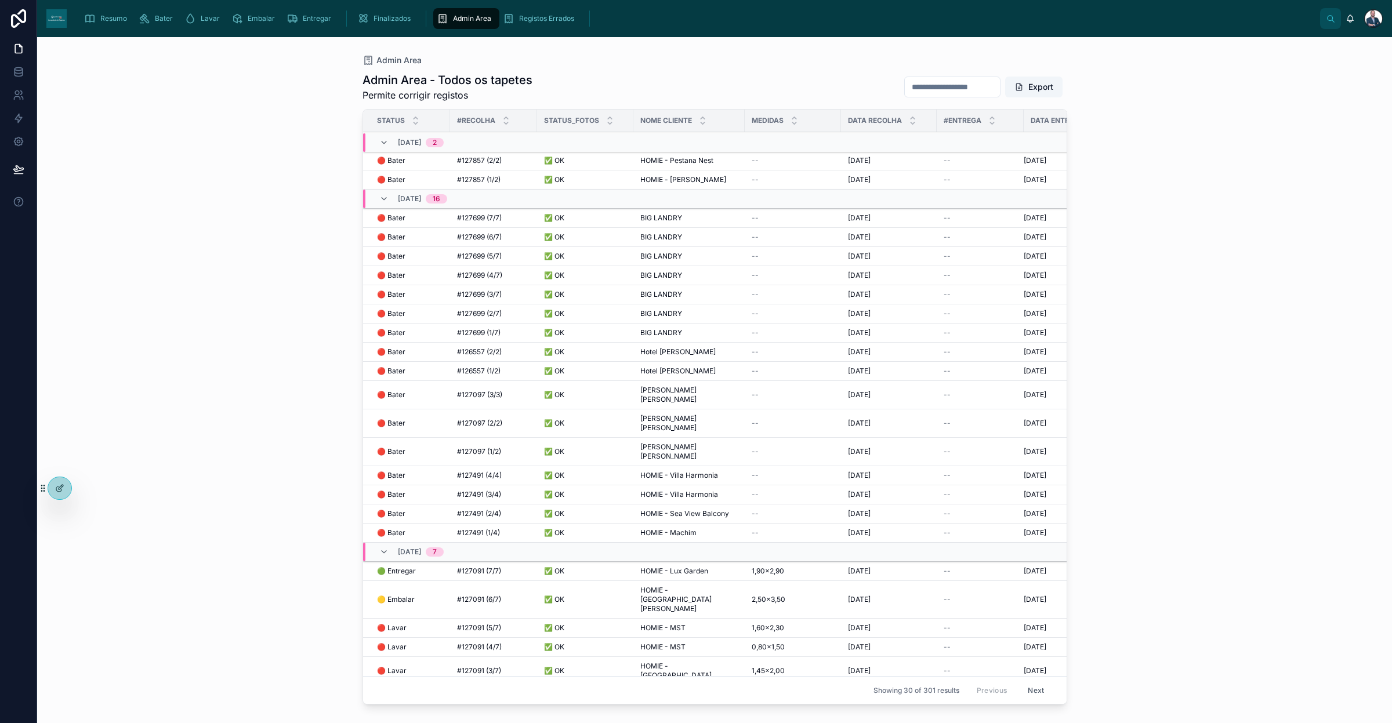
click at [103, 14] on span "Resumo" at bounding box center [113, 18] width 27 height 9
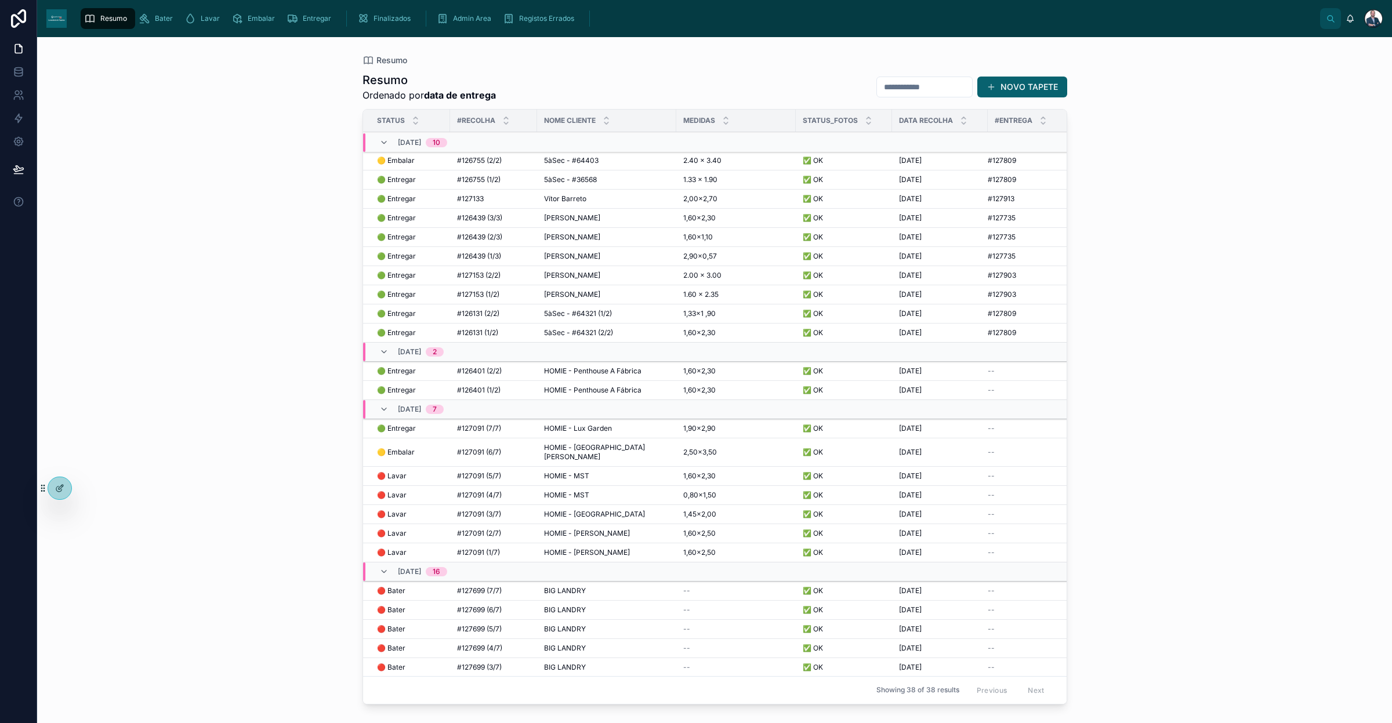
click at [578, 277] on span "[PERSON_NAME]" at bounding box center [572, 275] width 56 height 9
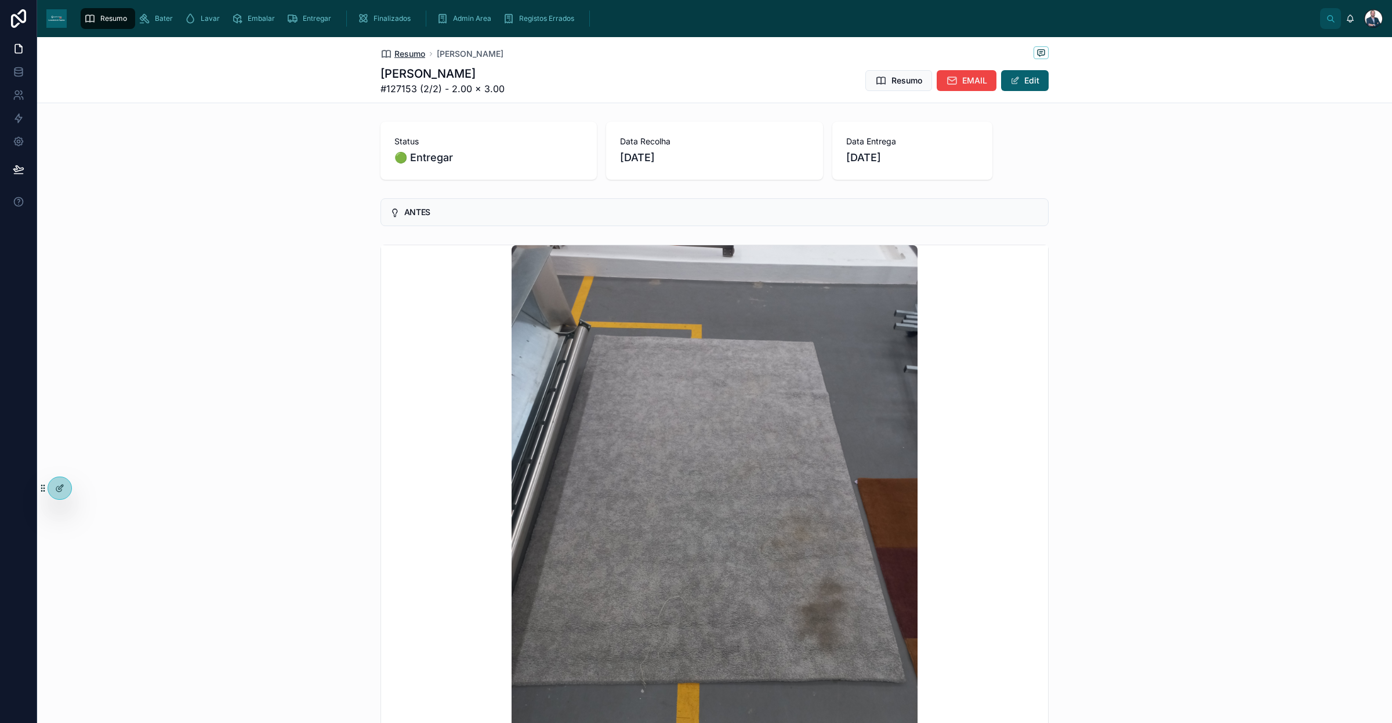
click at [399, 49] on span "Resumo" at bounding box center [409, 54] width 31 height 12
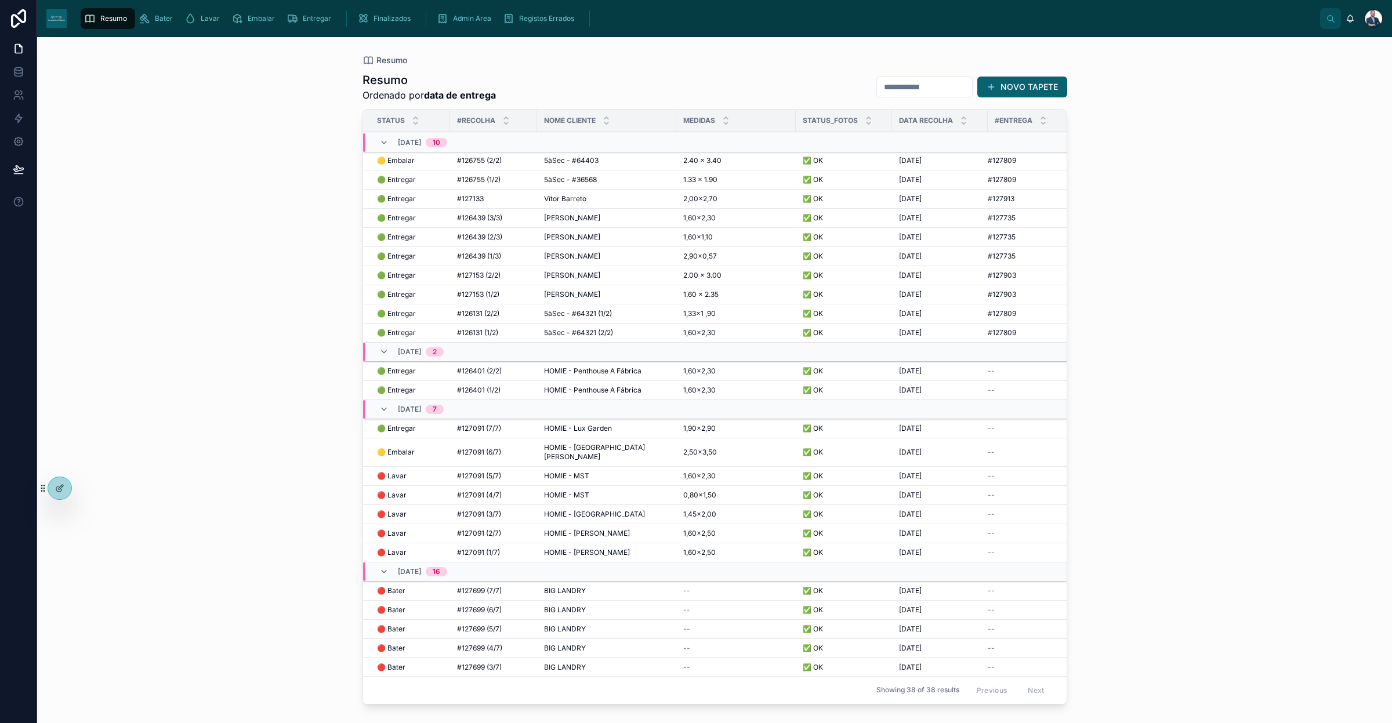
click at [586, 276] on span "[PERSON_NAME]" at bounding box center [572, 275] width 56 height 9
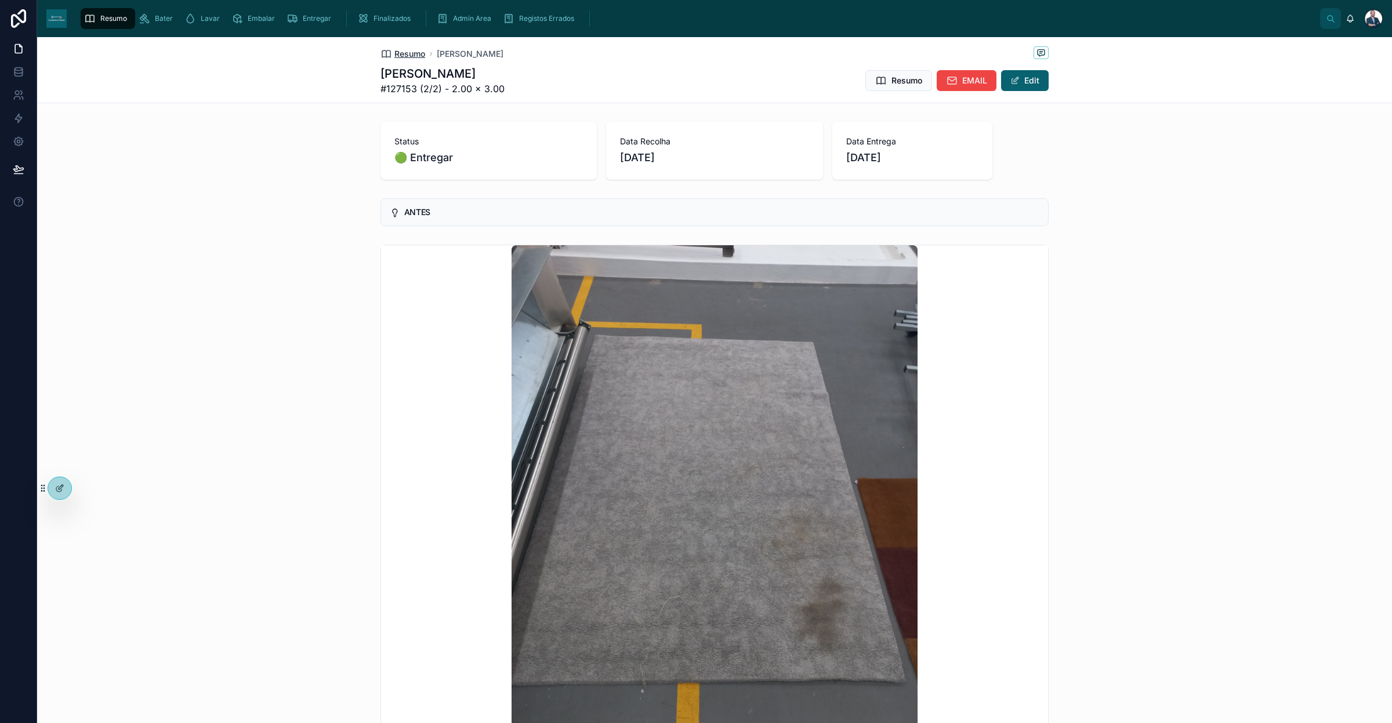
click at [413, 51] on span "Resumo" at bounding box center [409, 54] width 31 height 12
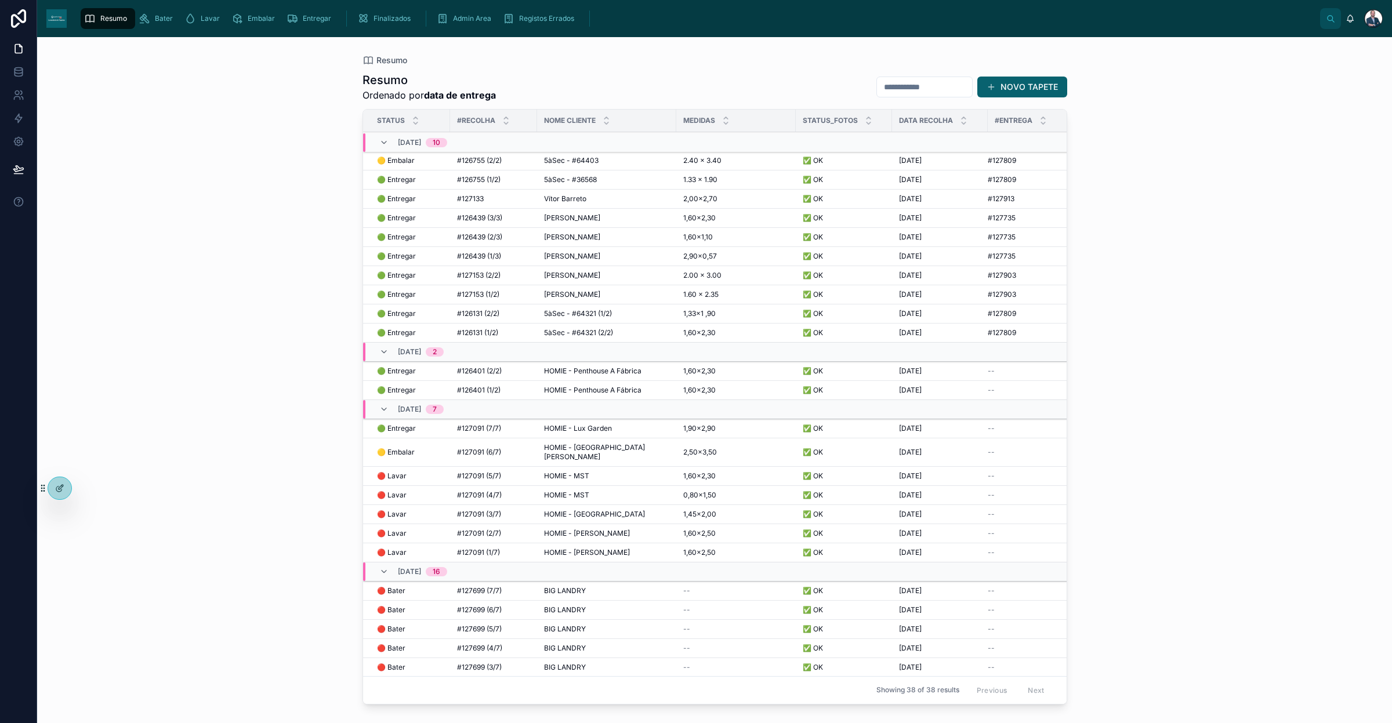
click at [566, 294] on span "[PERSON_NAME]" at bounding box center [572, 294] width 56 height 9
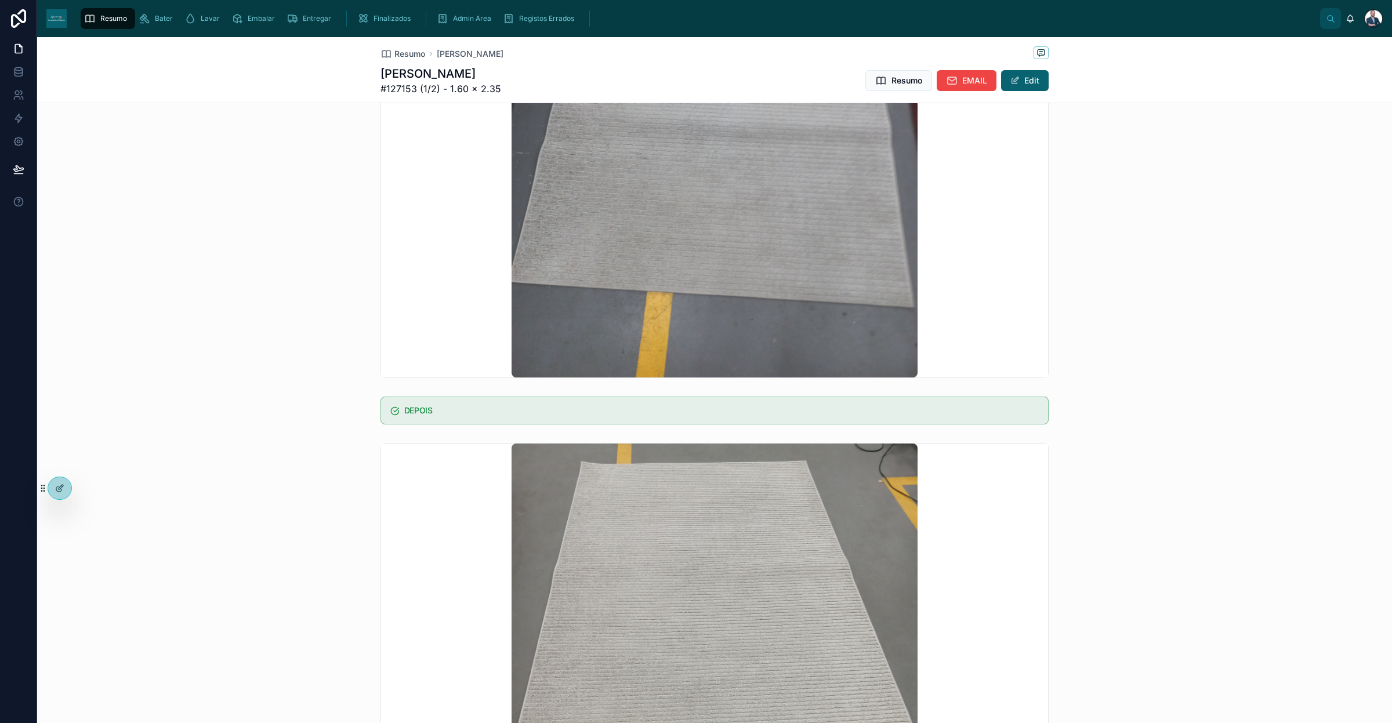
scroll to position [435, 0]
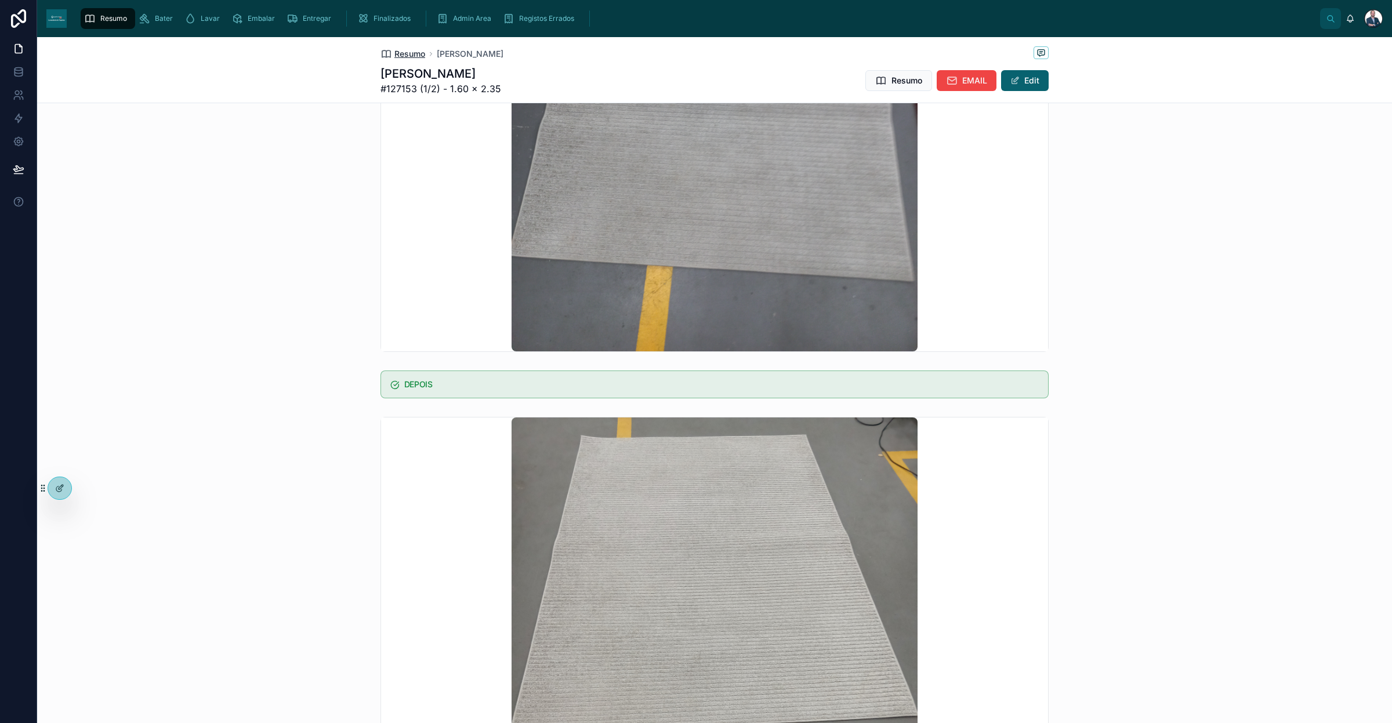
click at [394, 56] on span "Resumo" at bounding box center [409, 54] width 31 height 12
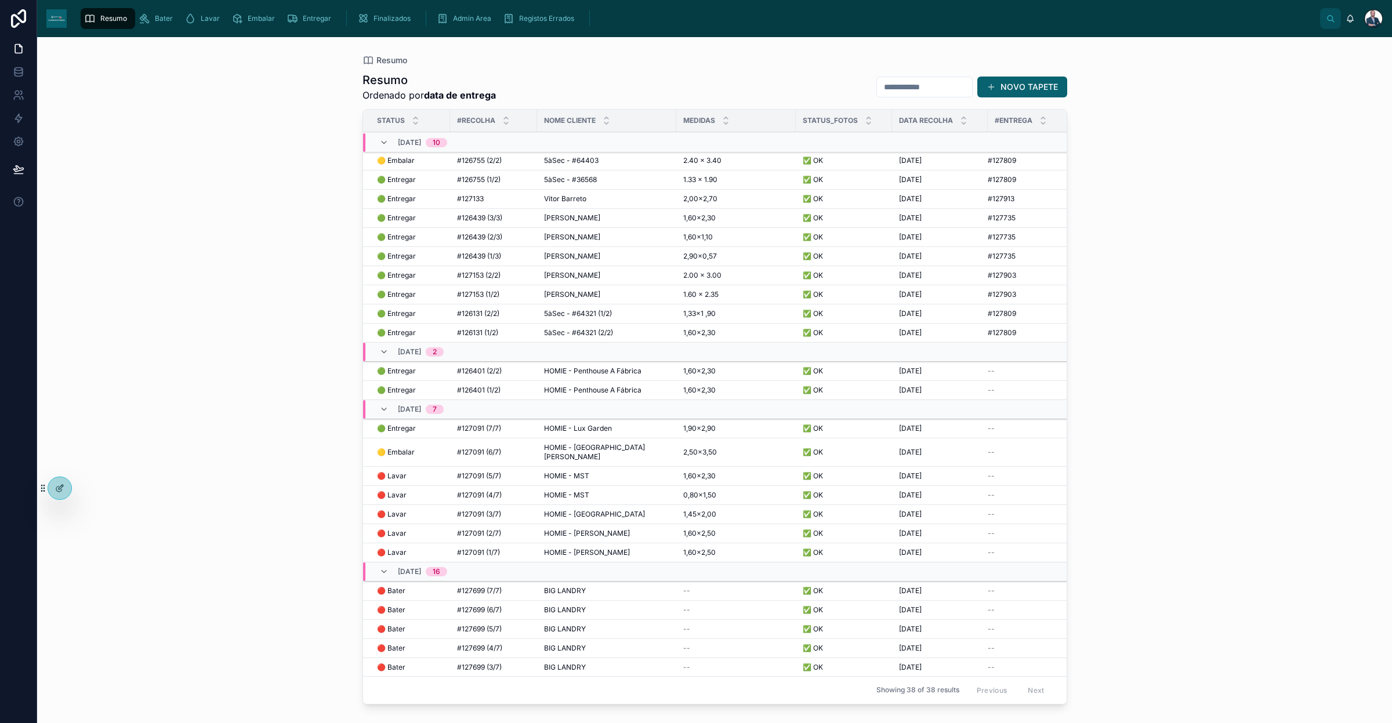
click at [483, 329] on span "#126131 (1/2)" at bounding box center [477, 332] width 41 height 9
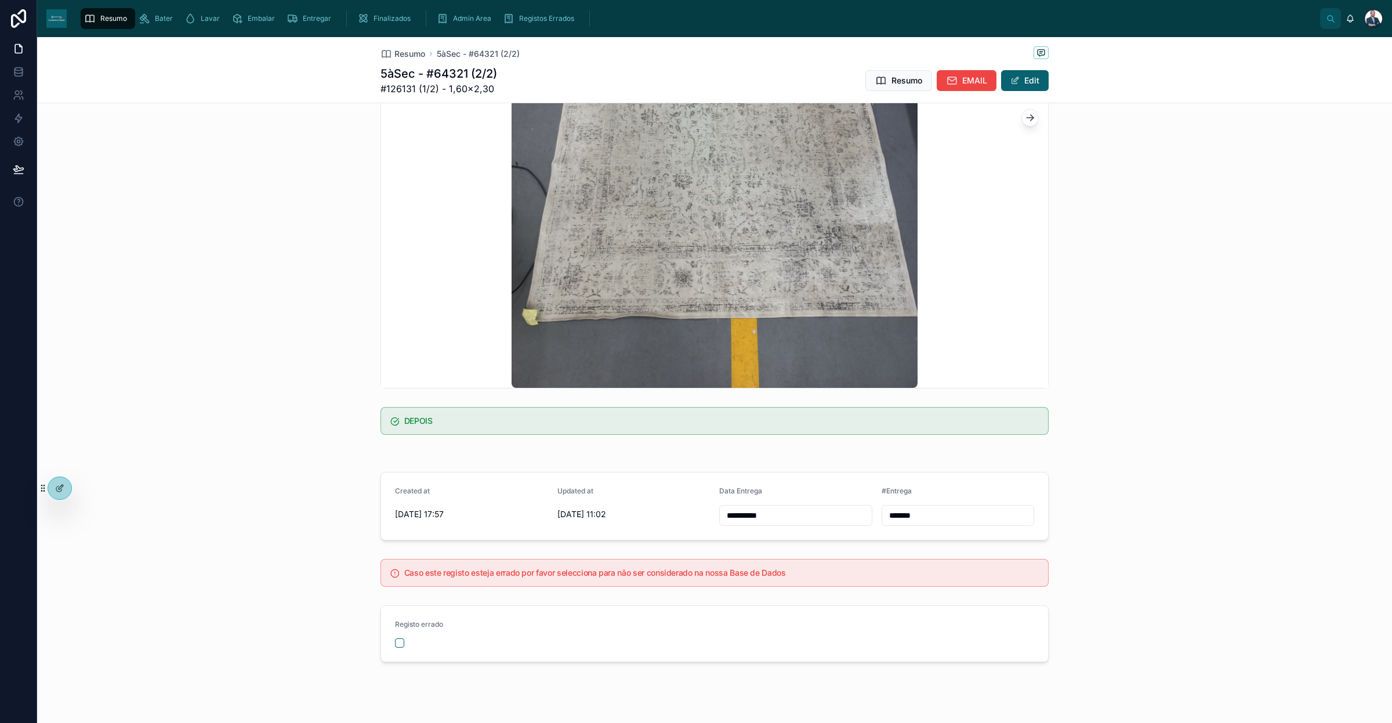
scroll to position [418, 0]
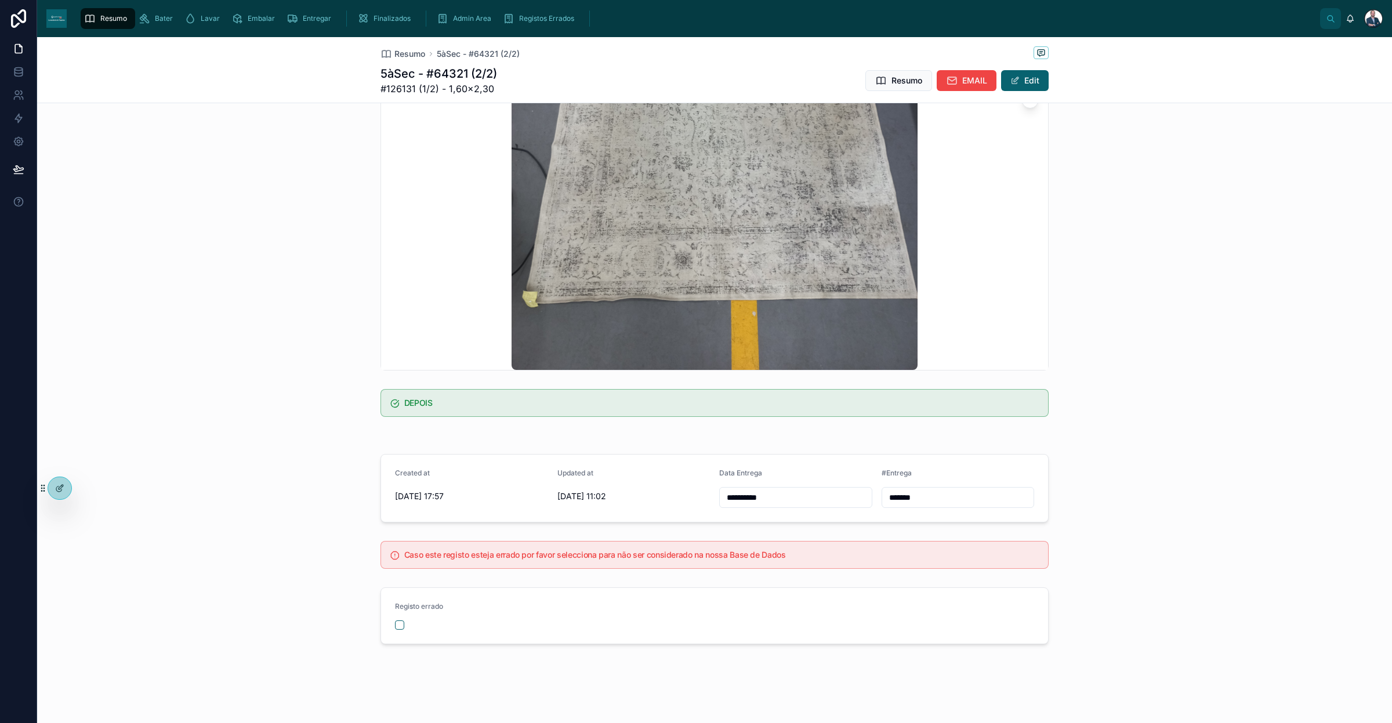
click at [470, 19] on span "Admin Area" at bounding box center [472, 18] width 38 height 9
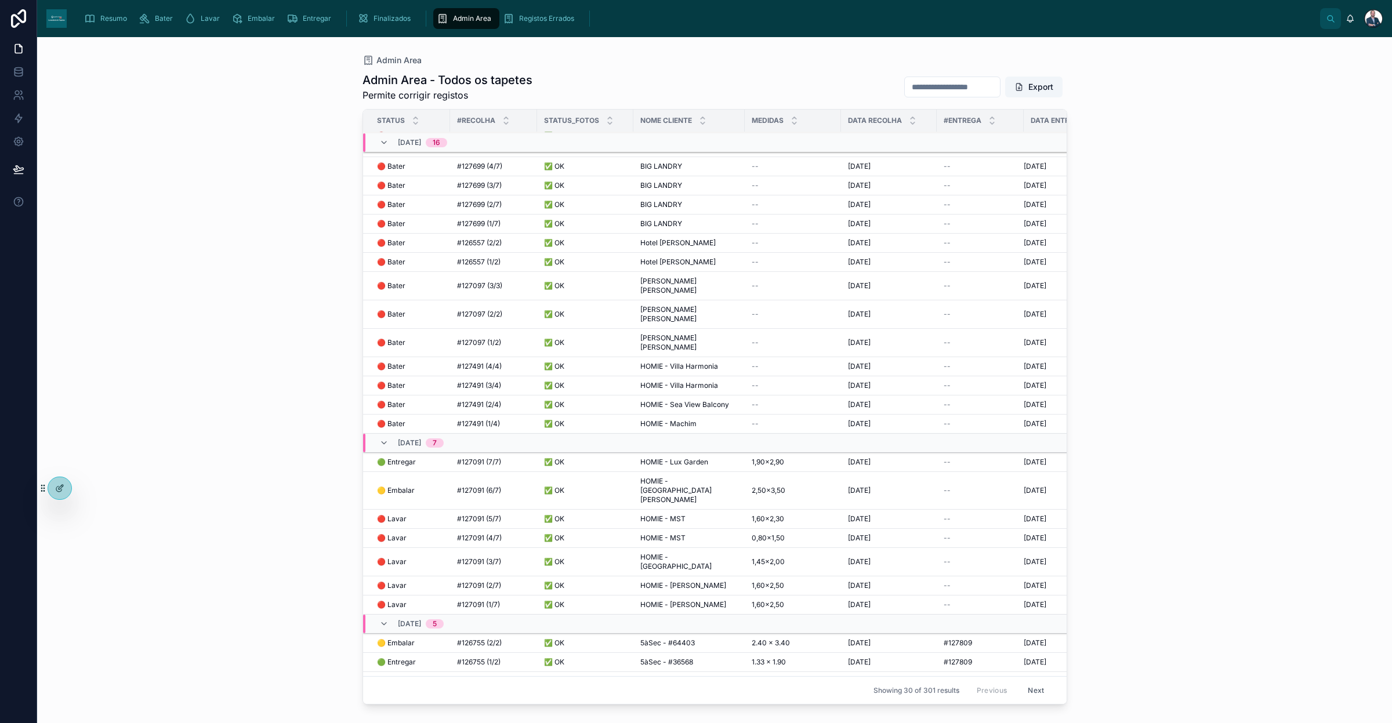
scroll to position [129, 0]
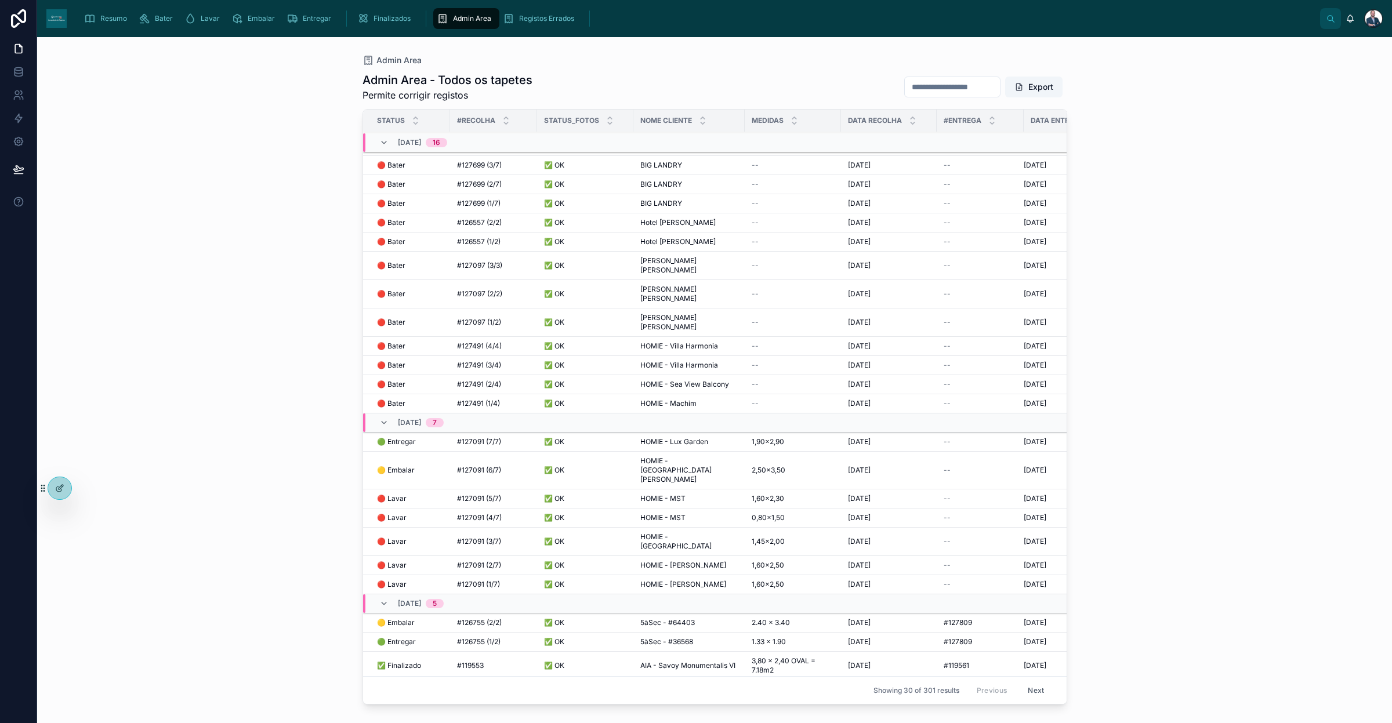
click at [835, 90] on input "text" at bounding box center [952, 87] width 95 height 16
click at [835, 509] on button "Next" at bounding box center [1036, 691] width 32 height 18
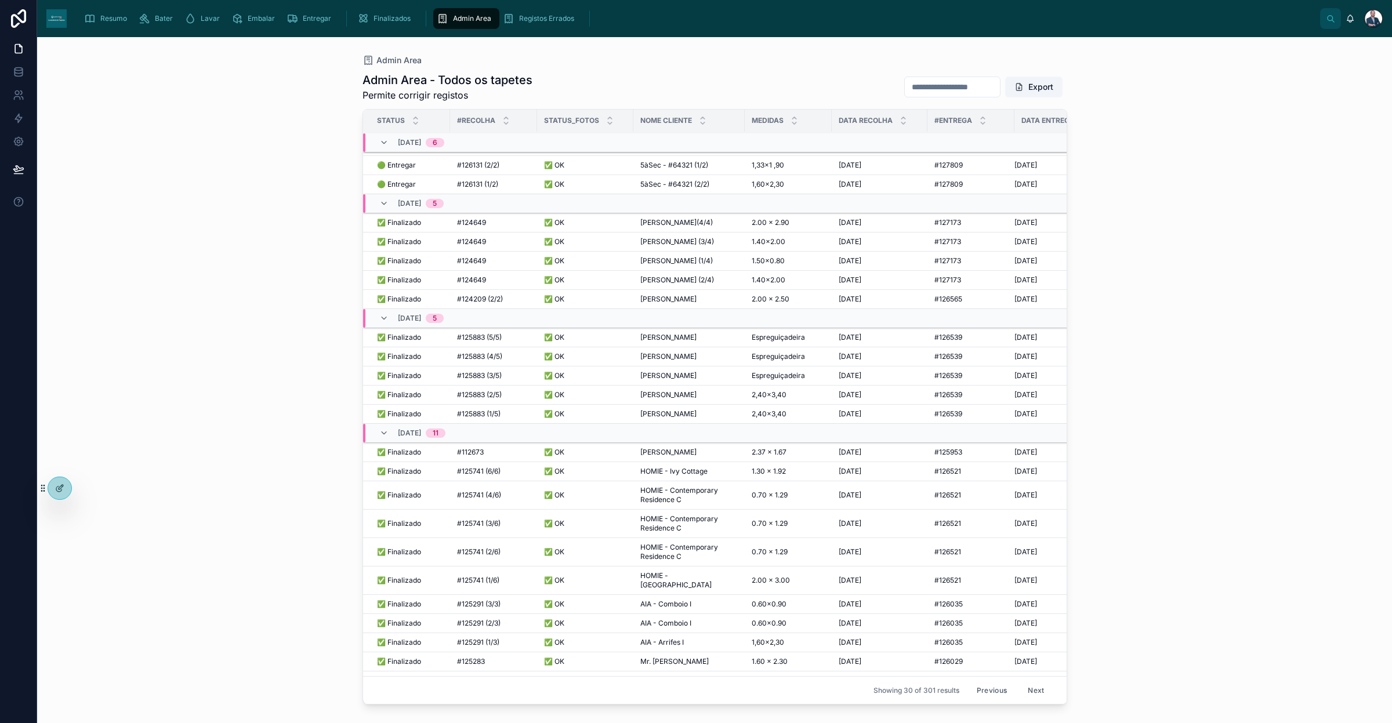
scroll to position [148, 0]
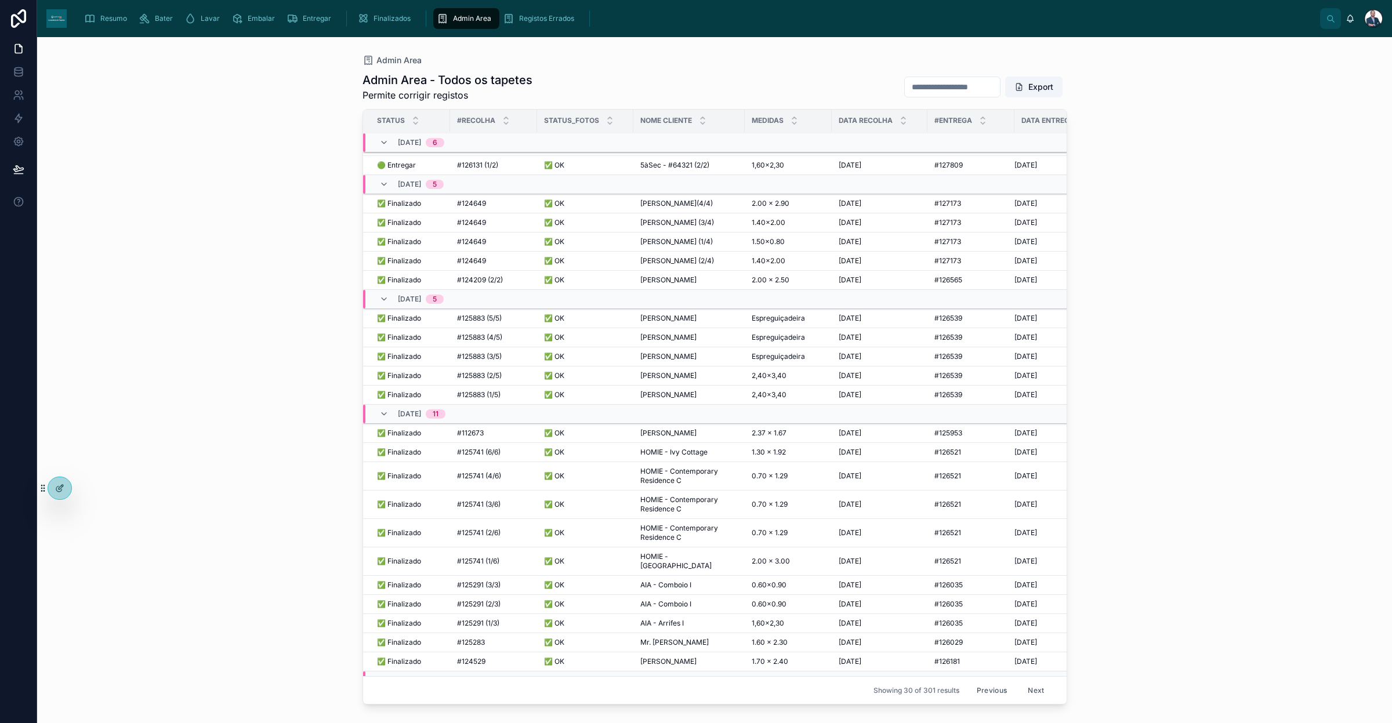
click at [498, 170] on span "#126131 (1/2)" at bounding box center [477, 165] width 41 height 9
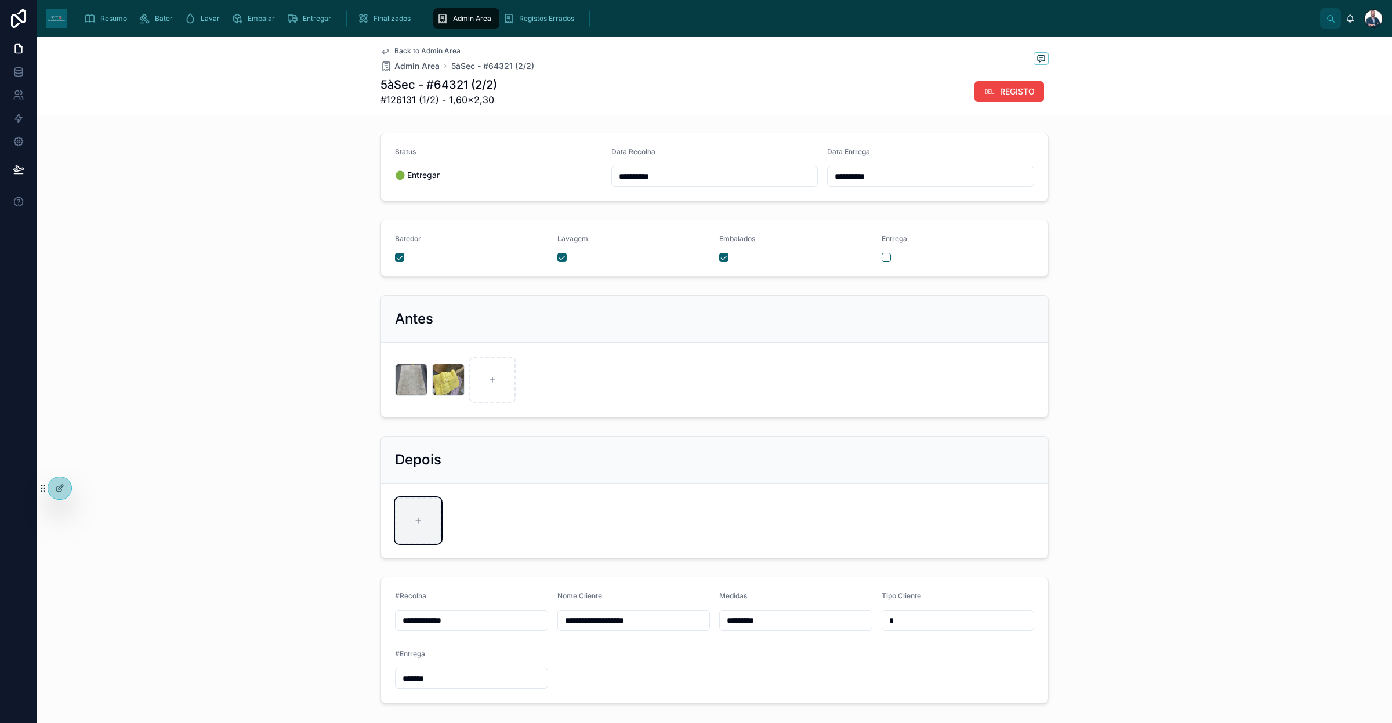
click at [410, 509] on div at bounding box center [418, 521] width 46 height 46
type input "**********"
click at [404, 509] on div at bounding box center [411, 521] width 32 height 32
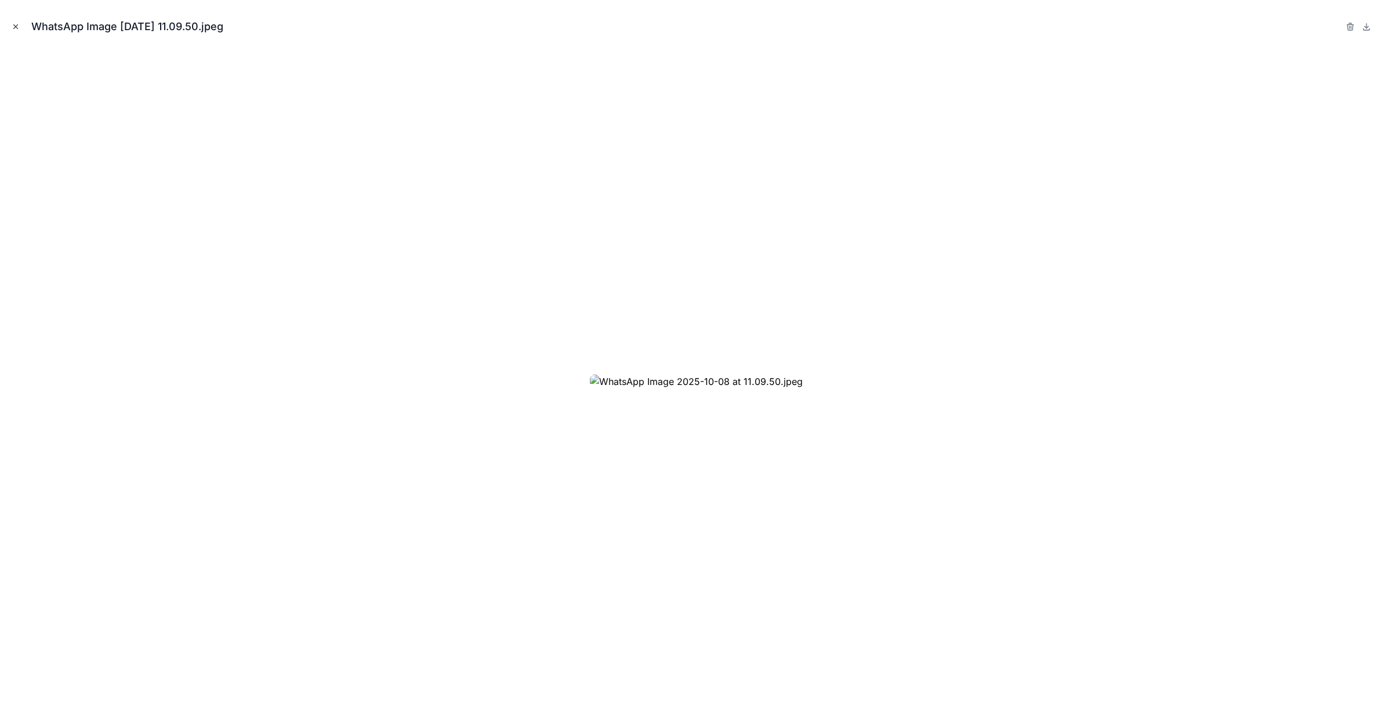
click at [15, 28] on icon "Close modal" at bounding box center [16, 27] width 8 height 8
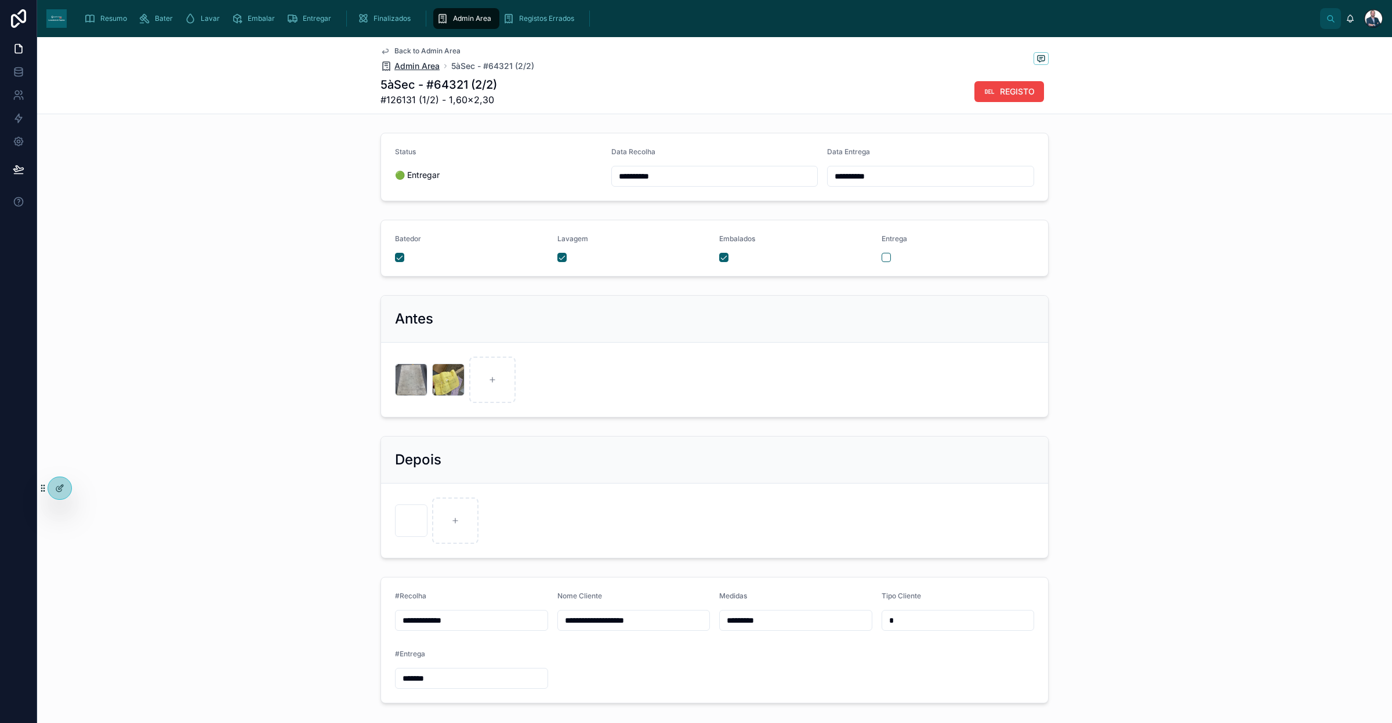
click at [403, 64] on span "Admin Area" at bounding box center [416, 66] width 45 height 12
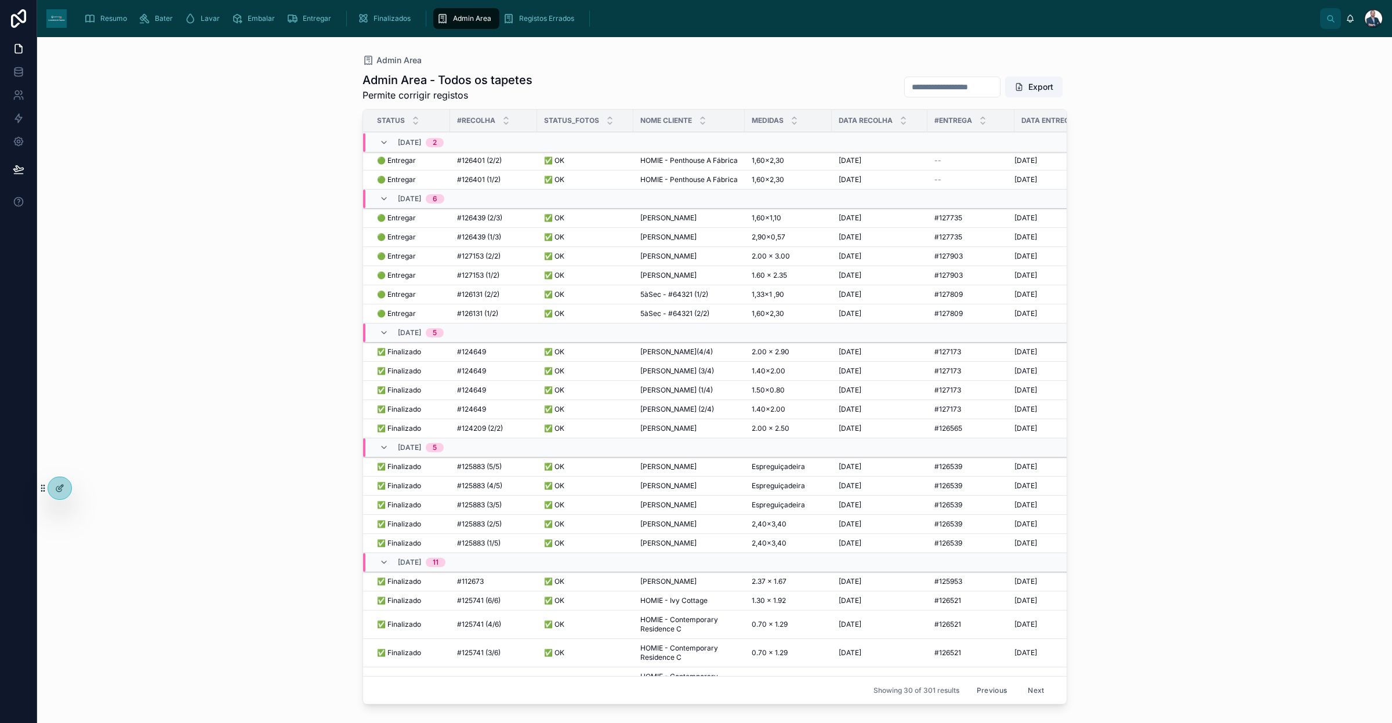
click at [100, 19] on span "Resumo" at bounding box center [113, 18] width 27 height 9
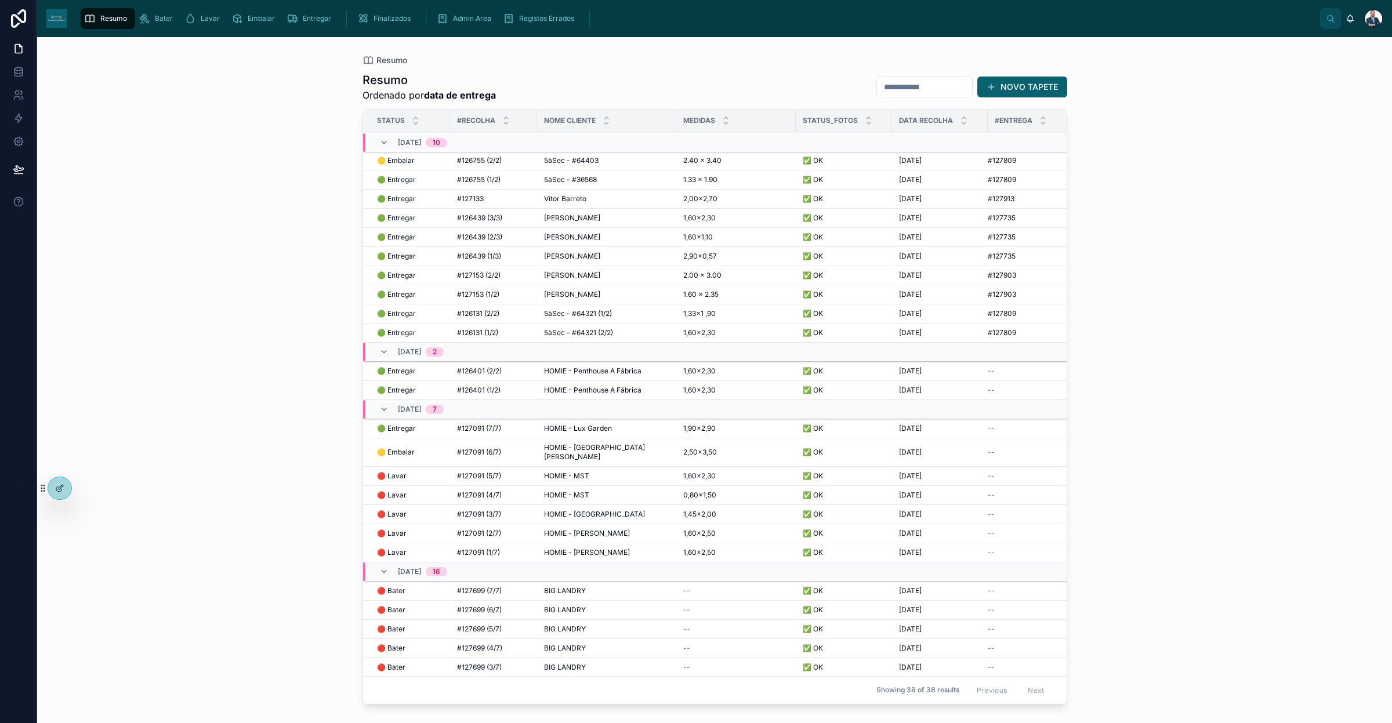
click at [483, 334] on span "#126131 (1/2)" at bounding box center [477, 332] width 41 height 9
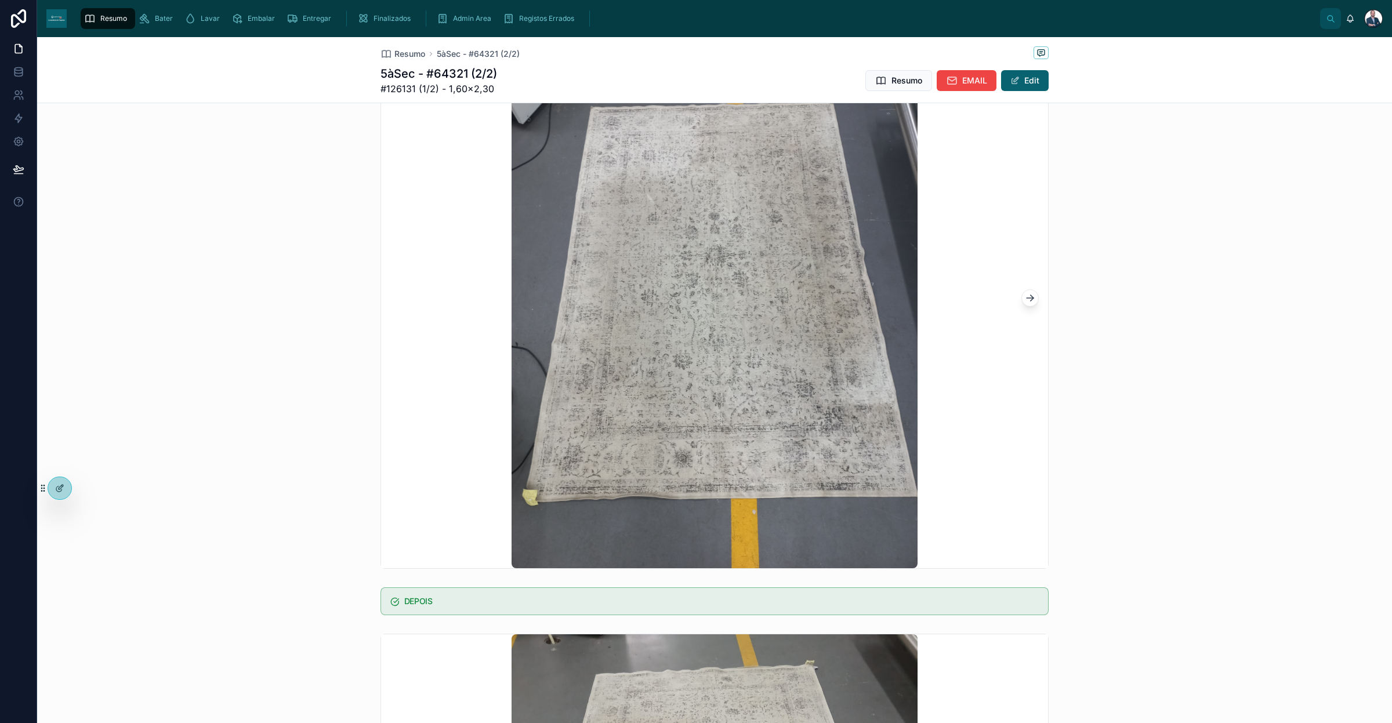
scroll to position [218, 0]
click at [415, 50] on span "Resumo" at bounding box center [409, 54] width 31 height 12
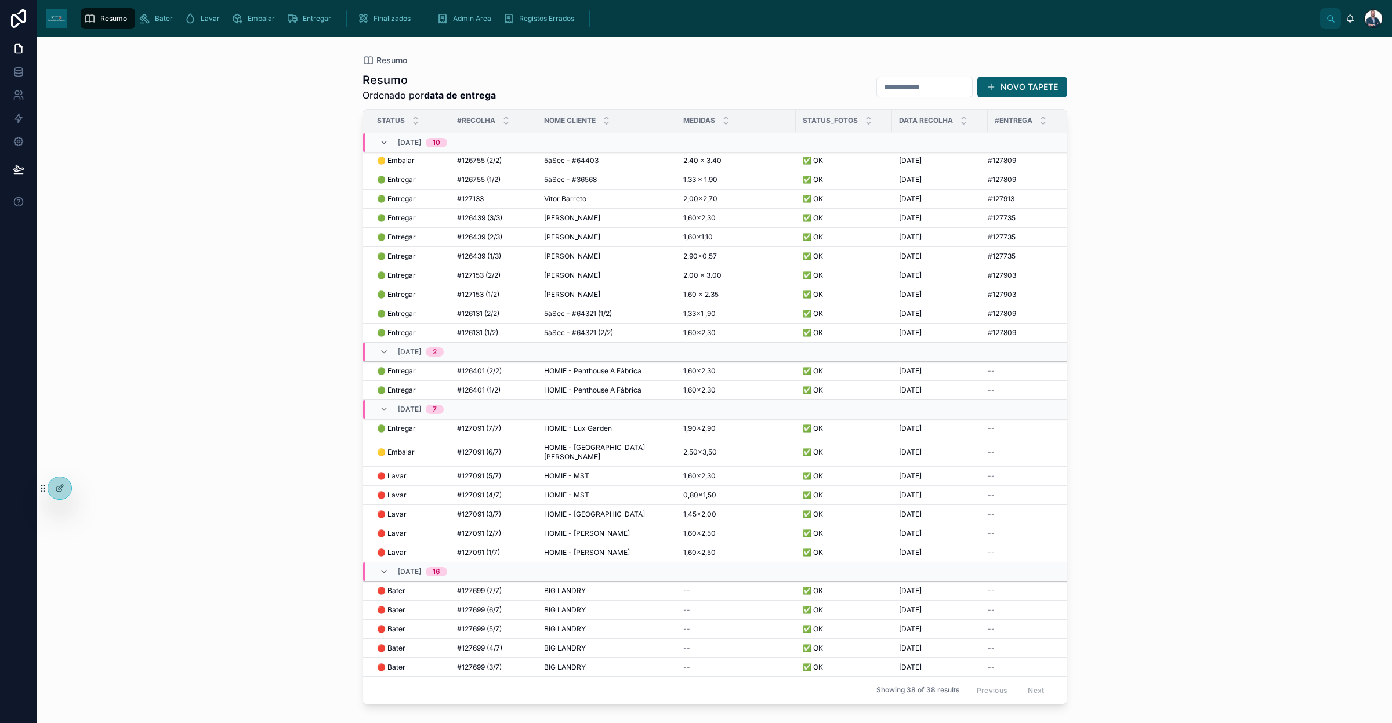
click at [473, 311] on span "#126131 (2/2)" at bounding box center [478, 313] width 42 height 9
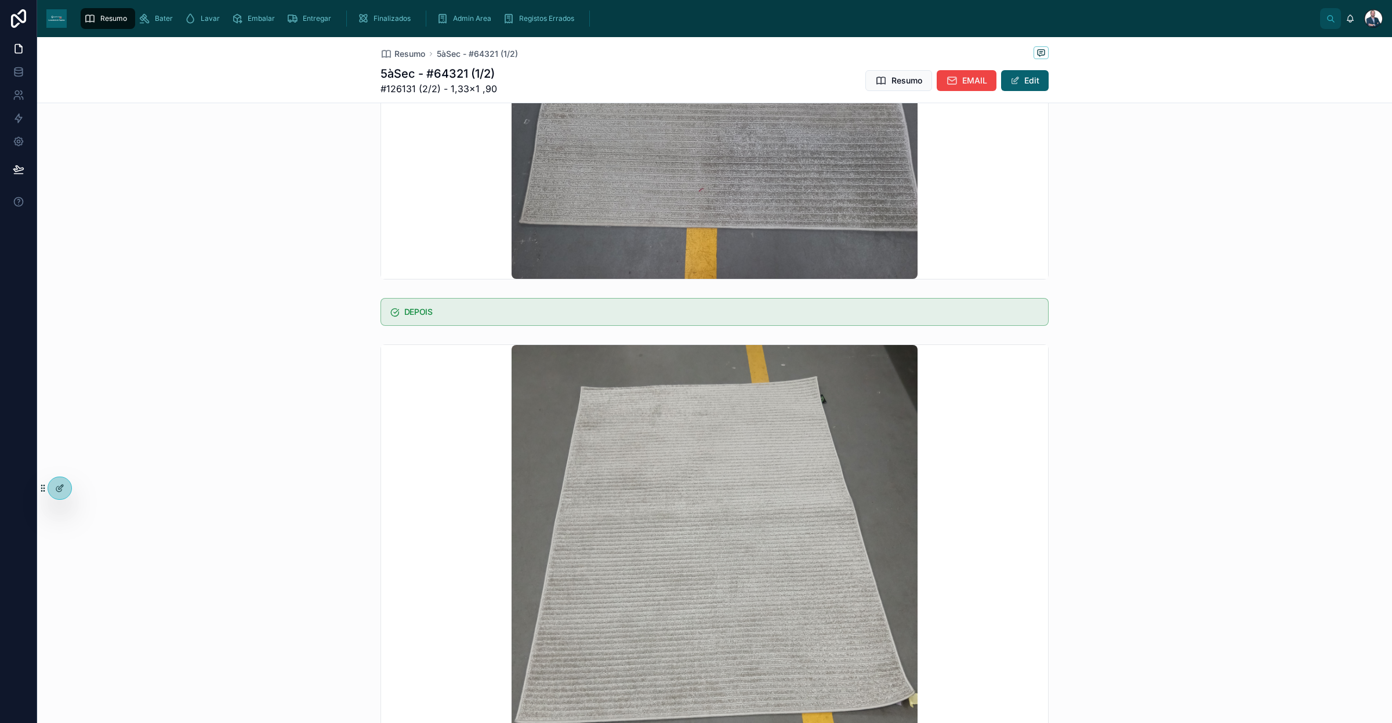
scroll to position [725, 0]
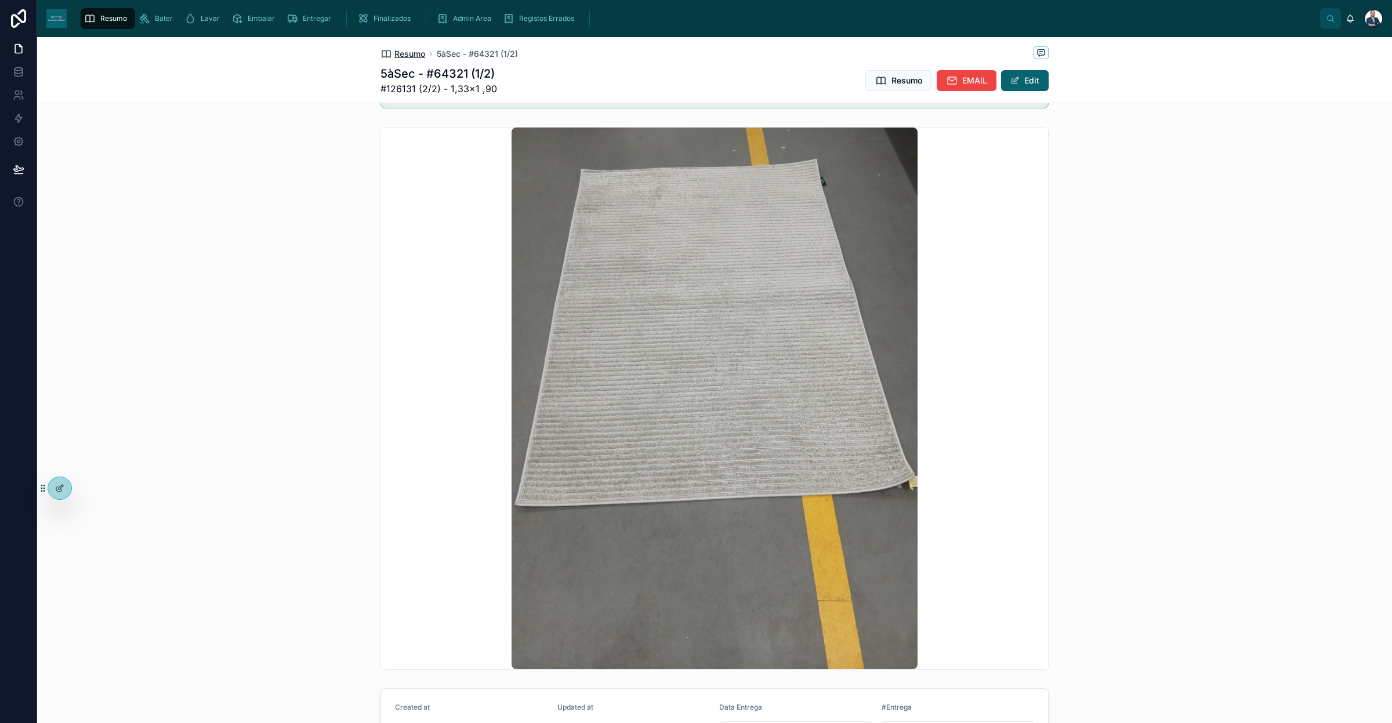
click at [404, 49] on span "Resumo" at bounding box center [409, 54] width 31 height 12
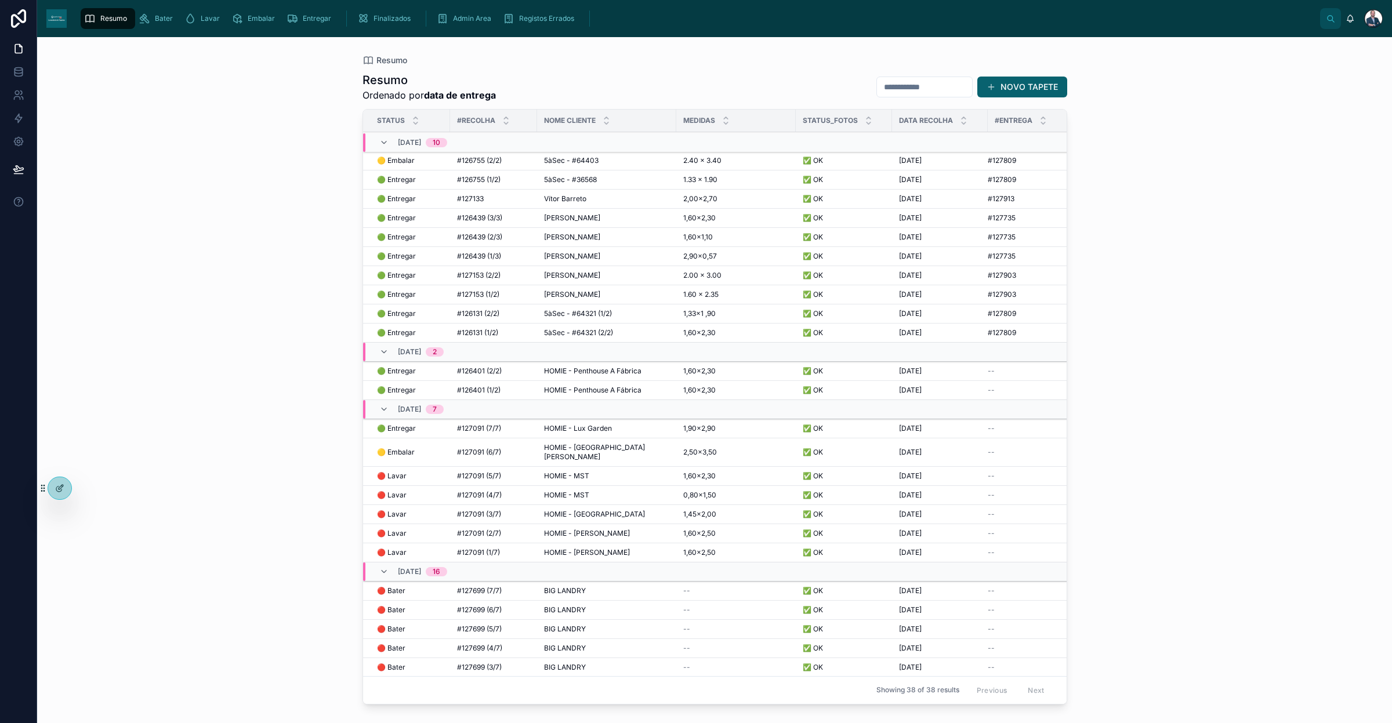
click at [401, 158] on span "🟡 Embalar" at bounding box center [396, 160] width 38 height 9
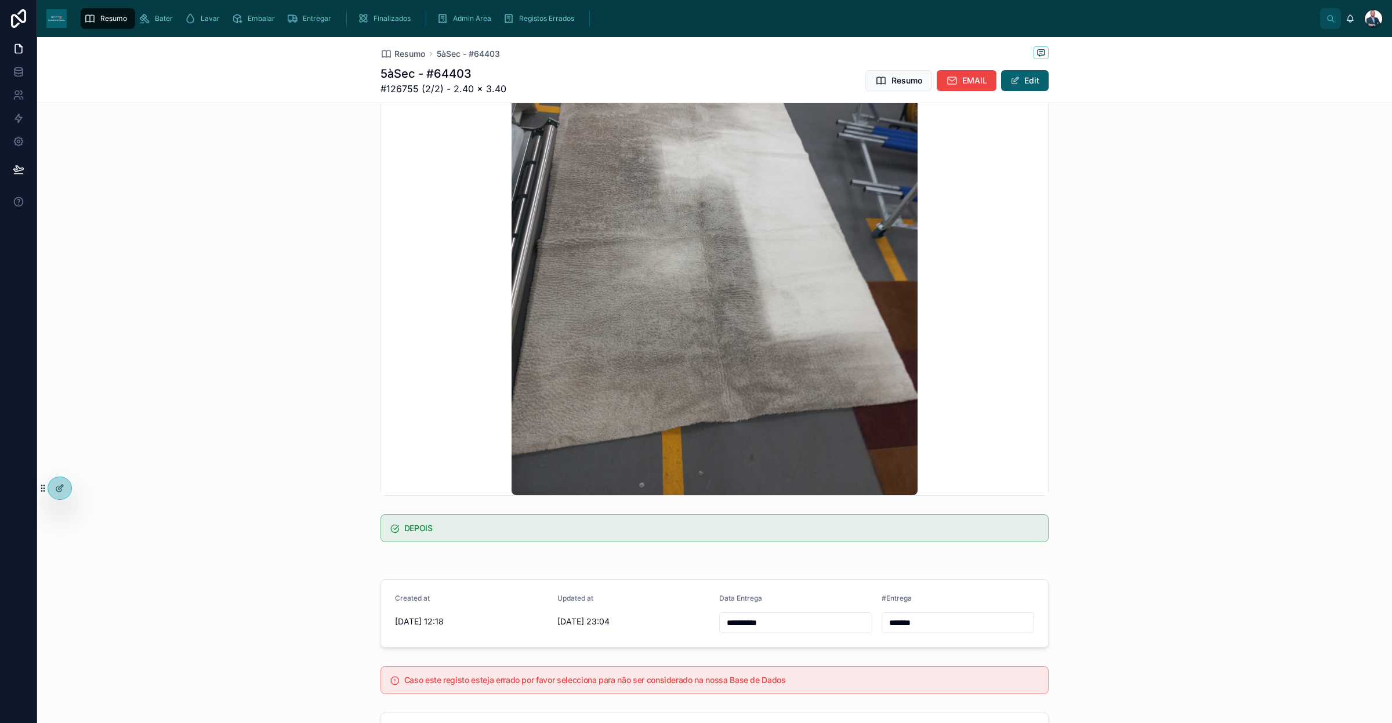
scroll to position [418, 0]
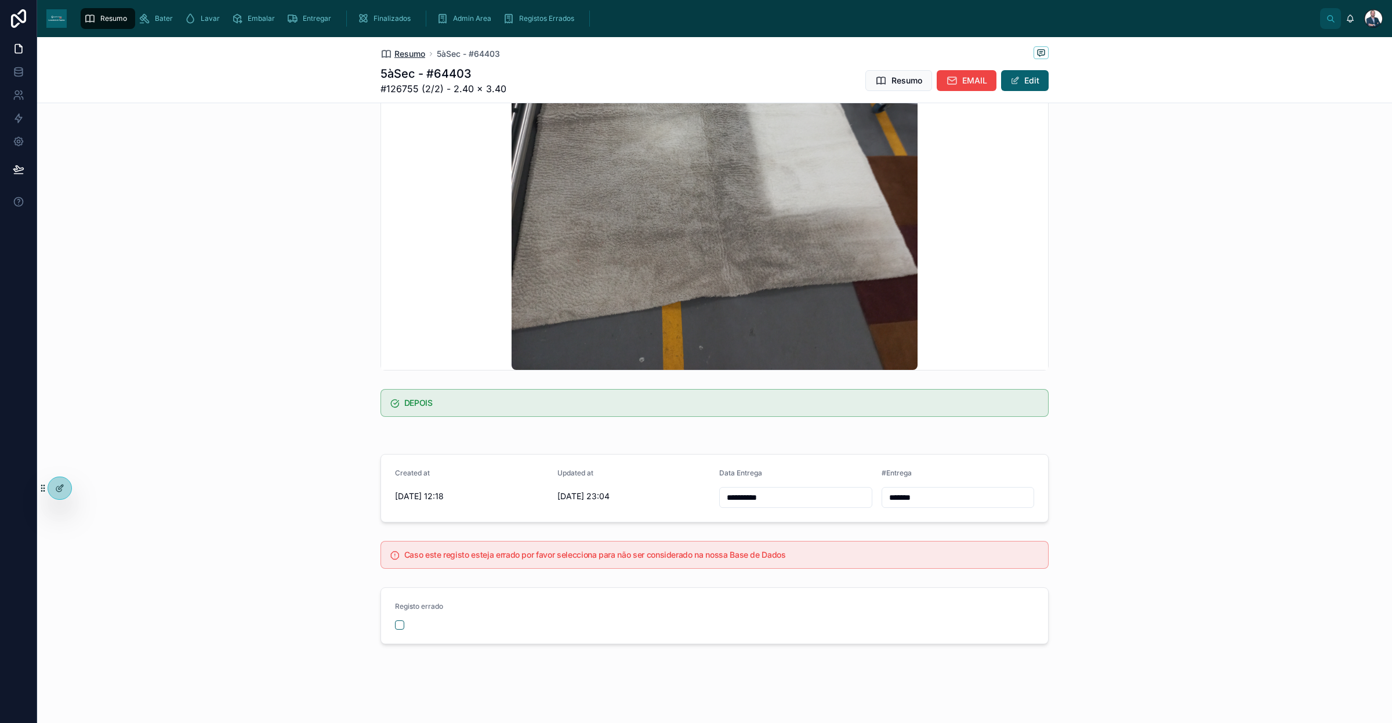
click at [394, 53] on span "Resumo" at bounding box center [409, 54] width 31 height 12
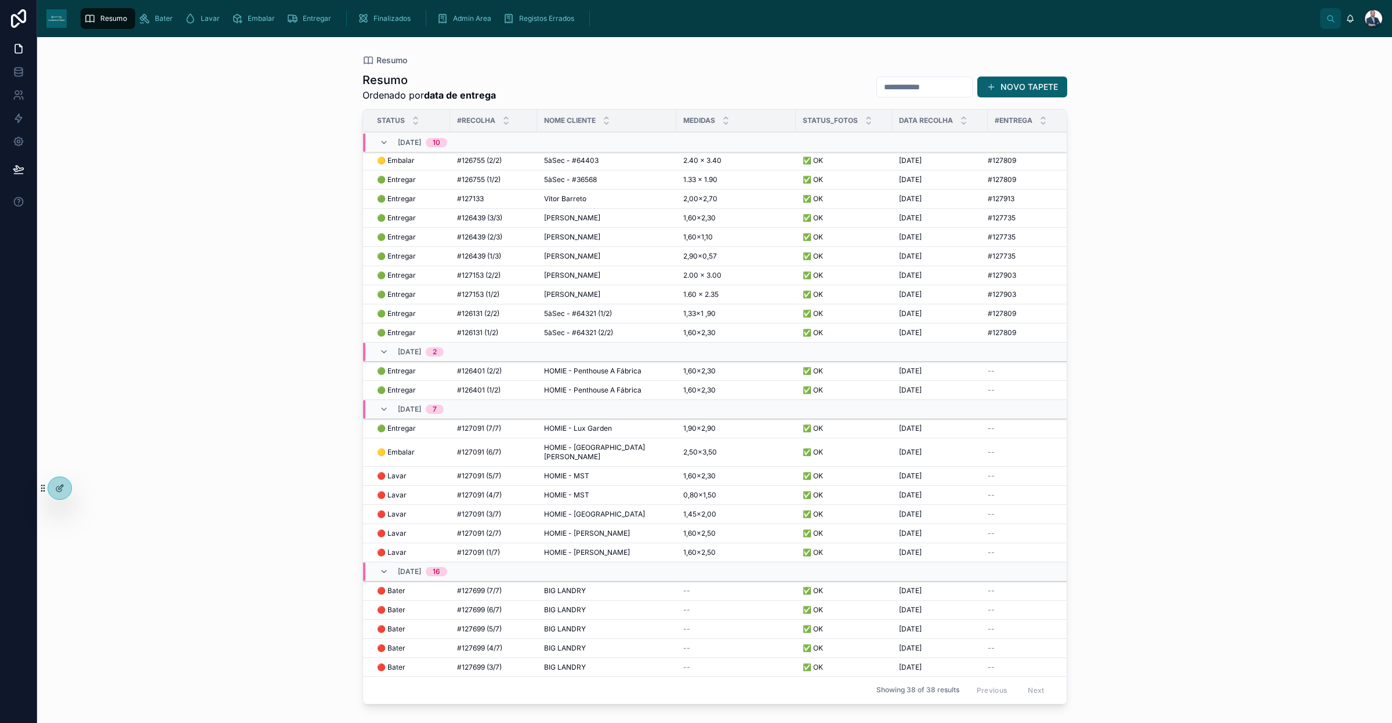
click at [407, 451] on span "🟡 Embalar" at bounding box center [396, 452] width 38 height 9
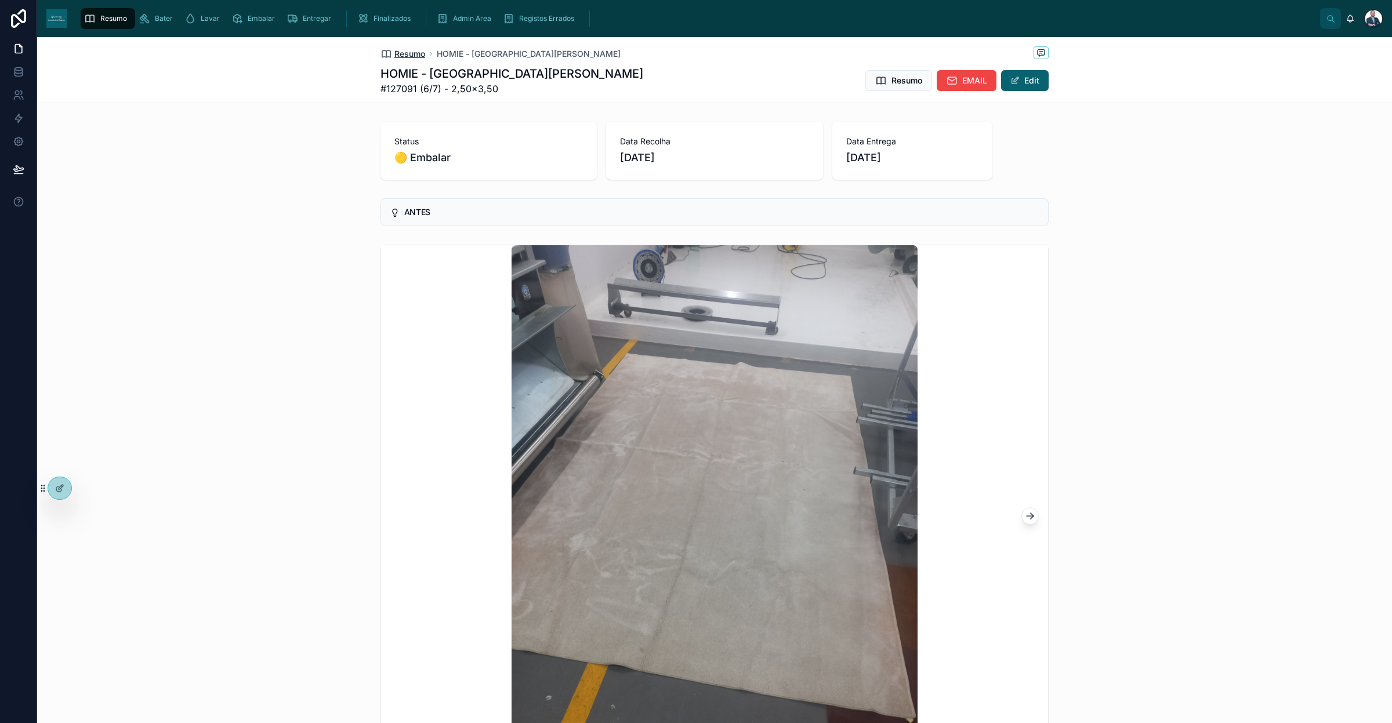
click at [399, 50] on span "Resumo" at bounding box center [409, 54] width 31 height 12
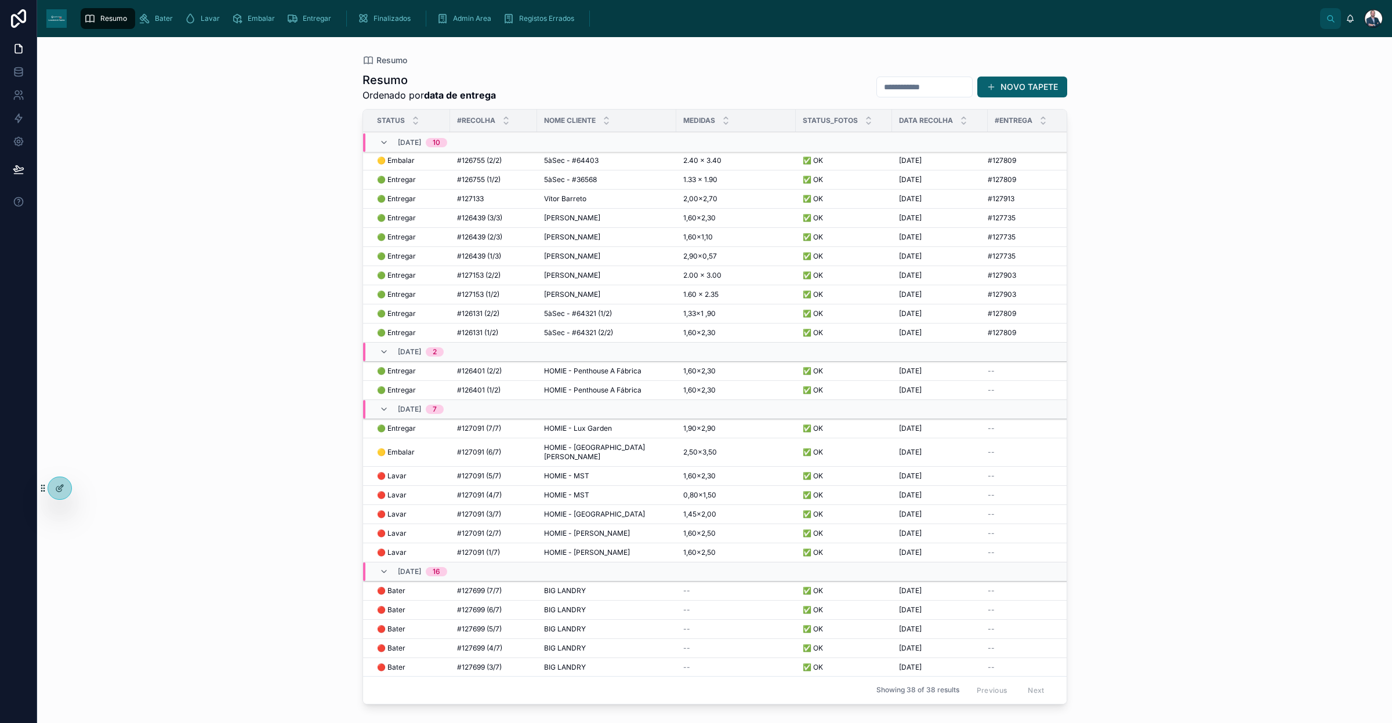
click at [557, 158] on span "5àSec - #64403" at bounding box center [571, 160] width 55 height 9
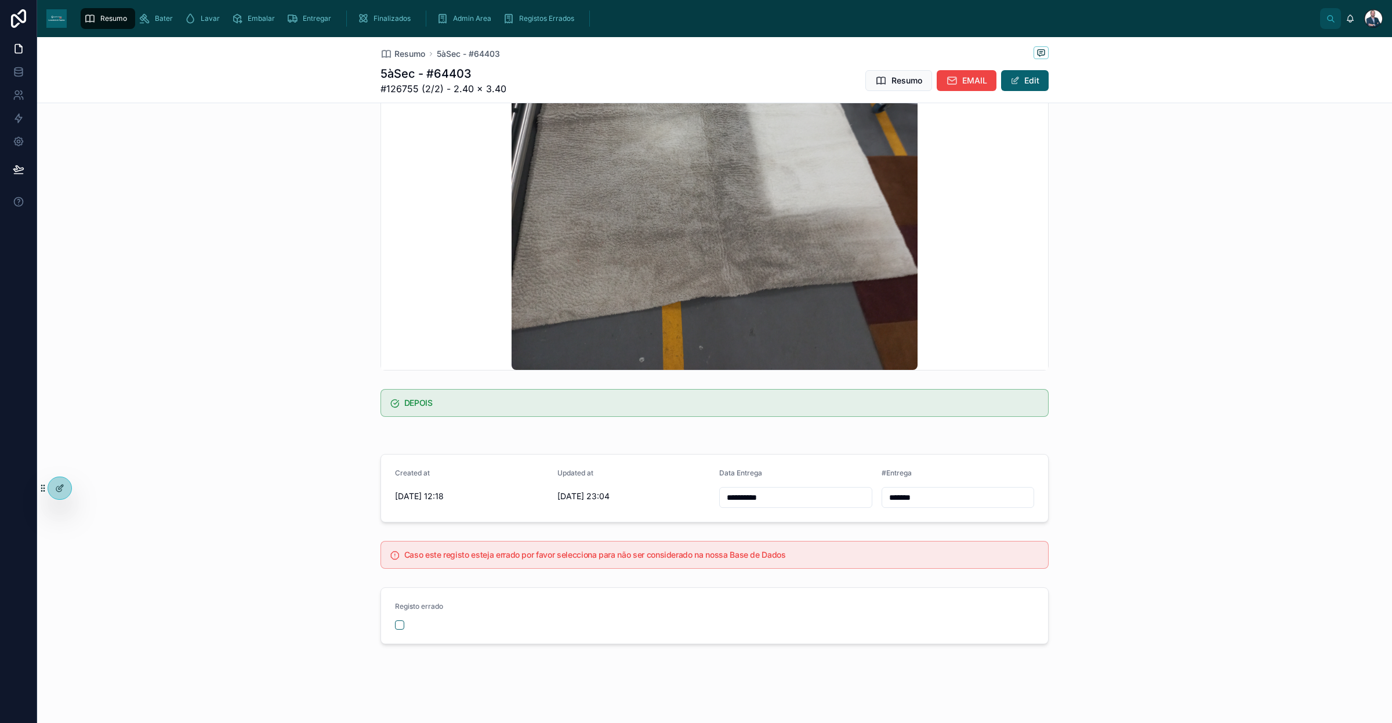
scroll to position [346, 0]
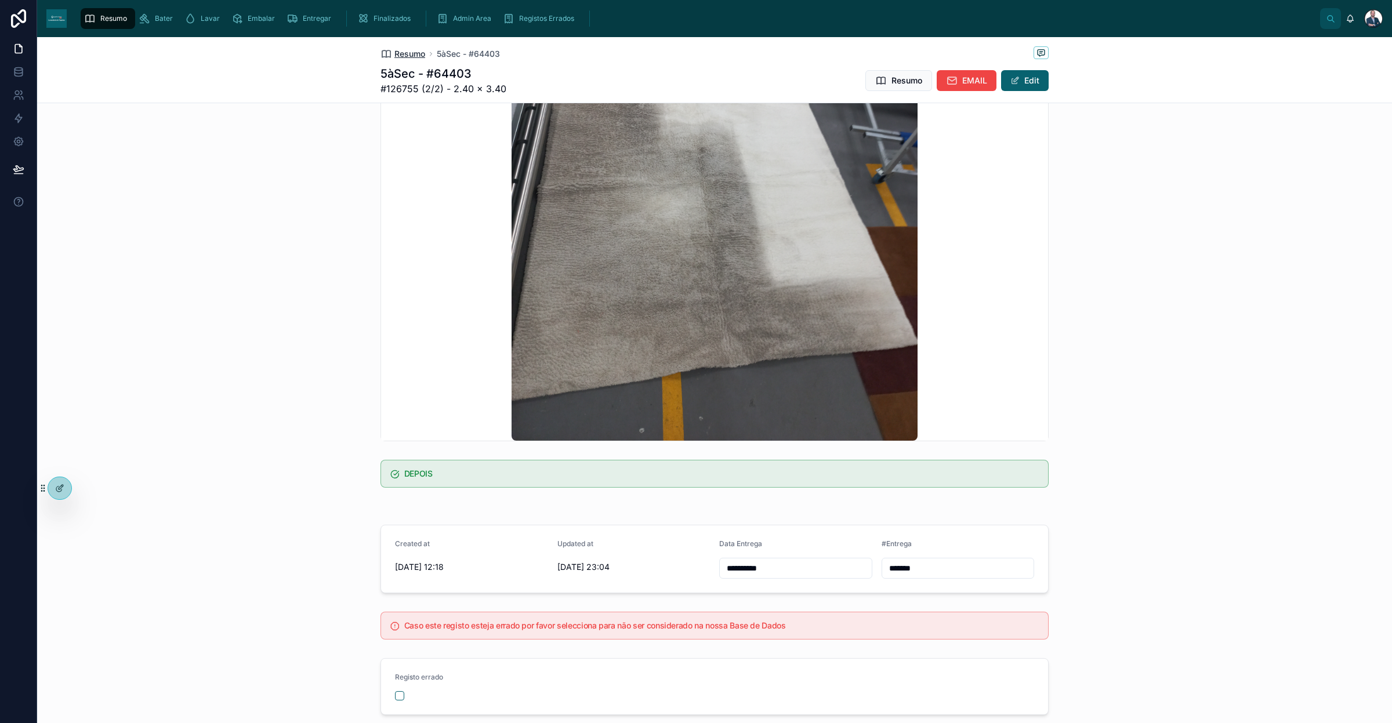
click at [407, 49] on span "Resumo" at bounding box center [409, 54] width 31 height 12
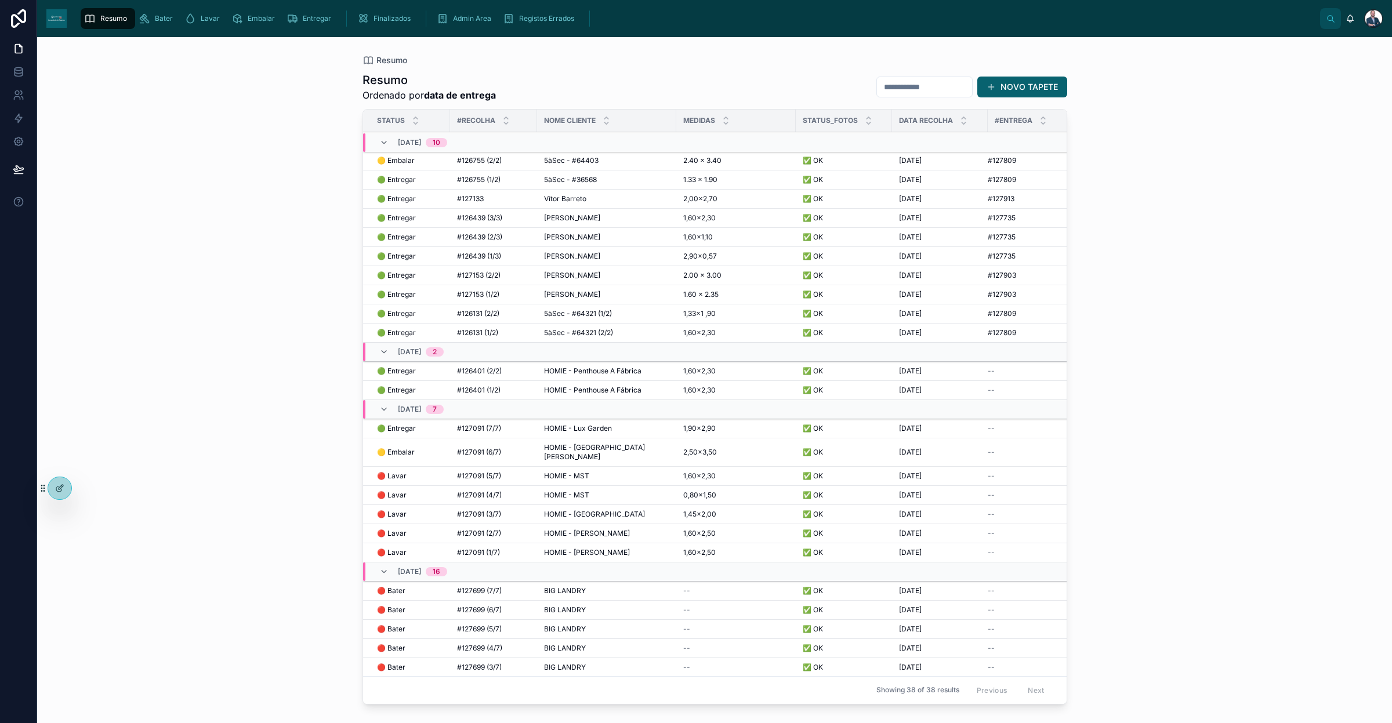
click at [552, 161] on span "5àSec - #64403" at bounding box center [571, 160] width 55 height 9
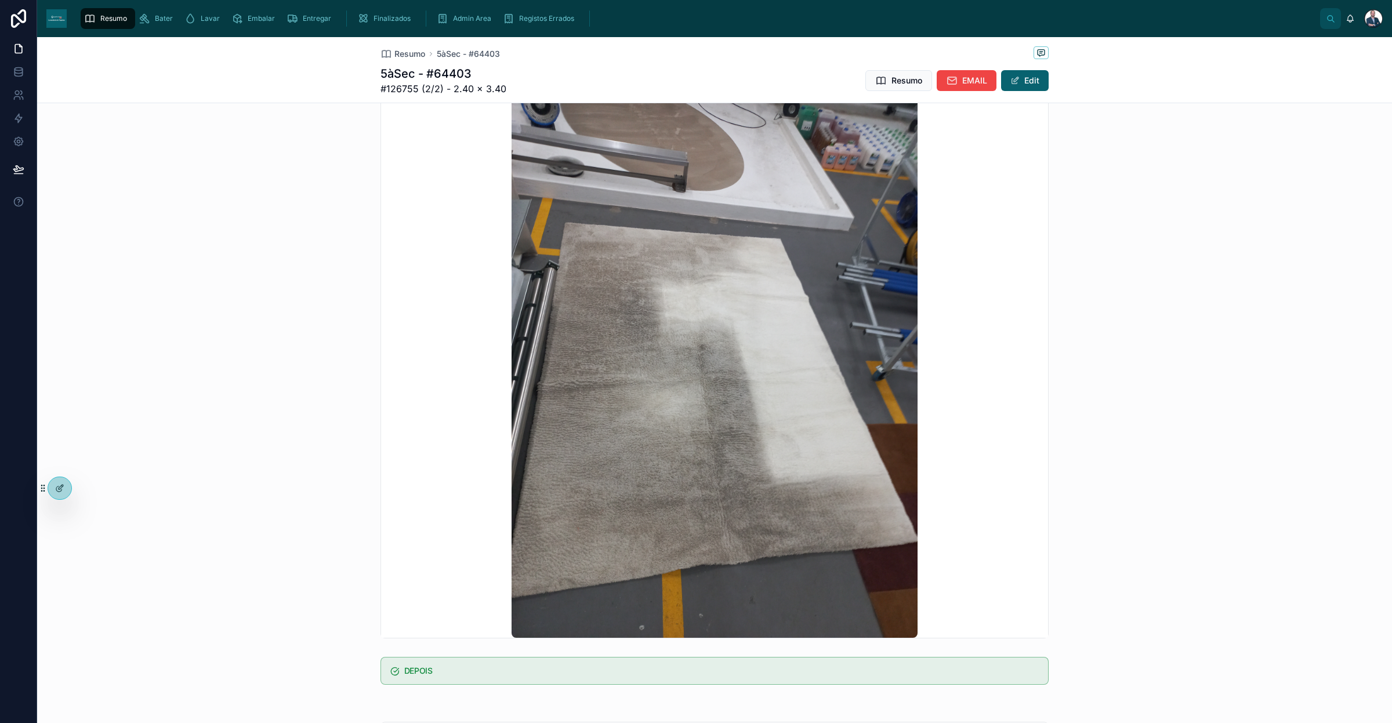
scroll to position [145, 0]
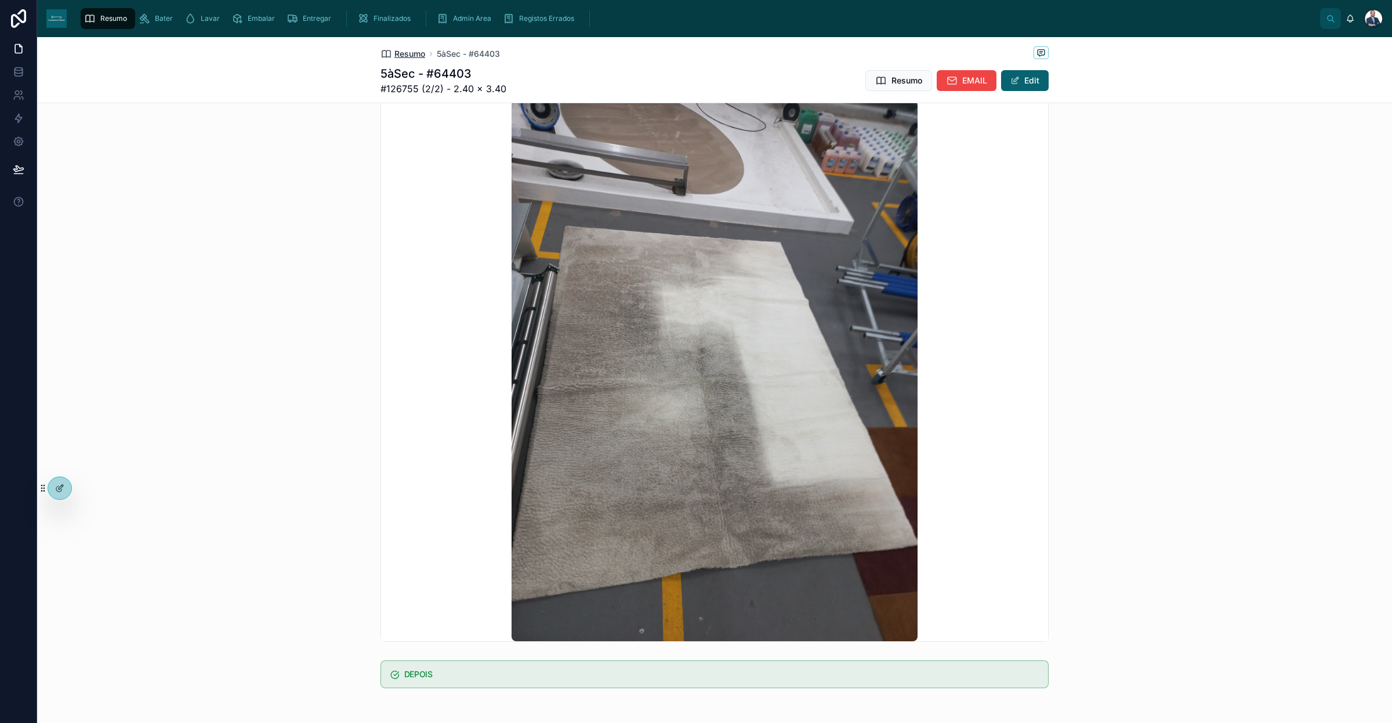
click at [408, 48] on span "Resumo" at bounding box center [409, 54] width 31 height 12
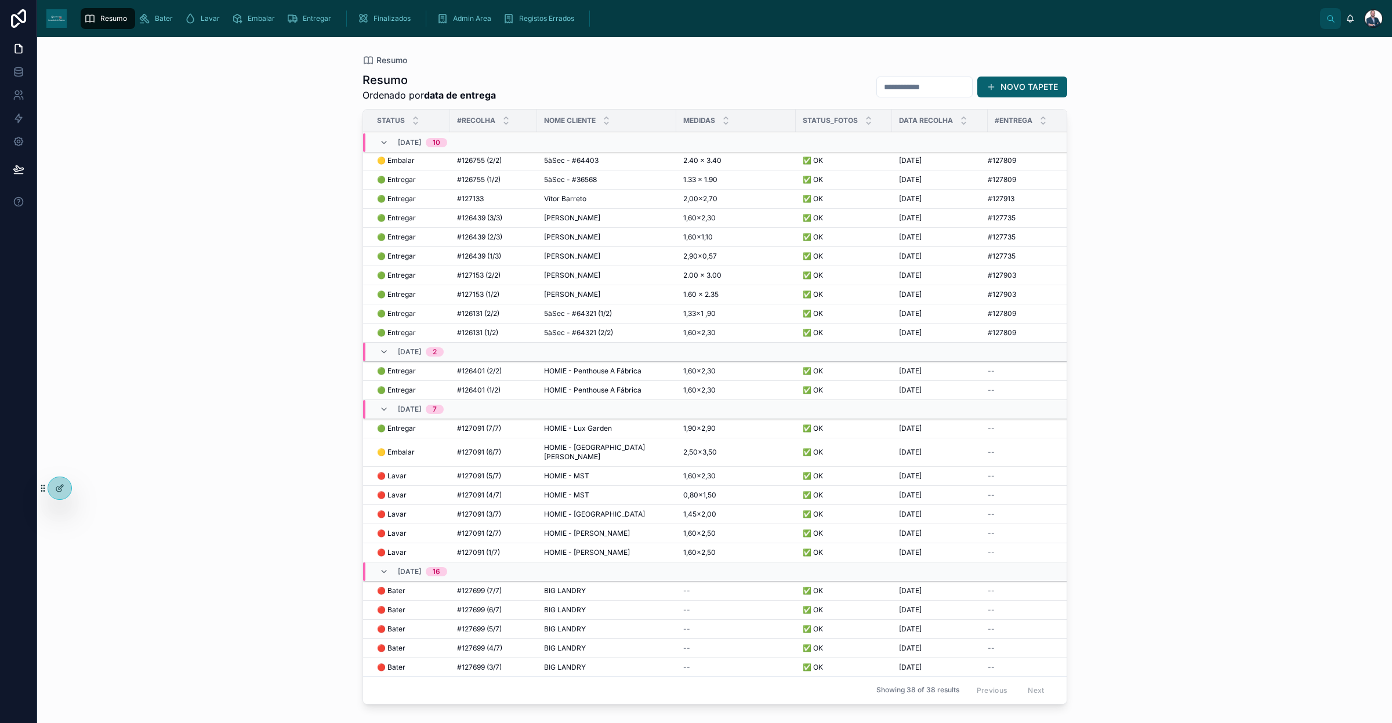
click at [154, 10] on div "Bater" at bounding box center [158, 18] width 39 height 19
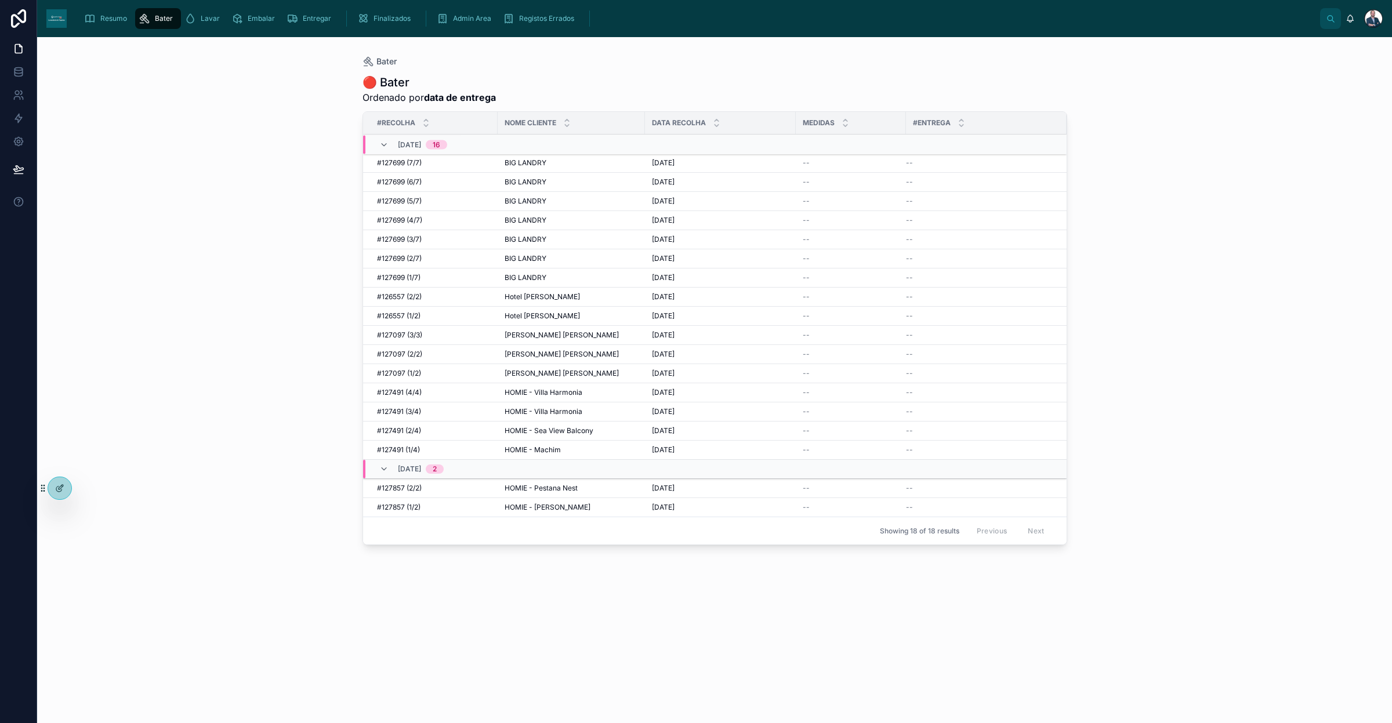
click at [114, 16] on span "Resumo" at bounding box center [113, 18] width 27 height 9
